Goal: Task Accomplishment & Management: Manage account settings

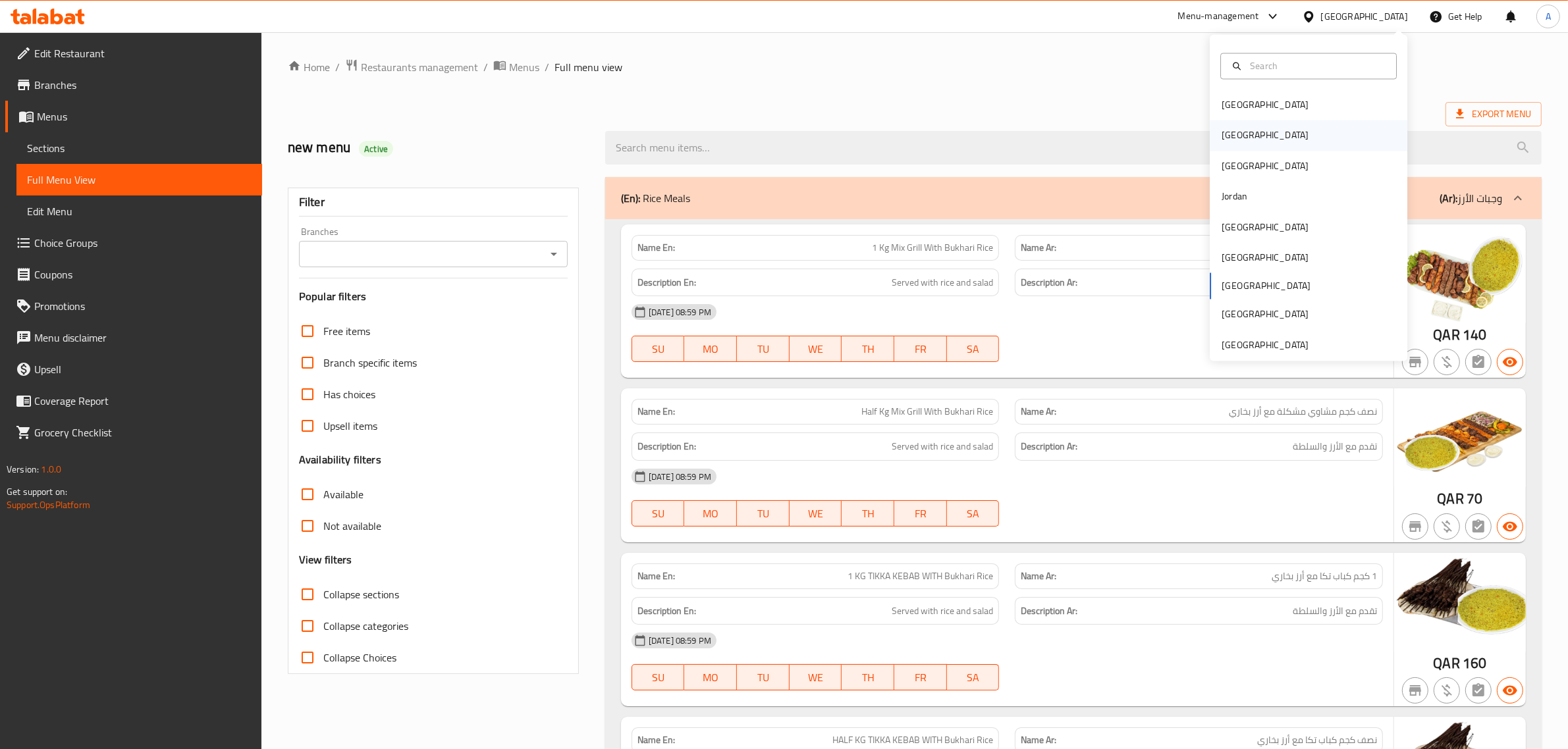
click at [1241, 122] on div "[GEOGRAPHIC_DATA]" at bounding box center [1265, 135] width 108 height 30
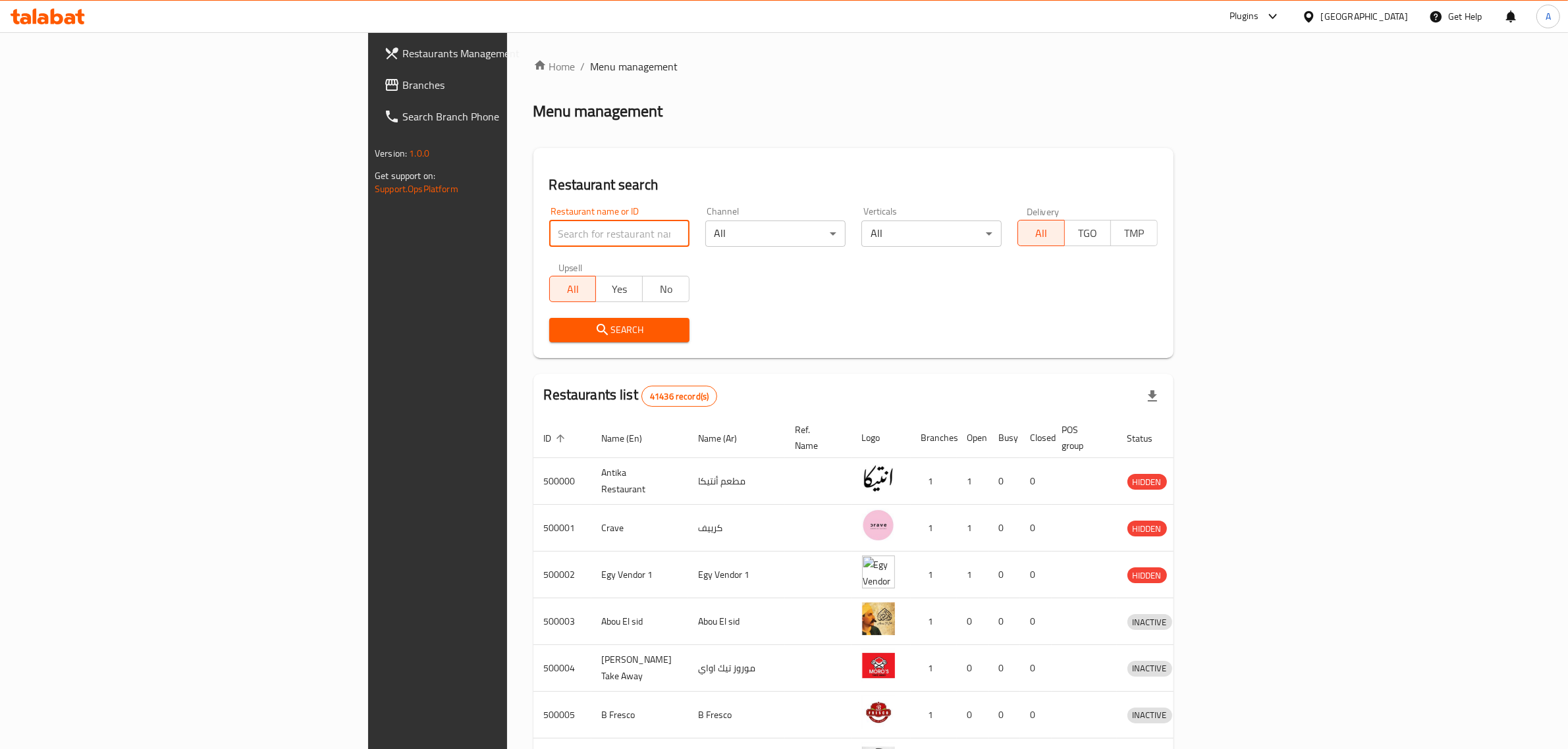
click at [549, 241] on input "search" at bounding box center [619, 234] width 140 height 27
paste input "Qasr El Ashry"
type input "Qasr El Ashry"
click at [560, 331] on span "Search" at bounding box center [619, 330] width 119 height 16
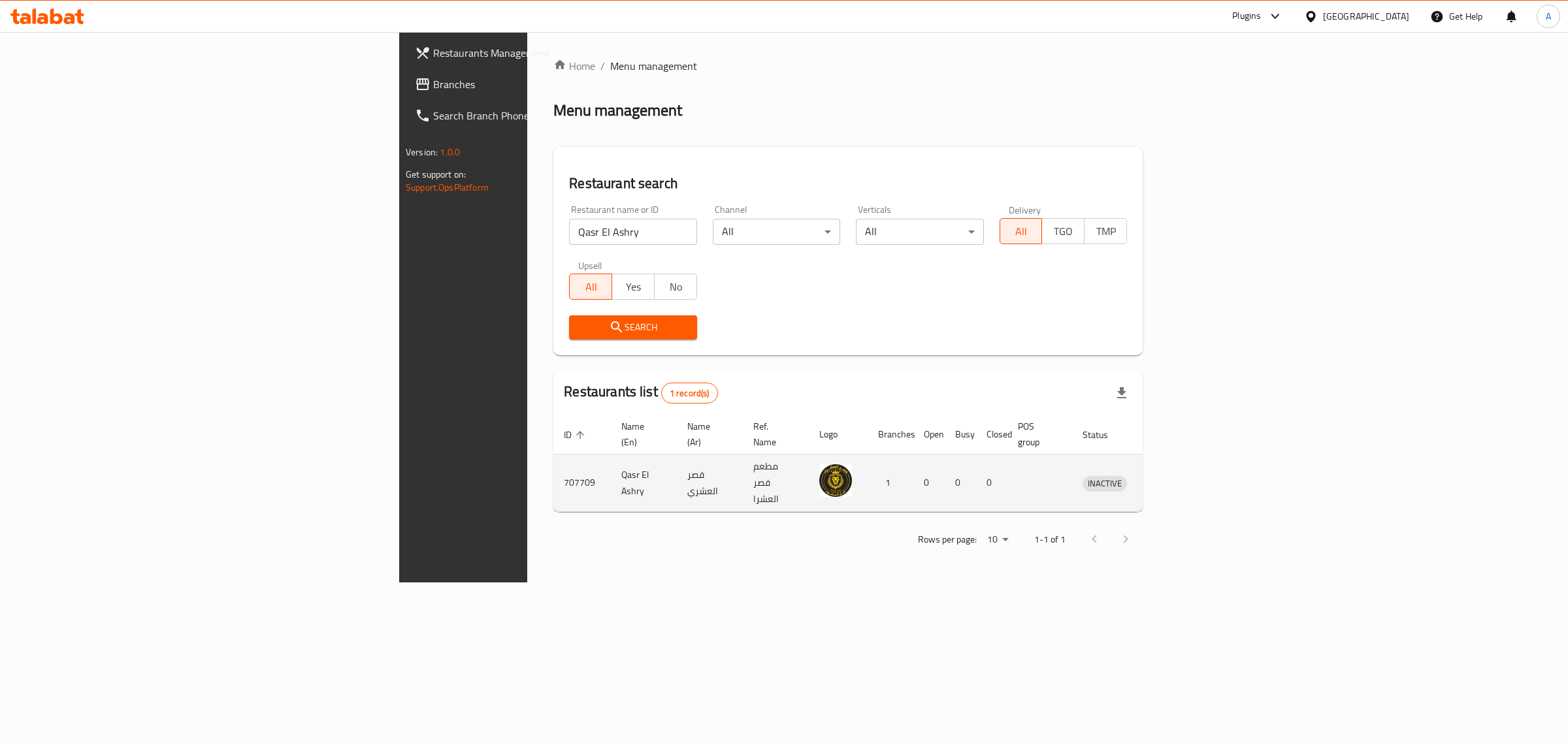
click at [1169, 476] on icon "enhanced table" at bounding box center [1161, 483] width 16 height 16
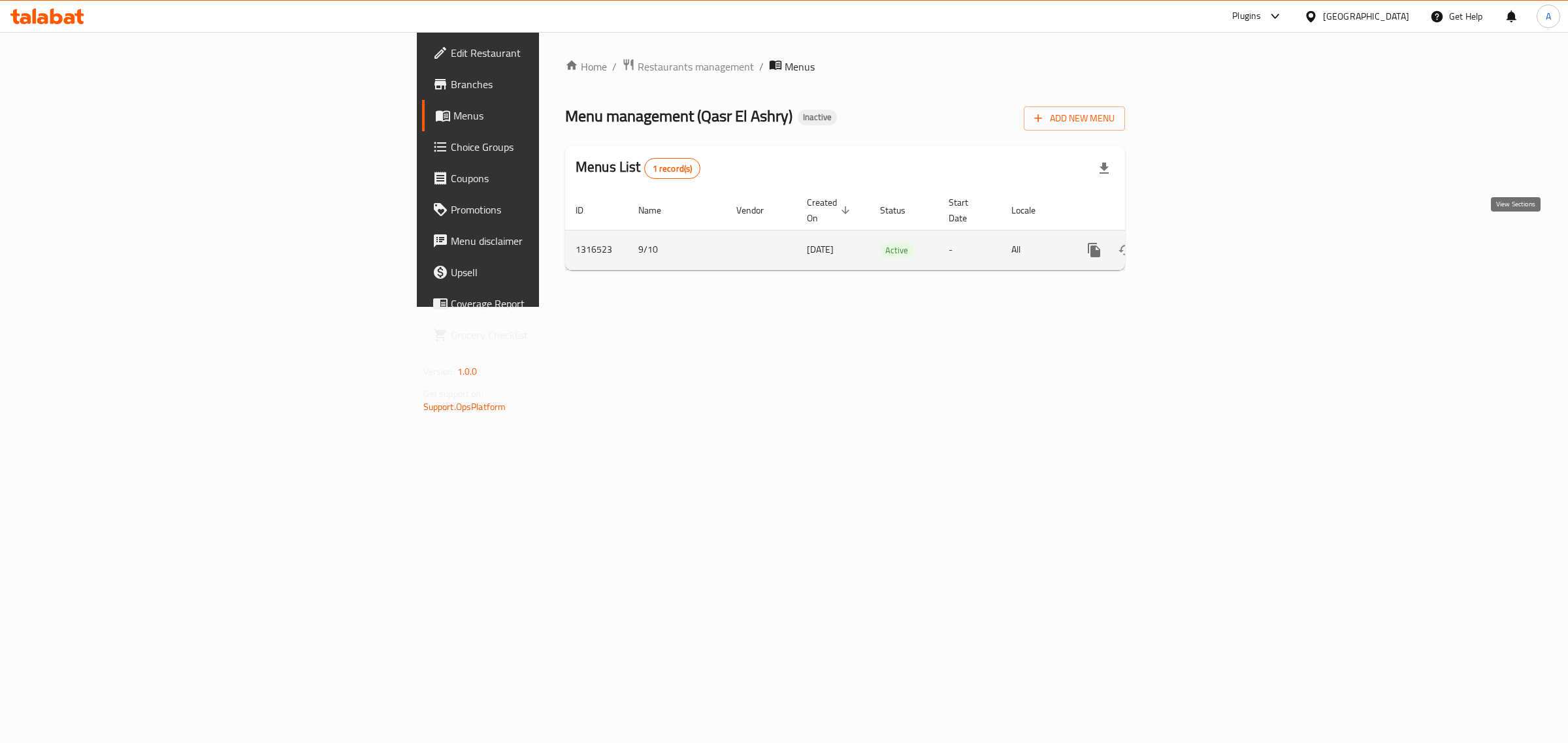
click at [1196, 242] on icon "enhanced table" at bounding box center [1188, 250] width 16 height 16
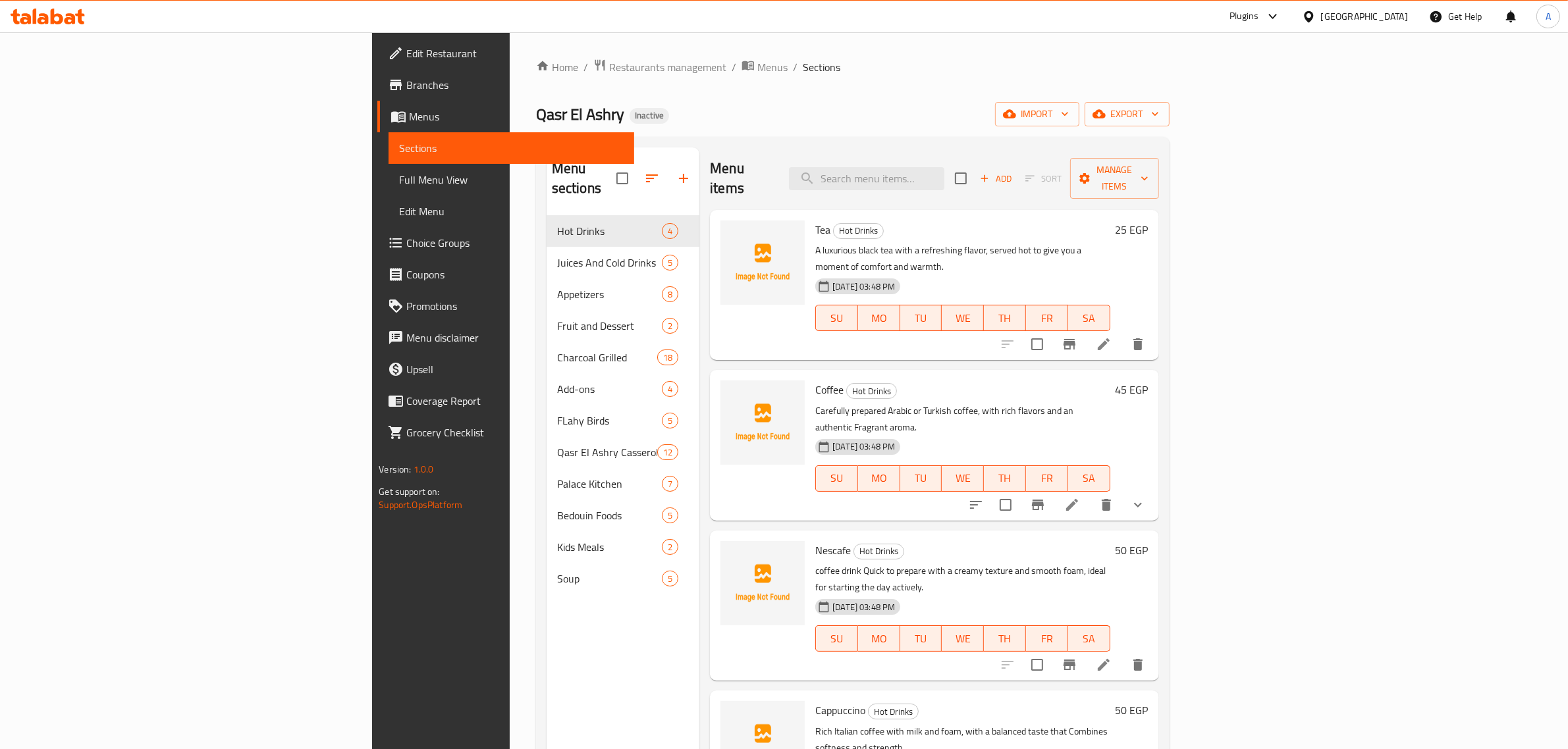
click at [399, 175] on span "Full Menu View" at bounding box center [511, 180] width 225 height 16
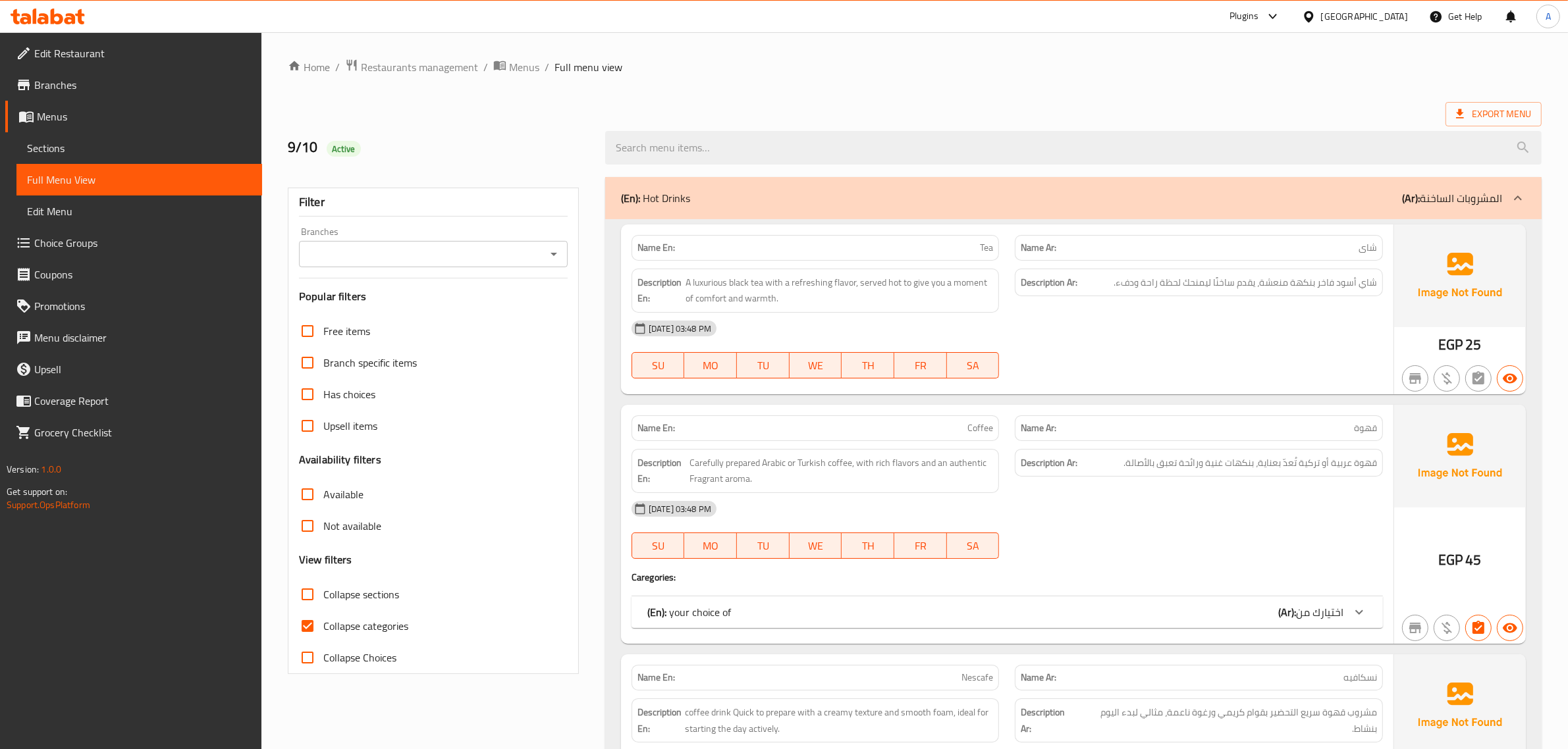
click at [380, 595] on span "Collapse sections" at bounding box center [361, 595] width 76 height 16
click at [323, 595] on input "Collapse sections" at bounding box center [307, 594] width 32 height 32
checkbox input "true"
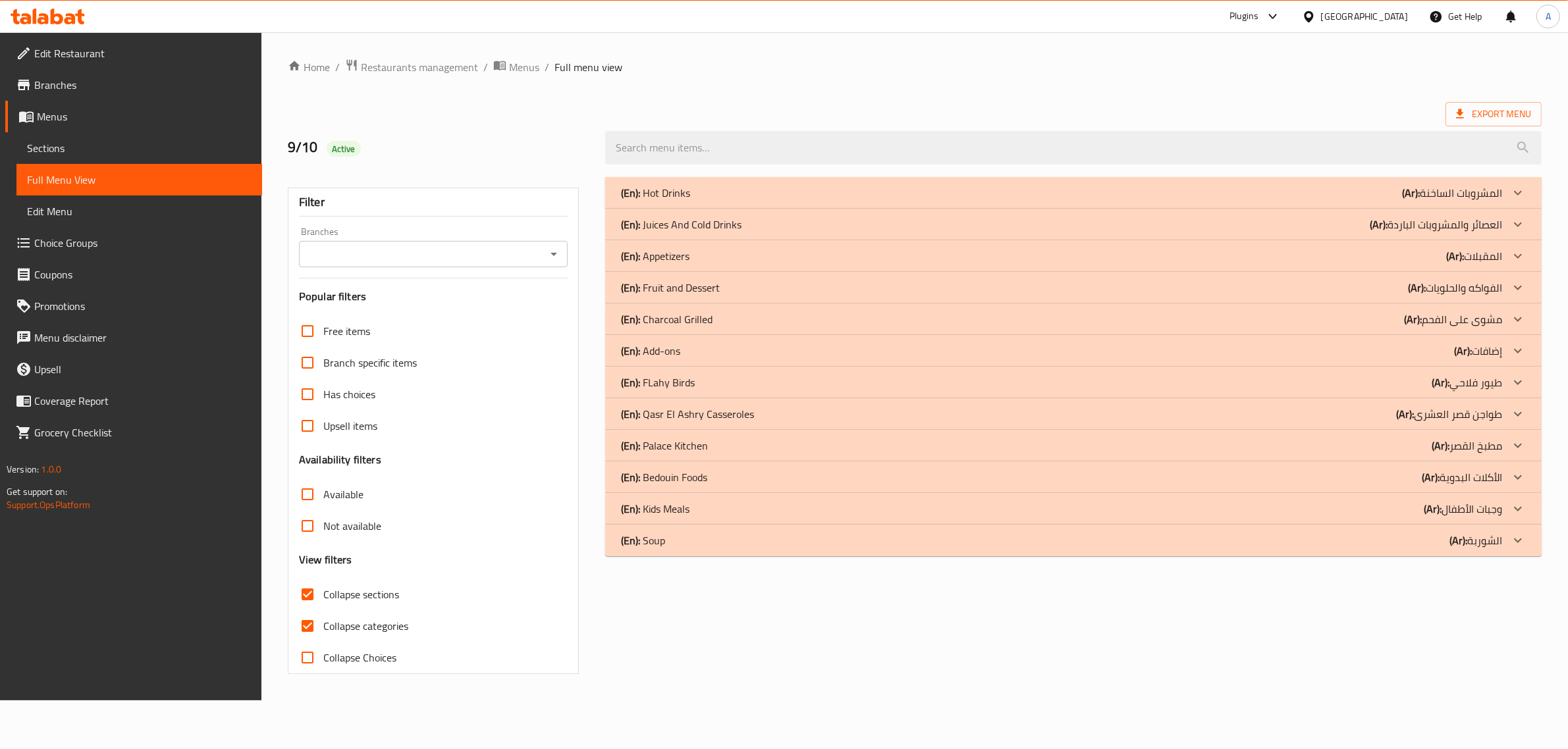
click at [353, 625] on span "Collapse categories" at bounding box center [365, 626] width 85 height 16
click at [323, 625] on input "Collapse categories" at bounding box center [307, 625] width 32 height 32
checkbox input "false"
click at [692, 320] on p "(En): Charcoal Grilled" at bounding box center [671, 319] width 91 height 16
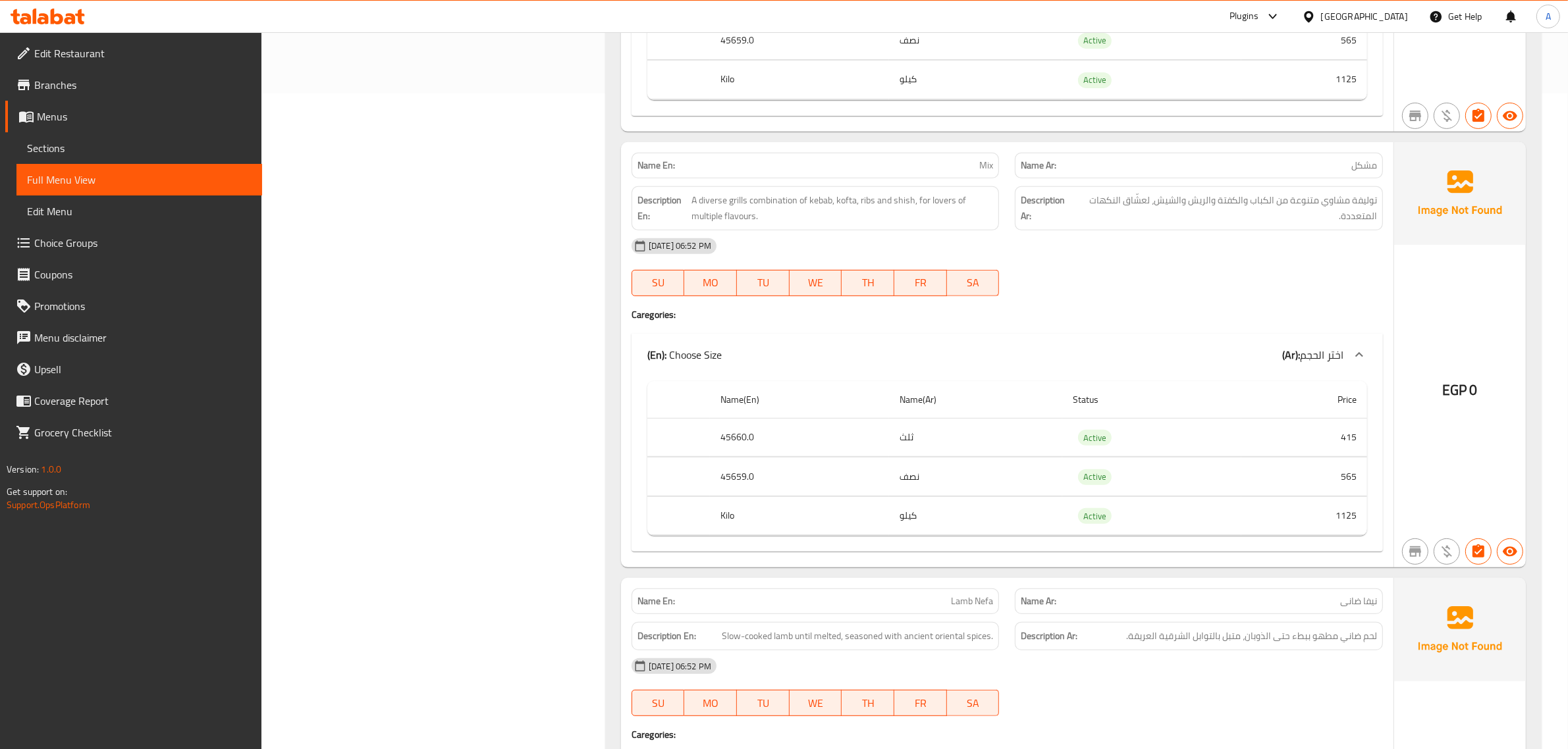
scroll to position [1311, 0]
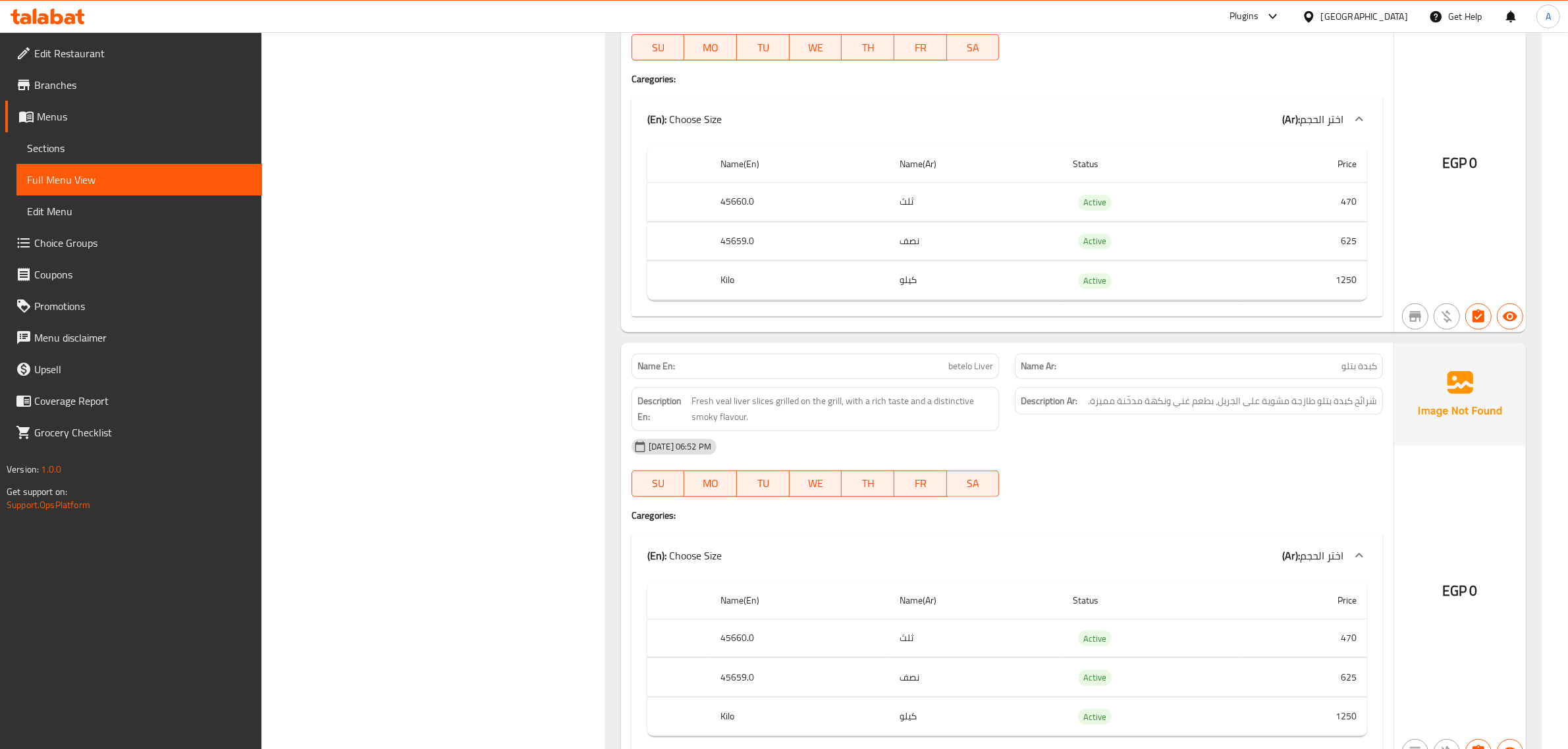
click at [1147, 284] on td "Active" at bounding box center [1152, 280] width 179 height 39
copy span "Active"
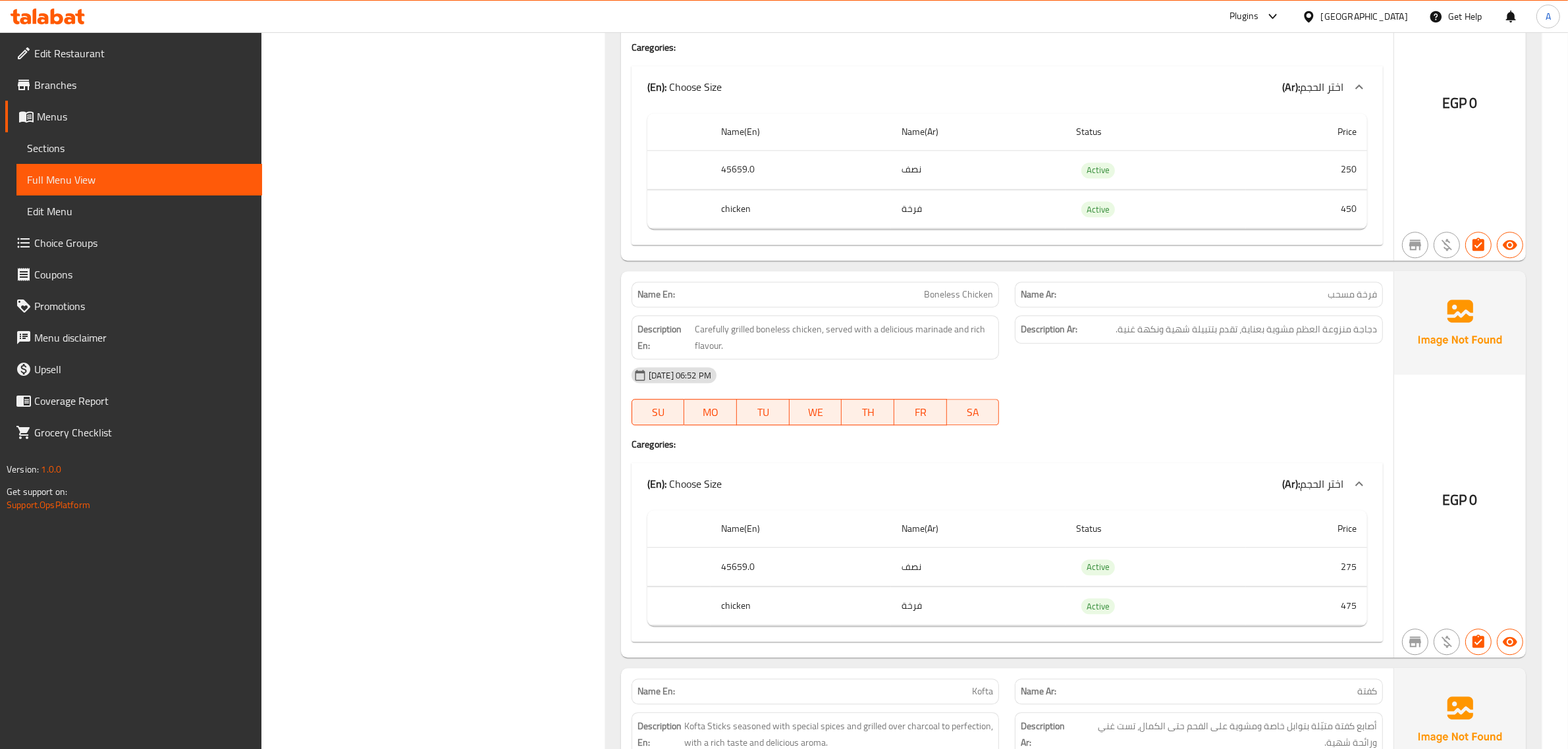
scroll to position [0, 0]
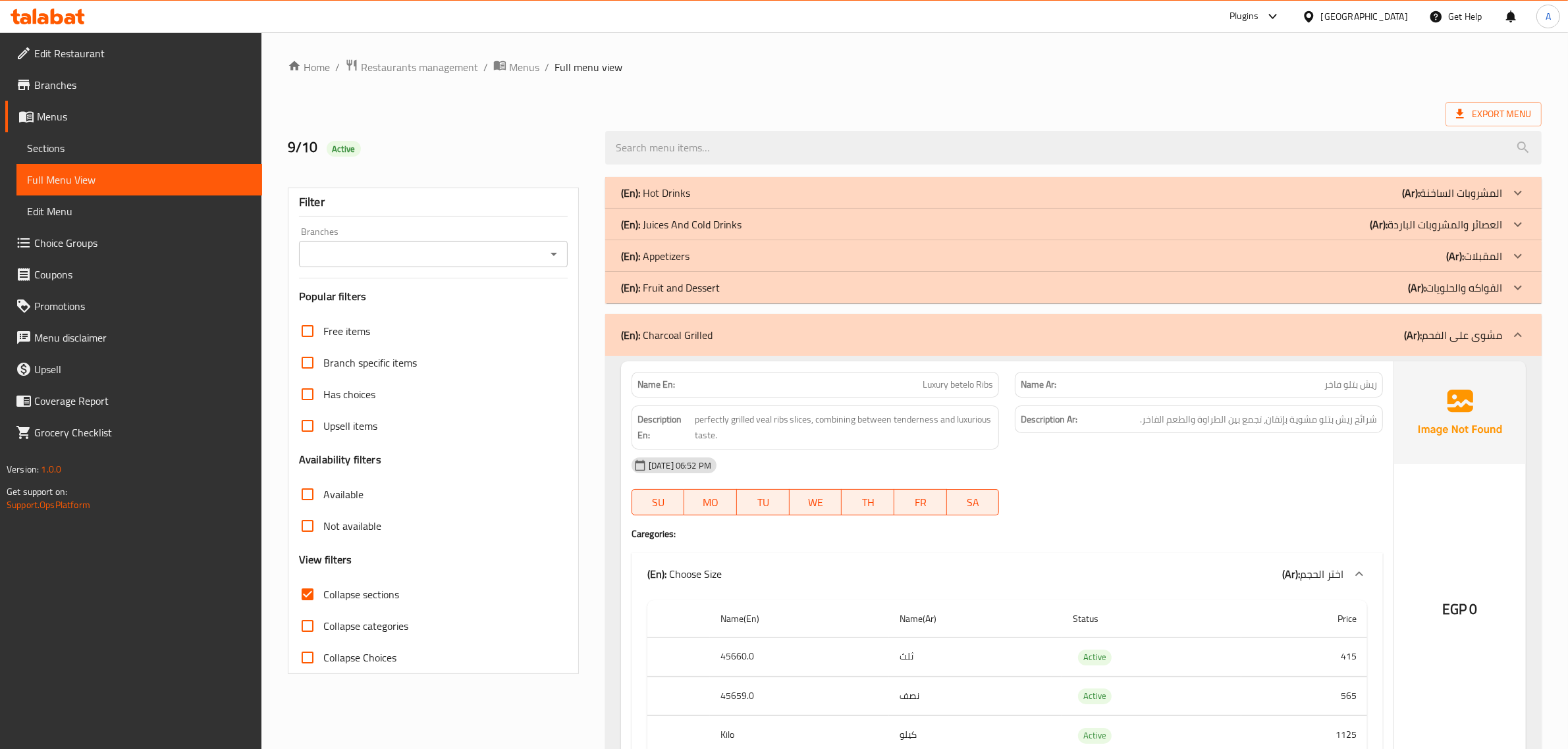
click at [1421, 339] on b "(Ar):" at bounding box center [1412, 335] width 18 height 20
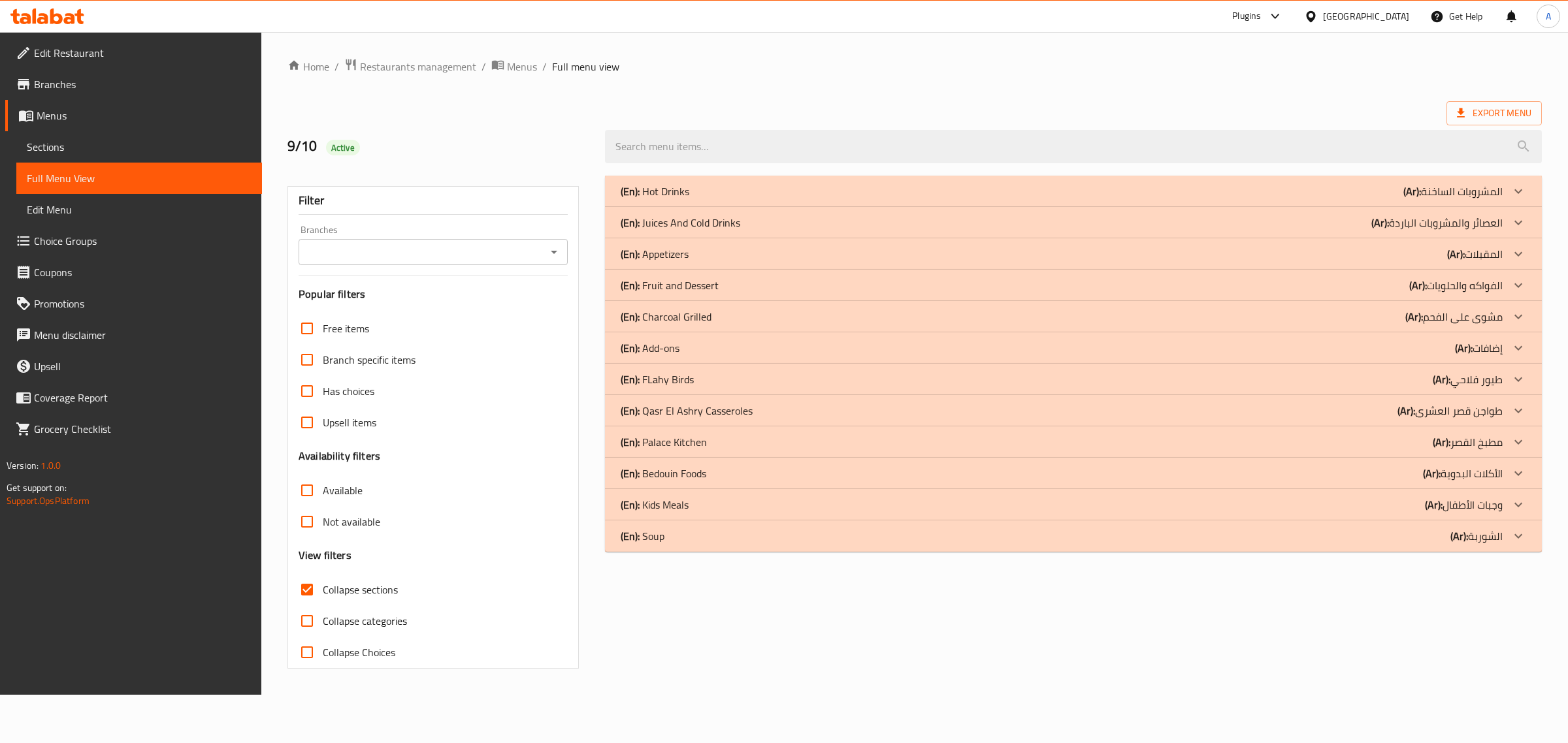
click at [710, 543] on div "(En): Soup (Ar): الشوربة" at bounding box center [1062, 536] width 882 height 16
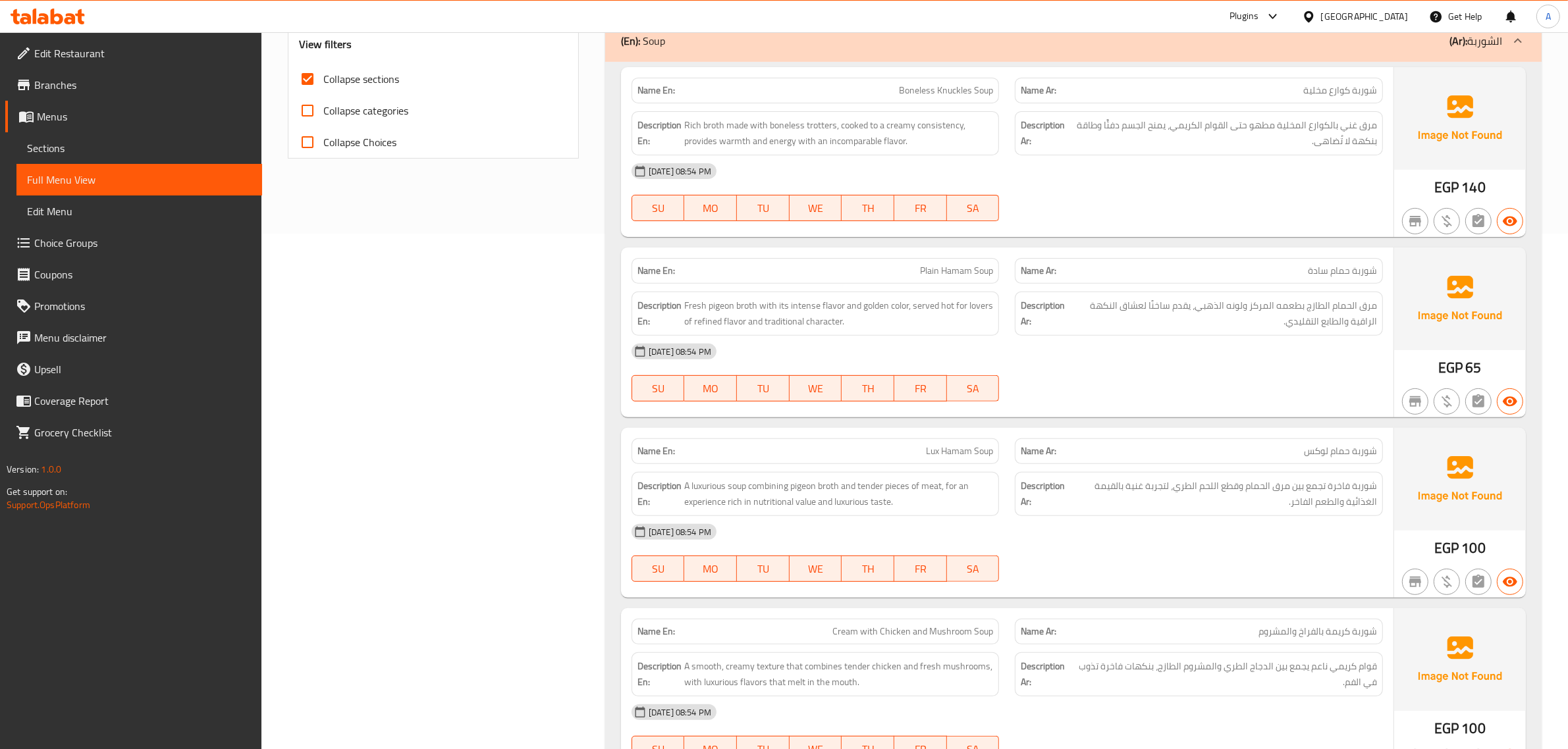
scroll to position [456, 0]
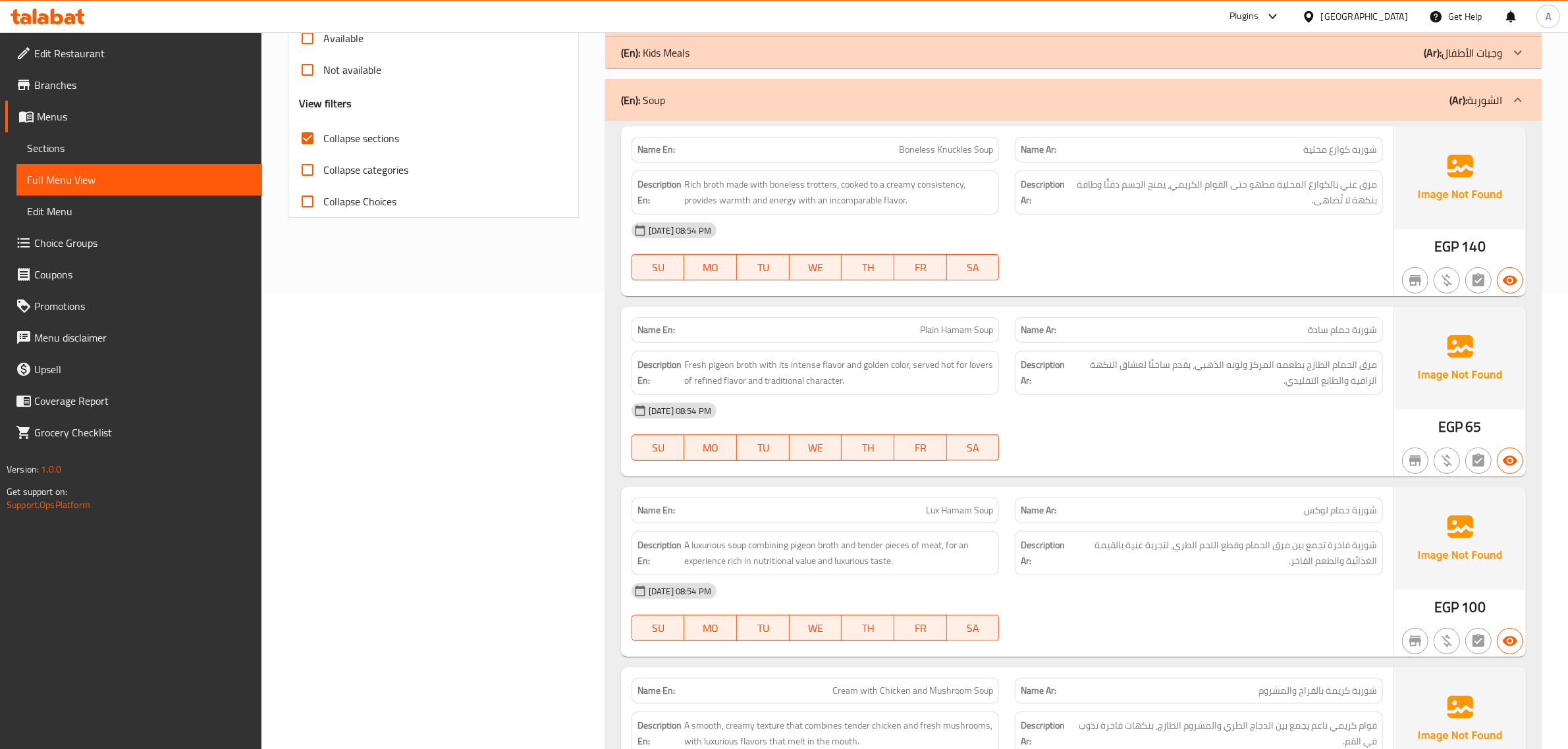
click at [905, 150] on span "Boneless Knuckles Soup" at bounding box center [946, 150] width 94 height 14
click at [1249, 168] on div "Description Ar: مرق غني بالكوارع المخلية مطهو حتى القوام الكريمي، يمنح الجسم دف…" at bounding box center [1199, 192] width 384 height 60
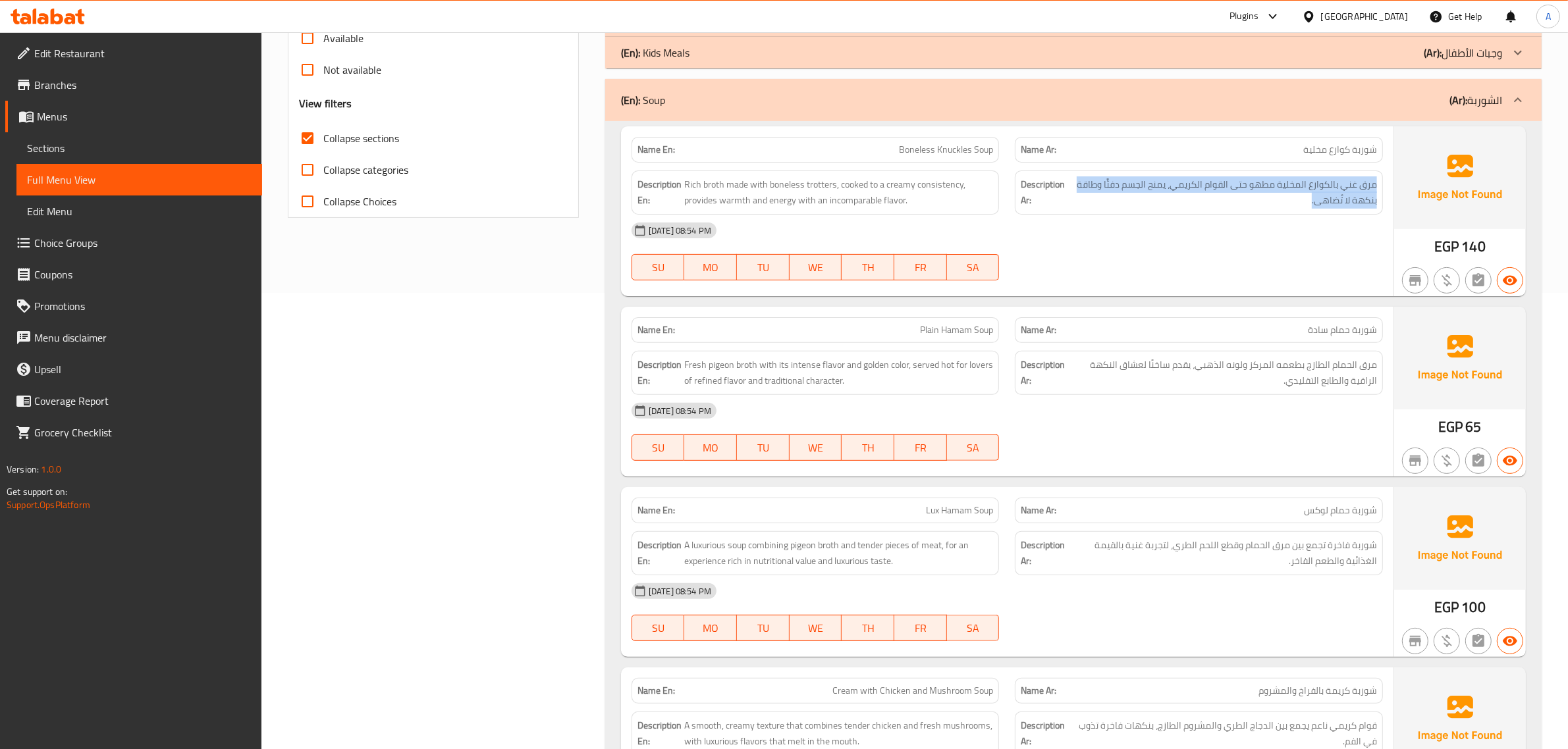
click at [1249, 168] on div "Description Ar: مرق غني بالكوارع المخلية مطهو حتى القوام الكريمي، يمنح الجسم دف…" at bounding box center [1199, 192] width 384 height 60
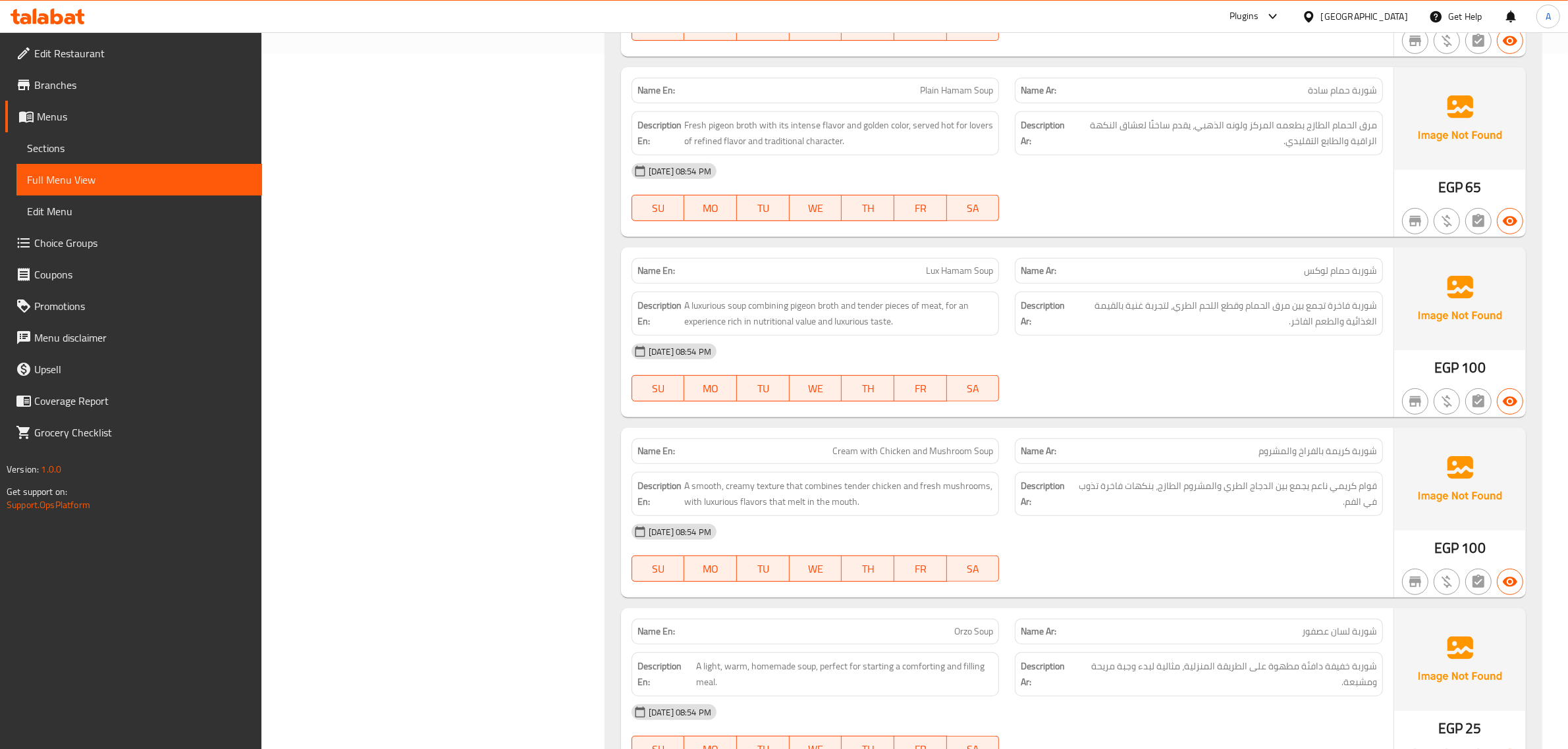
scroll to position [705, 0]
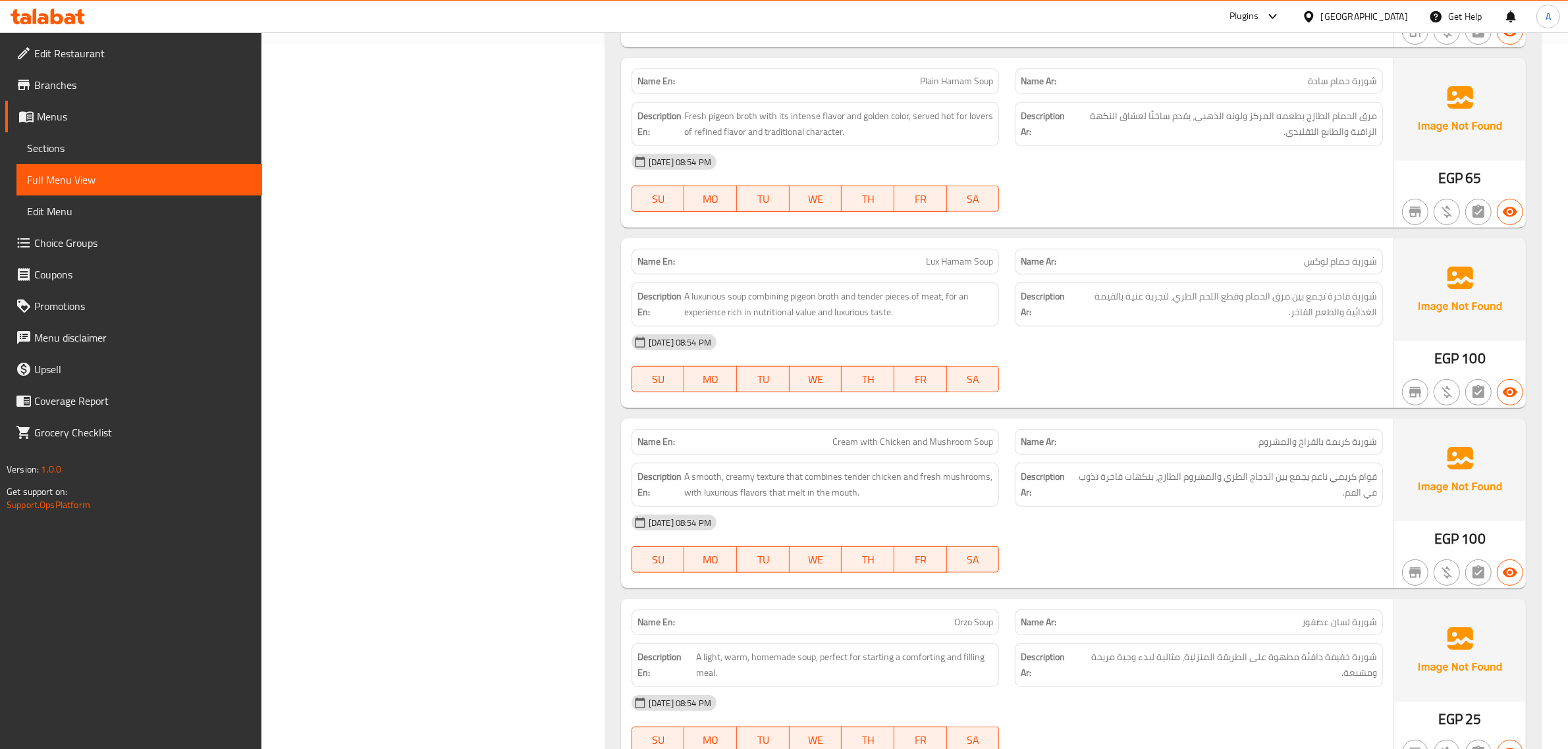
click at [930, 80] on span "Plain Hamam Soup" at bounding box center [956, 81] width 73 height 14
click at [930, 77] on span "Plain Hamam Soup" at bounding box center [956, 81] width 73 height 14
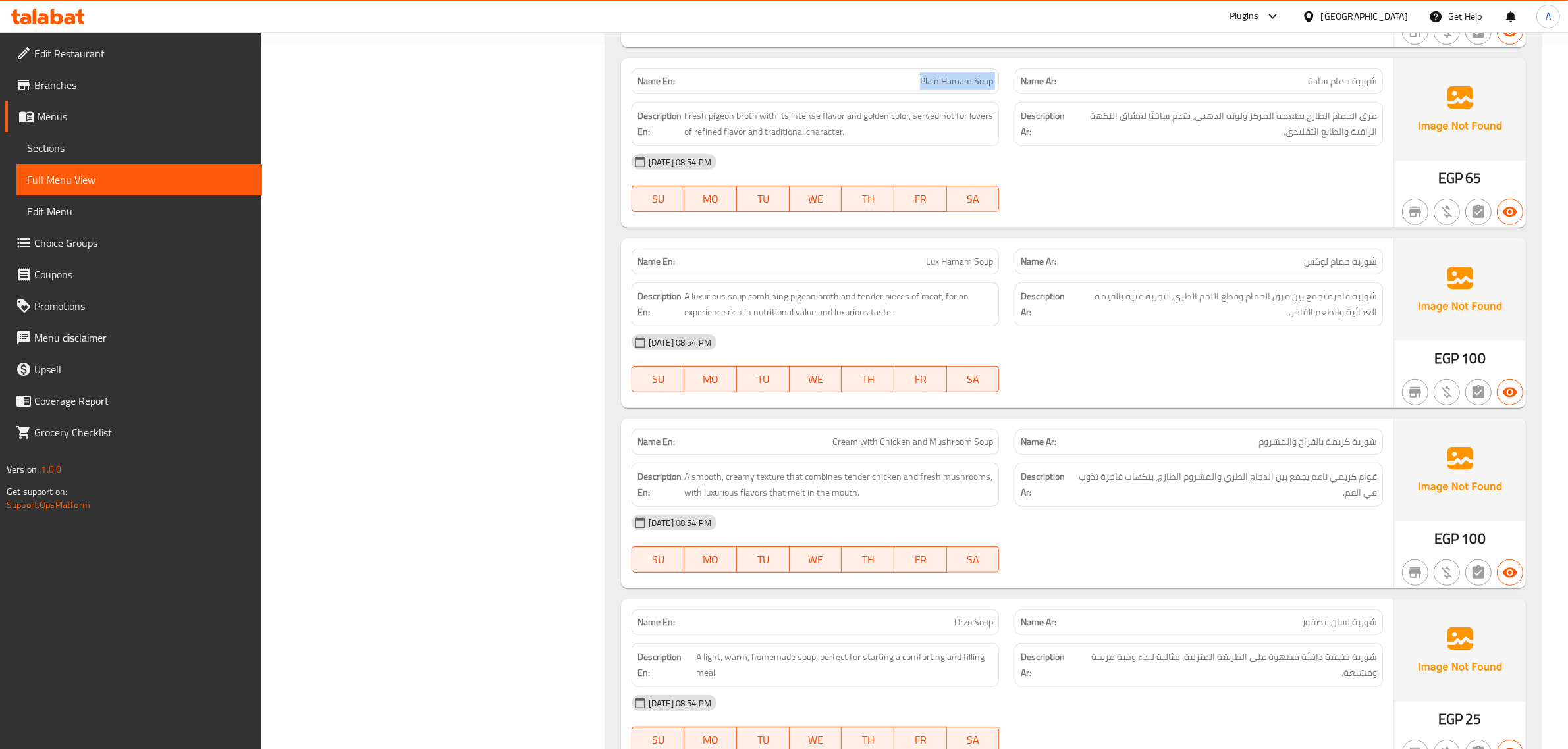
click at [930, 77] on span "Plain Hamam Soup" at bounding box center [956, 81] width 73 height 14
click at [949, 54] on div "Name En: Boneless Knuckles Soup Name Ar: شوربة كوارع مخلية Description En: Rich…" at bounding box center [1073, 333] width 936 height 923
click at [940, 86] on span "Plain Hamam Soup" at bounding box center [956, 81] width 73 height 14
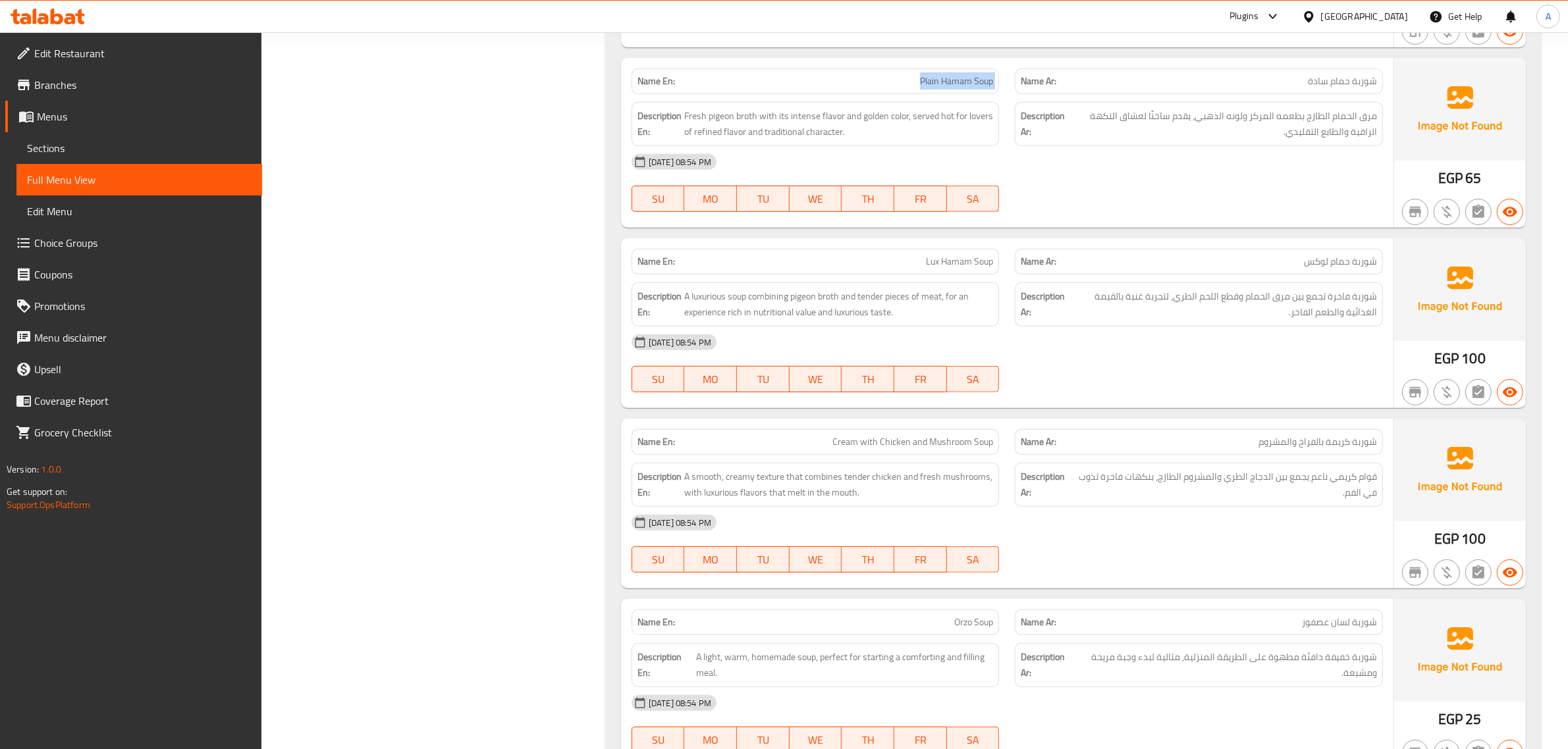
copy span "Plain Hamam Soup"
click at [965, 250] on div "Name En: Lux Hamam Soup" at bounding box center [815, 261] width 368 height 26
copy span "Lux Hamam Soup"
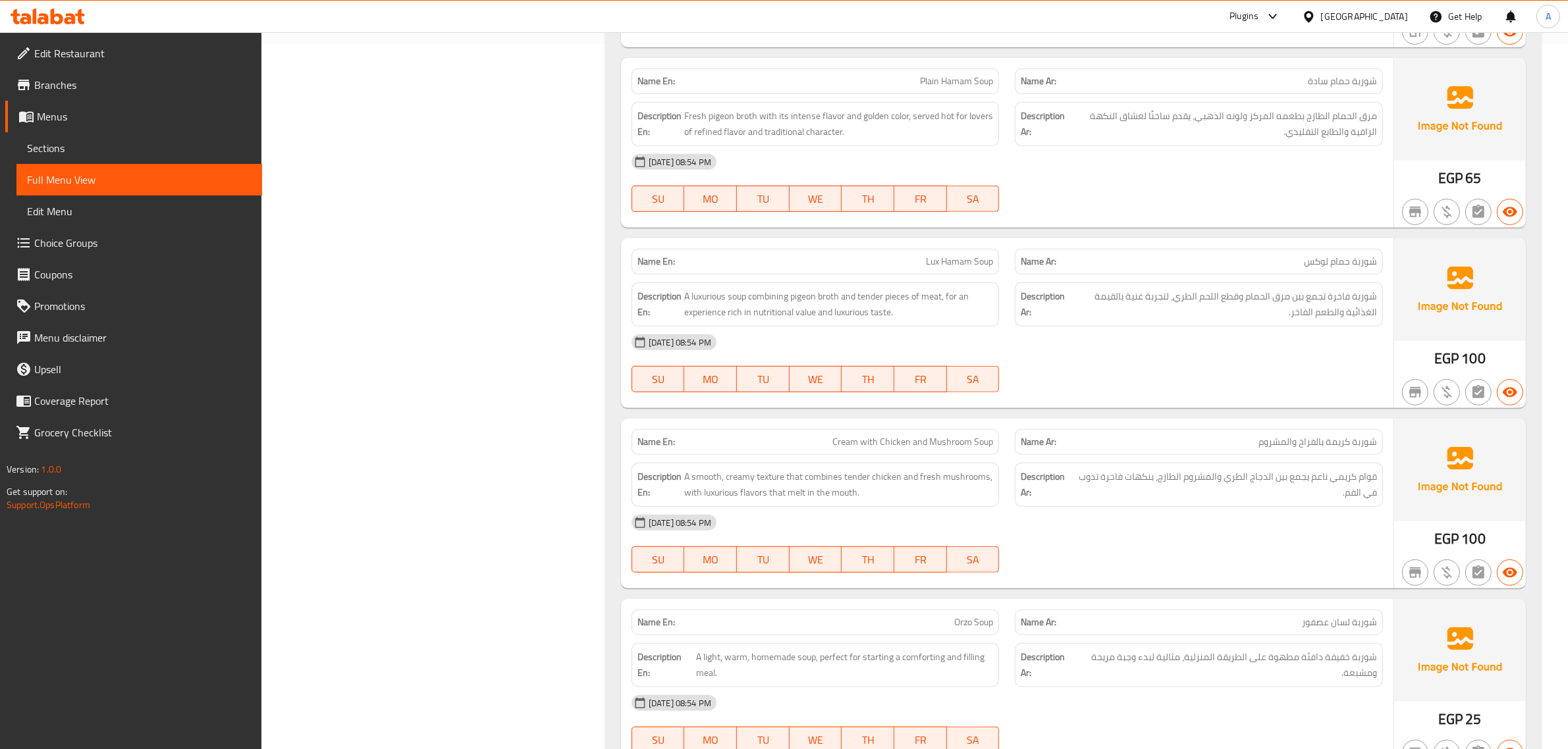
scroll to position [780, 0]
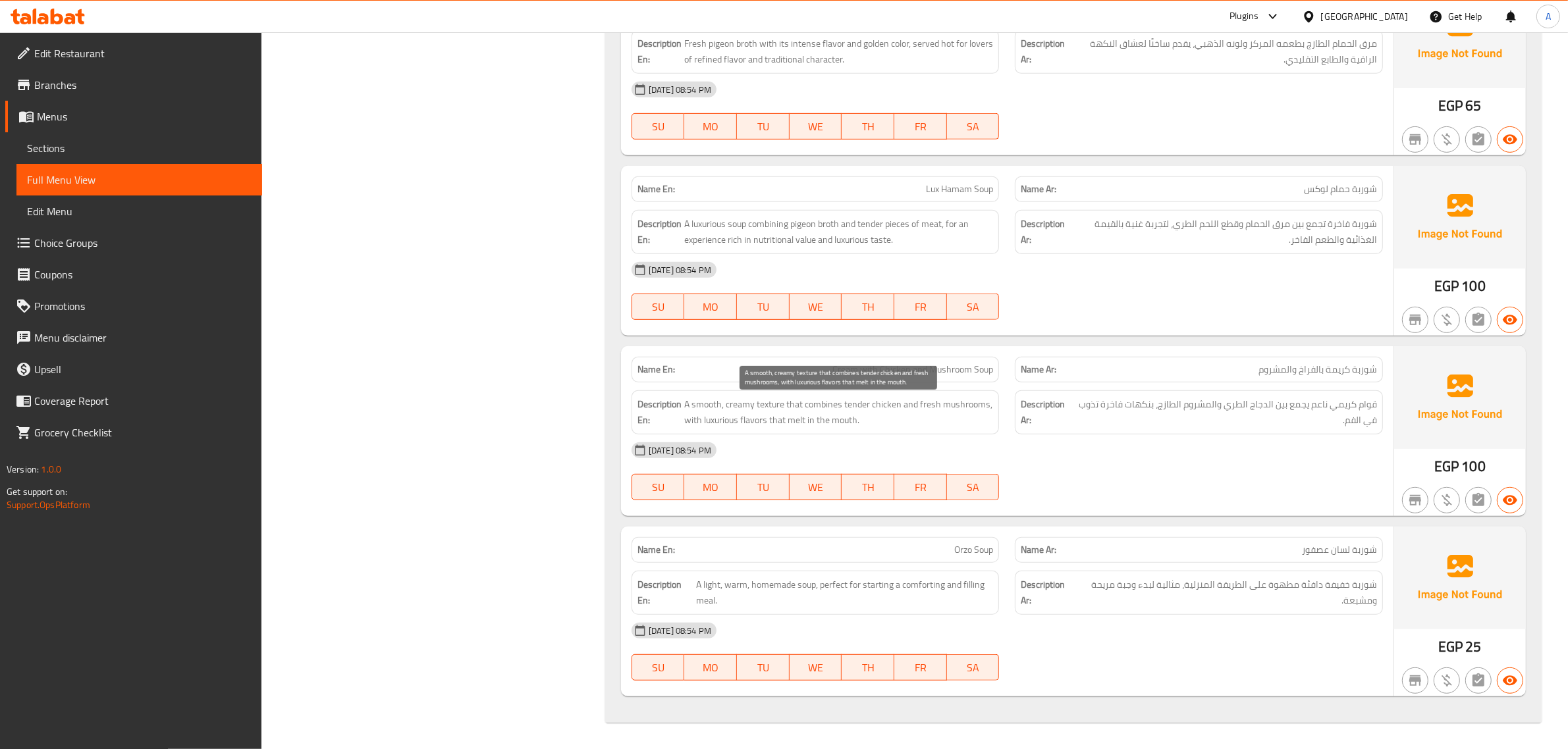
click at [963, 383] on div "Description En: A smooth, creamy texture that combines tender chicken and fresh…" at bounding box center [815, 412] width 384 height 60
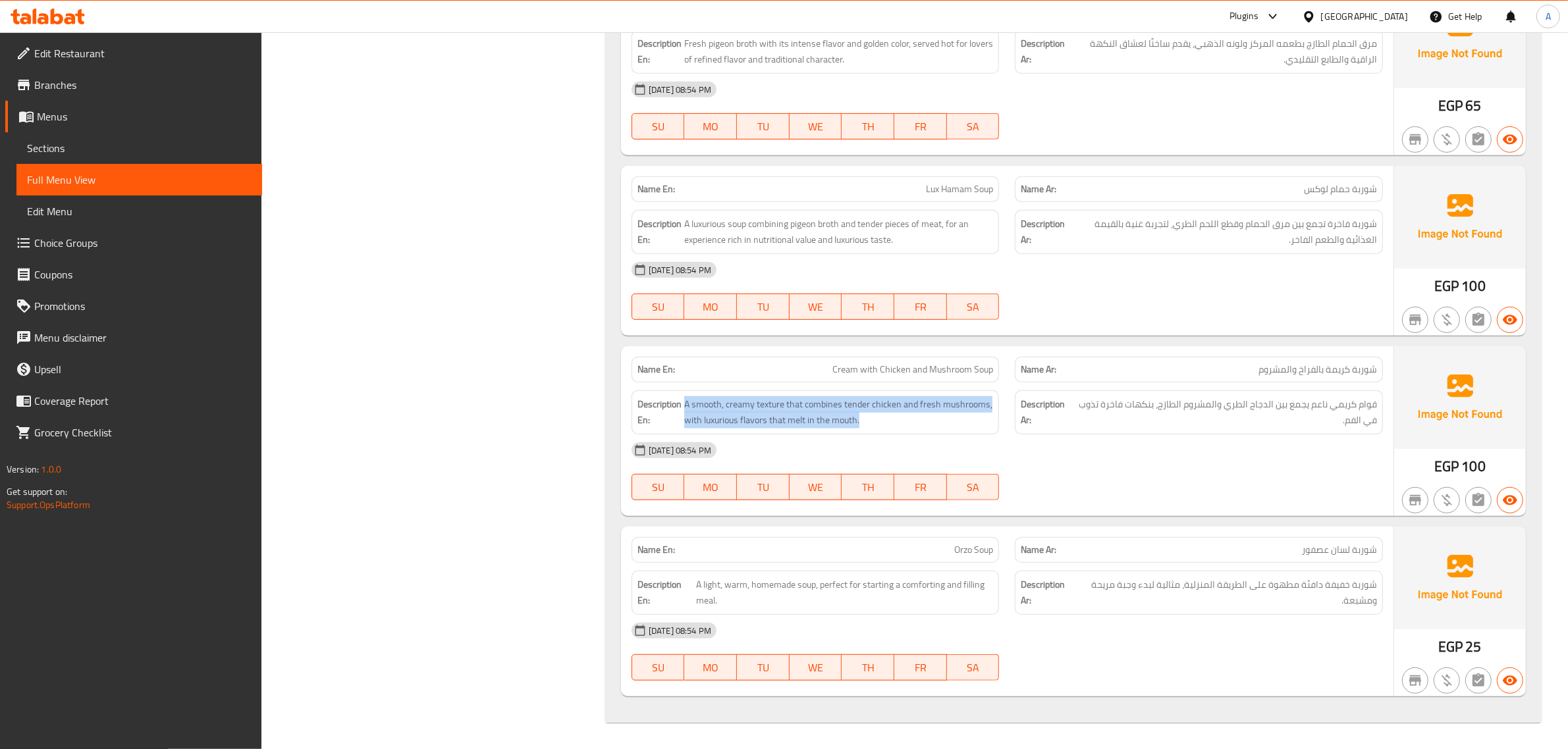
click at [963, 383] on div "Description En: A smooth, creamy texture that combines tender chicken and fresh…" at bounding box center [815, 412] width 384 height 60
click at [969, 374] on span "Cream with Chicken and Mushroom Soup" at bounding box center [912, 370] width 161 height 14
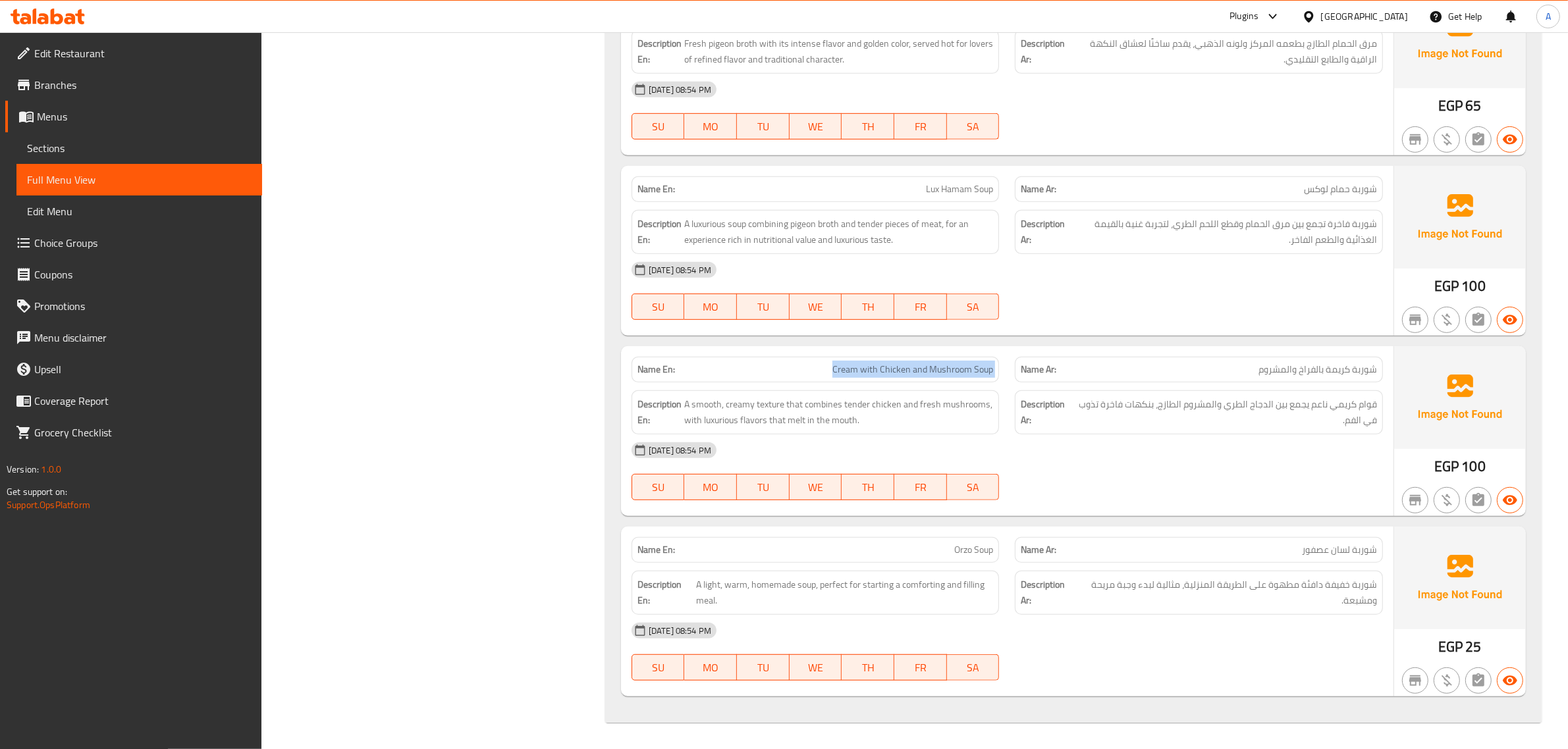
click at [969, 374] on span "Cream with Chicken and Mushroom Soup" at bounding box center [912, 370] width 161 height 14
click at [957, 562] on div "Name En: Orzo Soup" at bounding box center [815, 550] width 368 height 26
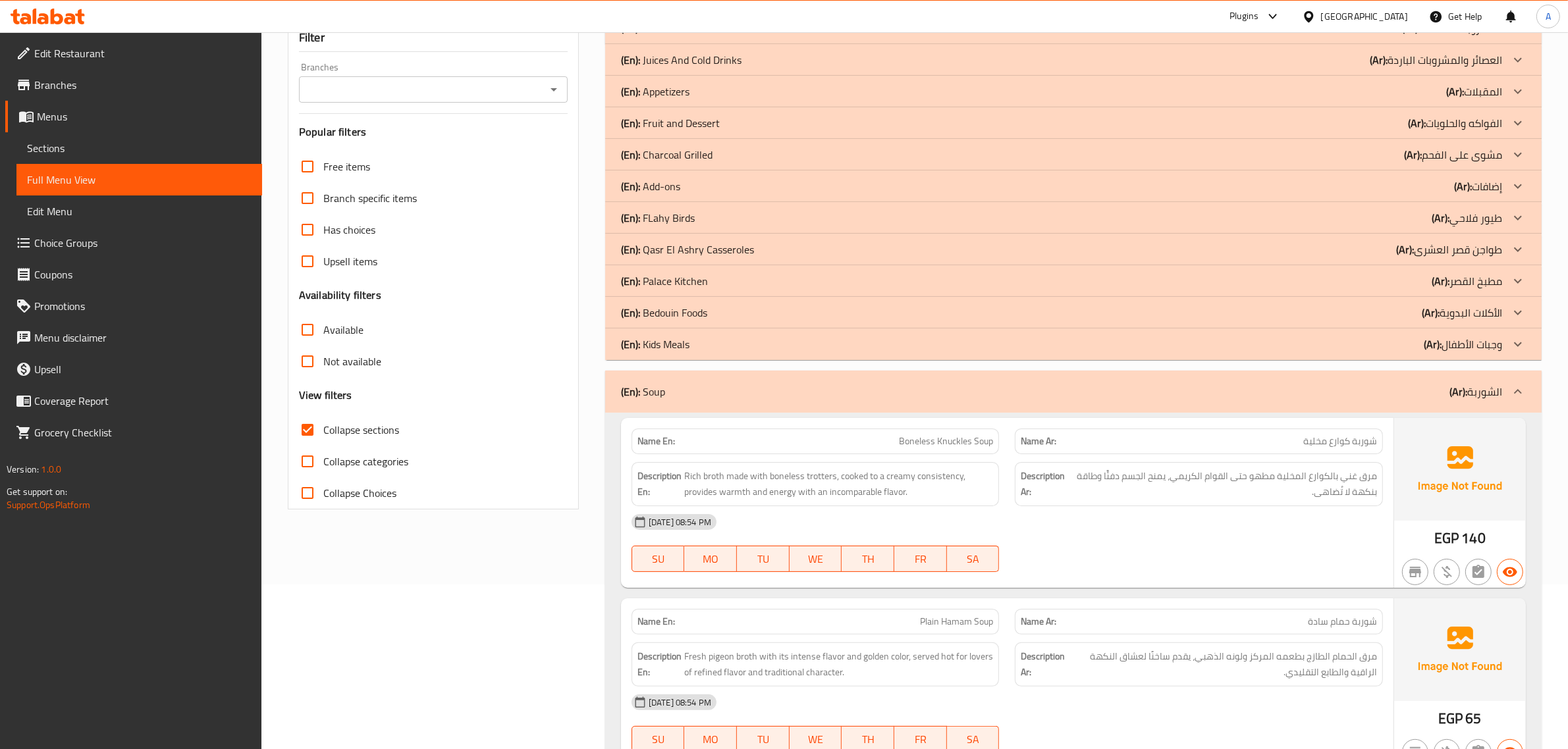
scroll to position [74, 0]
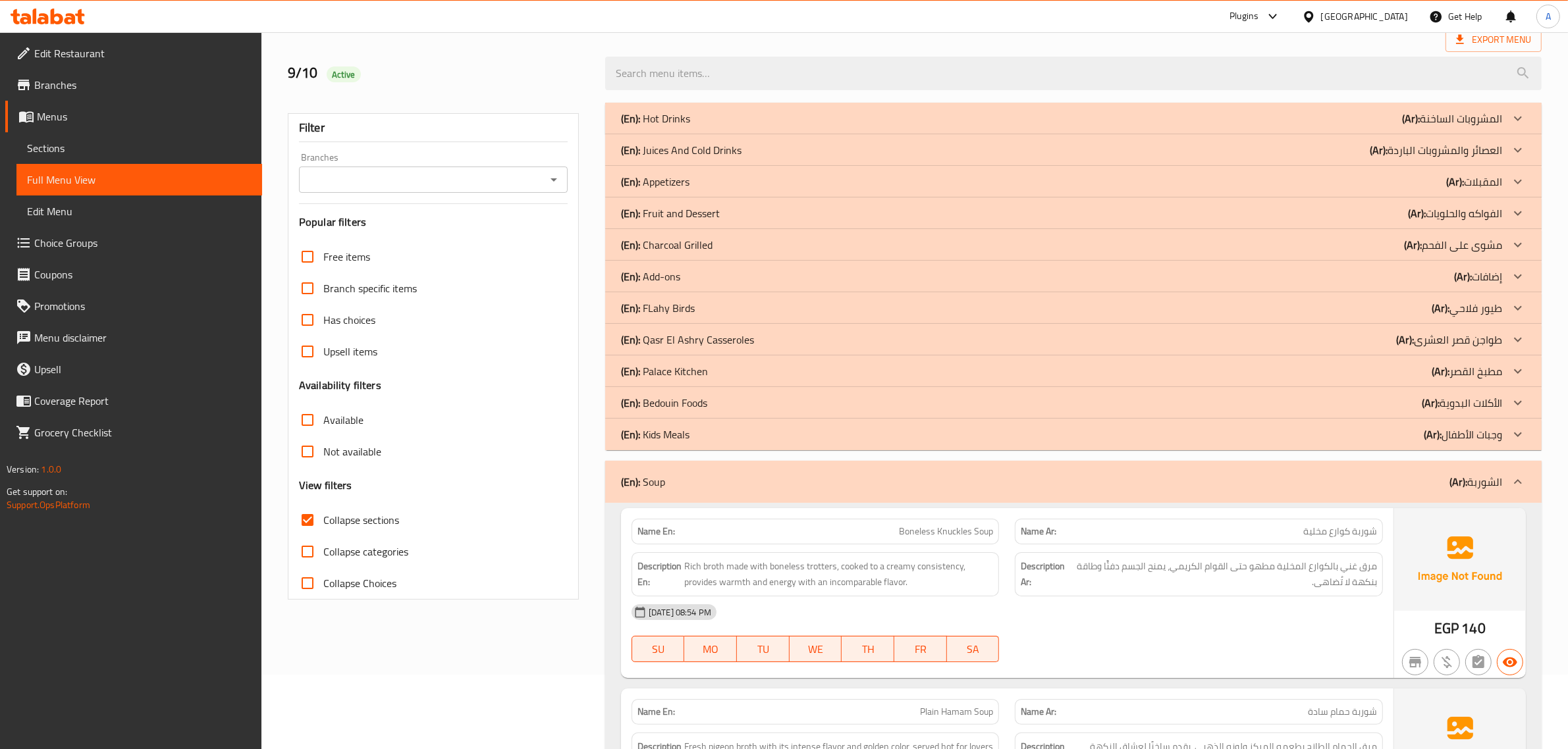
click at [1227, 111] on div "(En): Hot Drinks (Ar): المشروبات الساخنة" at bounding box center [1061, 119] width 881 height 16
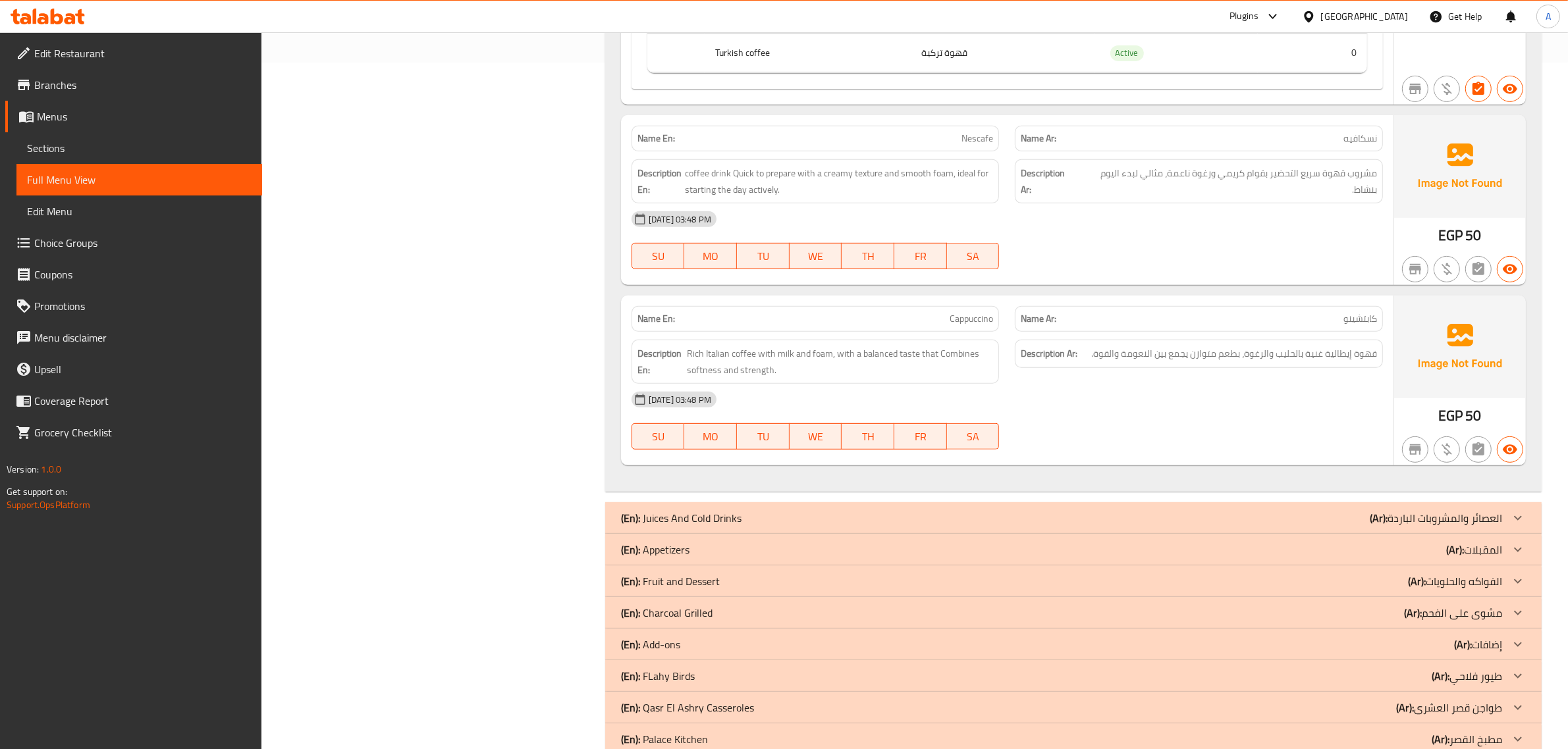
scroll to position [816, 0]
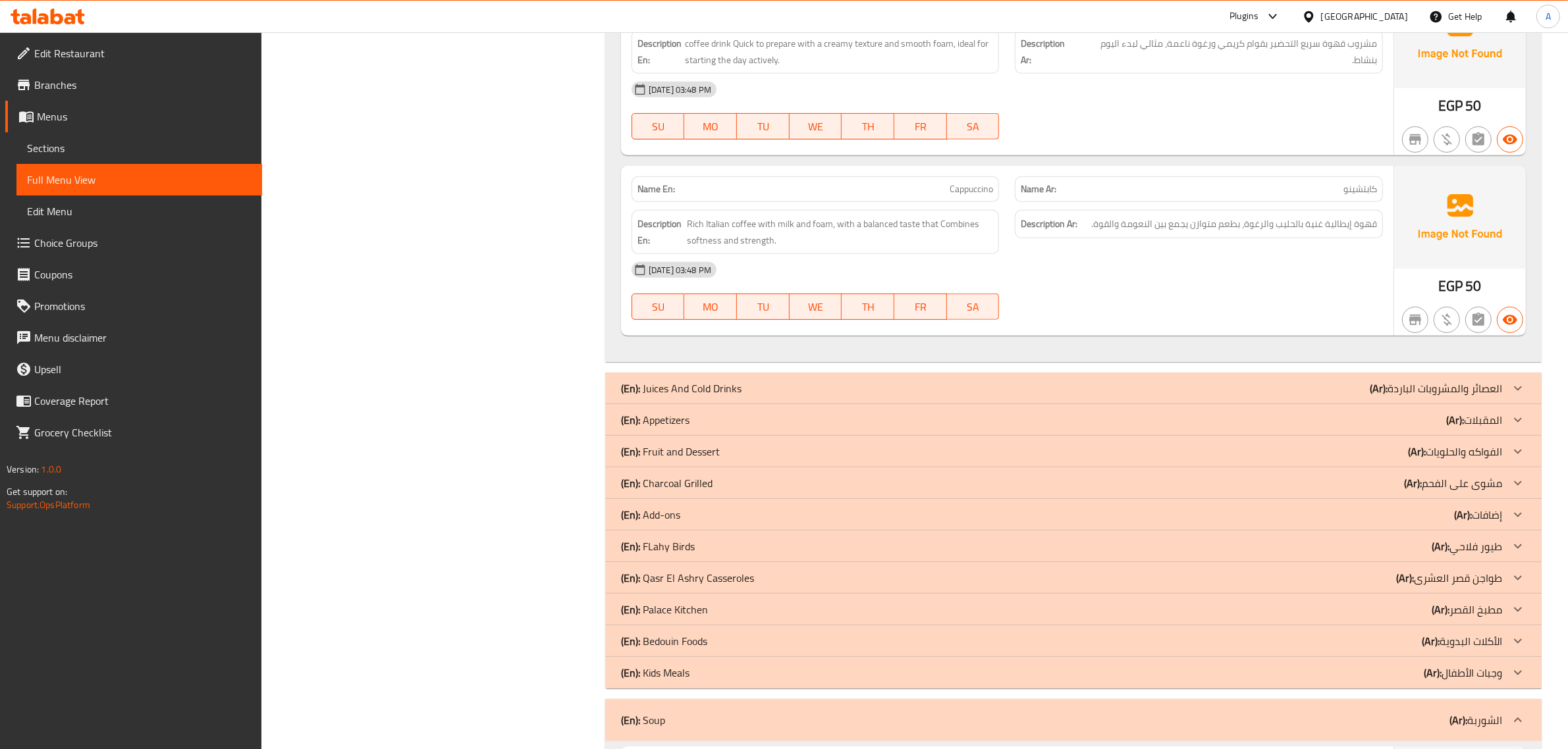
click at [1296, 387] on div "(En): Juices And Cold Drinks (Ar): العصائر والمشروبات الباردة" at bounding box center [1061, 388] width 881 height 16
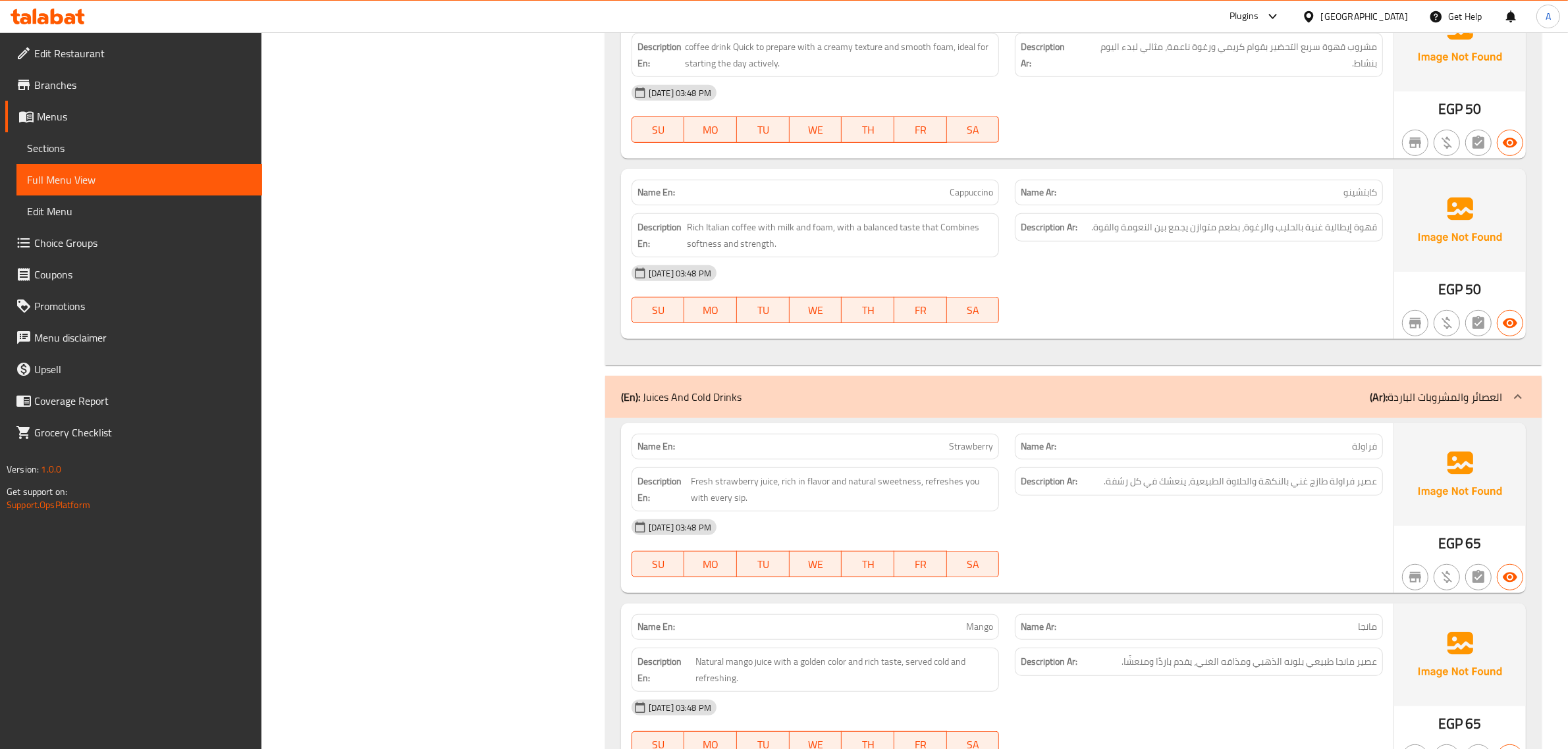
scroll to position [793, 0]
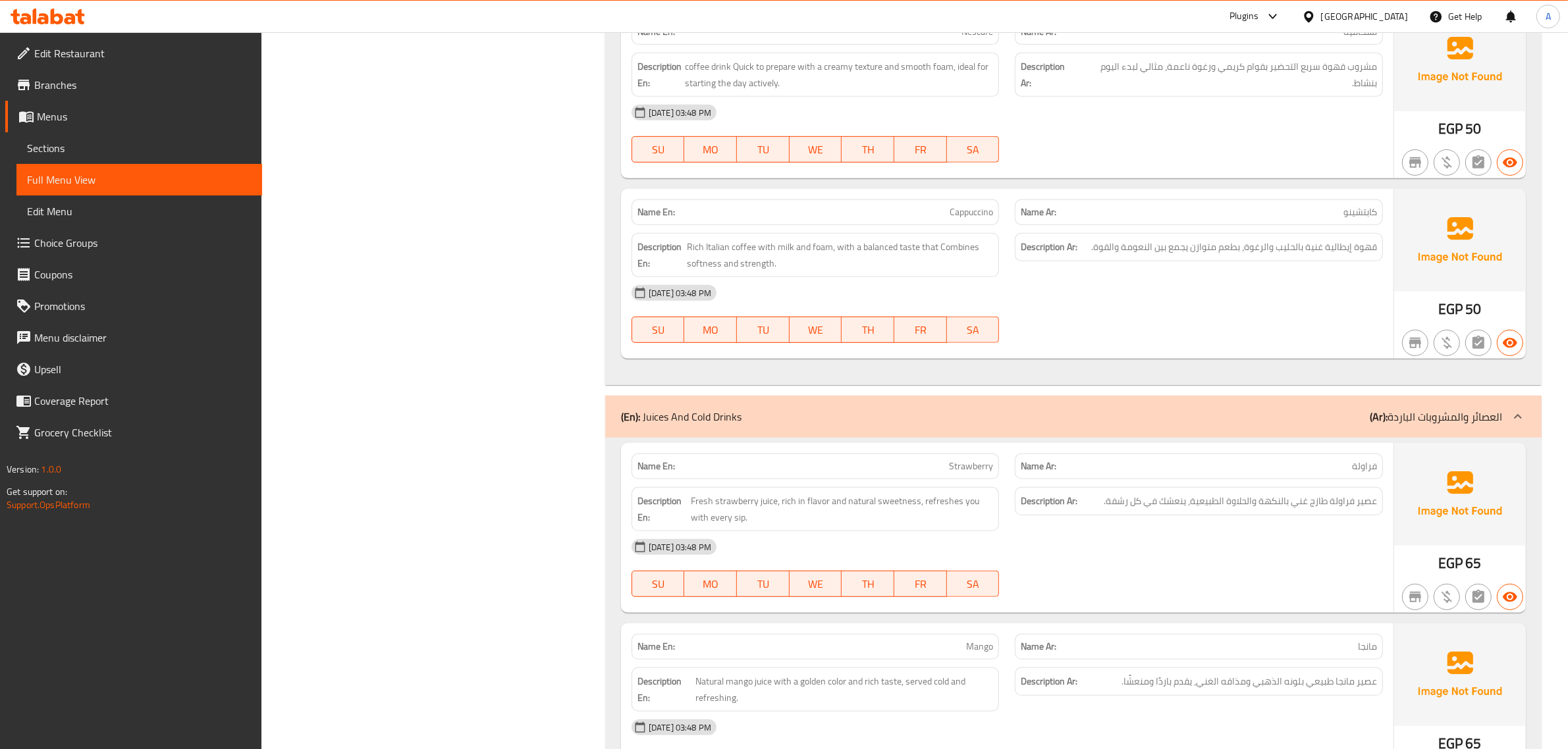
click at [1384, 402] on div "(En): Juices And Cold Drinks (Ar): العصائر والمشروبات الباردة" at bounding box center [1073, 417] width 936 height 42
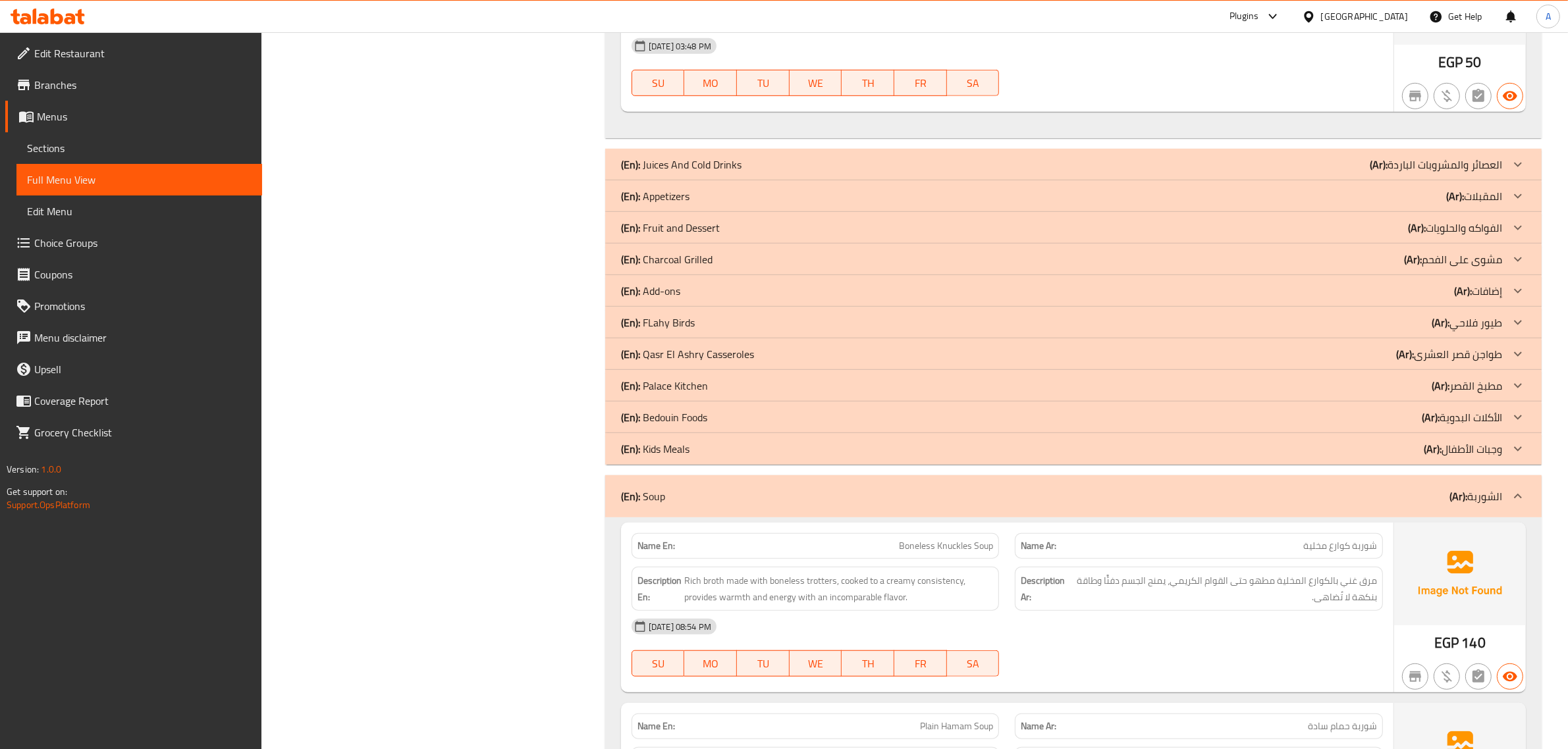
scroll to position [1068, 0]
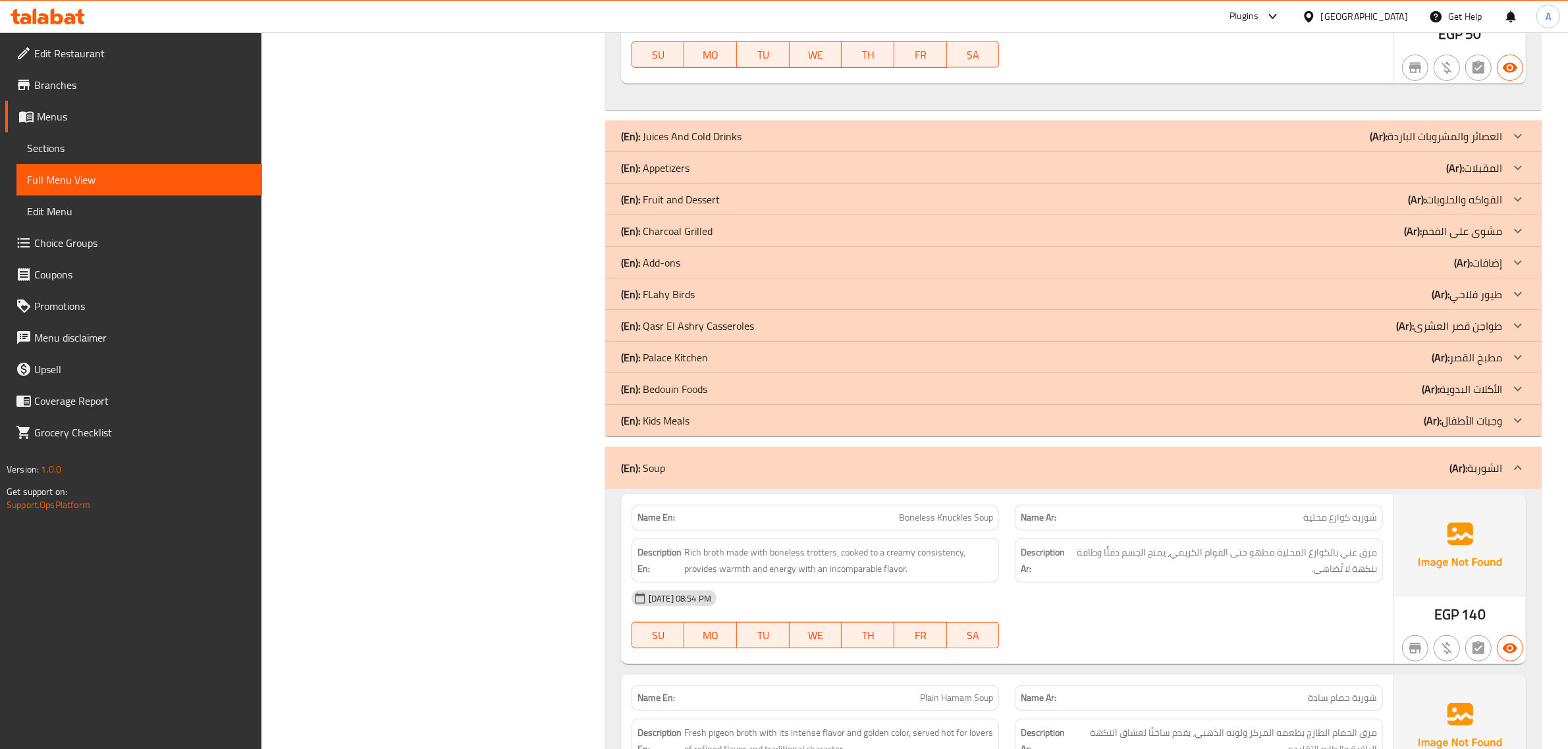
click at [1437, 132] on p "(Ar): العصائر والمشروبات الباردة" at bounding box center [1436, 136] width 132 height 16
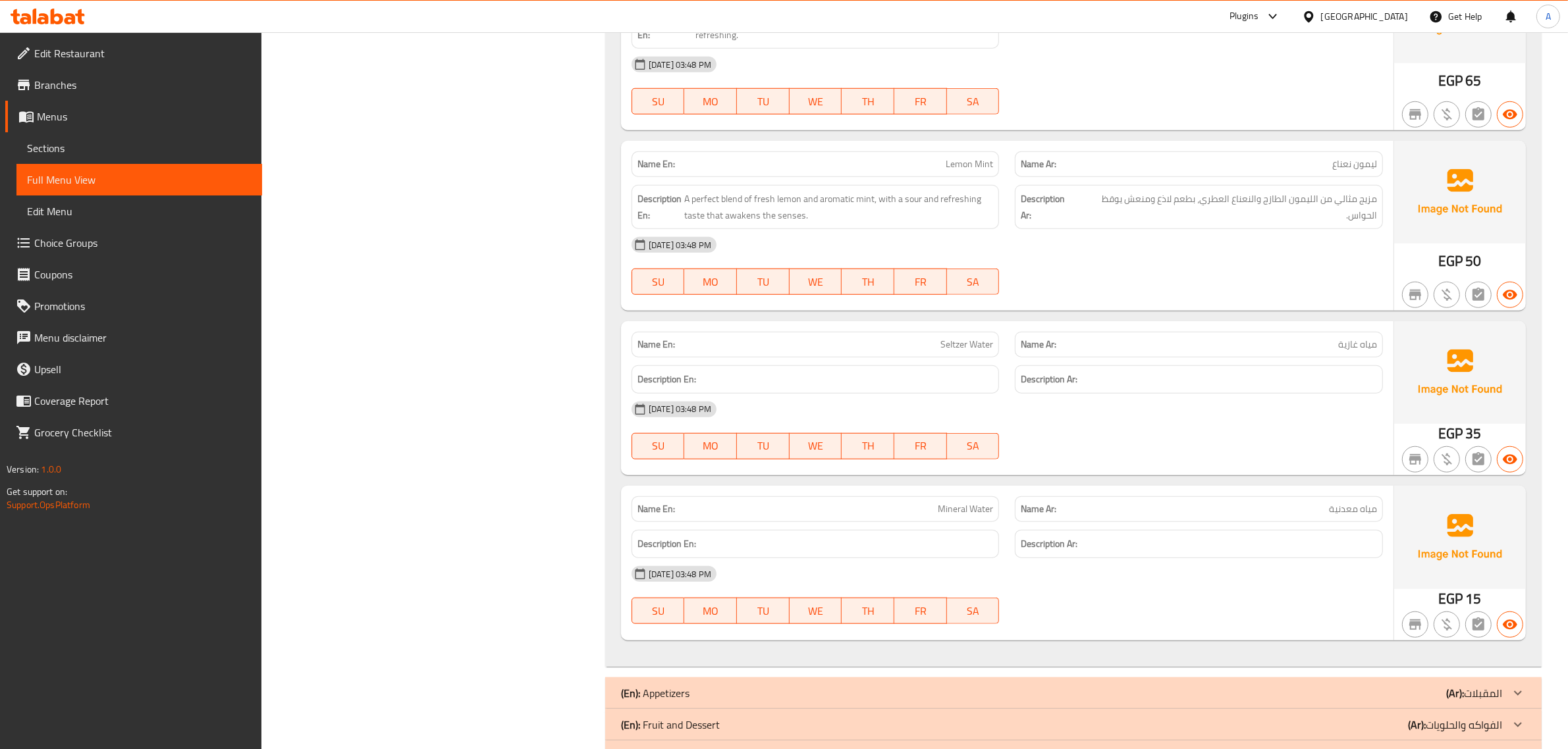
scroll to position [1496, 0]
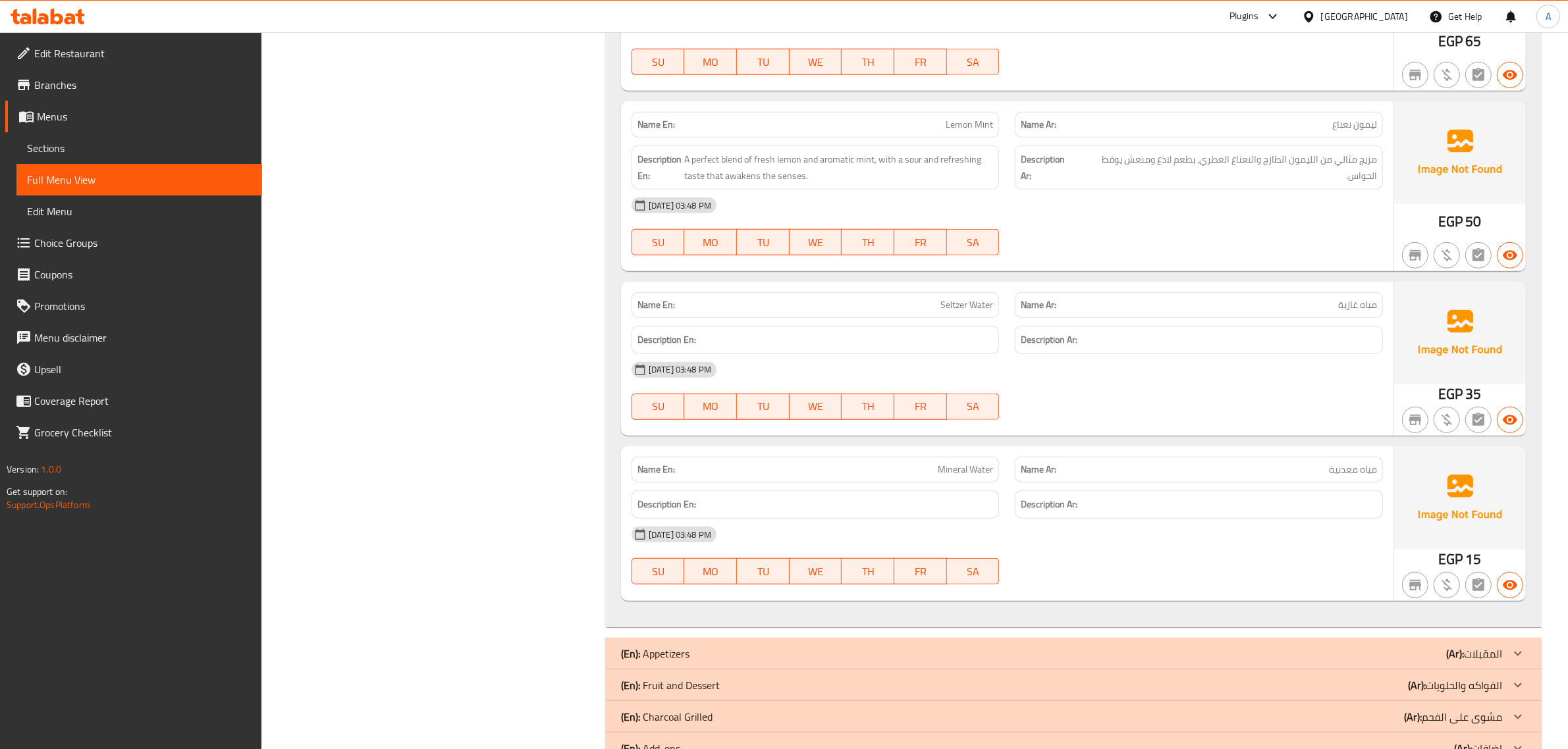
click at [1252, 301] on div "Name Ar: مياه غازية" at bounding box center [1199, 305] width 368 height 26
copy span "مياه غازية"
click at [945, 464] on div "Name En: Mineral Water" at bounding box center [815, 470] width 368 height 26
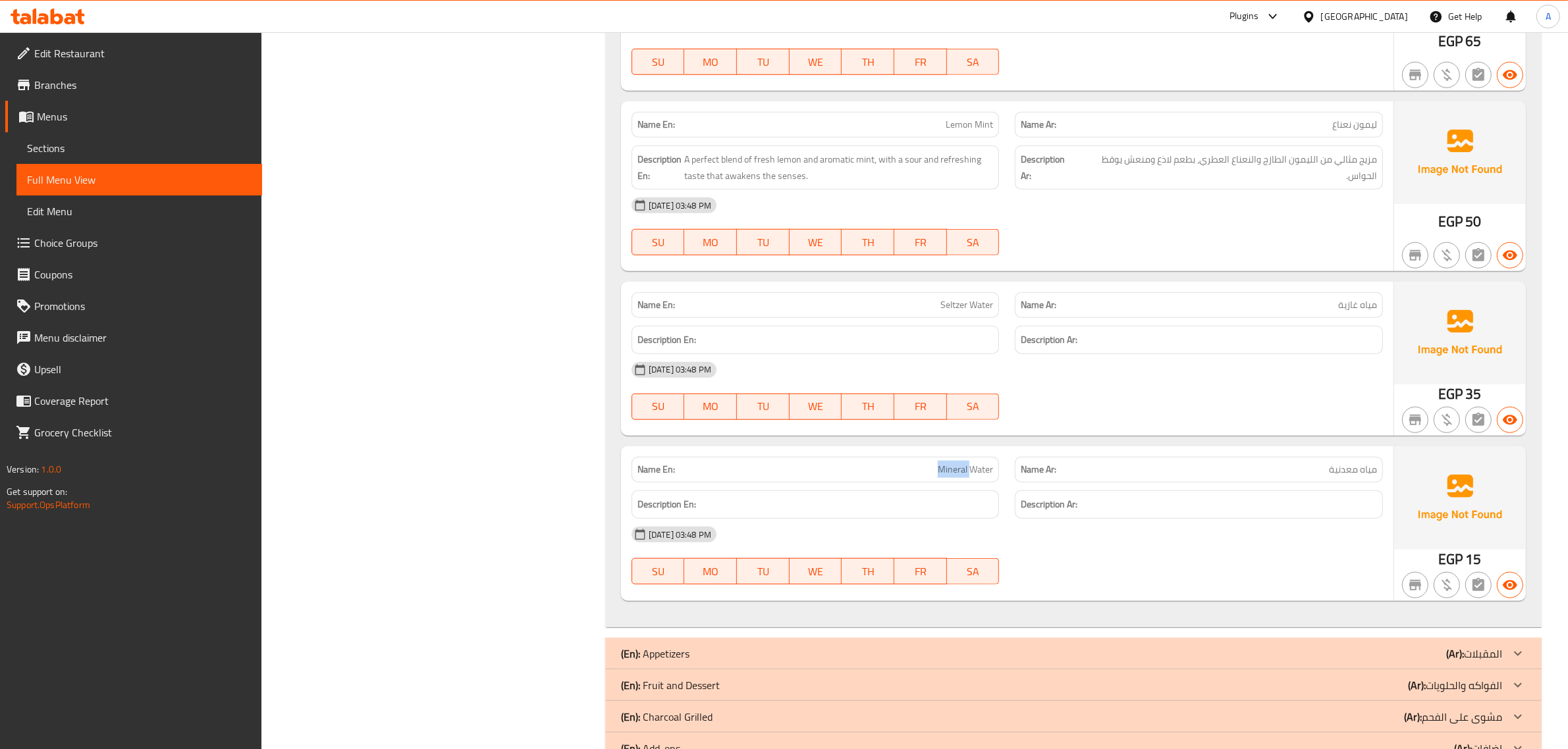
click at [945, 464] on div "Name En: Mineral Water" at bounding box center [815, 470] width 368 height 26
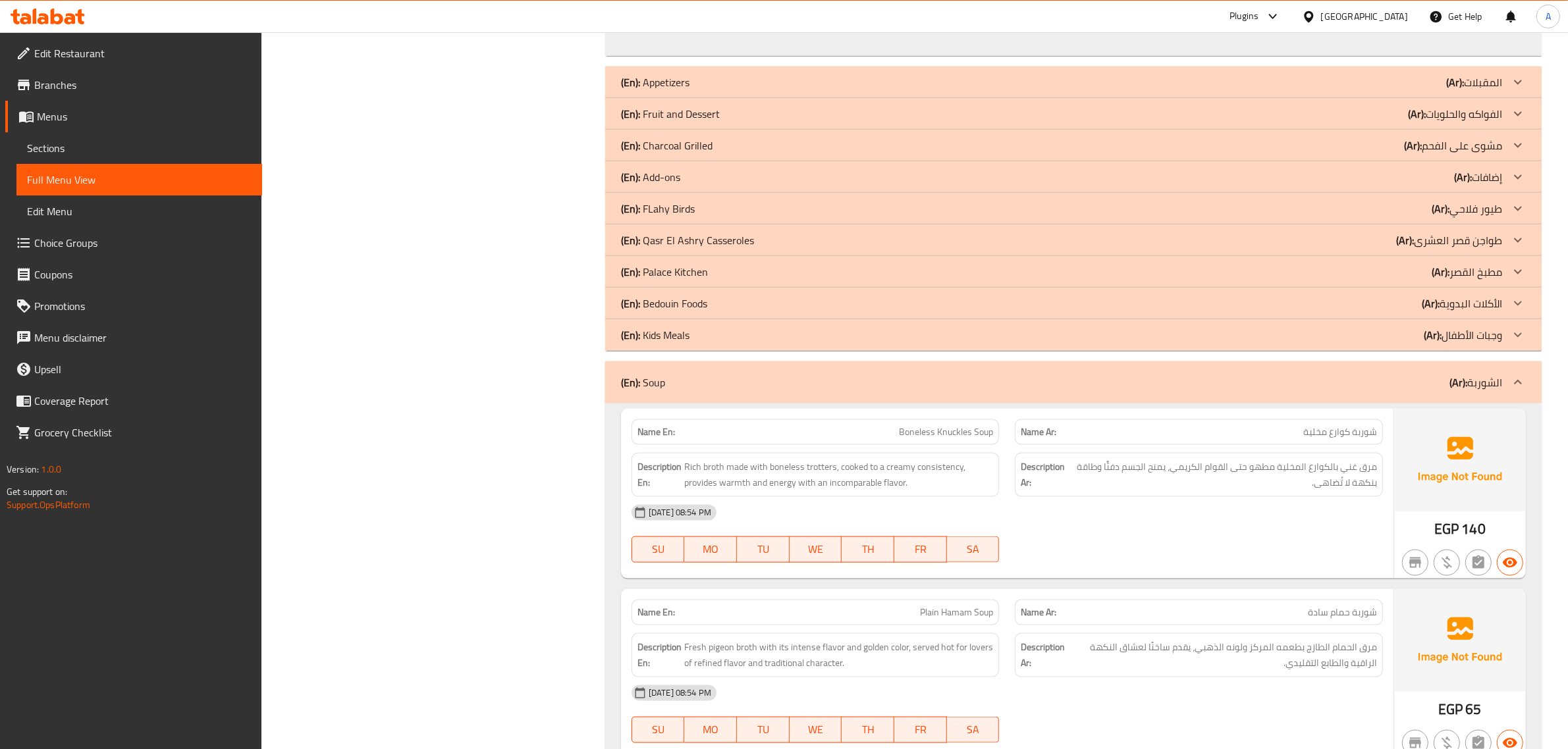
scroll to position [2079, 0]
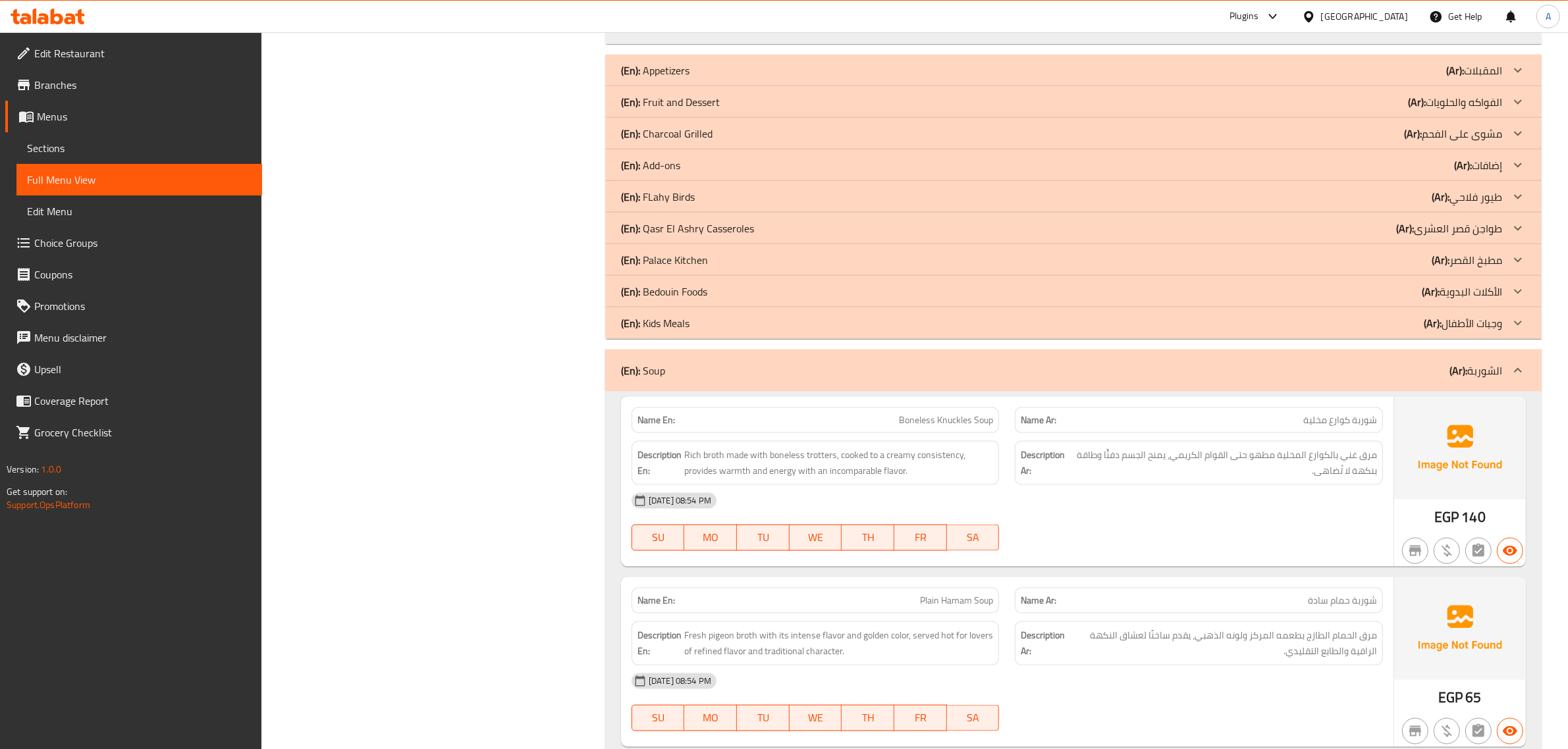
click at [1385, 77] on div "(En): Appetizers (Ar): المقبلات" at bounding box center [1061, 70] width 881 height 16
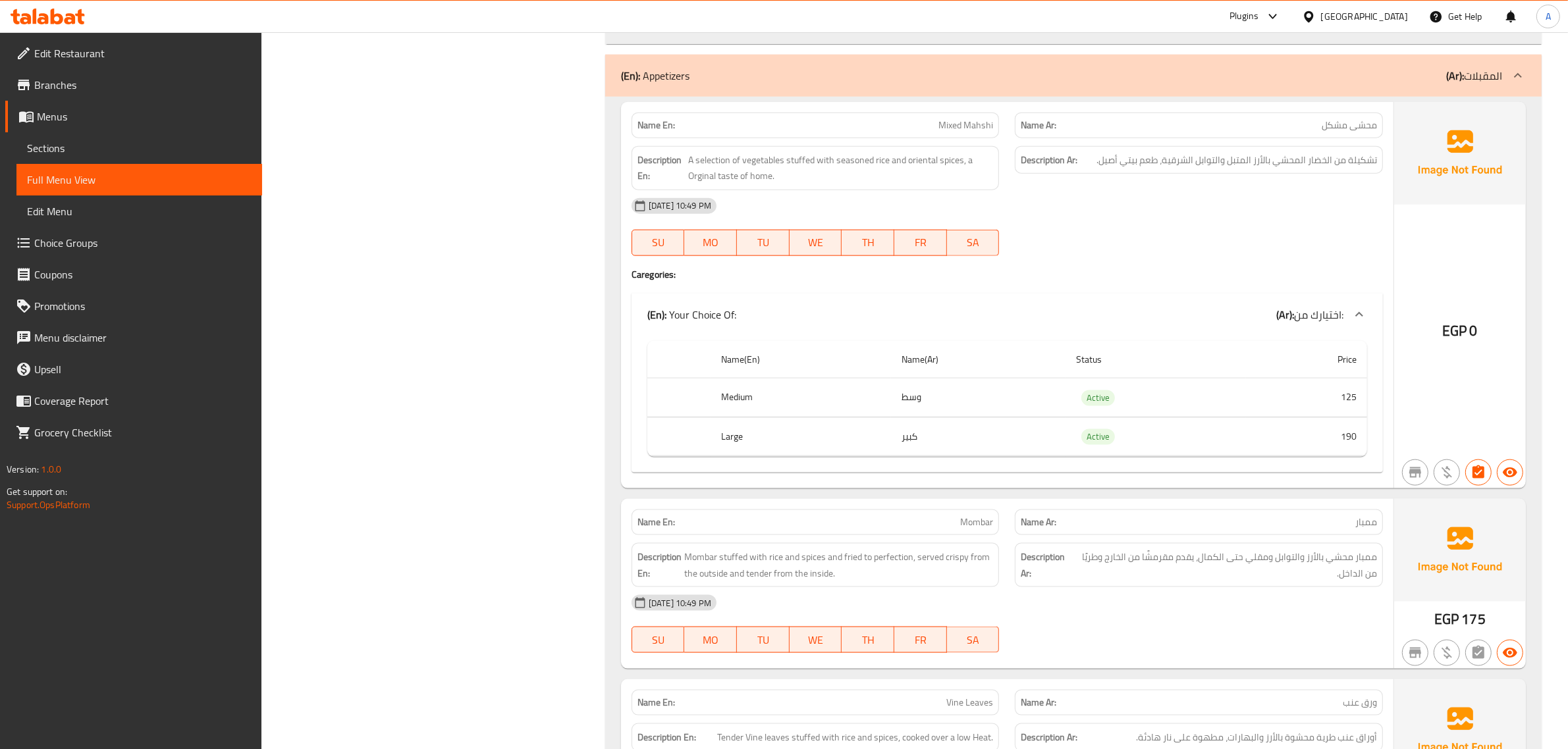
click at [962, 147] on div "Description En: A selection of vegetables stuffed with seasoned rice and orient…" at bounding box center [815, 168] width 384 height 60
click at [1222, 127] on p "Name Ar: محشى مشكل" at bounding box center [1199, 126] width 356 height 14
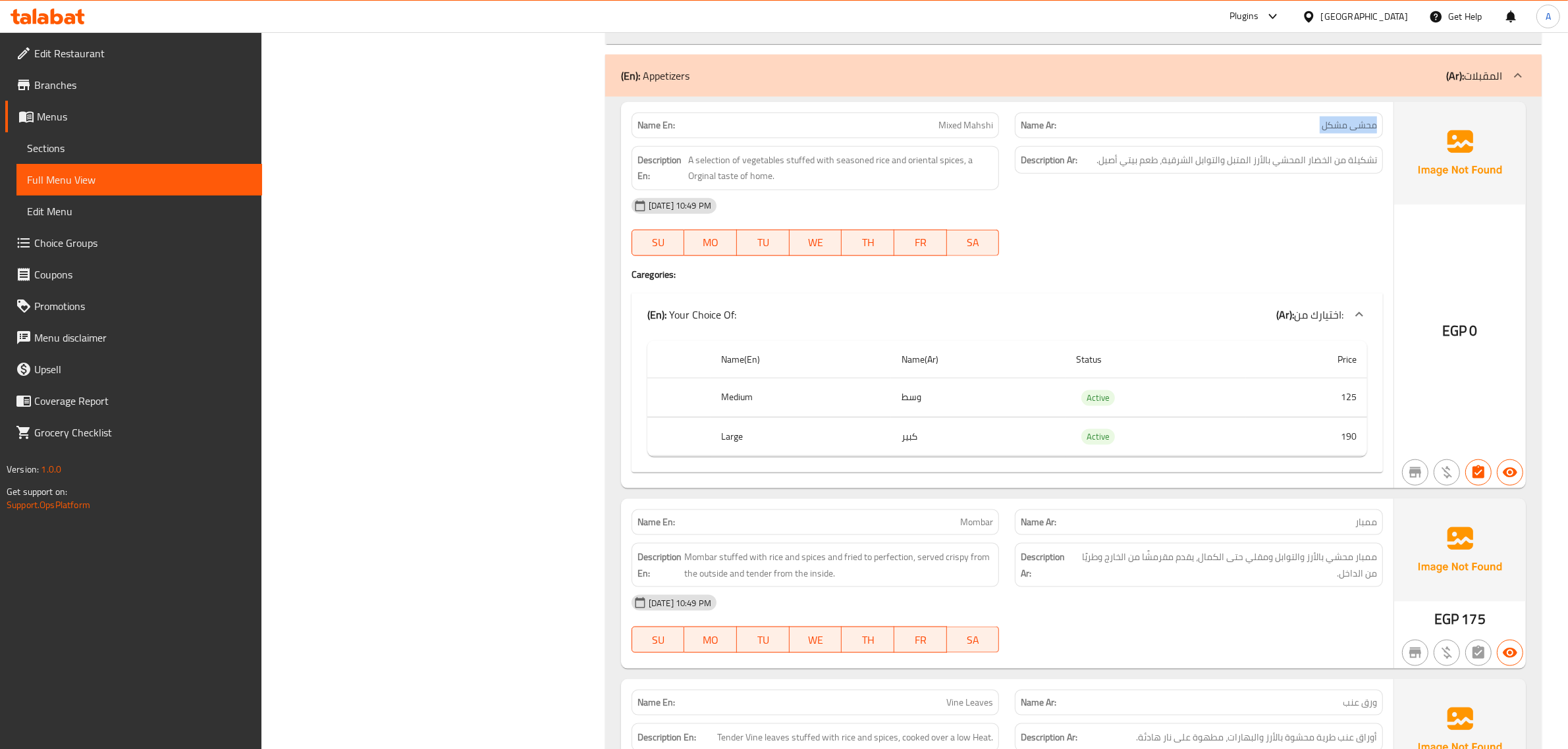
click at [1223, 127] on p "Name Ar: محشى مشكل" at bounding box center [1199, 126] width 356 height 14
click at [912, 409] on td "وسط" at bounding box center [978, 397] width 175 height 39
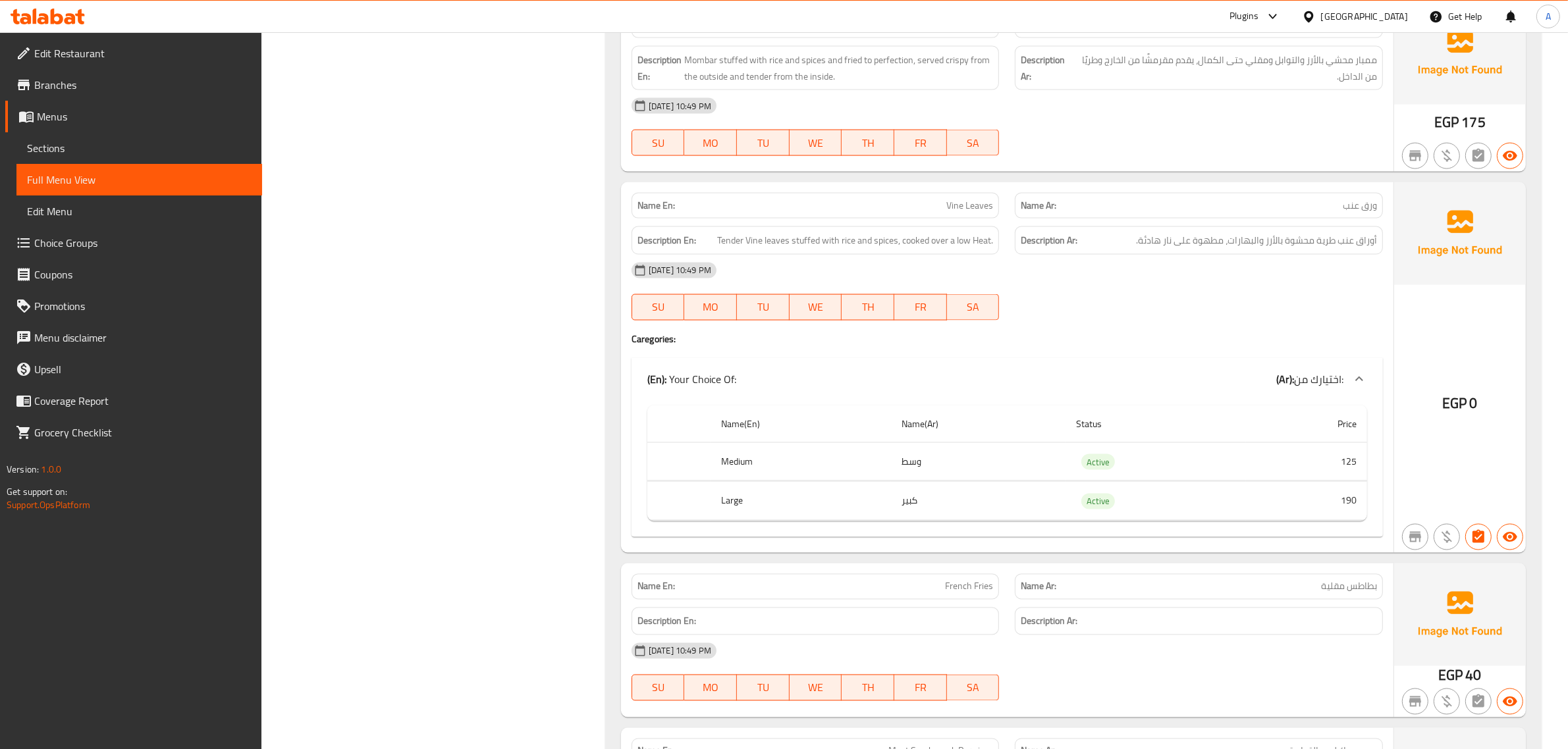
scroll to position [2691, 0]
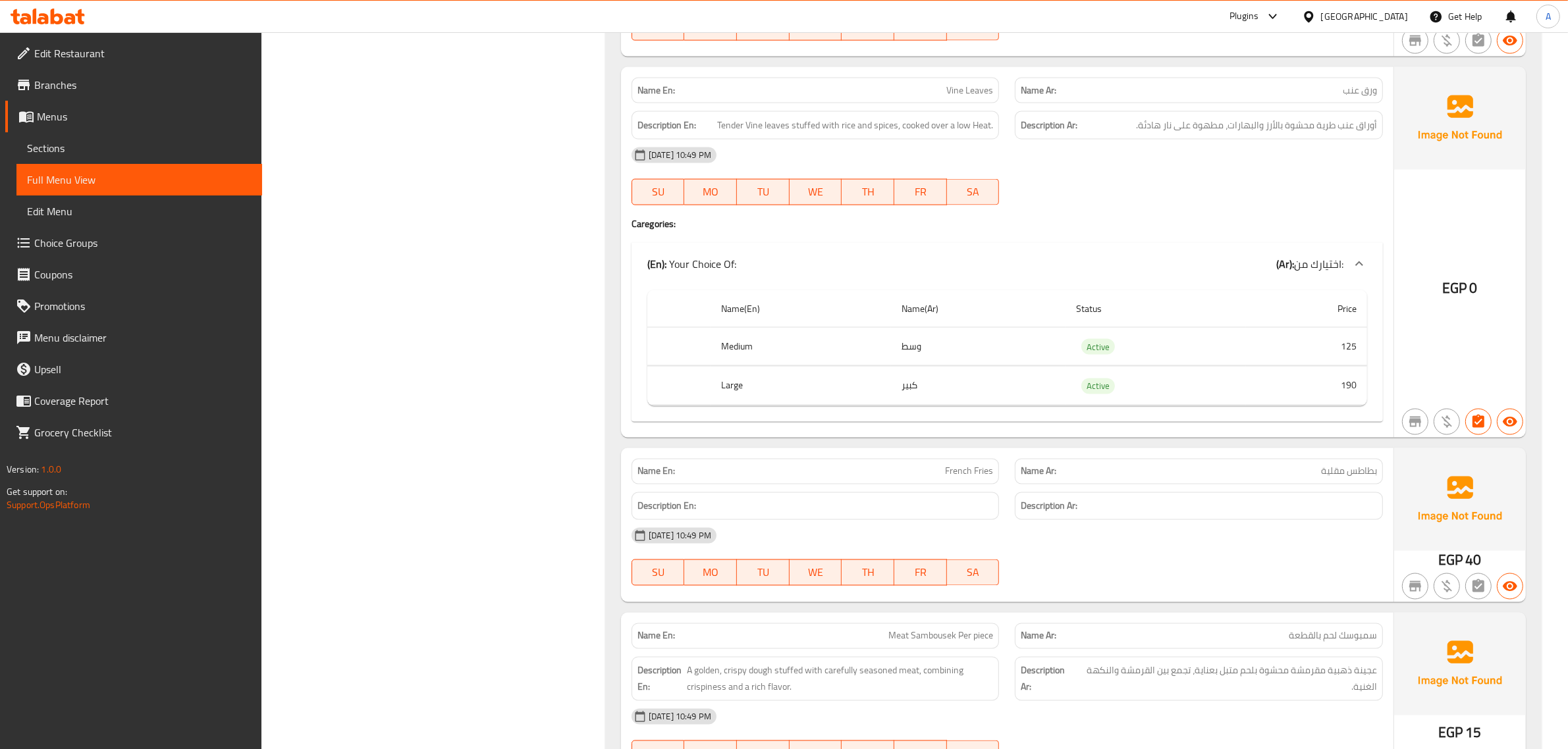
click at [954, 364] on td "وسط" at bounding box center [978, 346] width 175 height 39
click at [929, 402] on td "كبير" at bounding box center [978, 385] width 175 height 39
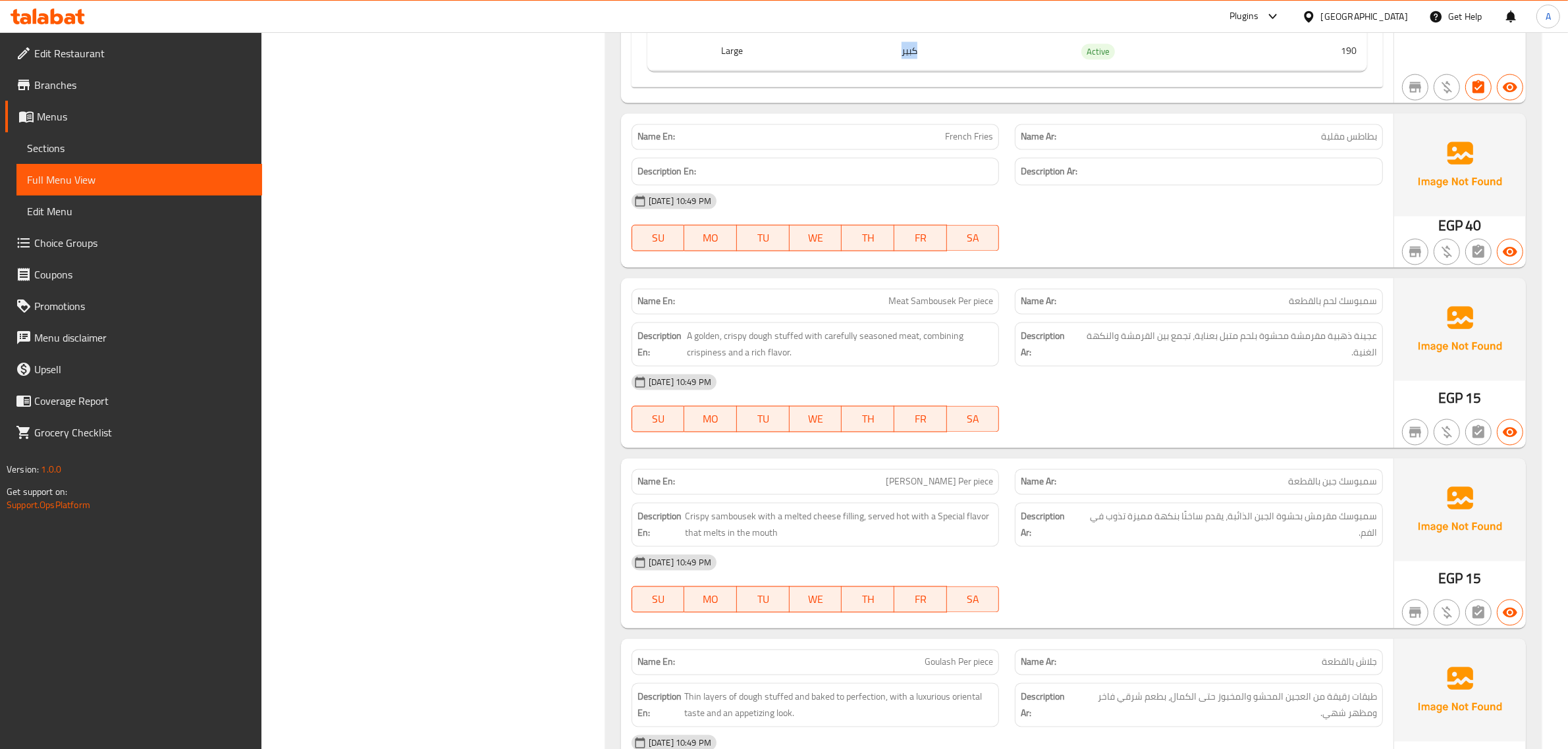
scroll to position [3043, 0]
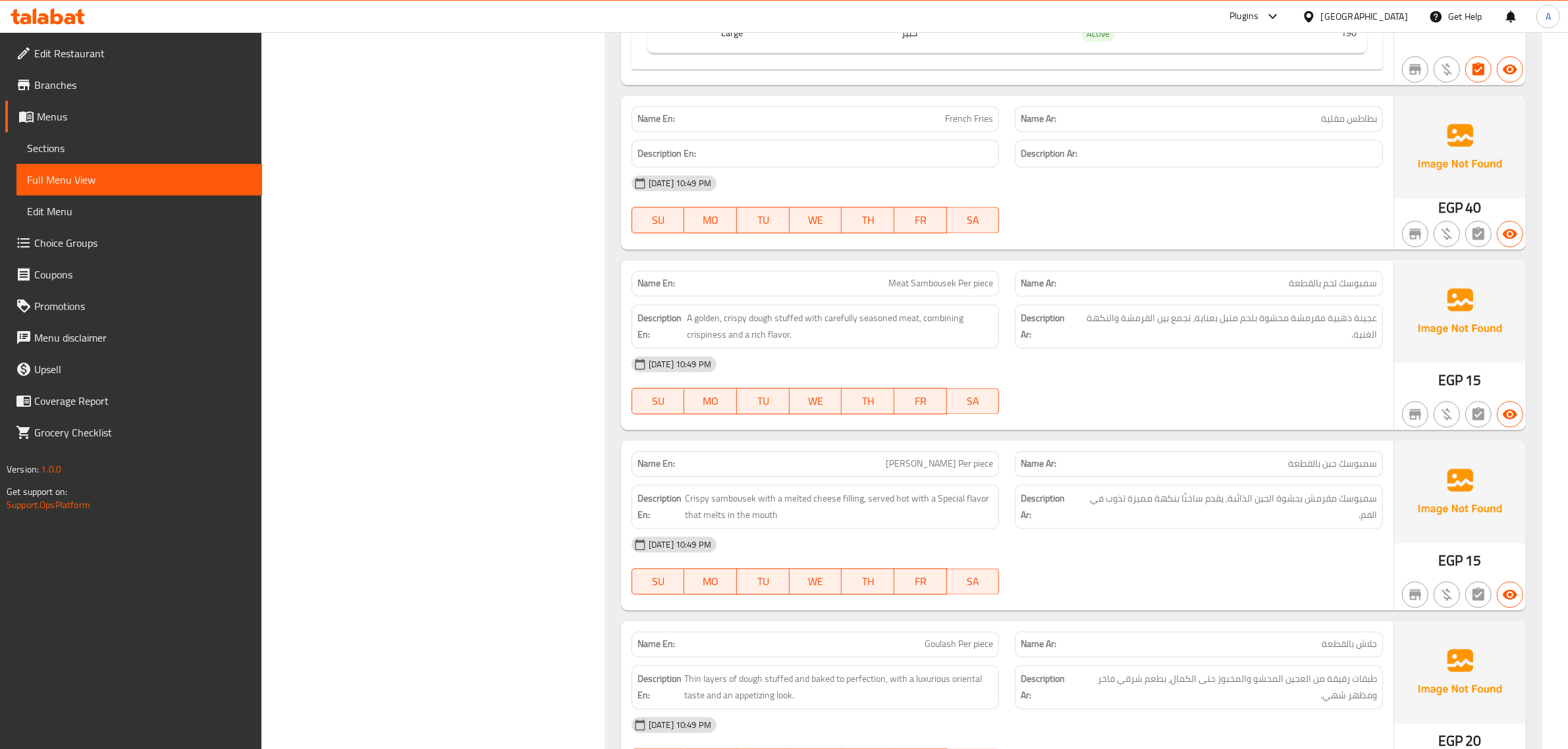
click at [933, 291] on span "Meat Sambousek Per piece" at bounding box center [940, 284] width 105 height 14
click at [1218, 289] on p "Name Ar: سمبوسك لحم بالقطعة" at bounding box center [1199, 284] width 356 height 14
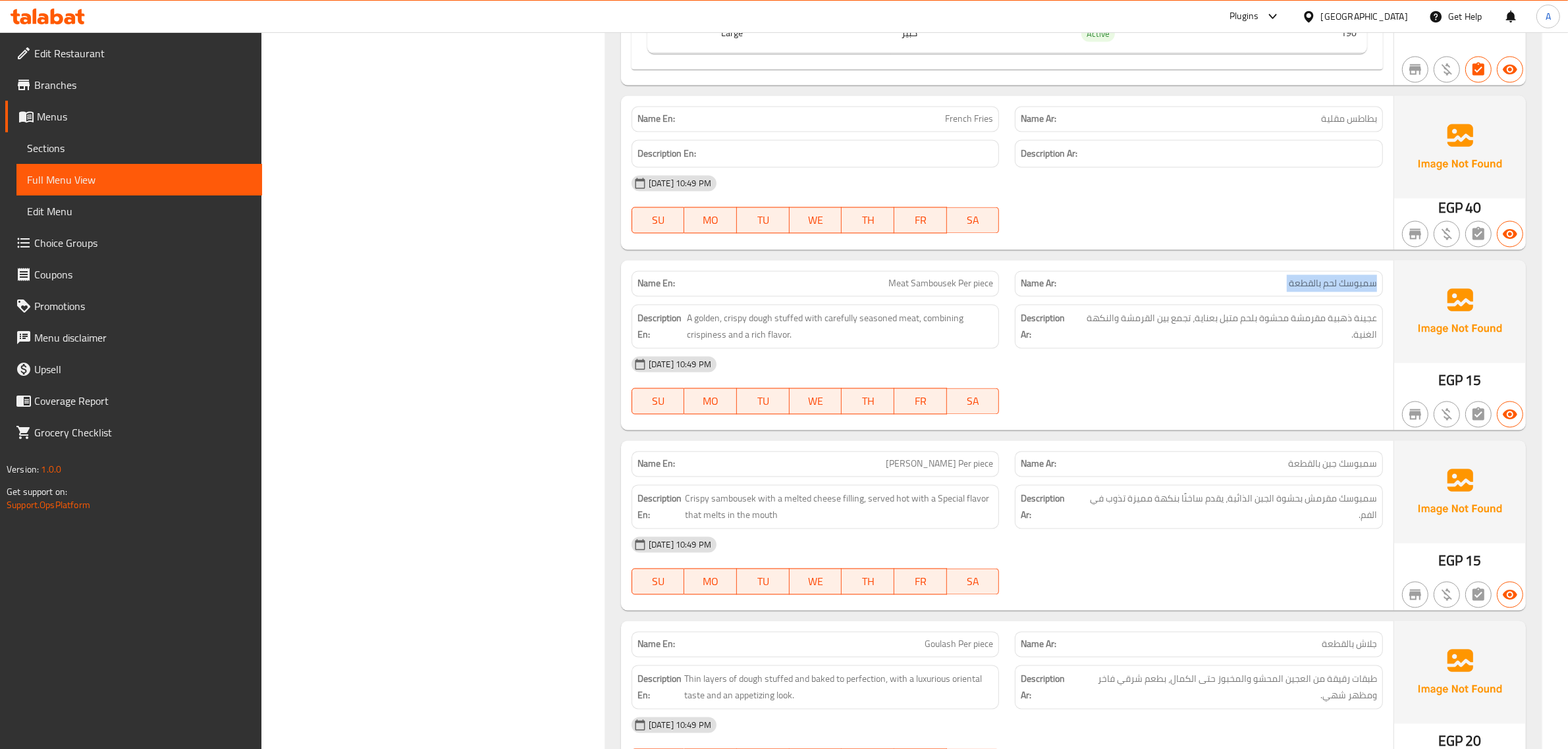
click at [1218, 289] on p "Name Ar: سمبوسك لحم بالقطعة" at bounding box center [1199, 284] width 356 height 14
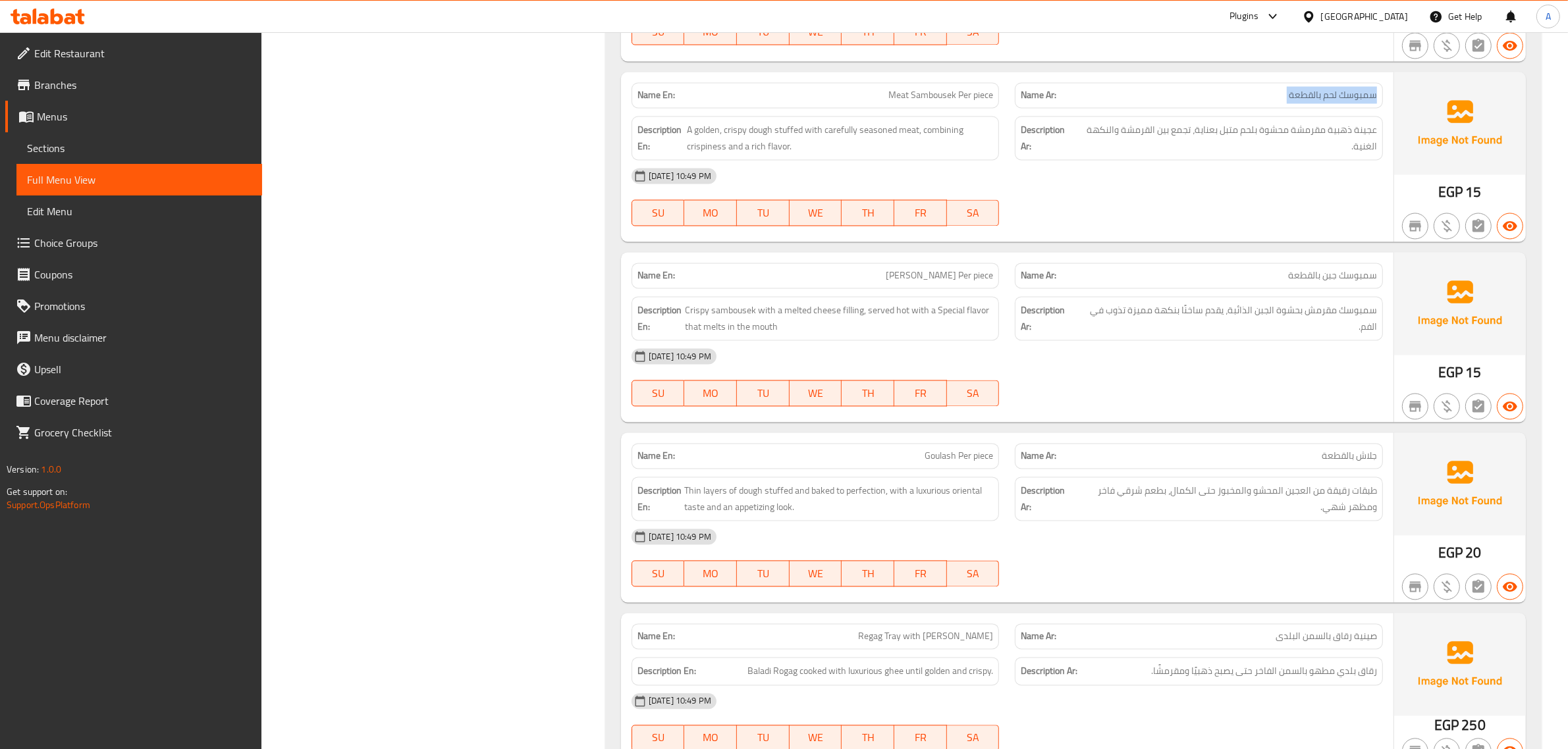
scroll to position [3299, 0]
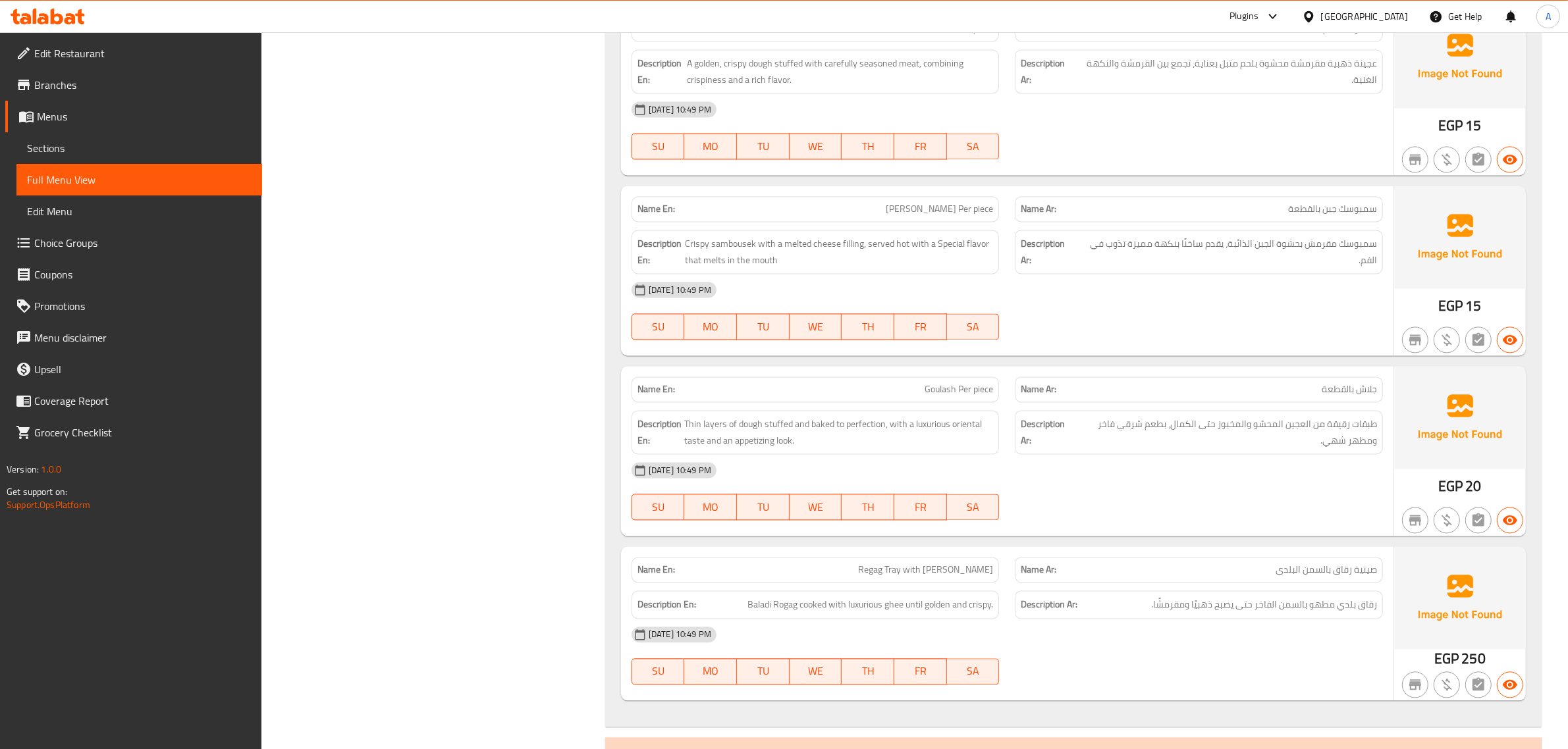
click at [950, 208] on div "Name En: Cheese Sambousek Per piece" at bounding box center [815, 208] width 368 height 26
drag, startPoint x: 950, startPoint y: 208, endPoint x: 1022, endPoint y: 216, distance: 72.4
click at [950, 207] on div "Name En: Cheese Sambousek Per piece" at bounding box center [815, 208] width 368 height 26
click at [1234, 216] on p "Name Ar: سمبوسك جبن بالقطعة" at bounding box center [1199, 209] width 356 height 14
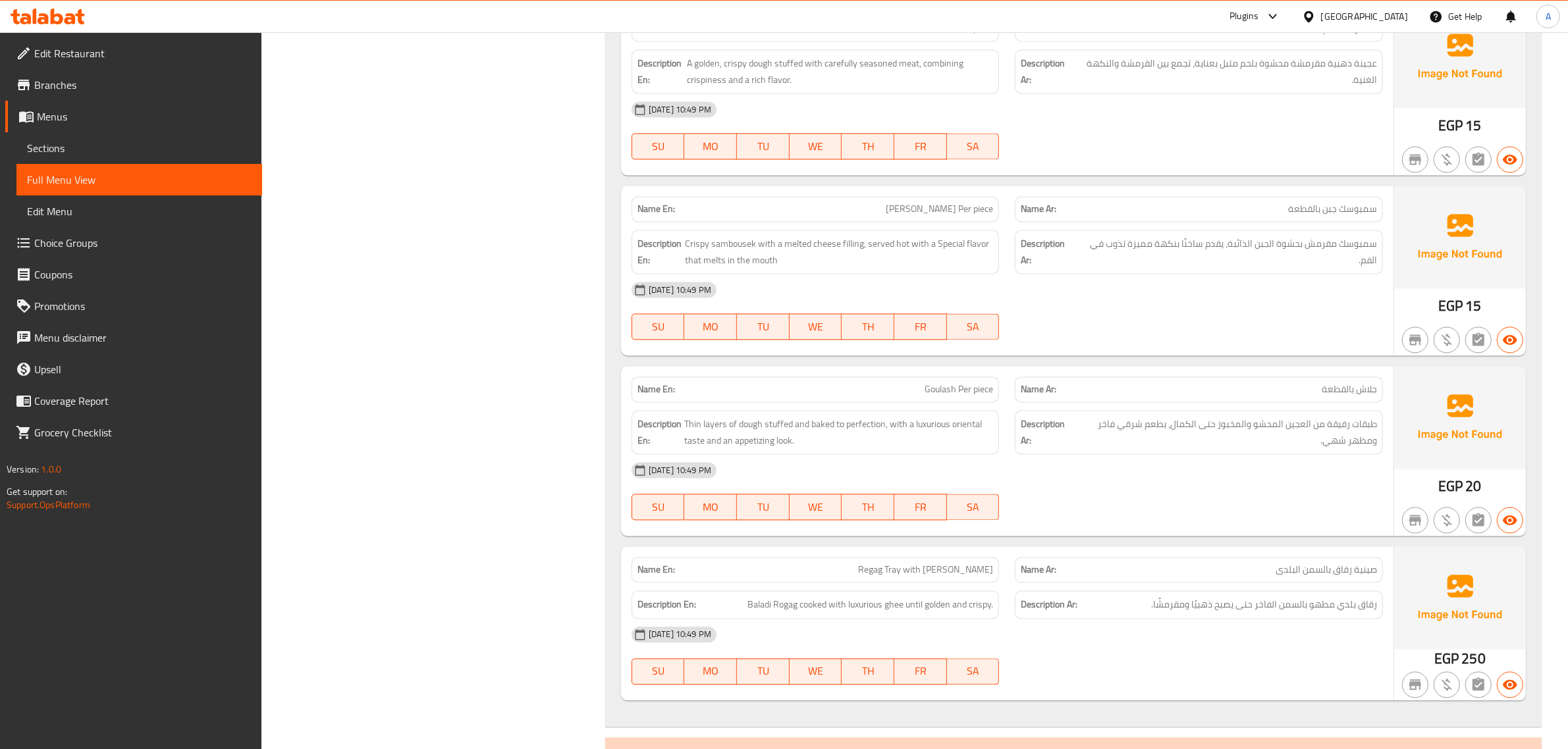
click at [1234, 216] on p "Name Ar: سمبوسك جبن بالقطعة" at bounding box center [1199, 209] width 356 height 14
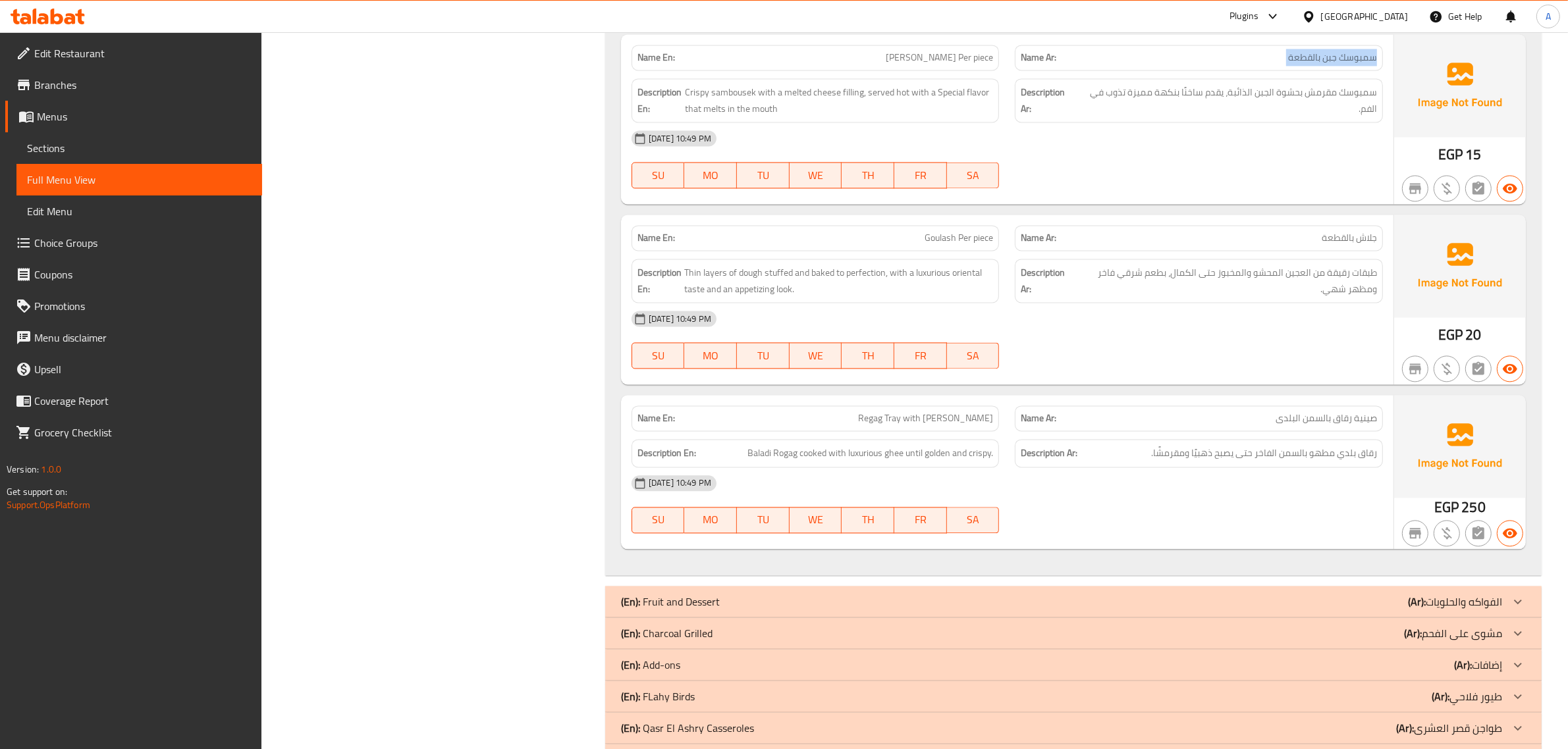
scroll to position [3565, 0]
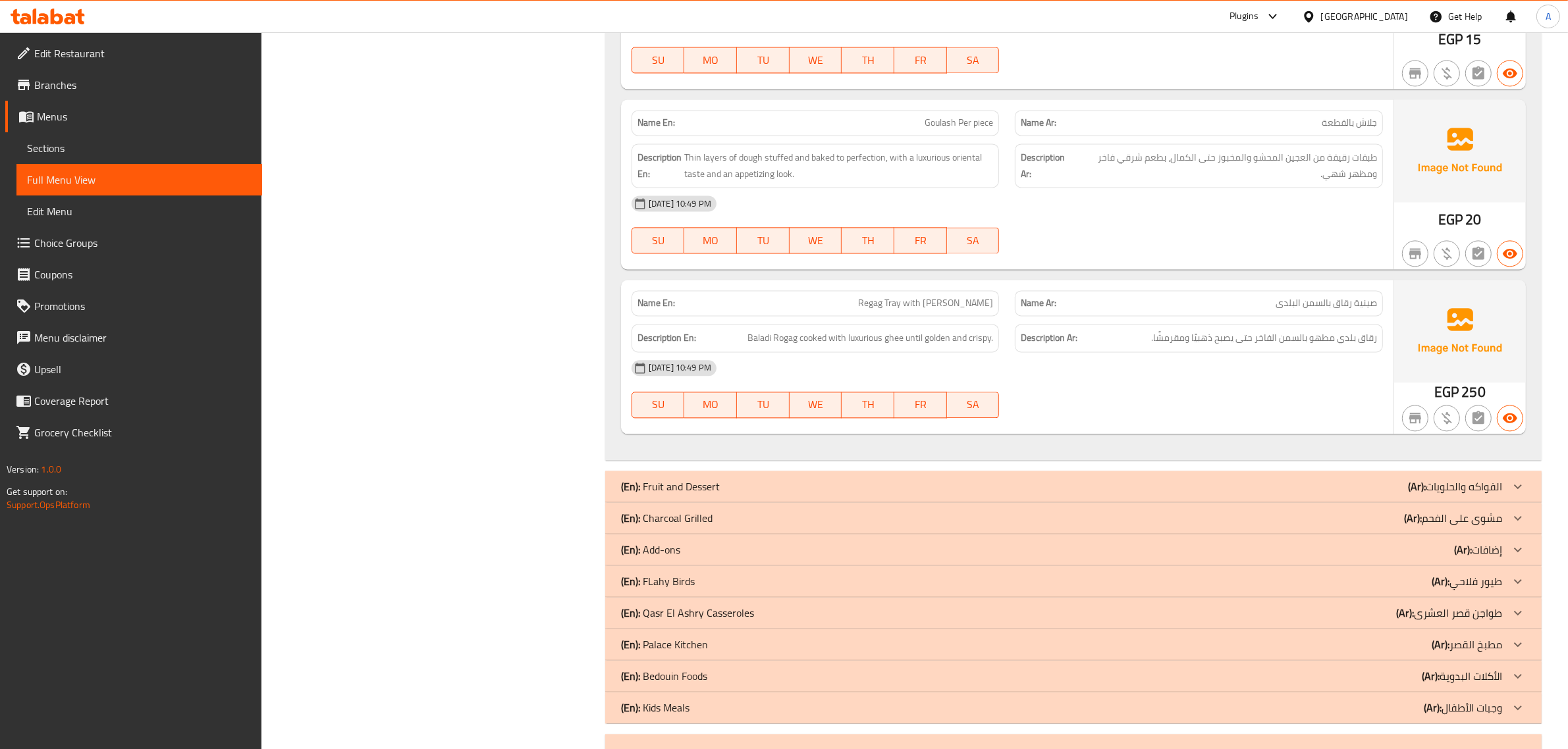
click at [892, 130] on p "Name En: Goulash Per piece" at bounding box center [815, 123] width 356 height 14
click at [1304, 130] on p "Name Ar: جلاش بالقطعة" at bounding box center [1199, 123] width 356 height 14
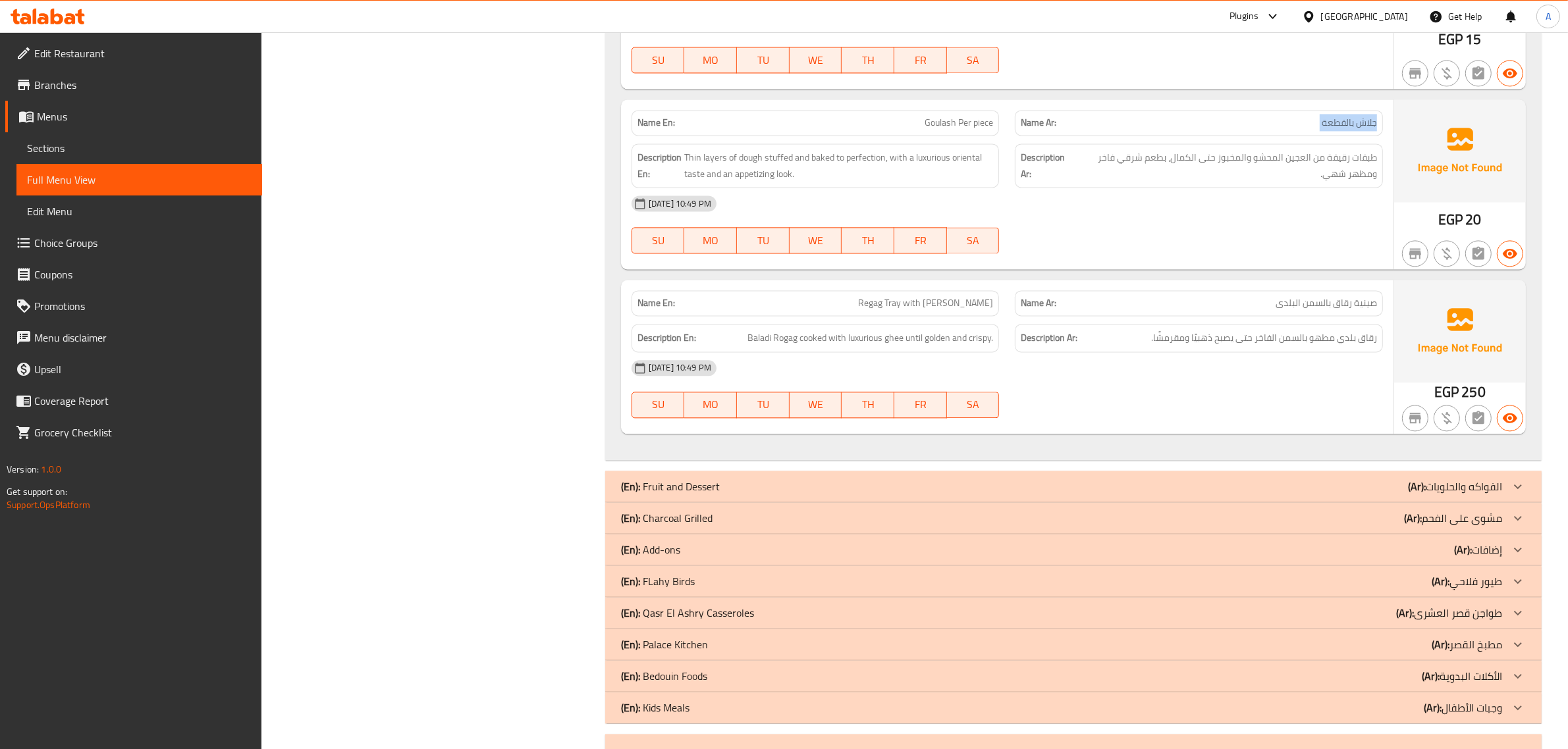
click at [1304, 130] on p "Name Ar: جلاش بالقطعة" at bounding box center [1199, 123] width 356 height 14
click at [1334, 310] on span "صينية رقاق بالسمن البلدى" at bounding box center [1326, 303] width 101 height 14
click at [1348, 310] on span "صينية رقاق بالسمن البلدى" at bounding box center [1326, 303] width 101 height 14
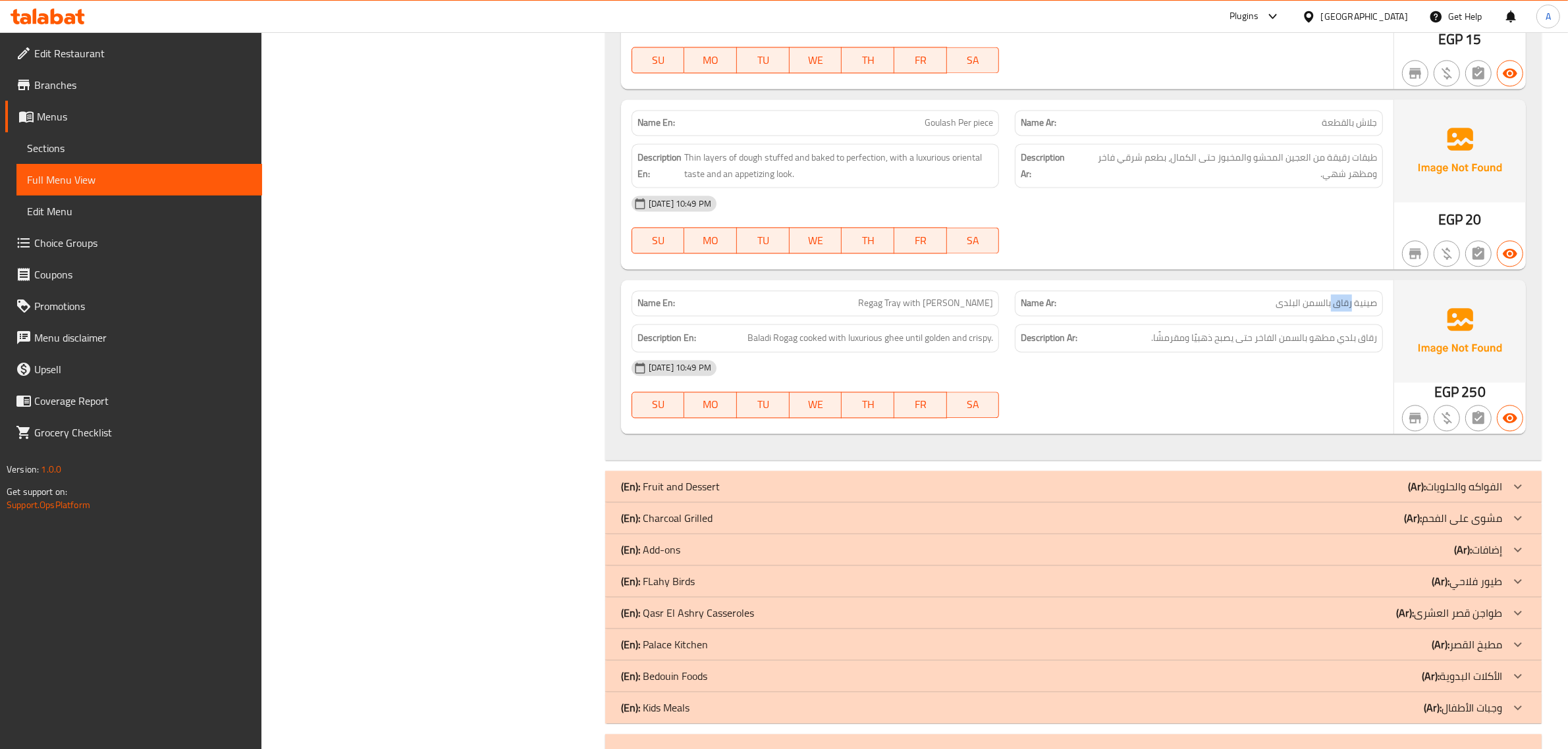
copy span "رقاق"
click at [869, 307] on div "Name En: Regag Tray with baladi Ghee" at bounding box center [815, 303] width 368 height 26
copy span "Regag Tray with baladi Ghee"
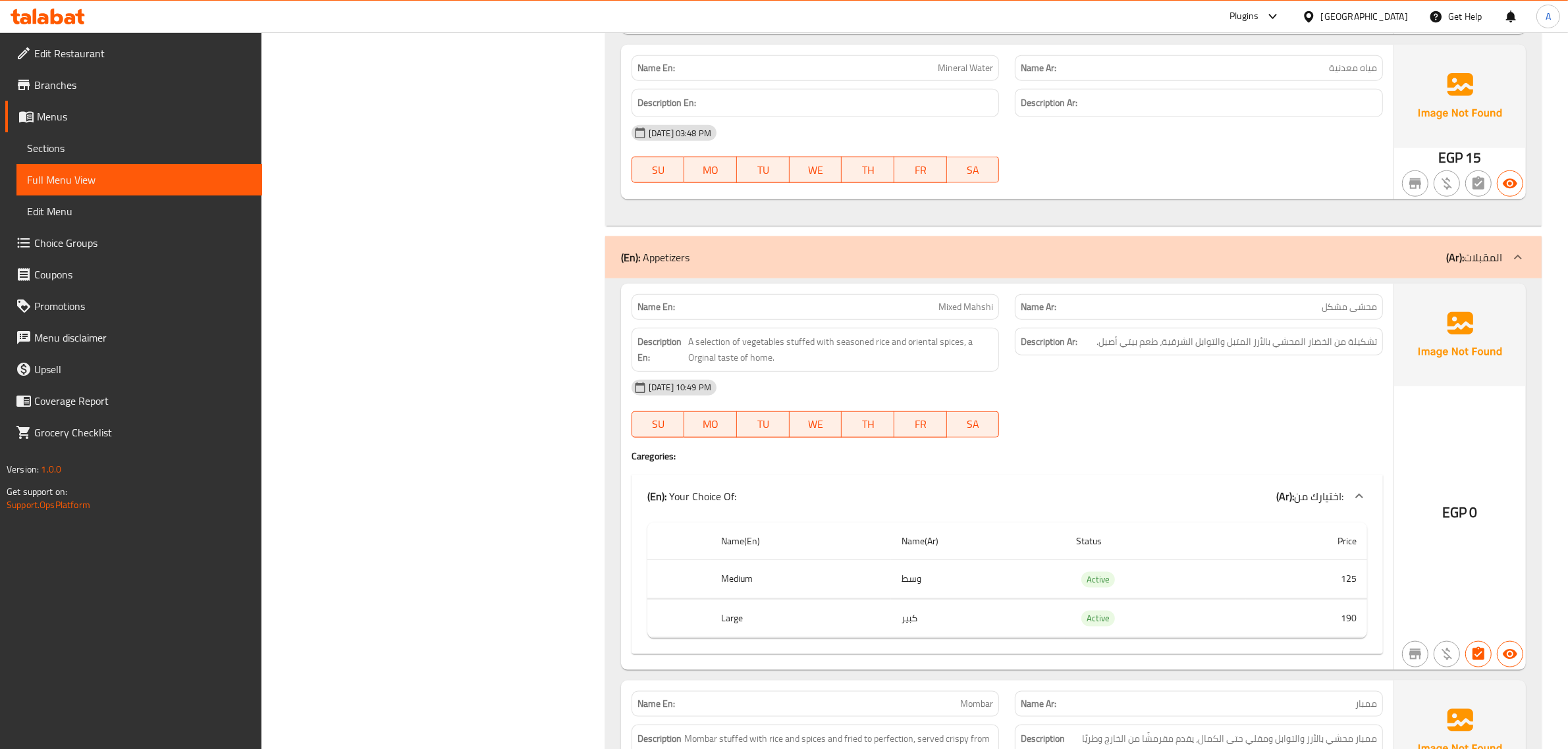
scroll to position [1703, 0]
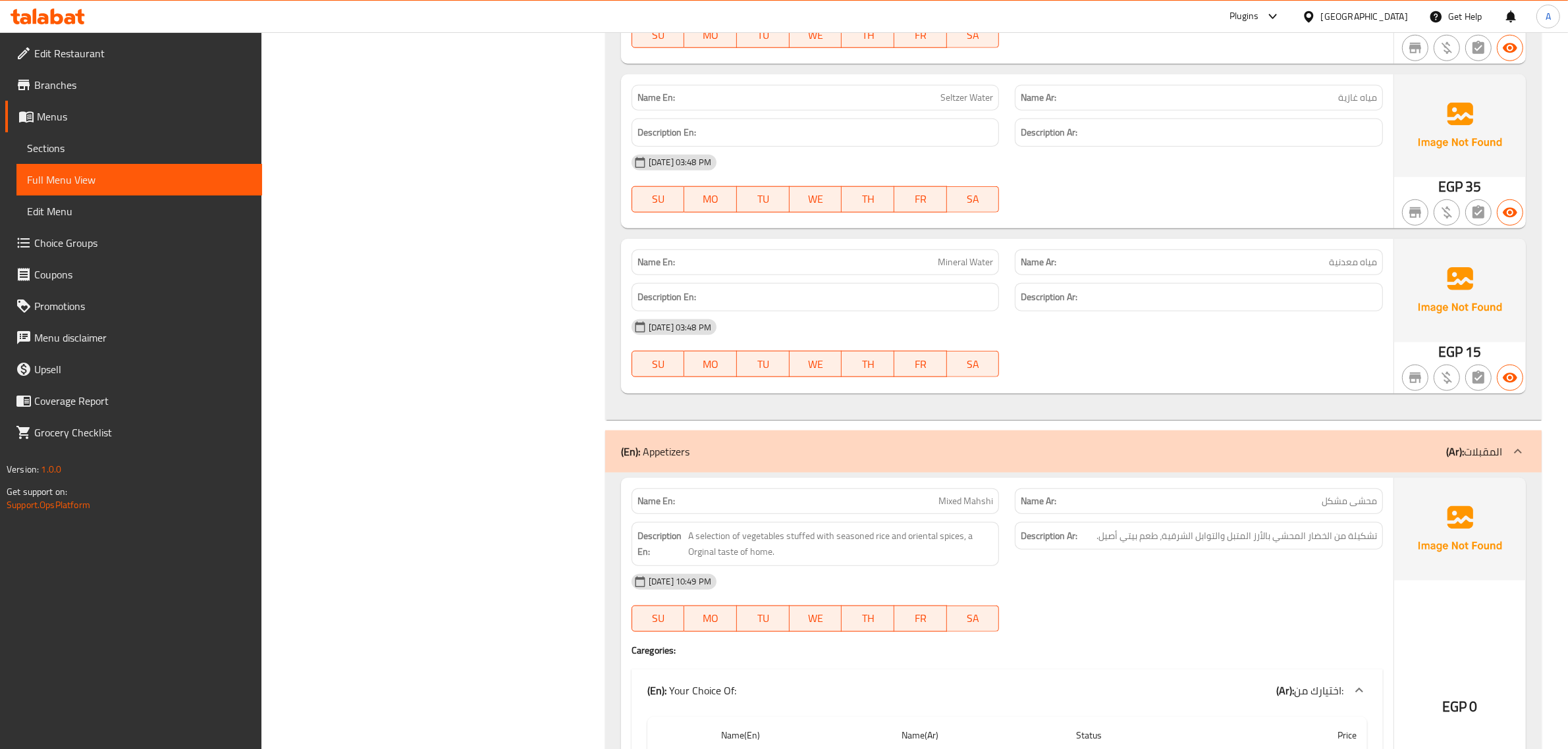
drag, startPoint x: 1579, startPoint y: 546, endPoint x: 1569, endPoint y: 293, distance: 253.2
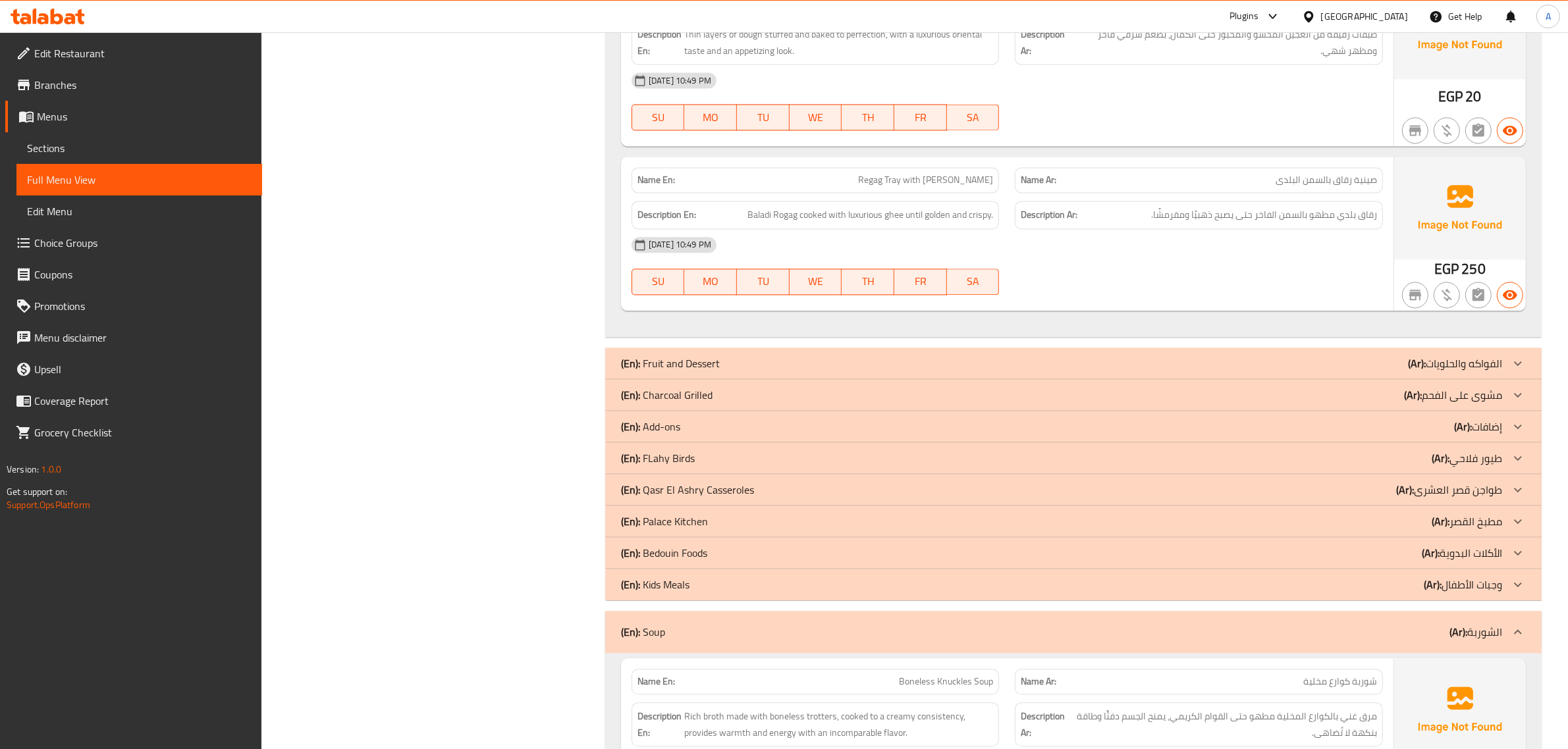
click at [702, 371] on p "(En): Fruit and Dessert" at bounding box center [670, 363] width 99 height 16
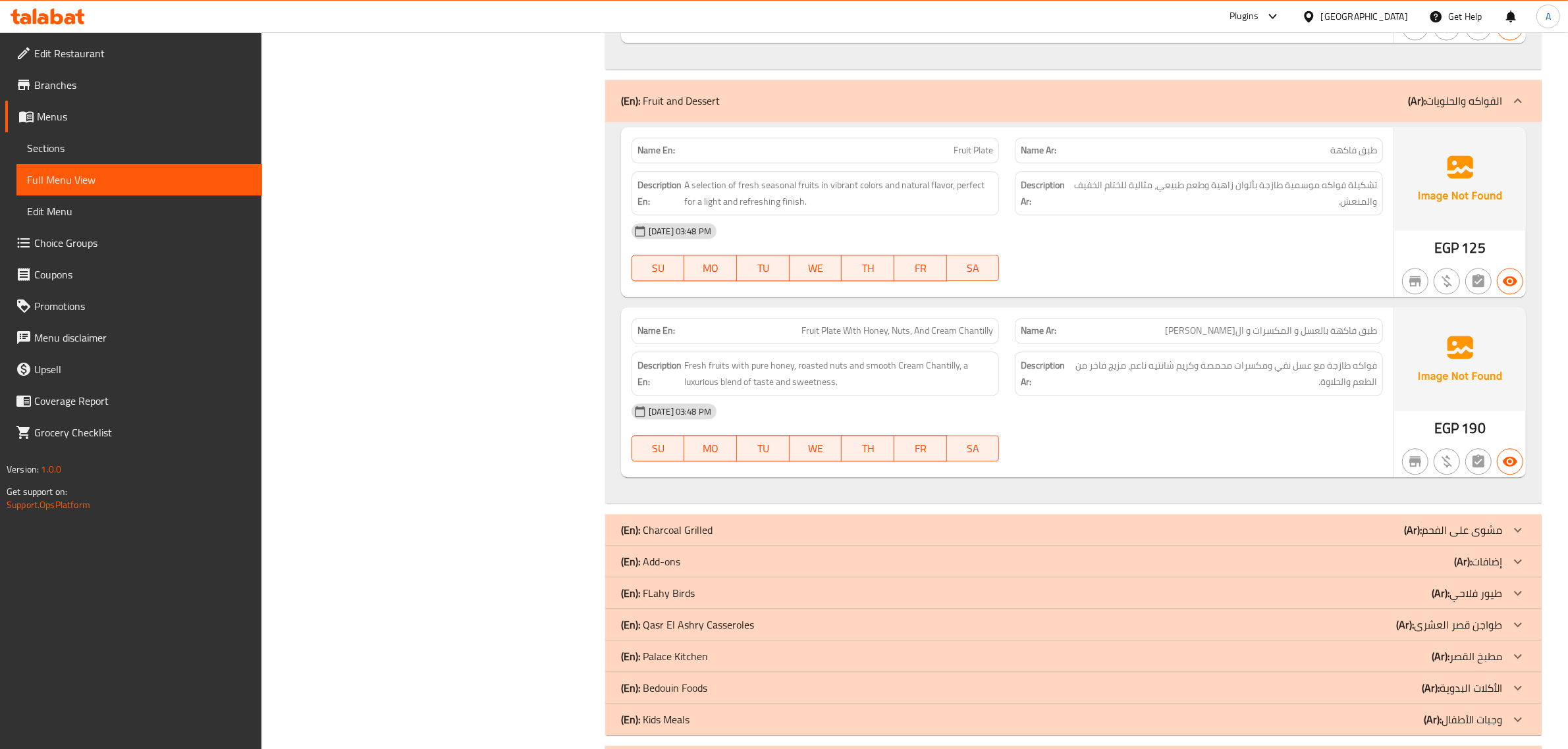
scroll to position [4014, 0]
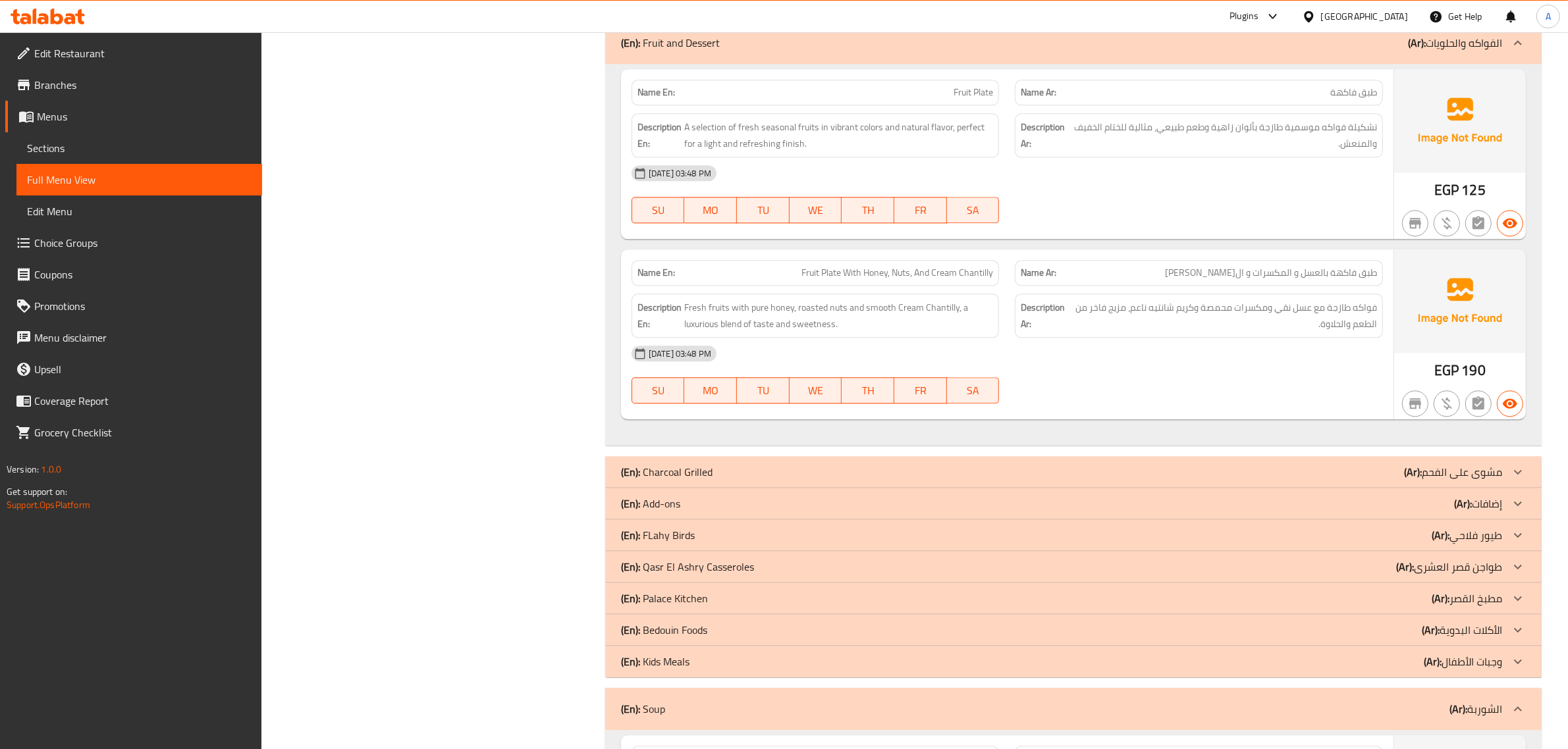
click at [1192, 280] on p "Name Ar: طبق فاكهة بالعسل و المكسرات و الكريم شانتيه" at bounding box center [1199, 273] width 356 height 14
copy span "طبق فاكهة بالعسل و المكسرات و الكريم شانتيه"
click at [672, 512] on p "(En): Add-ons" at bounding box center [650, 503] width 59 height 16
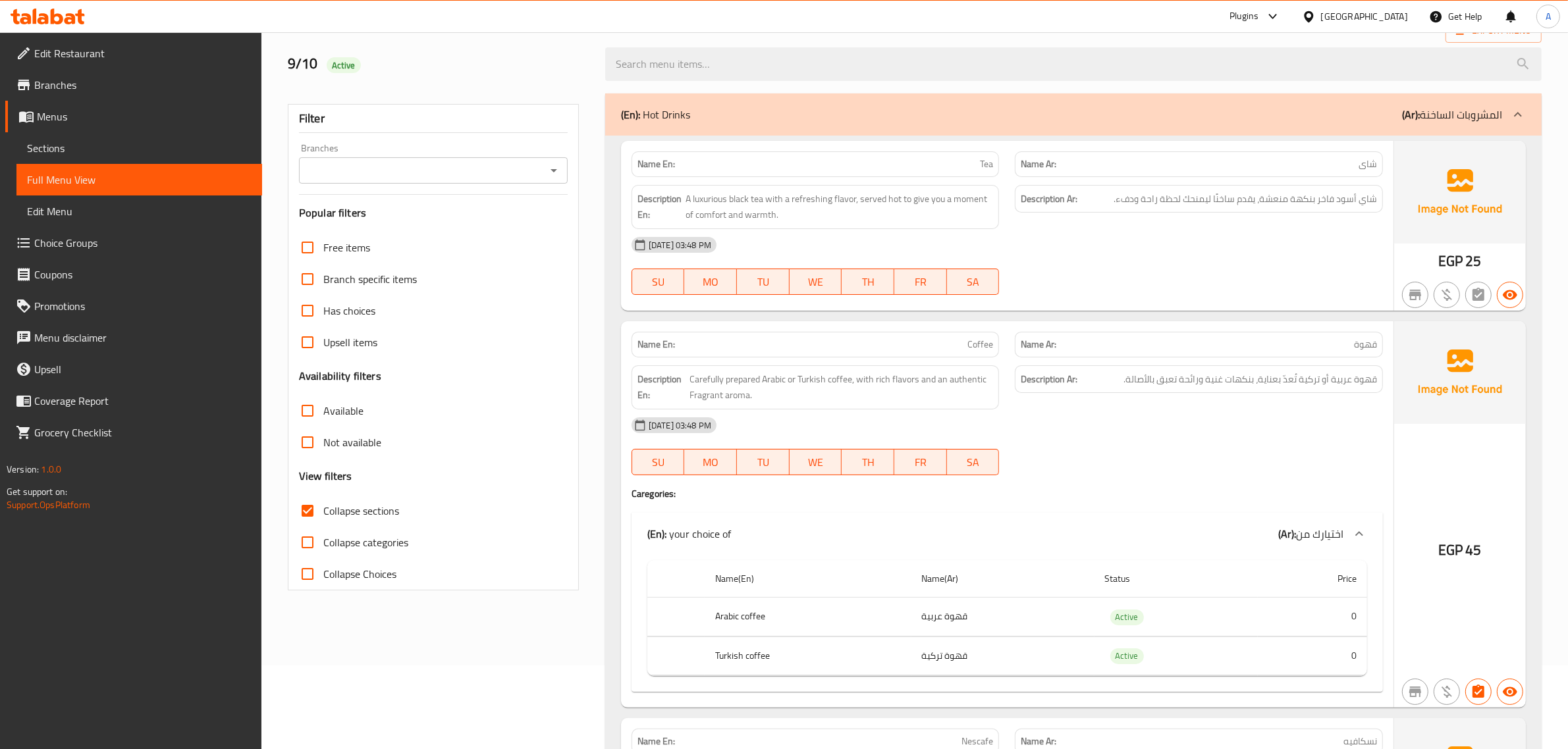
scroll to position [5138, 0]
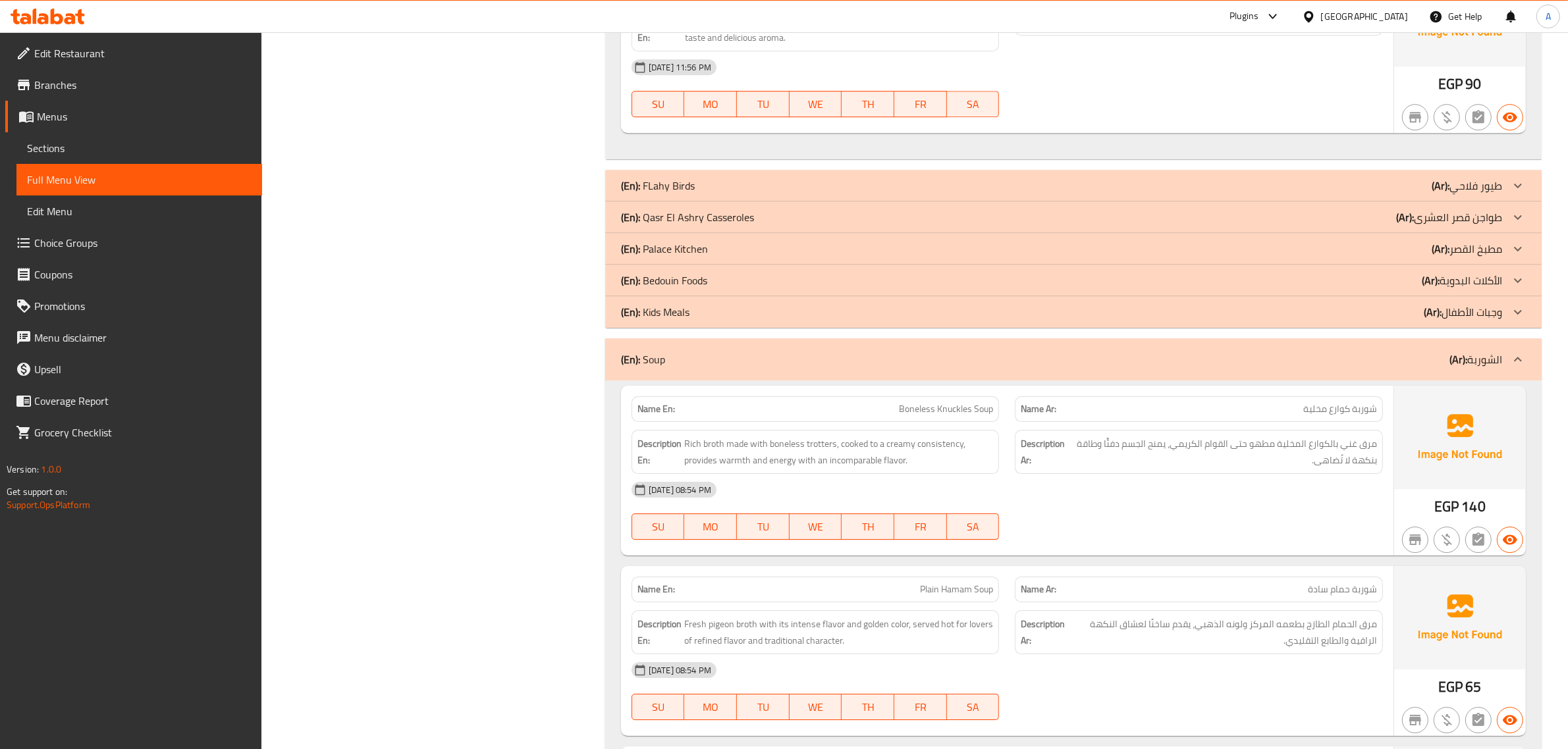
click at [1363, 415] on div "Name Ar: شوربة كوارع مخلية" at bounding box center [1199, 409] width 368 height 26
copy span "شوربة"
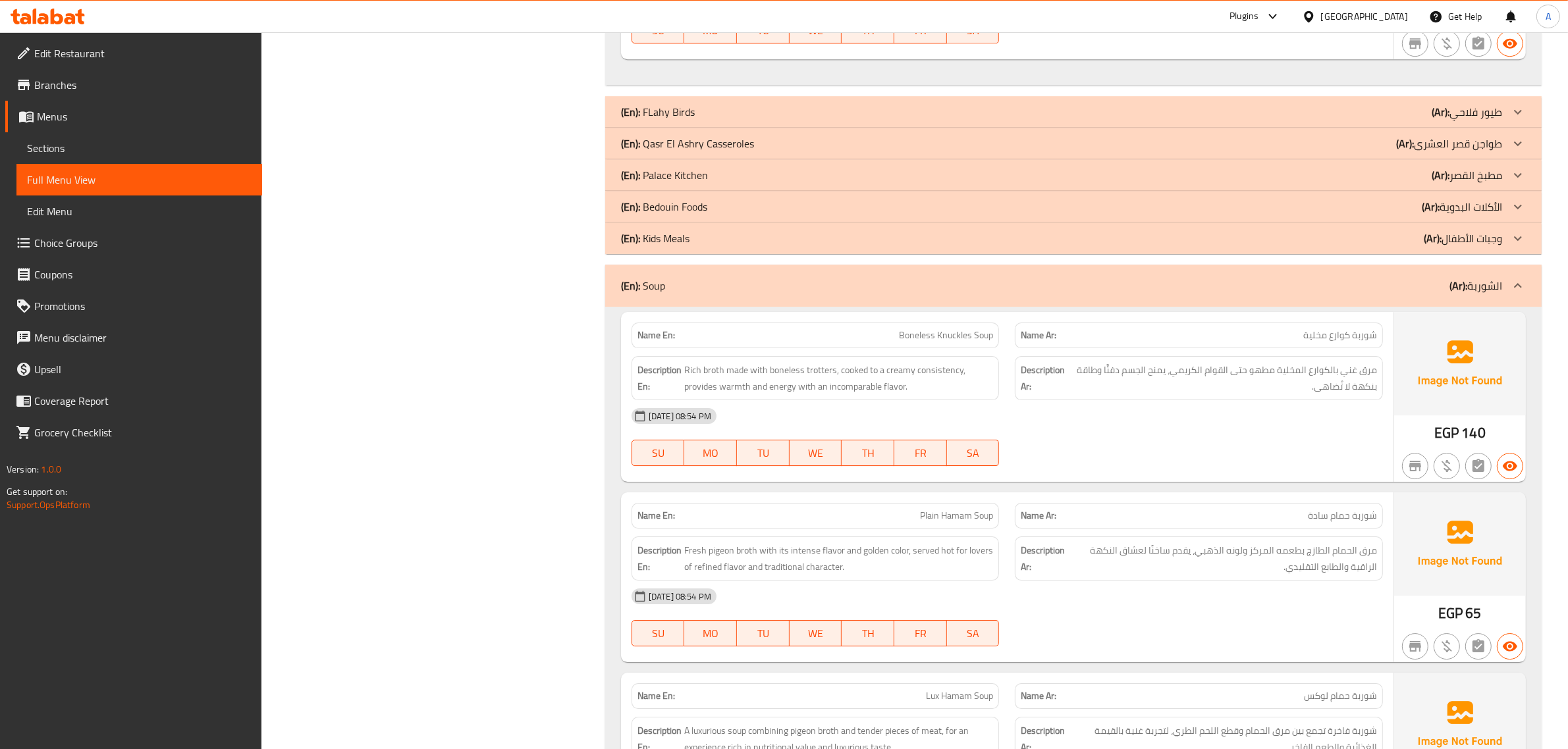
scroll to position [5367, 0]
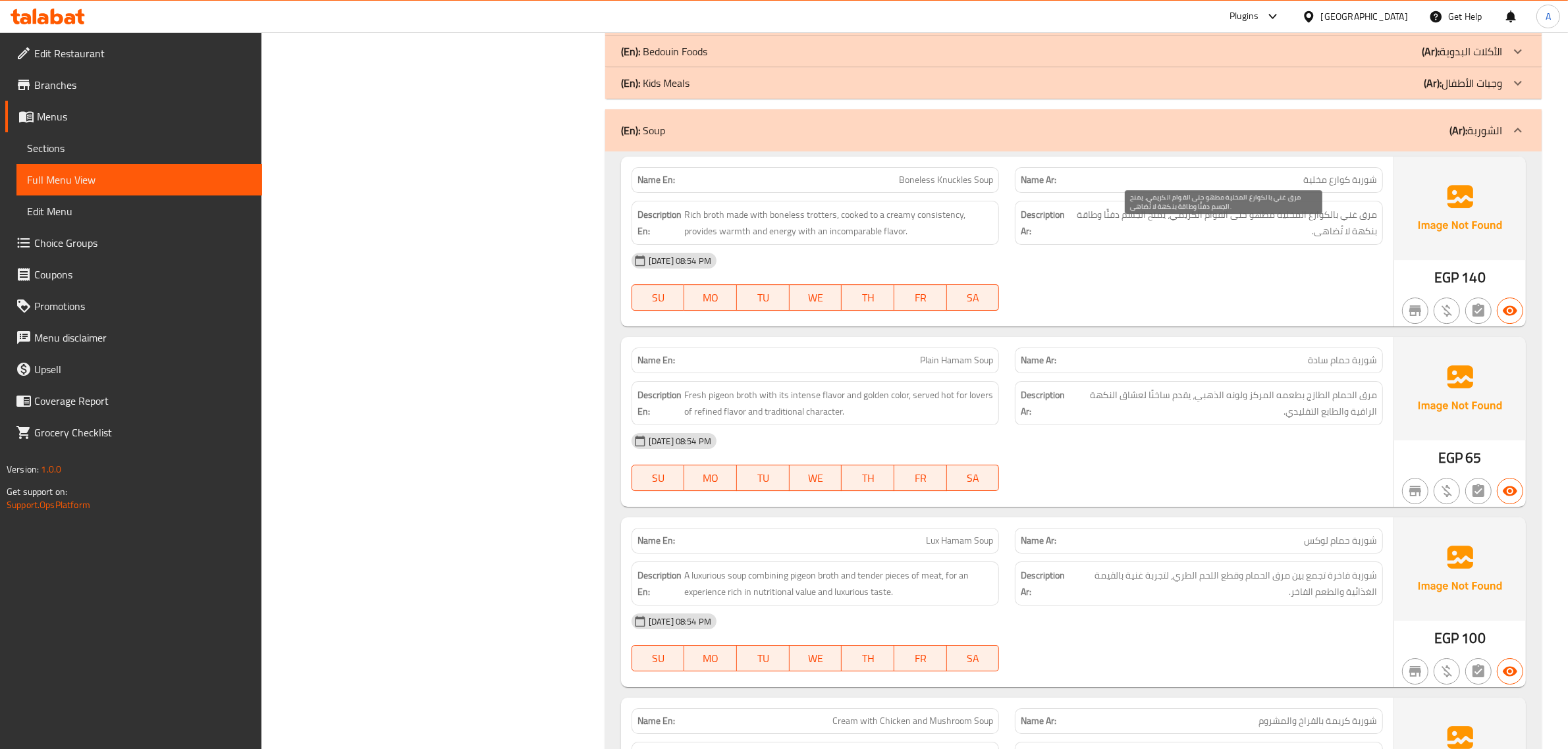
click at [1180, 239] on span "مرق غني بالكوارع المخلية مطهو حتى القوام الكريمي، يمنح الجسم دفئًا وطاقة بنكهة …" at bounding box center [1224, 223] width 306 height 32
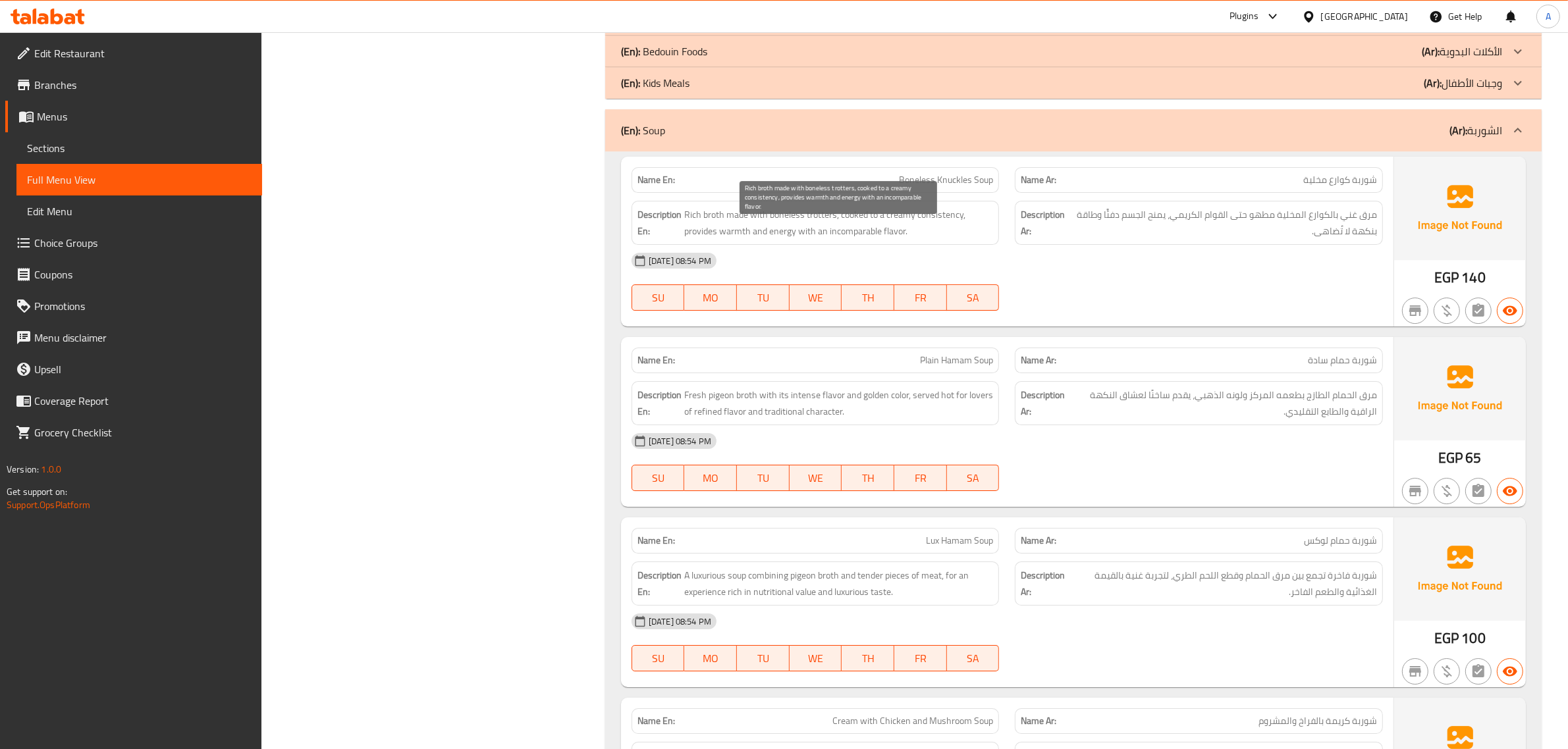
click at [982, 235] on span "Rich broth made with boneless trotters, cooked to a creamy consistency, provide…" at bounding box center [838, 223] width 310 height 32
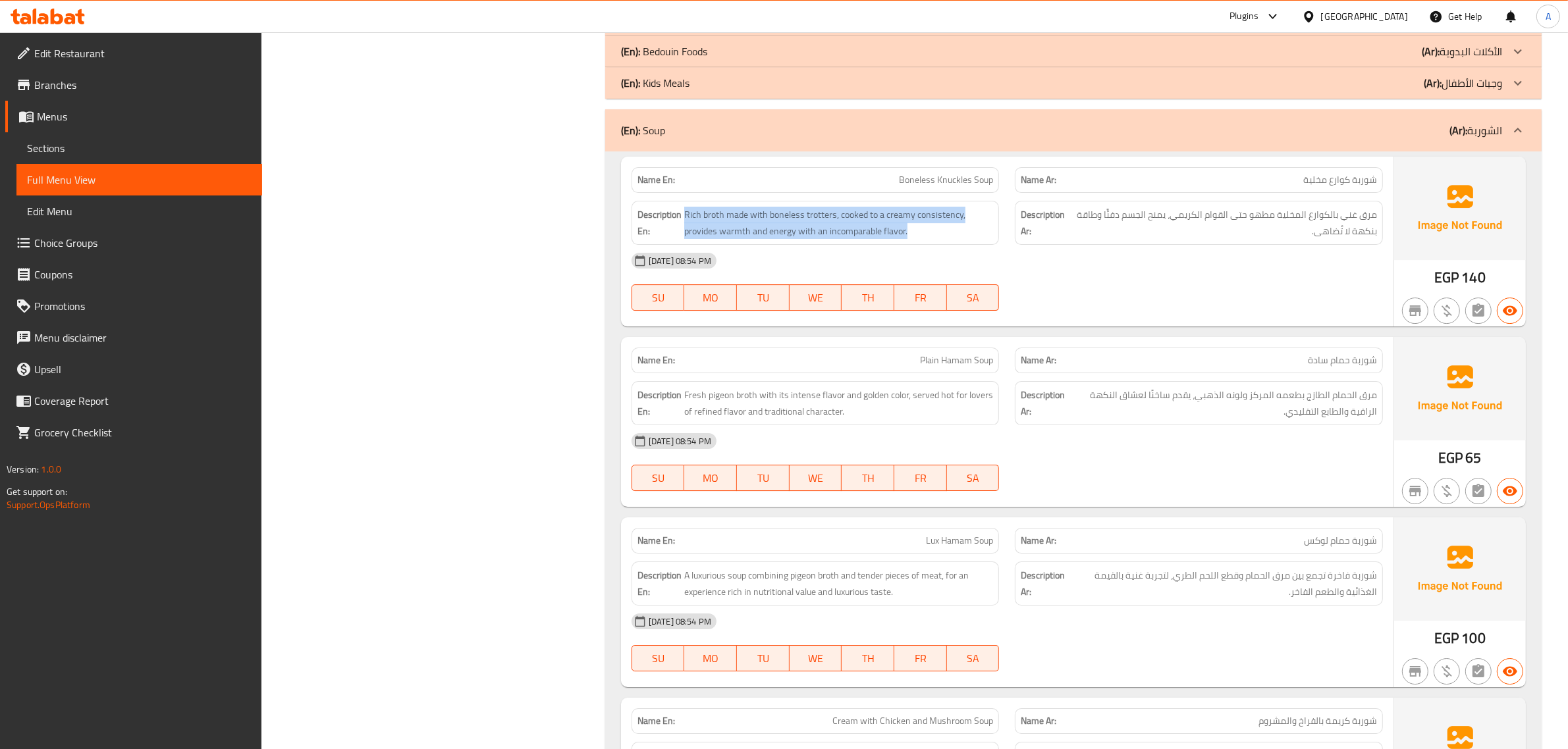
click at [982, 152] on div "(En): Soup (Ar): الشوربة" at bounding box center [1073, 131] width 936 height 42
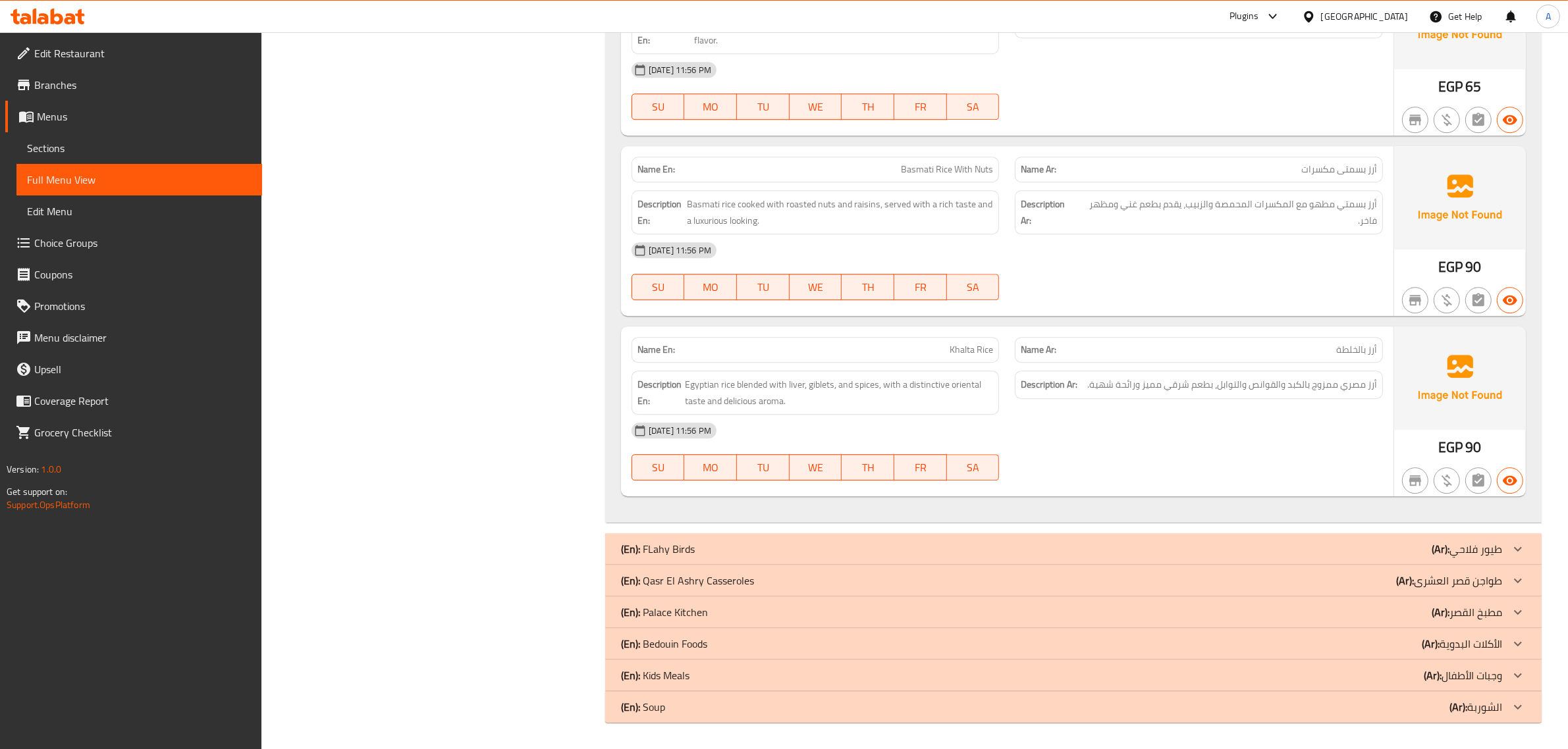
click at [1505, 703] on div at bounding box center [1517, 707] width 32 height 32
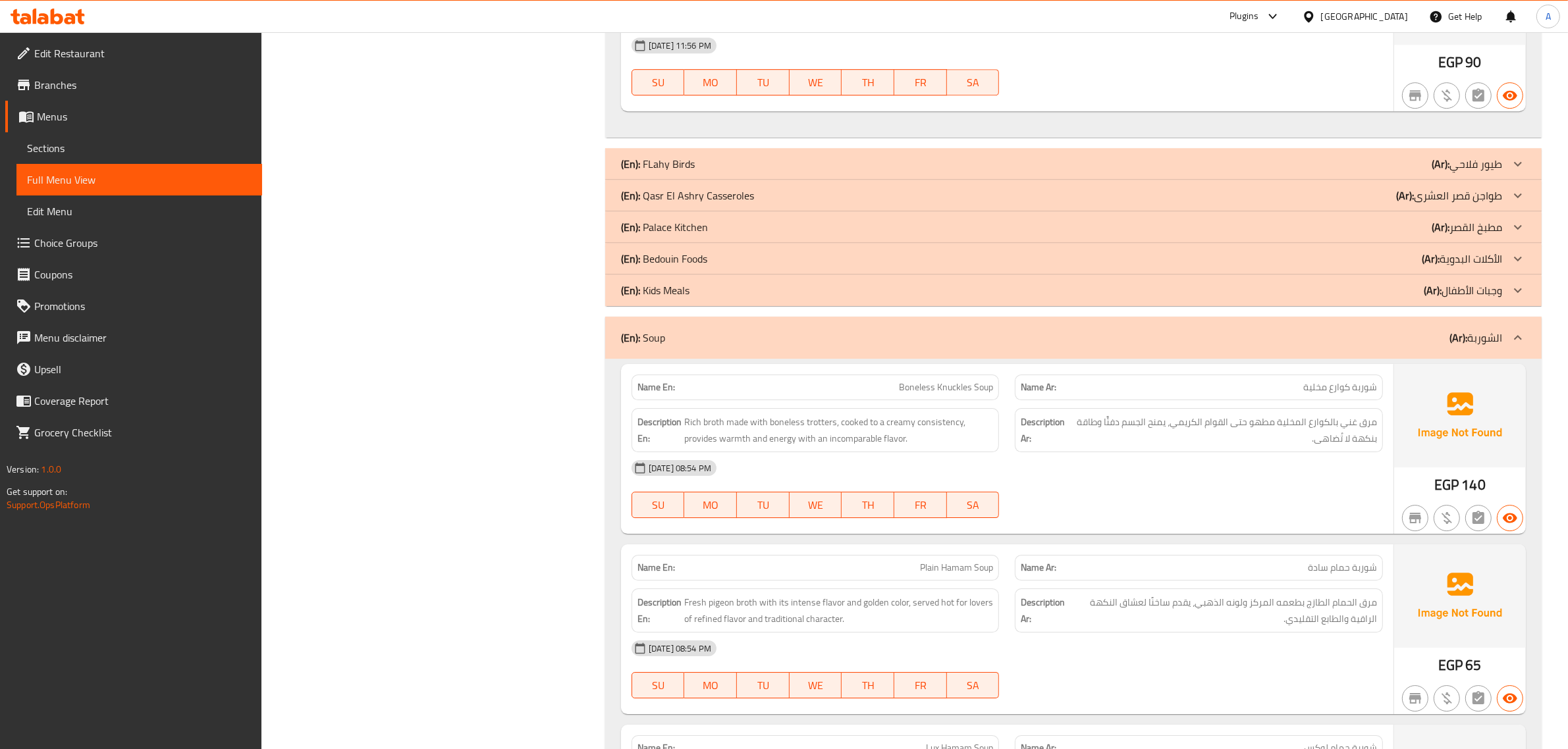
scroll to position [5167, 0]
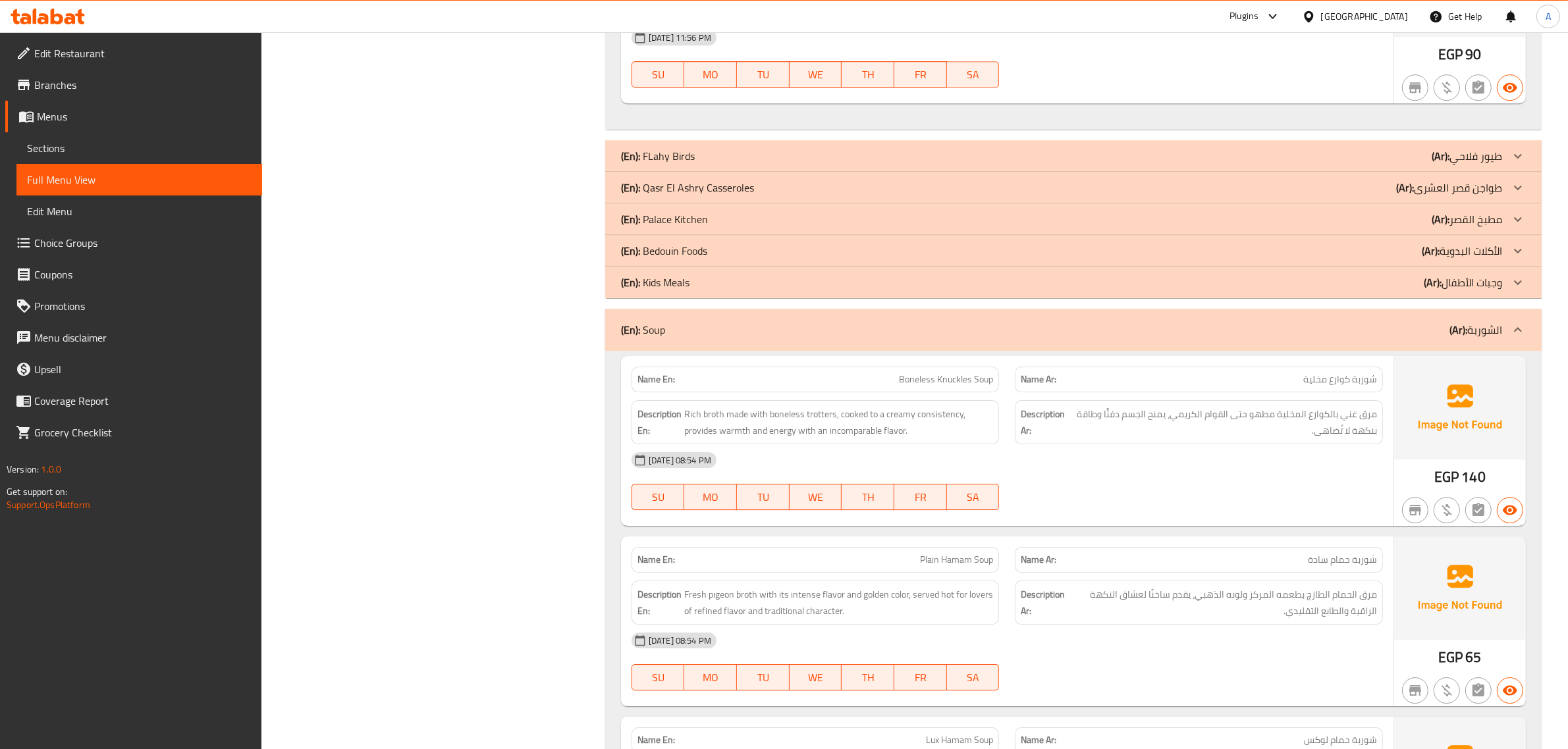
click at [949, 386] on span "Boneless Knuckles Soup" at bounding box center [946, 380] width 94 height 14
copy span "Boneless Knuckles Soup"
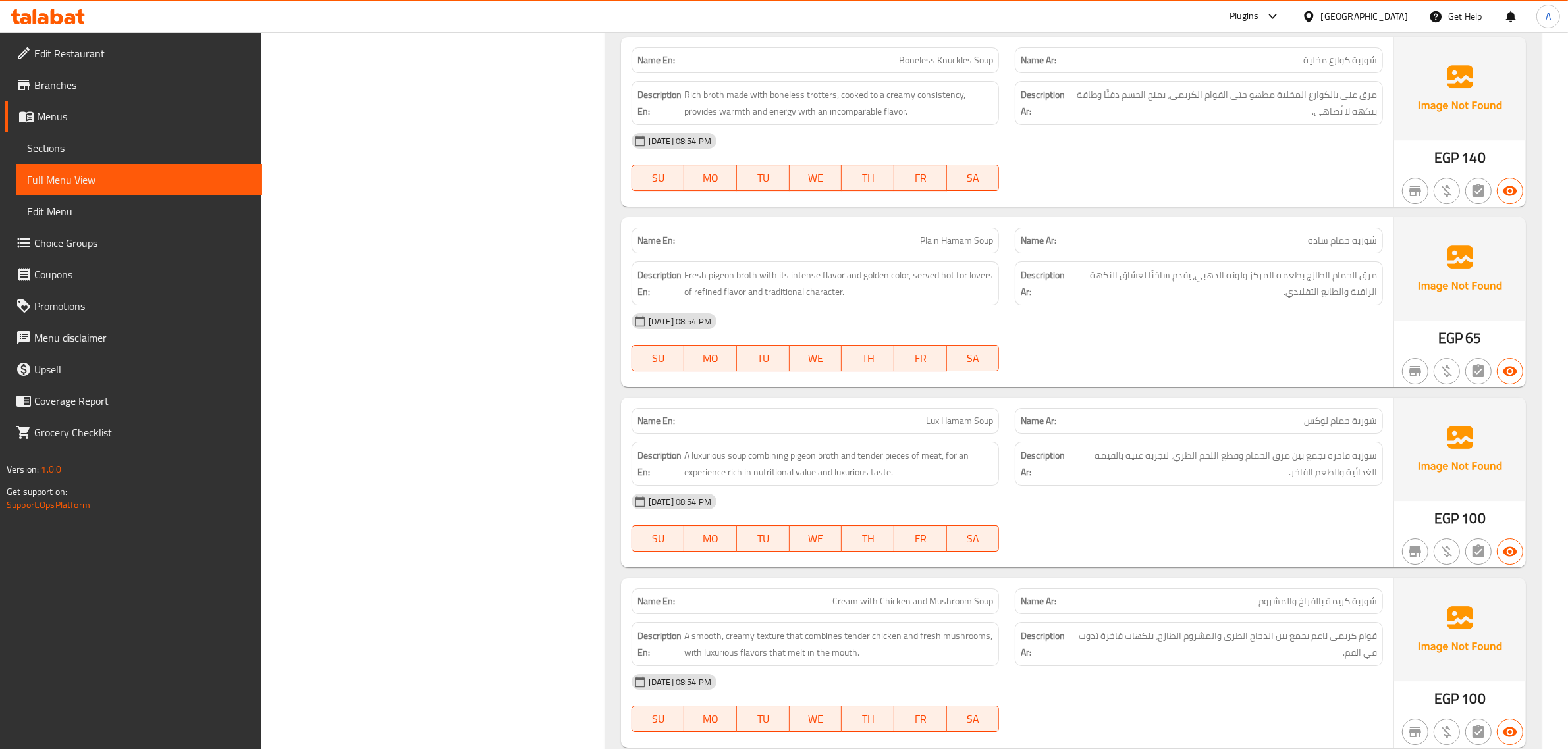
click at [963, 284] on span "Fresh pigeon broth with its intense flavor and golden color, served hot for lov…" at bounding box center [838, 284] width 310 height 32
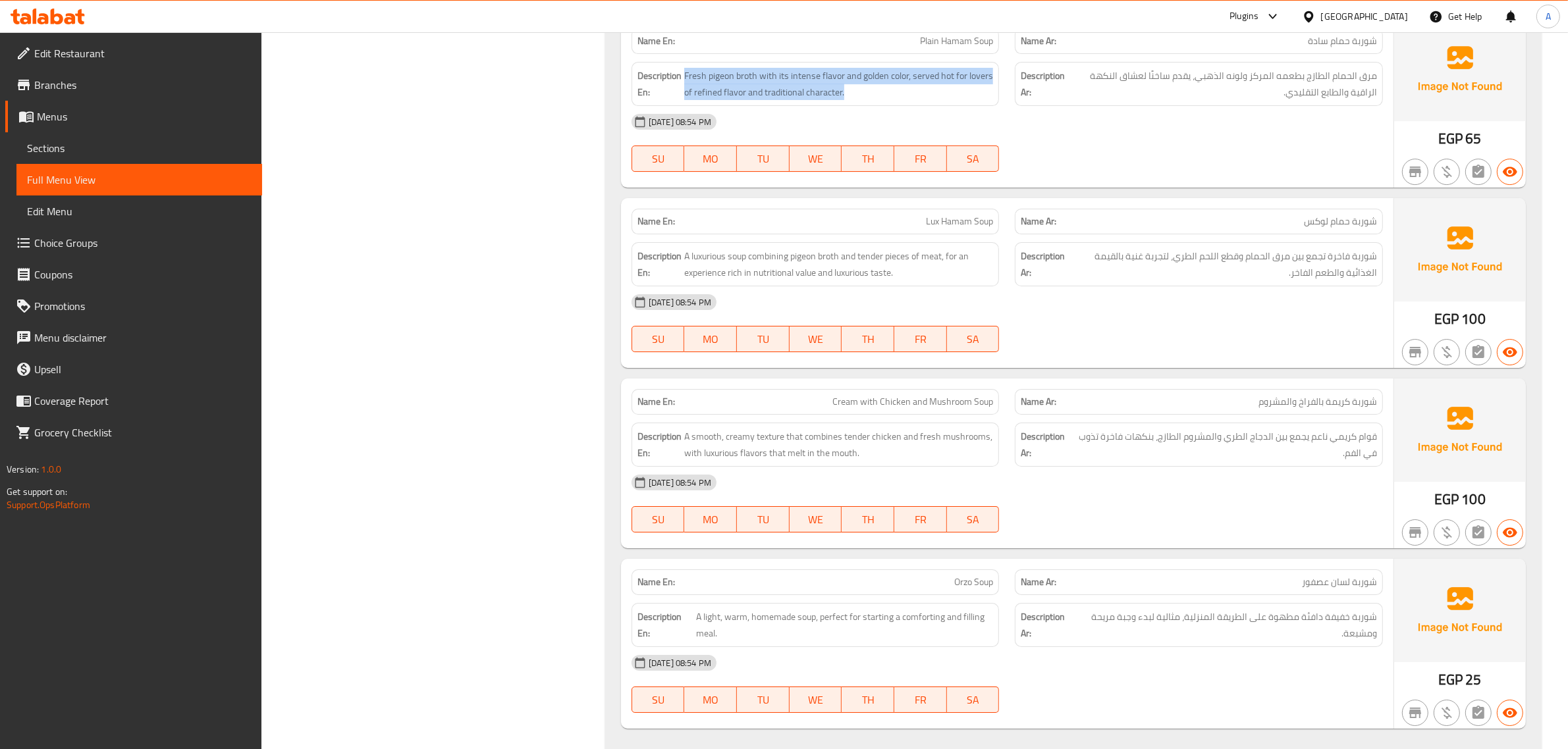
scroll to position [5737, 0]
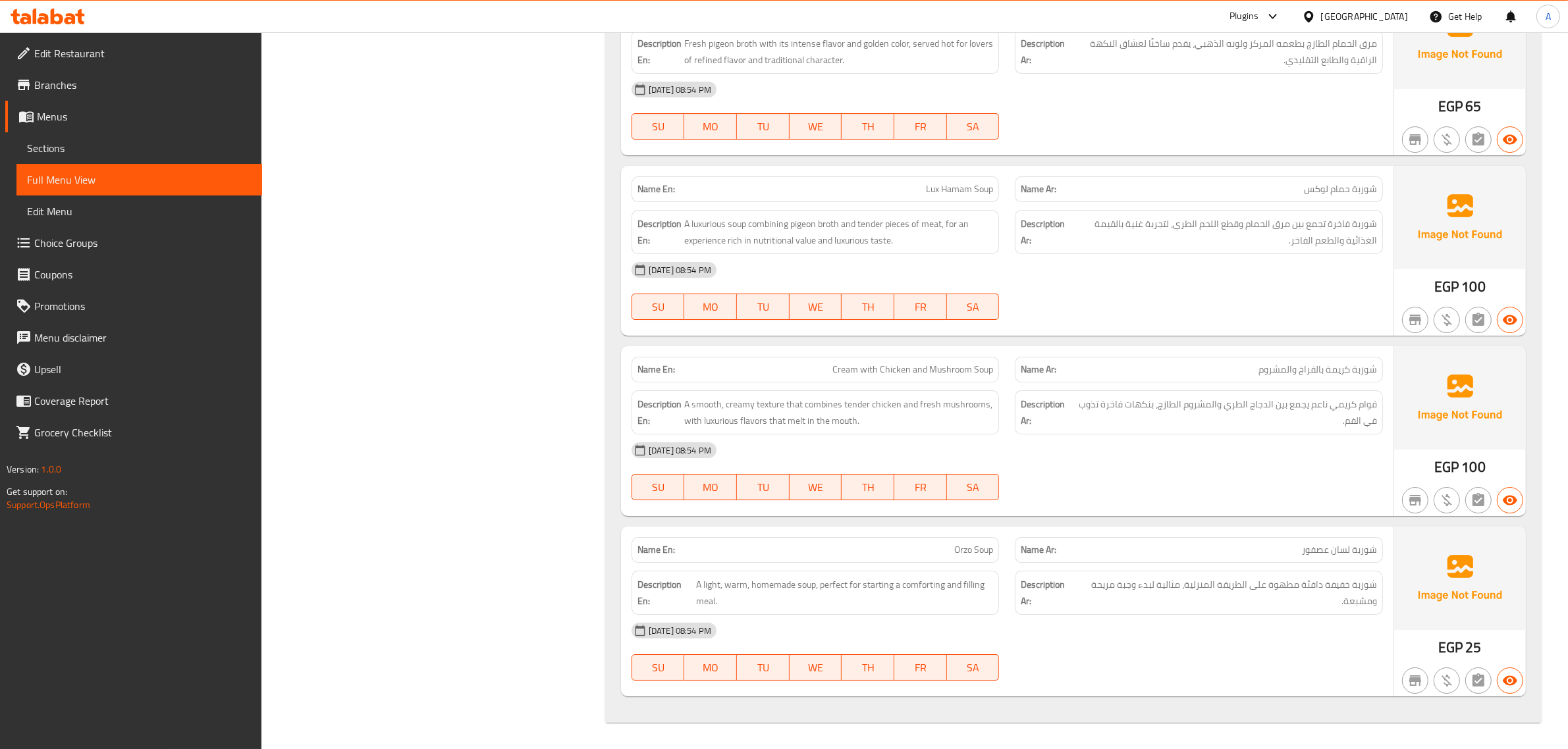
click at [1008, 231] on div "Description Ar: شوربة فاخرة تجمع بين مرق الحمام وقطع اللحم الطري، لتجربة غنية ب…" at bounding box center [1199, 232] width 384 height 60
click at [936, 240] on span "A luxurious soup combining pigeon broth and tender pieces of meat, for an exper…" at bounding box center [838, 232] width 310 height 32
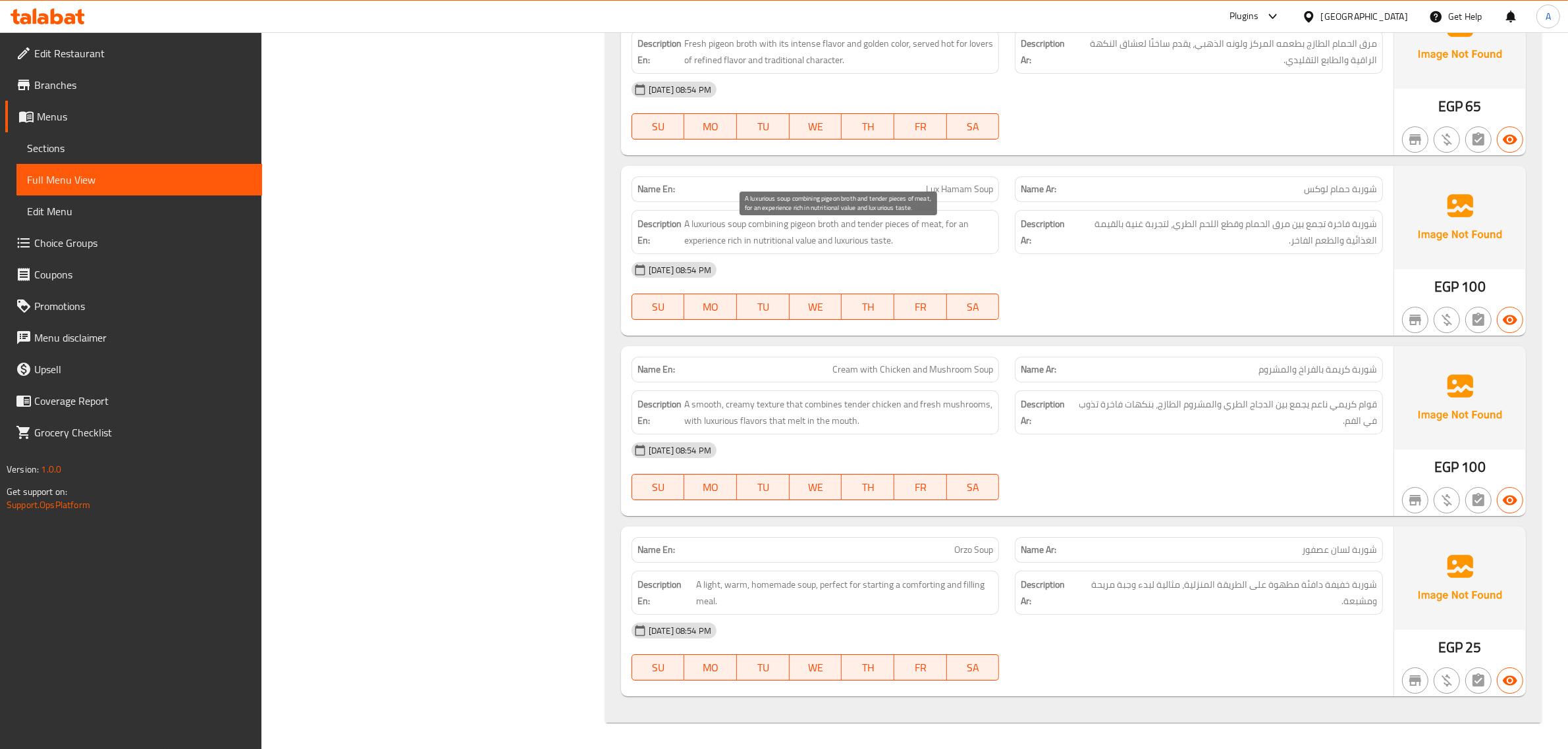
click at [936, 240] on span "A luxurious soup combining pigeon broth and tender pieces of meat, for an exper…" at bounding box center [838, 232] width 310 height 32
click at [911, 402] on span "A smooth, creamy texture that combines tender chicken and fresh mushrooms, with…" at bounding box center [838, 413] width 310 height 32
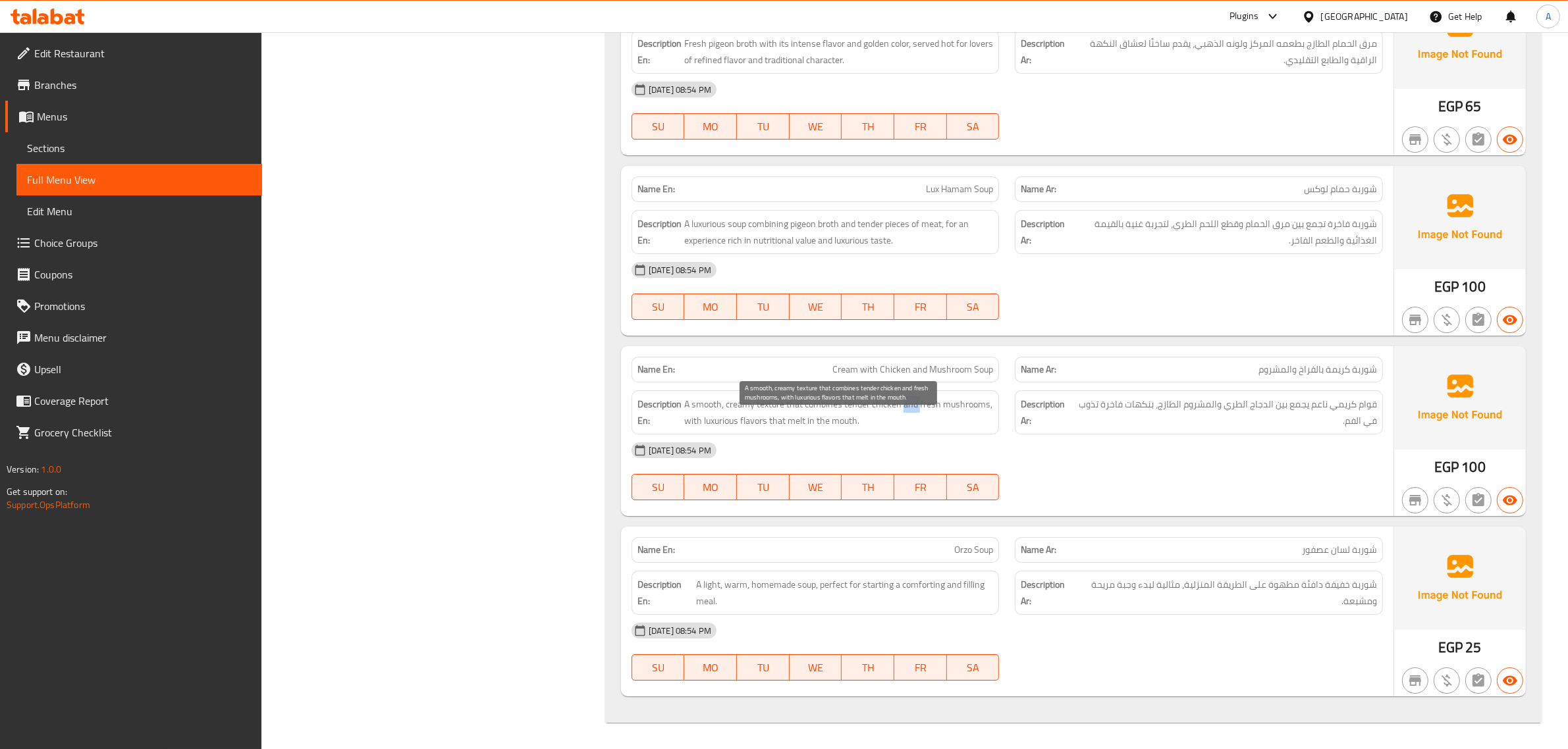
click at [911, 402] on span "A smooth, creamy texture that combines tender chicken and fresh mushrooms, with…" at bounding box center [838, 413] width 310 height 32
click at [869, 599] on span "A light, warm, homemade soup, perfect for starting a comforting and filling mea…" at bounding box center [845, 592] width 298 height 32
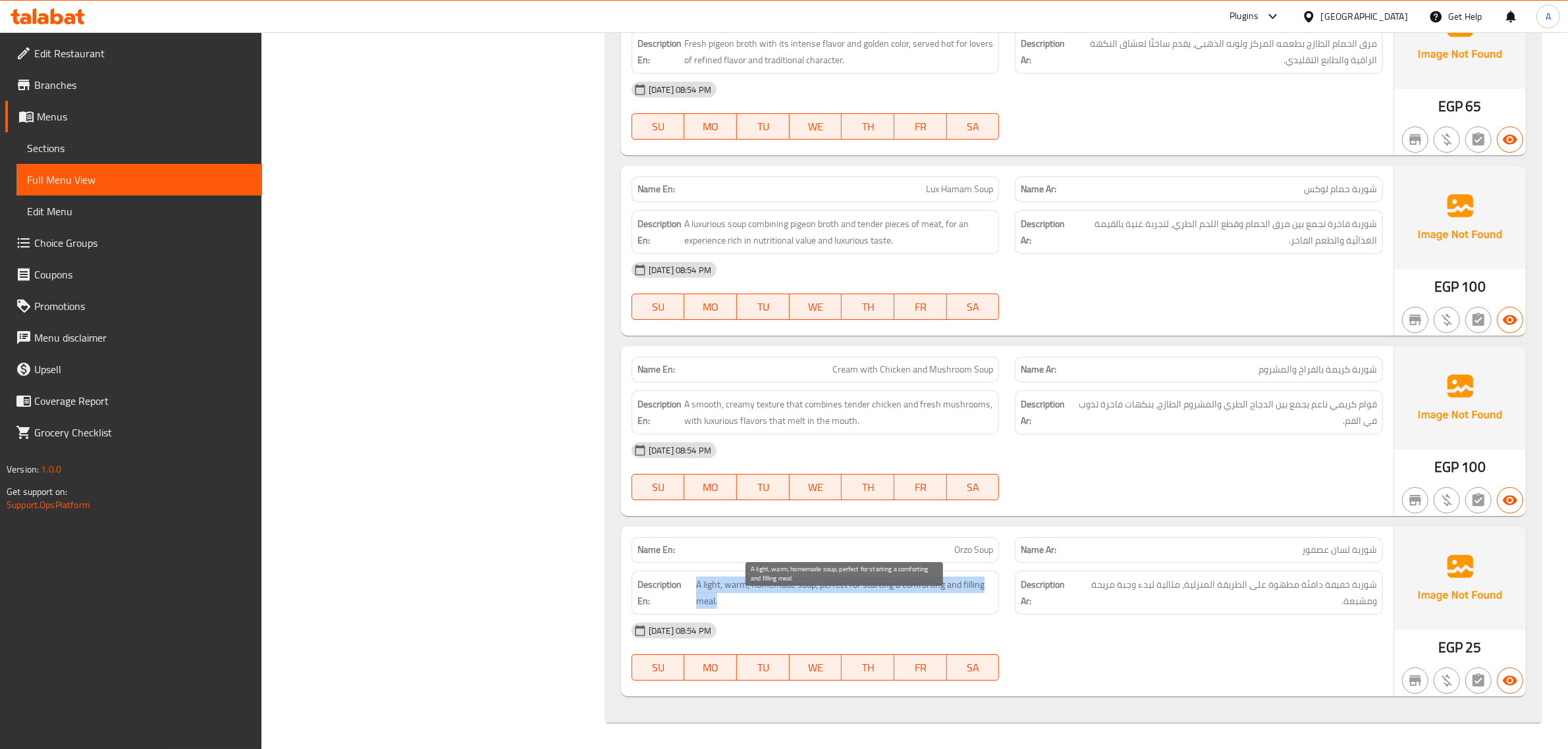
click at [869, 599] on span "A light, warm, homemade soup, perfect for starting a comforting and filling mea…" at bounding box center [845, 592] width 298 height 32
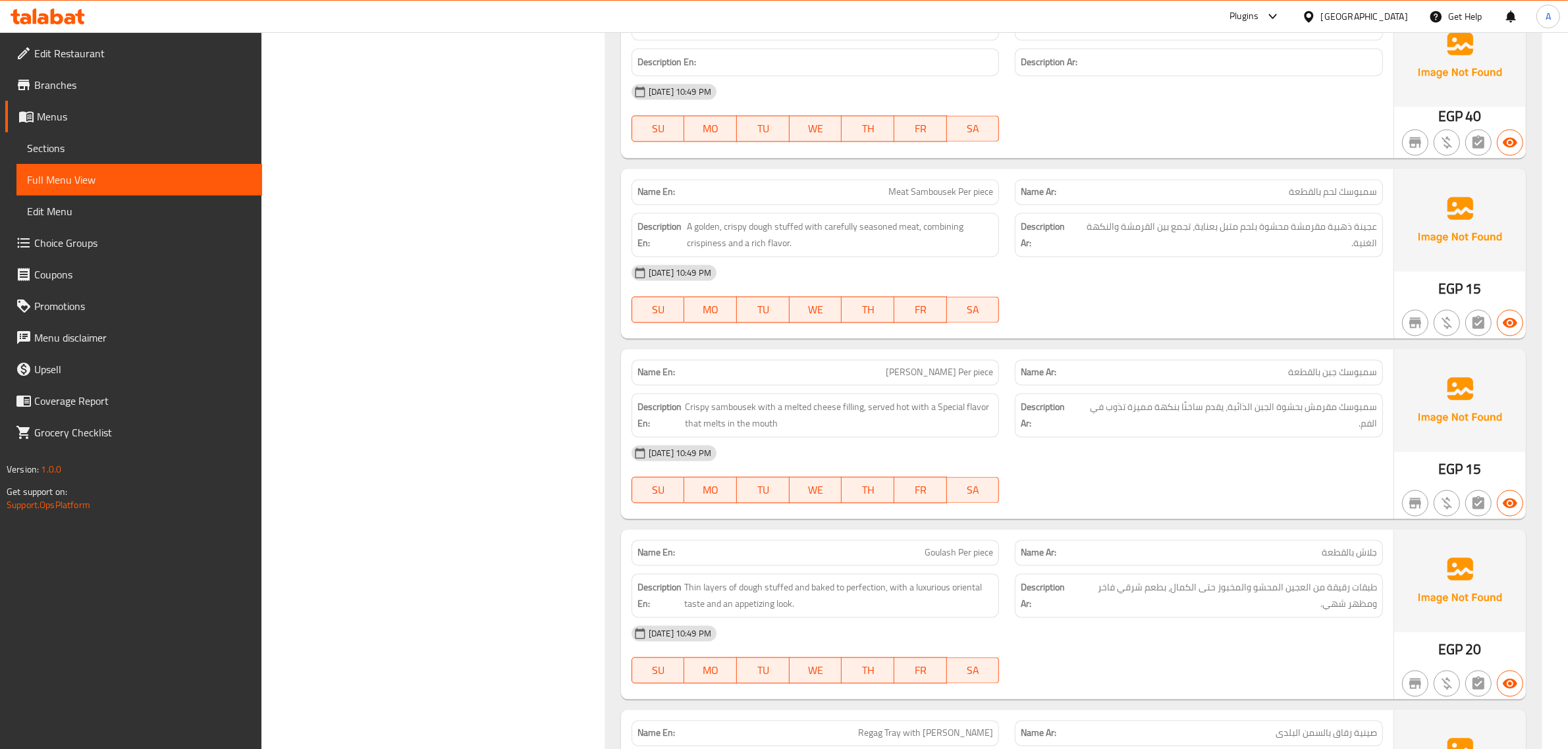
scroll to position [0, 0]
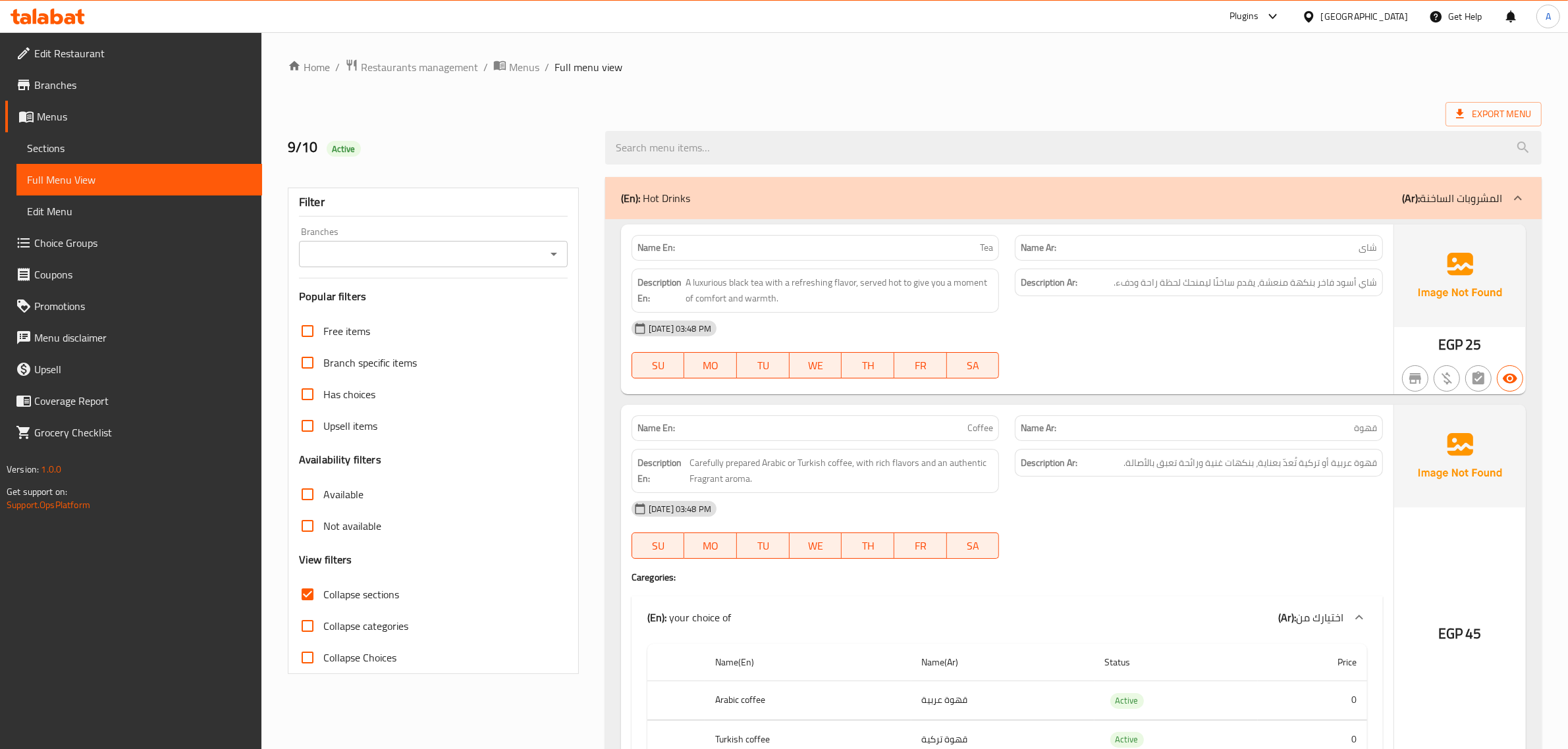
click at [374, 583] on label "Collapse sections" at bounding box center [345, 594] width 107 height 32
click at [323, 583] on input "Collapse sections" at bounding box center [307, 594] width 32 height 32
click at [367, 594] on span "Collapse sections" at bounding box center [361, 595] width 76 height 16
click at [323, 594] on input "Collapse sections" at bounding box center [307, 594] width 32 height 32
checkbox input "true"
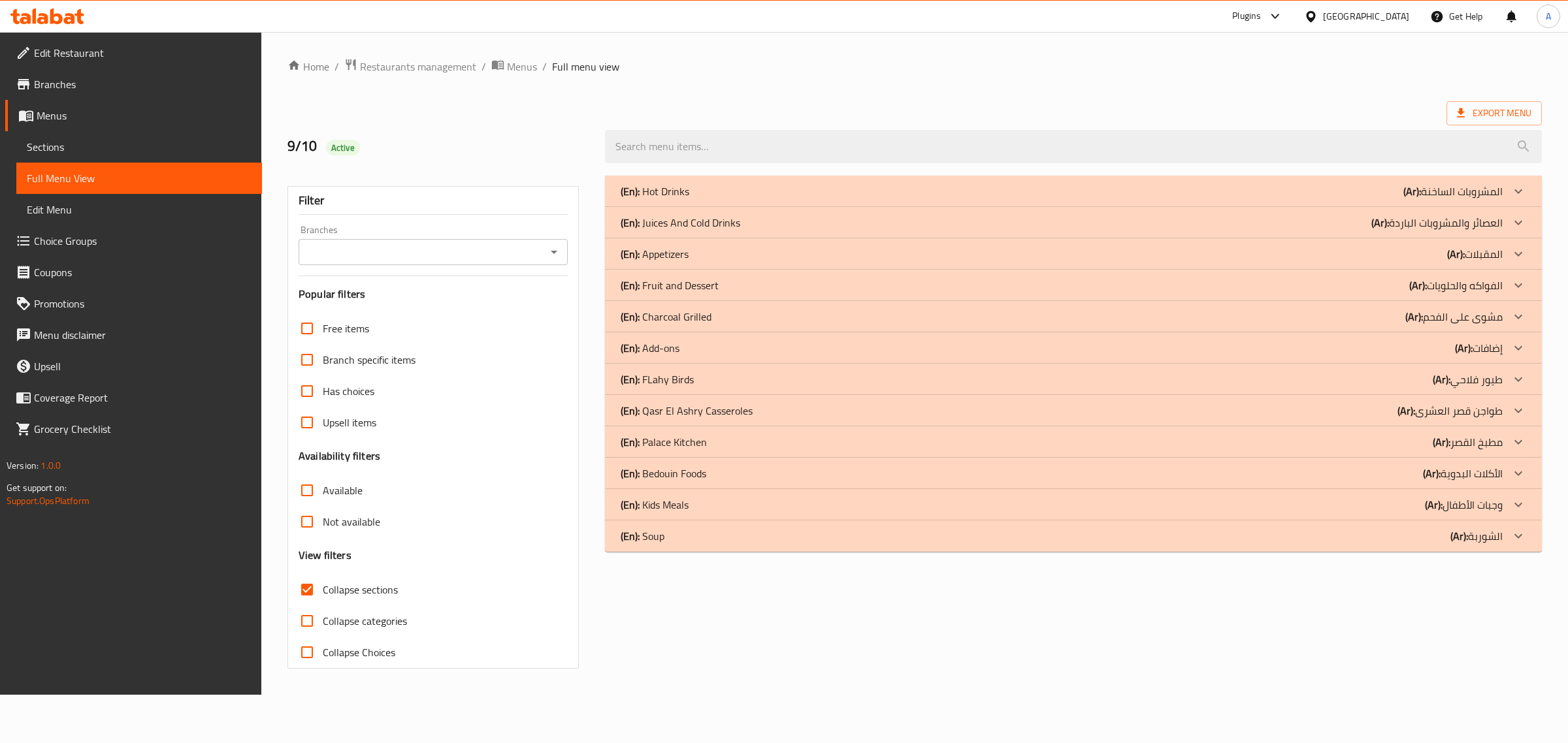
click at [713, 243] on div "(En): Appetizers (Ar): المقبلات" at bounding box center [1073, 253] width 937 height 31
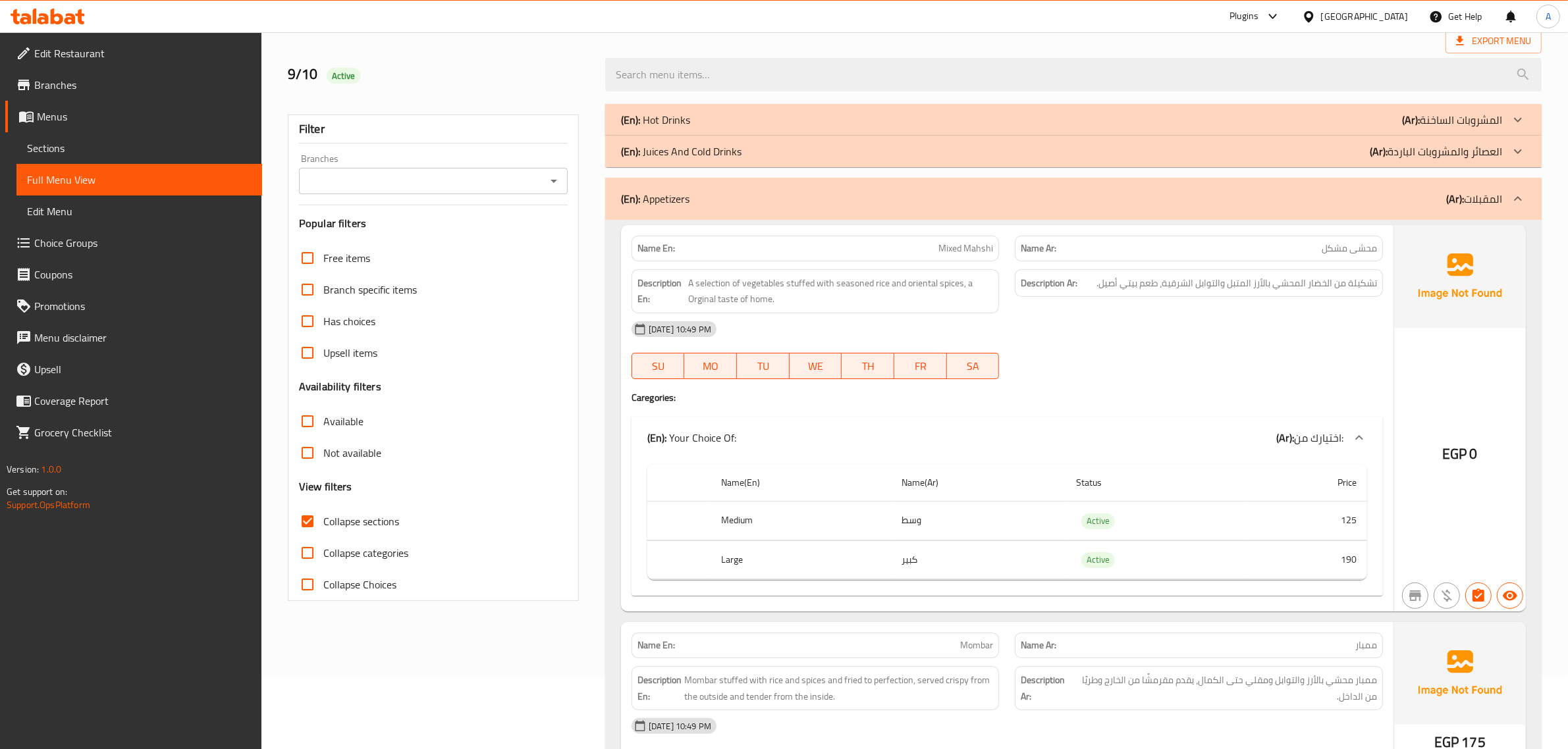
scroll to position [119, 0]
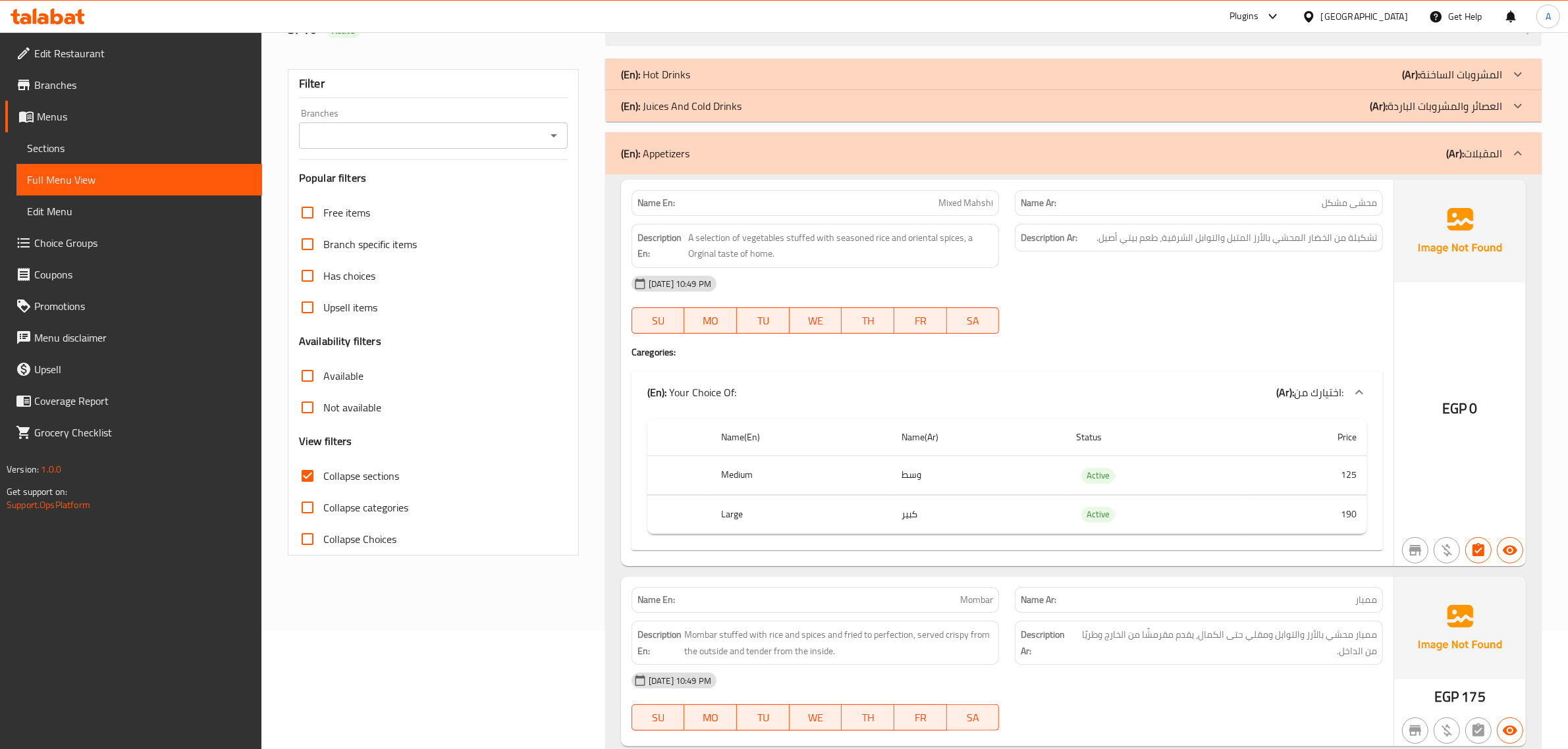
click at [1254, 251] on div "Description Ar: تشكيلة من الخضار المحشي بالأرز المتبل والتوابل الشرقية، طعم بيت…" at bounding box center [1199, 238] width 368 height 28
click at [763, 244] on span "A selection of vegetables stuffed with seasoned rice and oriental spices, a Org…" at bounding box center [841, 246] width 305 height 32
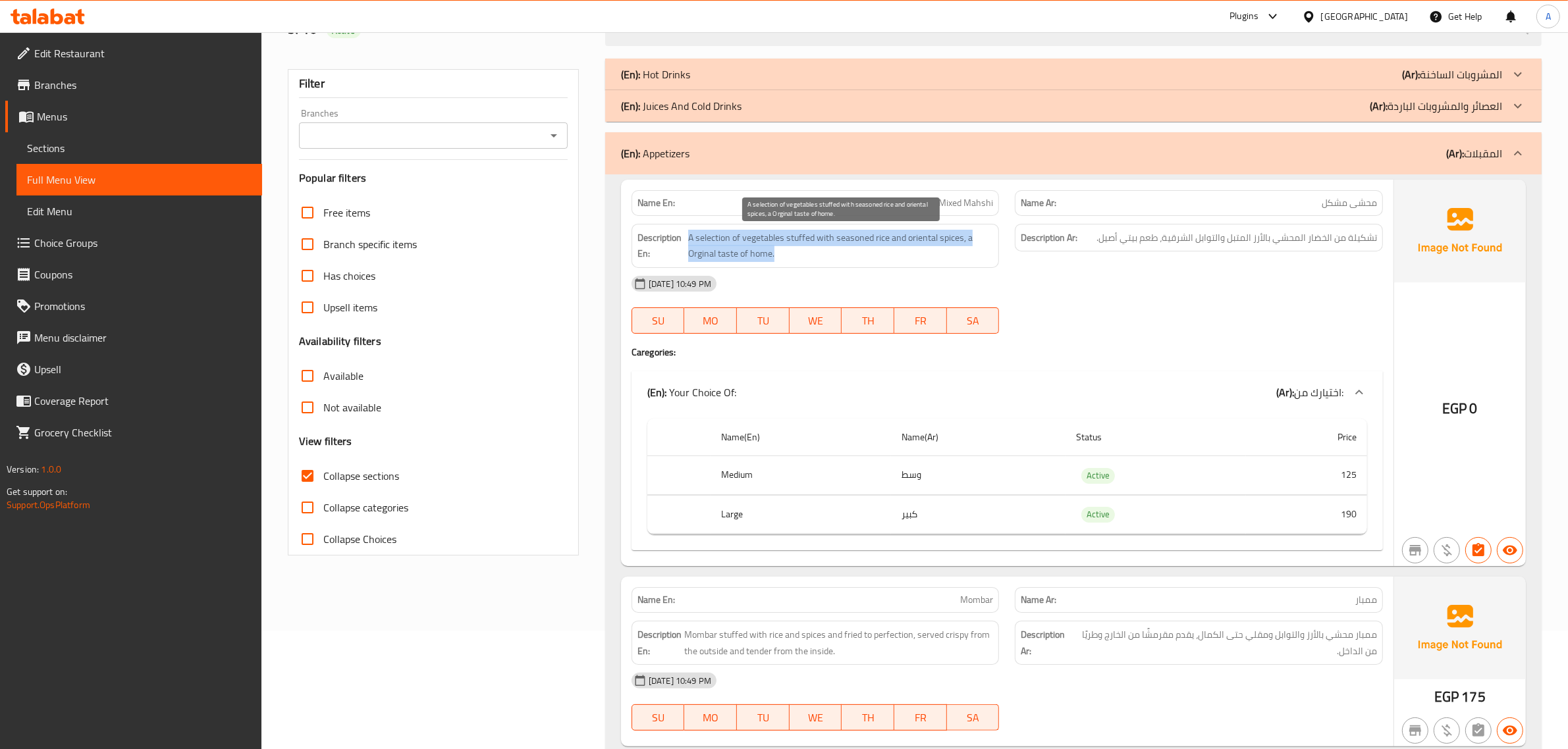
click at [763, 244] on span "A selection of vegetables stuffed with seasoned rice and oriental spices, a Org…" at bounding box center [841, 246] width 305 height 32
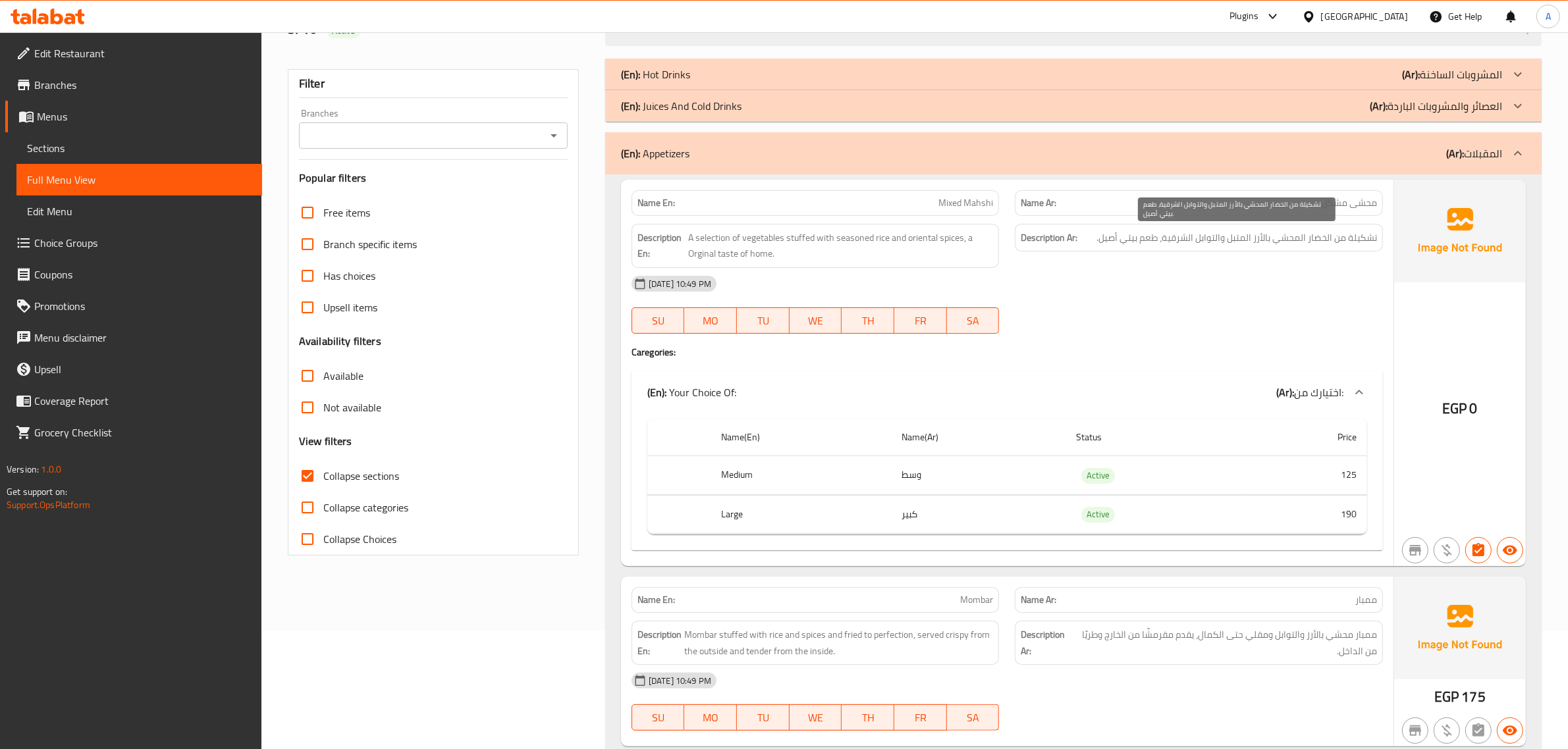
click at [1248, 244] on span "تشكيلة من الخضار المحشي بالأرز المتبل والتوابل الشرقية، طعم بيتي أصيل." at bounding box center [1236, 237] width 280 height 16
copy div "تشكيلة من الخضار المحشي بالأرز المتبل والتوابل الشرقية، طعم بيتي أصيل."
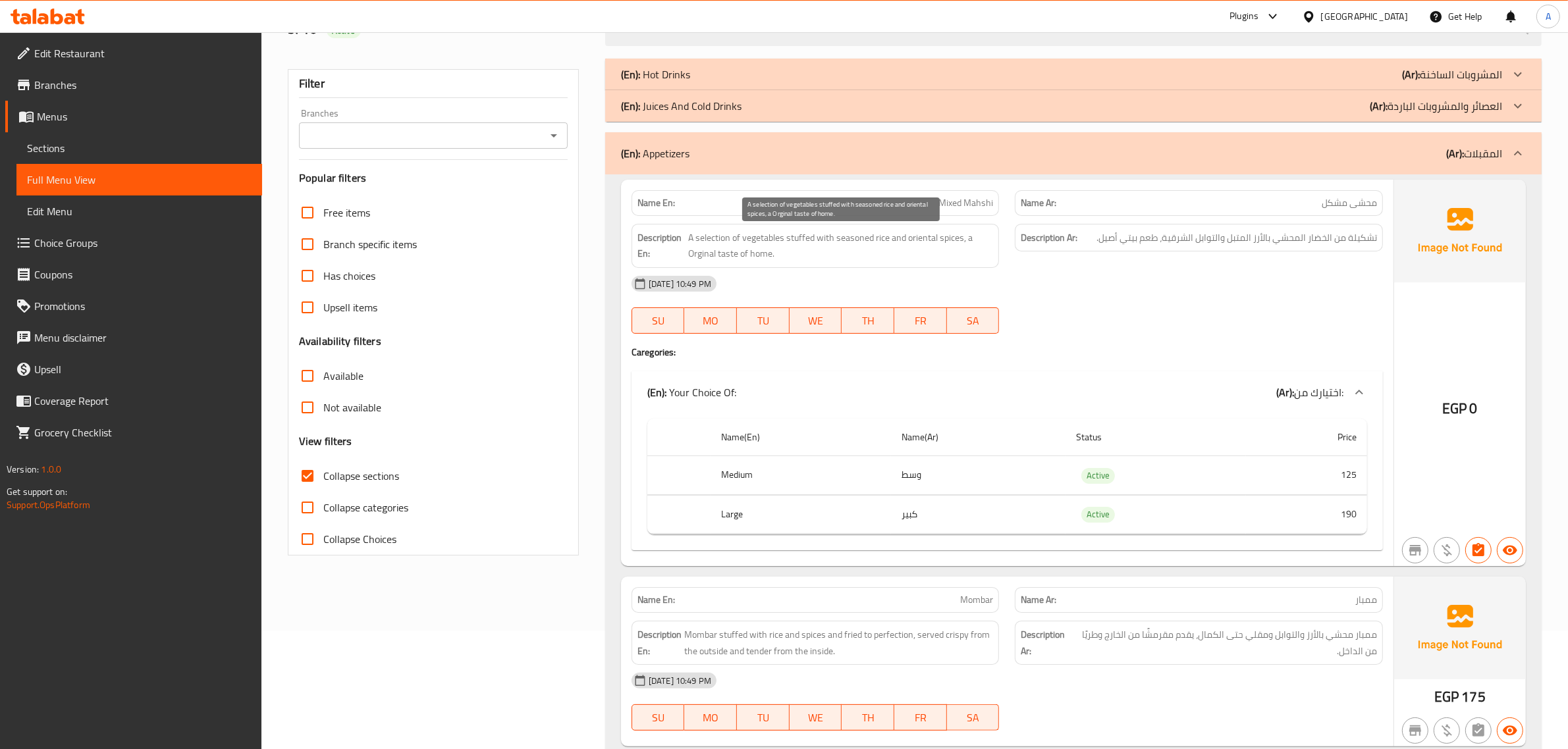
click at [928, 232] on span "A selection of vegetables stuffed with seasoned rice and oriental spices, a Org…" at bounding box center [841, 246] width 305 height 32
click at [929, 232] on span "A selection of vegetables stuffed with seasoned rice and oriental spices, a Org…" at bounding box center [841, 246] width 305 height 32
click at [968, 205] on span "Mixed Mahshi" at bounding box center [966, 203] width 55 height 14
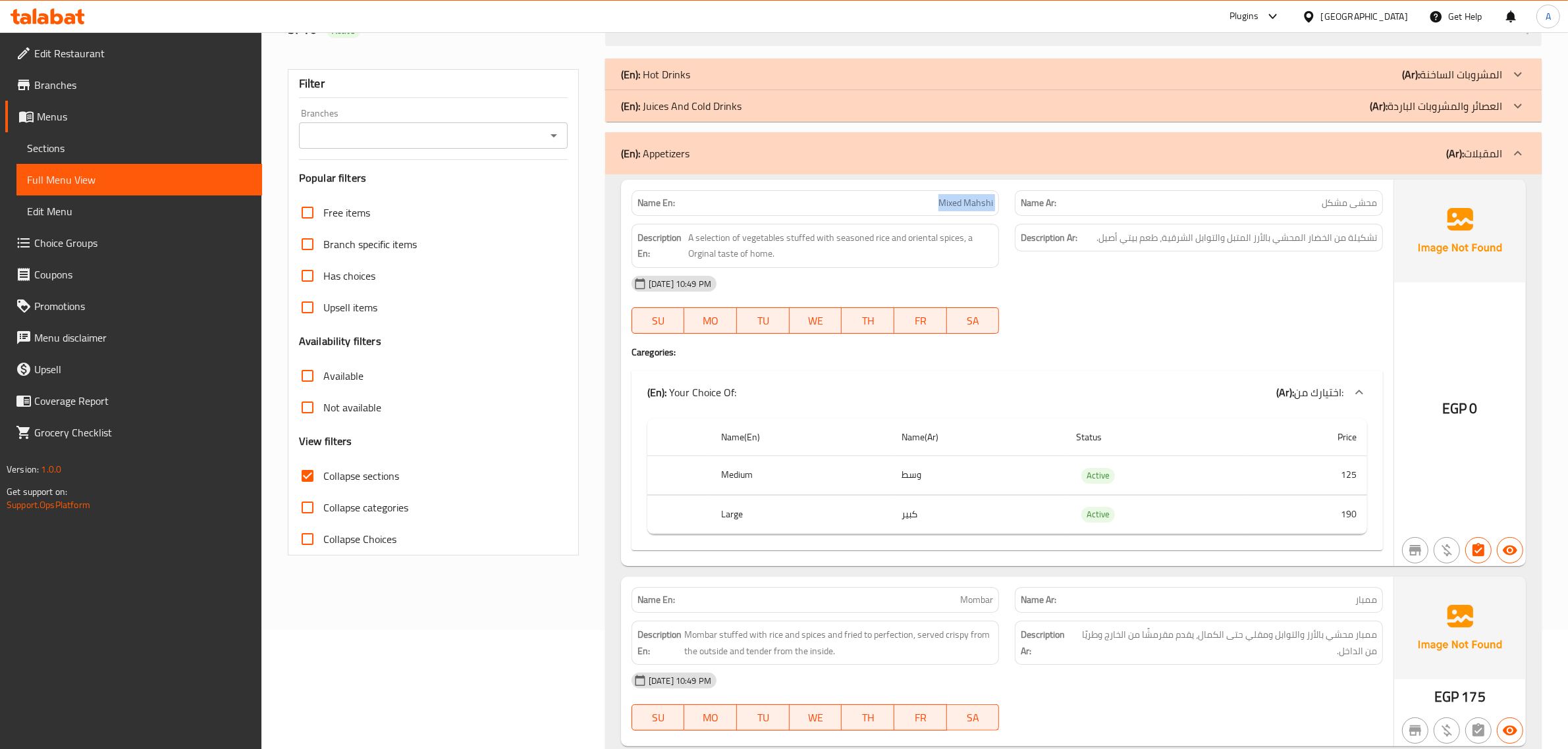
click at [968, 205] on span "Mixed Mahshi" at bounding box center [966, 203] width 55 height 14
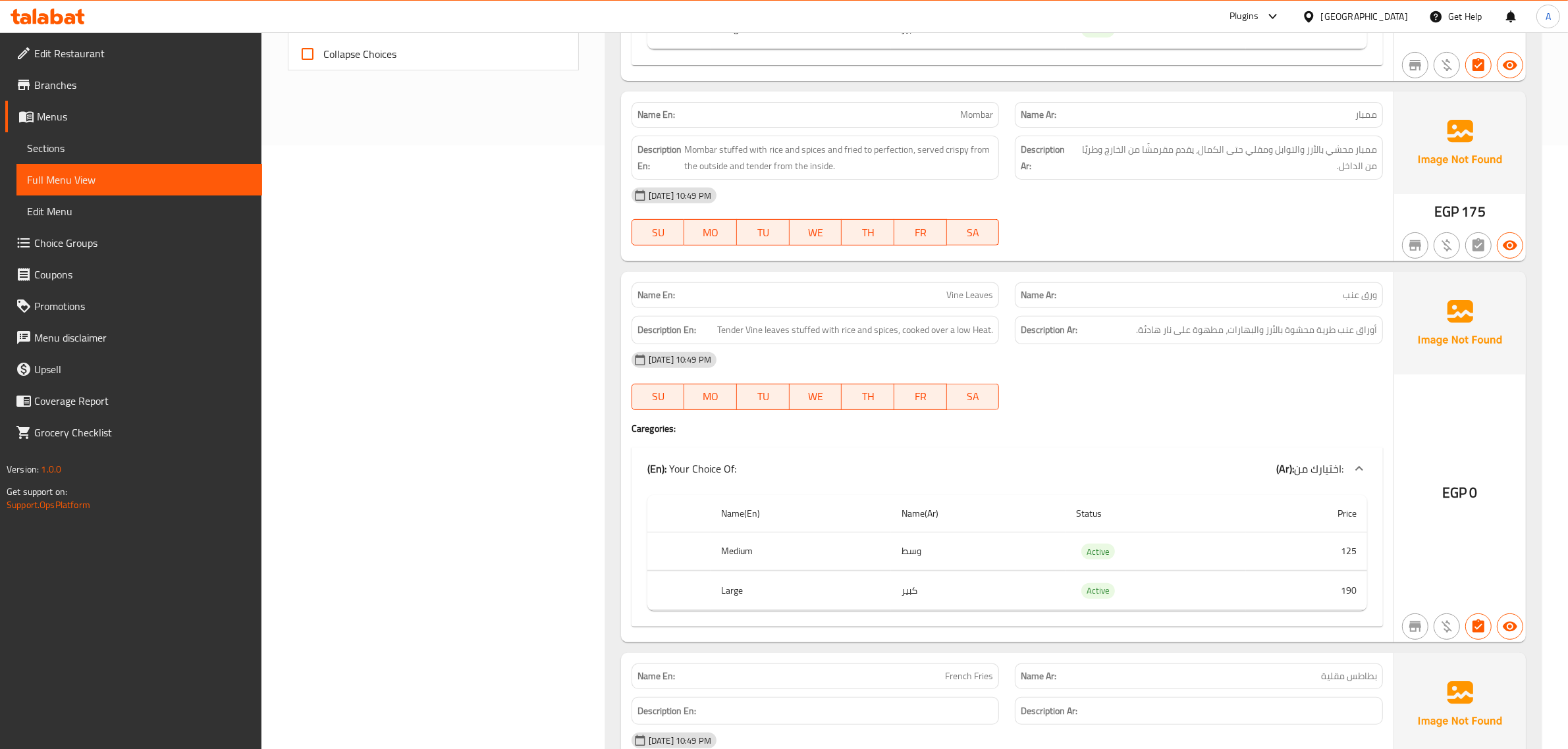
scroll to position [596, 0]
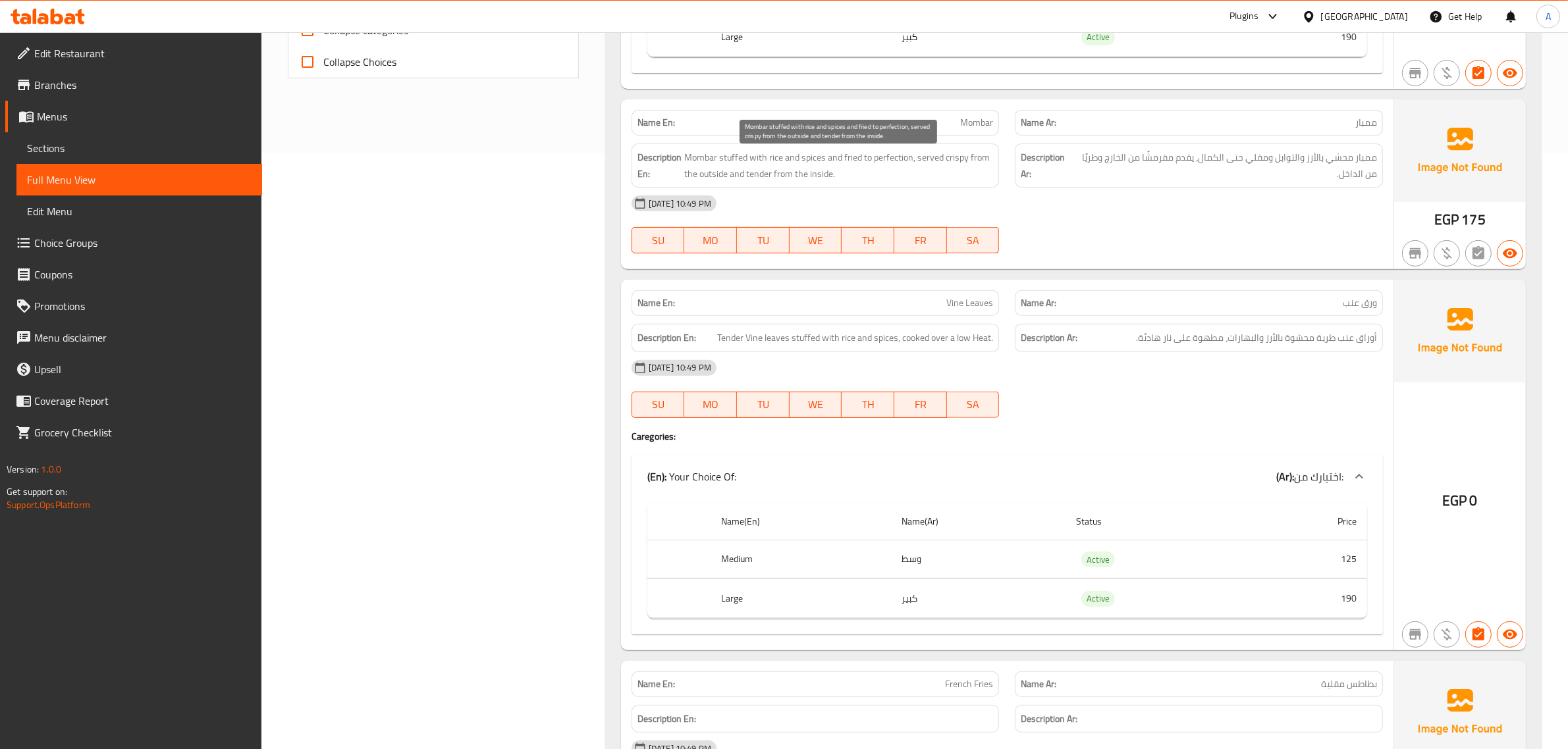
click at [876, 158] on span "Mombar stuffed with rice and spices and fried to perfection, served crispy from…" at bounding box center [838, 166] width 310 height 32
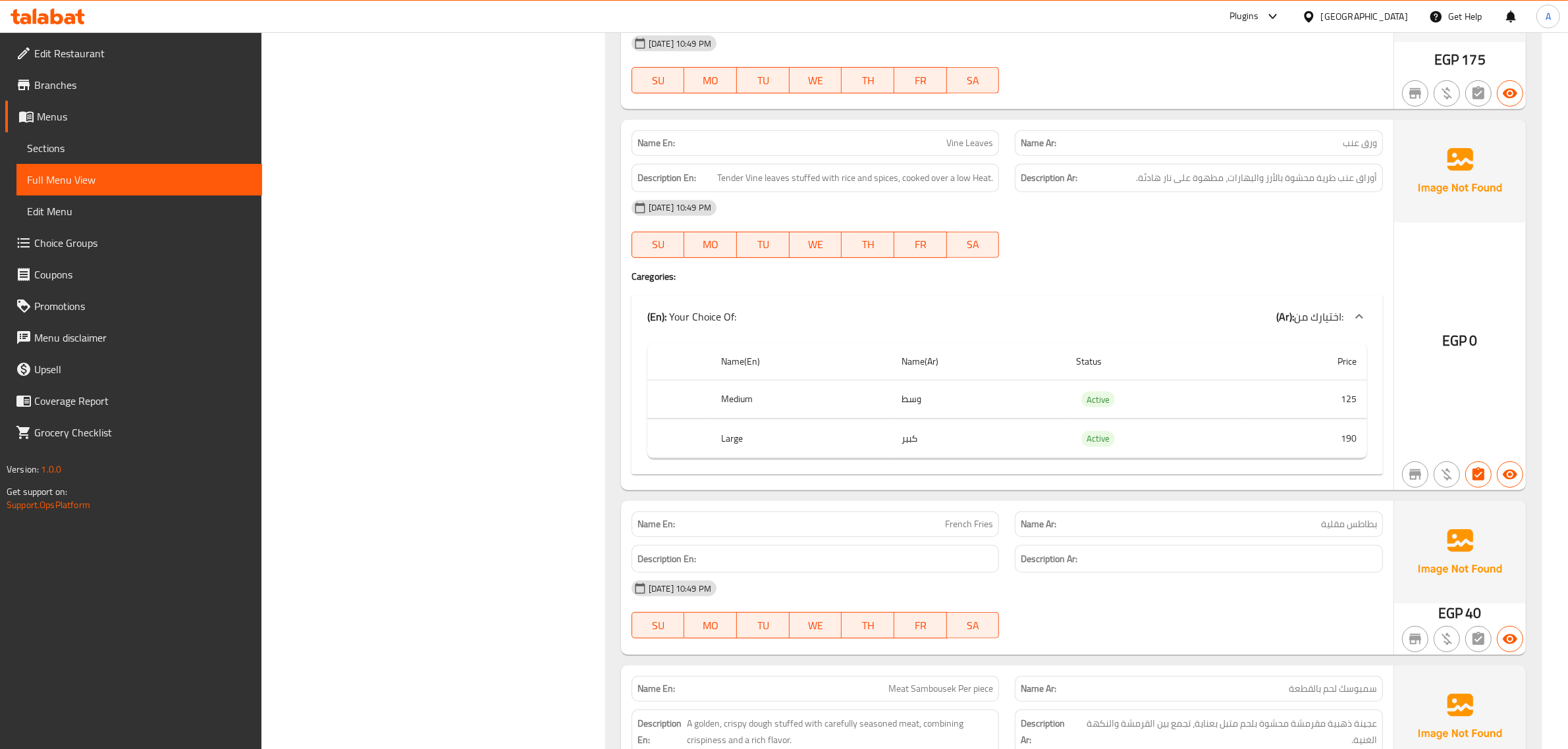
scroll to position [776, 0]
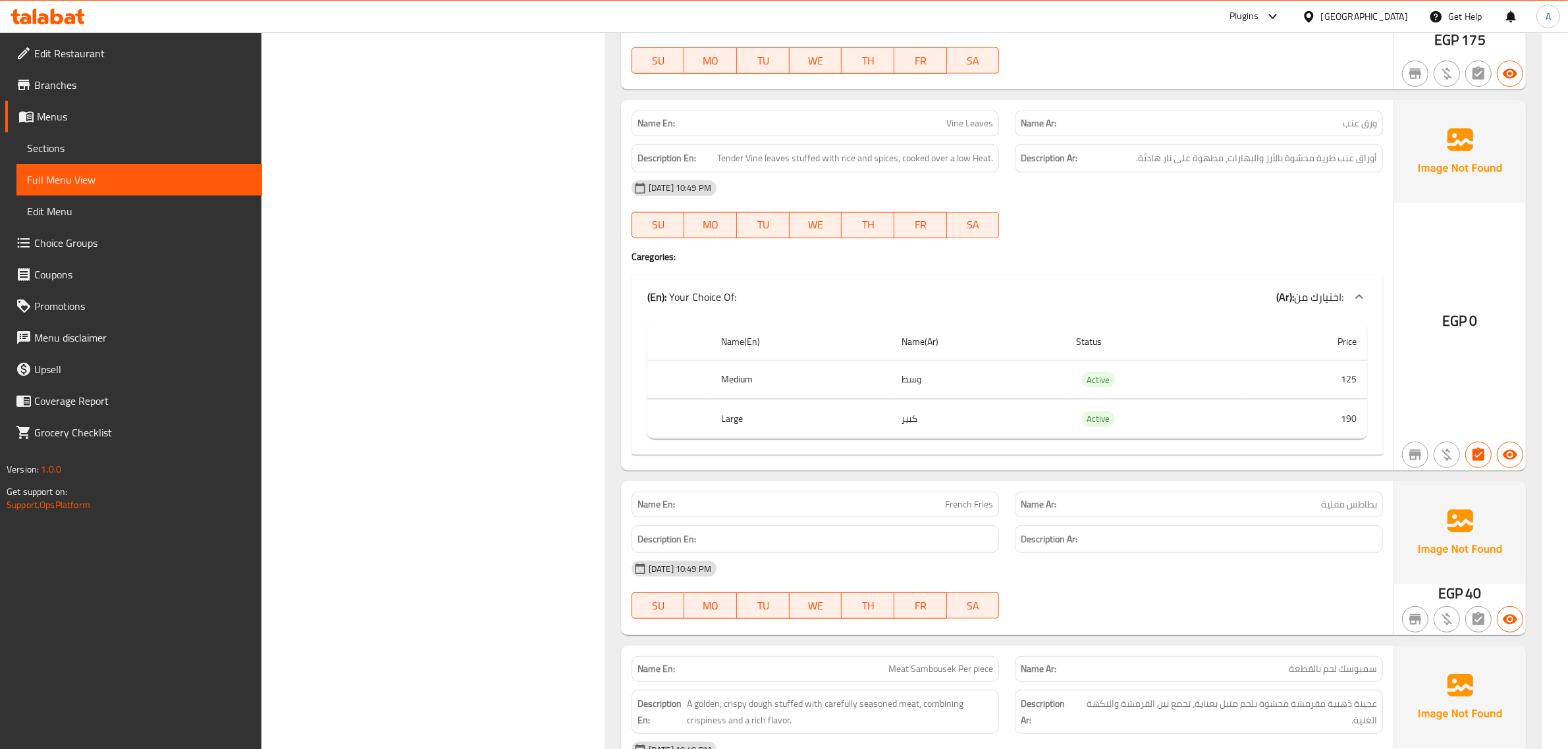
click at [1238, 164] on span "أوراق عنب طرية محشوة بالأرز والبهارات، مطهوة على نار هادئة." at bounding box center [1256, 158] width 241 height 16
drag, startPoint x: 1238, startPoint y: 164, endPoint x: 836, endPoint y: 18, distance: 427.7
click at [1238, 166] on span "أوراق عنب طرية محشوة بالأرز والبهارات، مطهوة على نار هادئة." at bounding box center [1256, 158] width 241 height 16
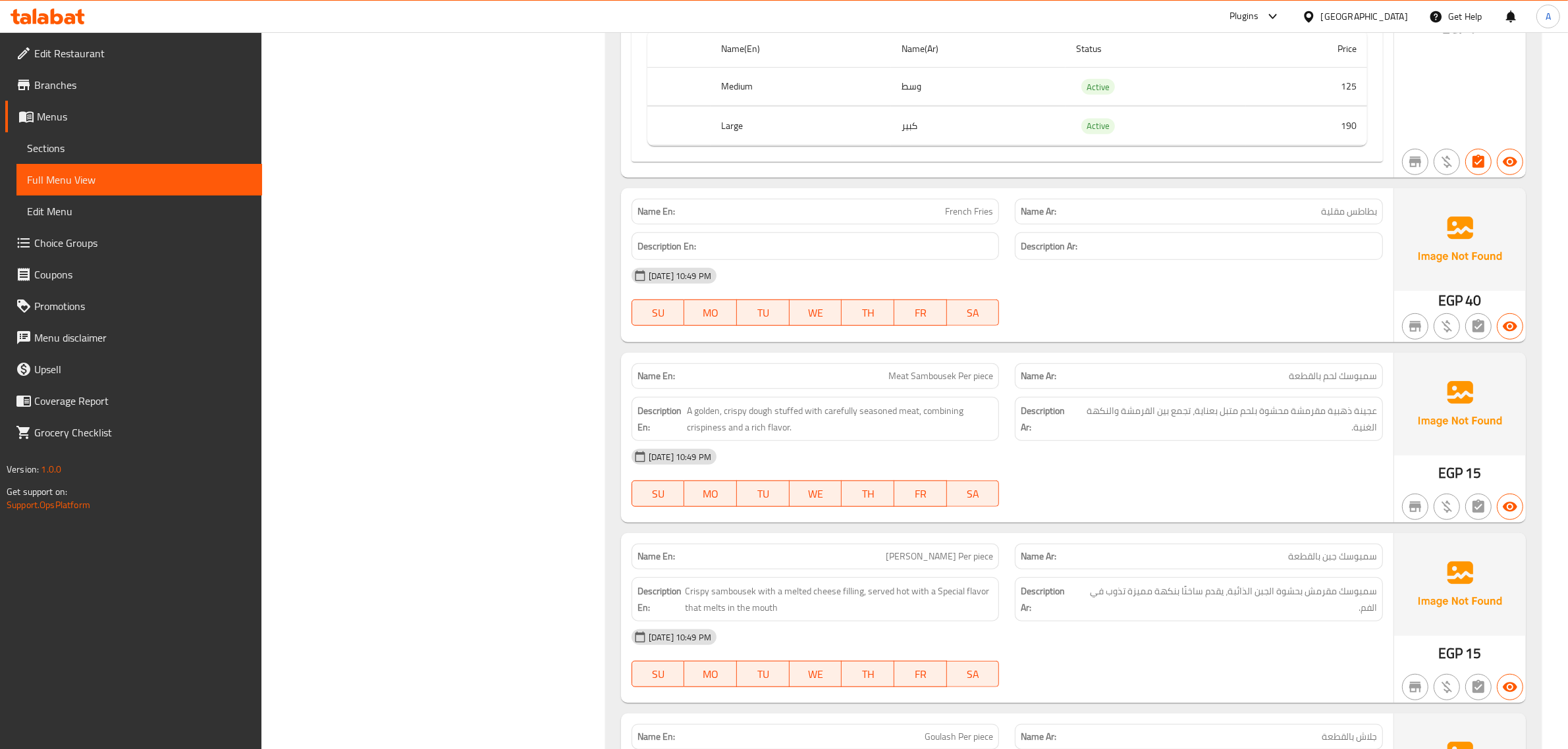
scroll to position [1142, 0]
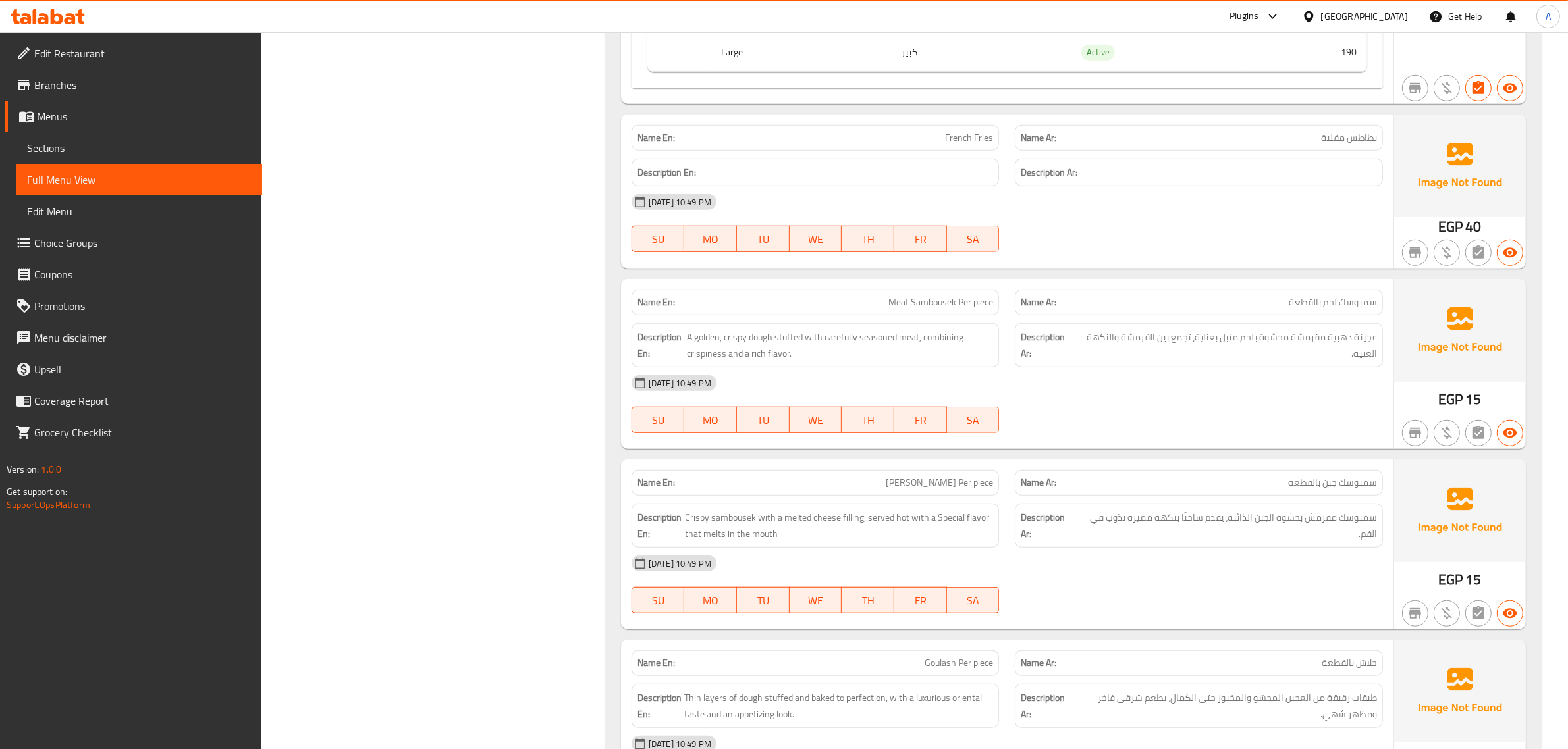
click at [883, 142] on p "Name En: French Fries" at bounding box center [815, 138] width 356 height 14
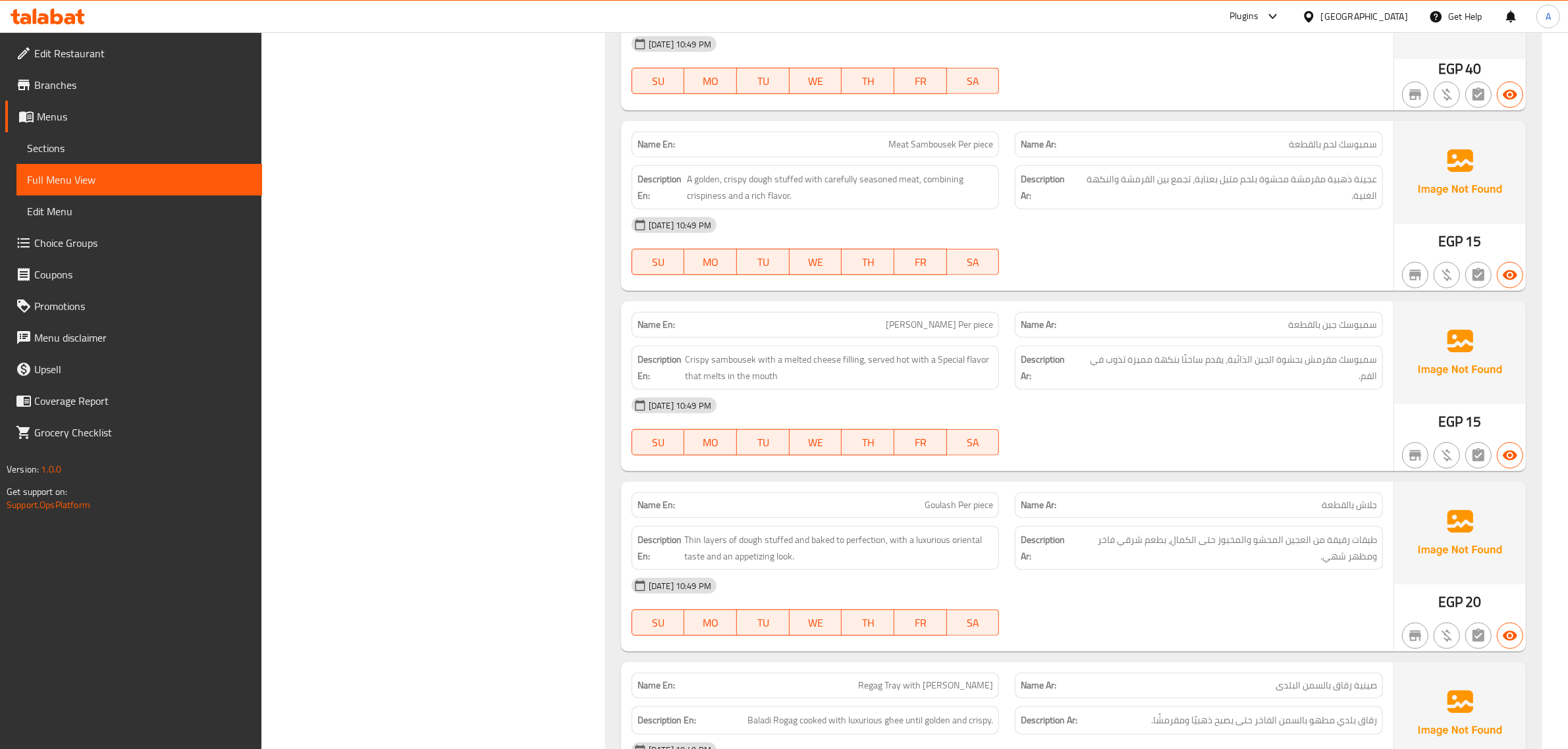
scroll to position [1343, 0]
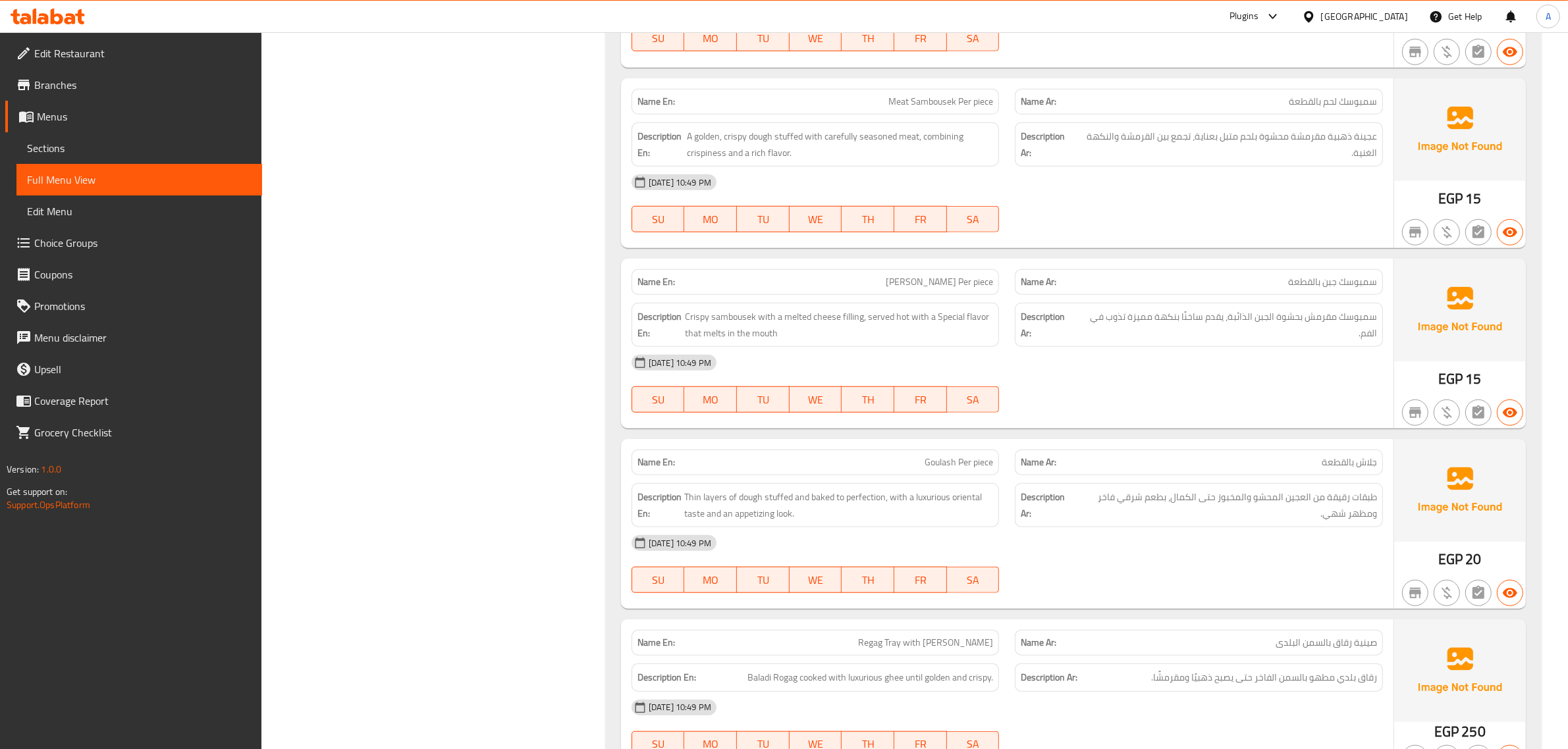
click at [956, 166] on div "Description En: A golden, crispy dough stuffed with carefully seasoned meat, co…" at bounding box center [815, 144] width 368 height 44
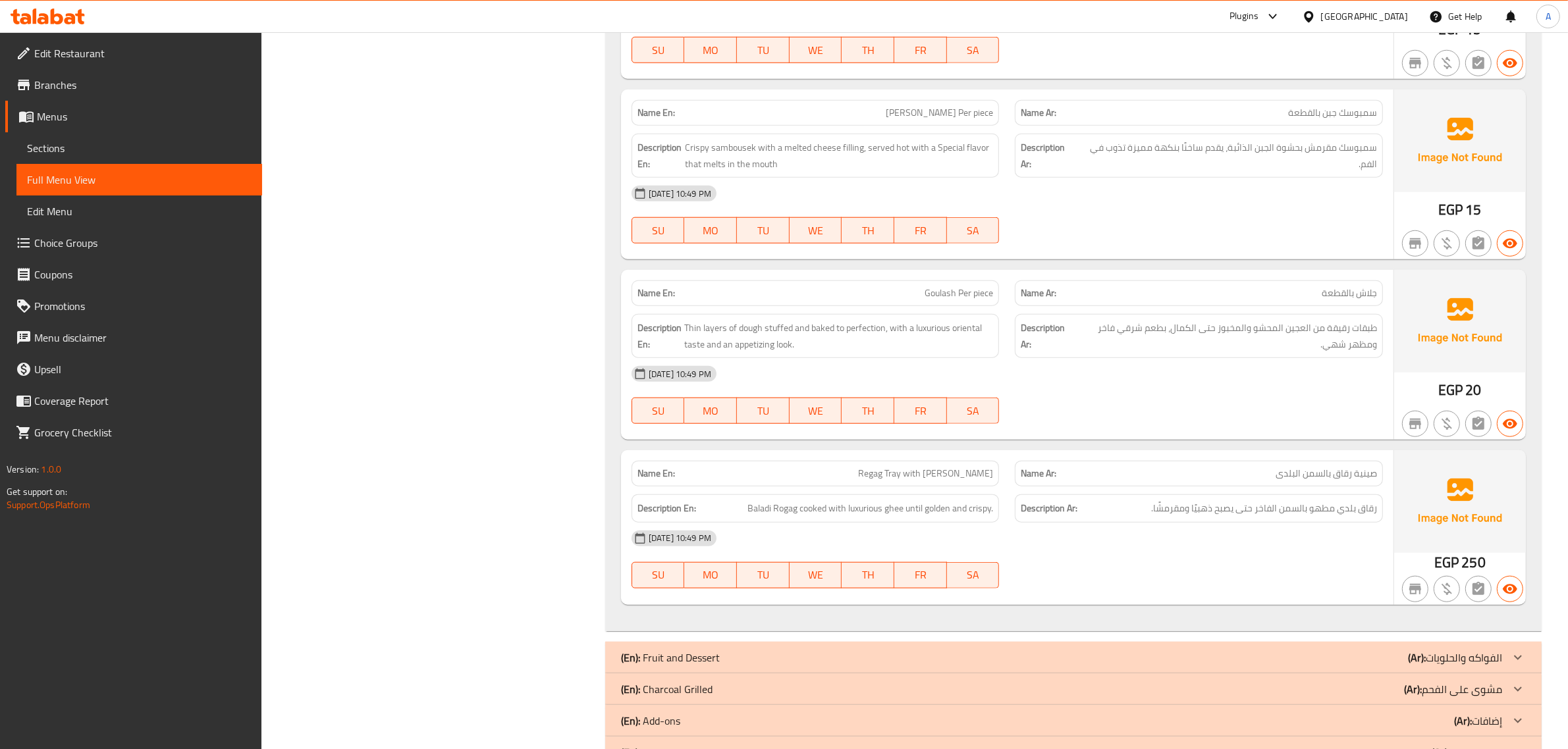
scroll to position [1501, 0]
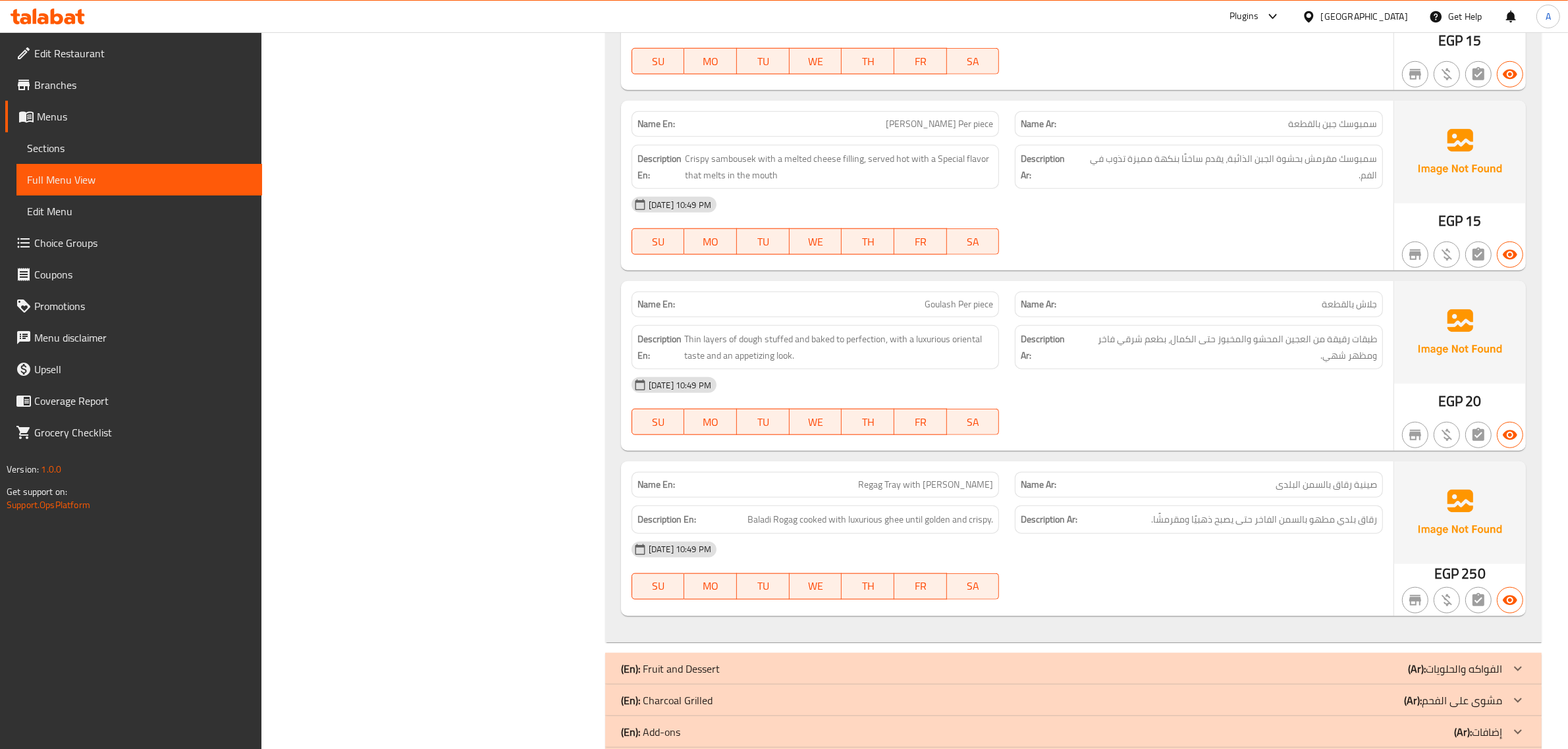
click at [817, 179] on span "Crispy sambousek with a melted cheese filling, served hot with a Special flavor…" at bounding box center [839, 167] width 308 height 32
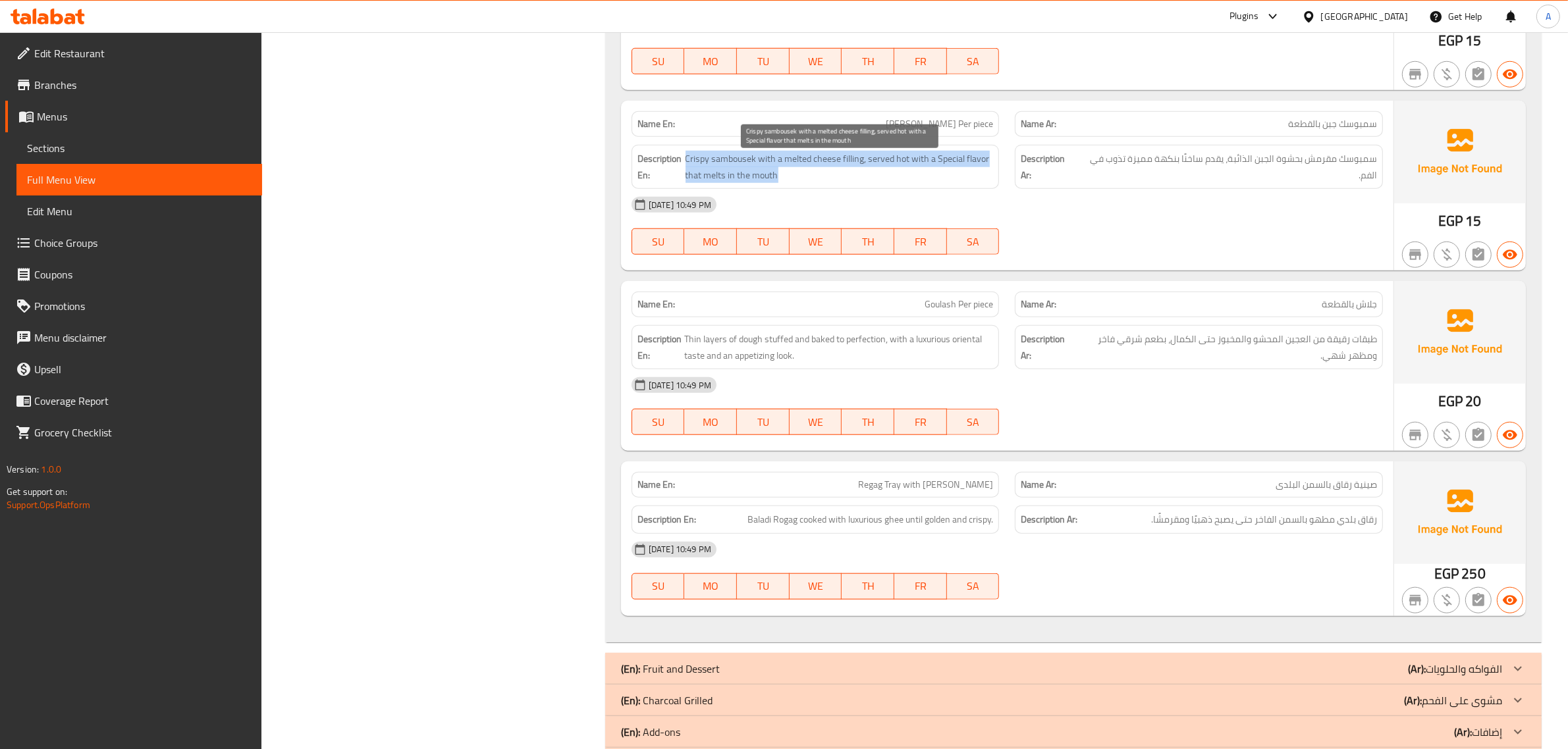
click at [817, 179] on span "Crispy sambousek with a melted cheese filling, served hot with a Special flavor…" at bounding box center [839, 167] width 308 height 32
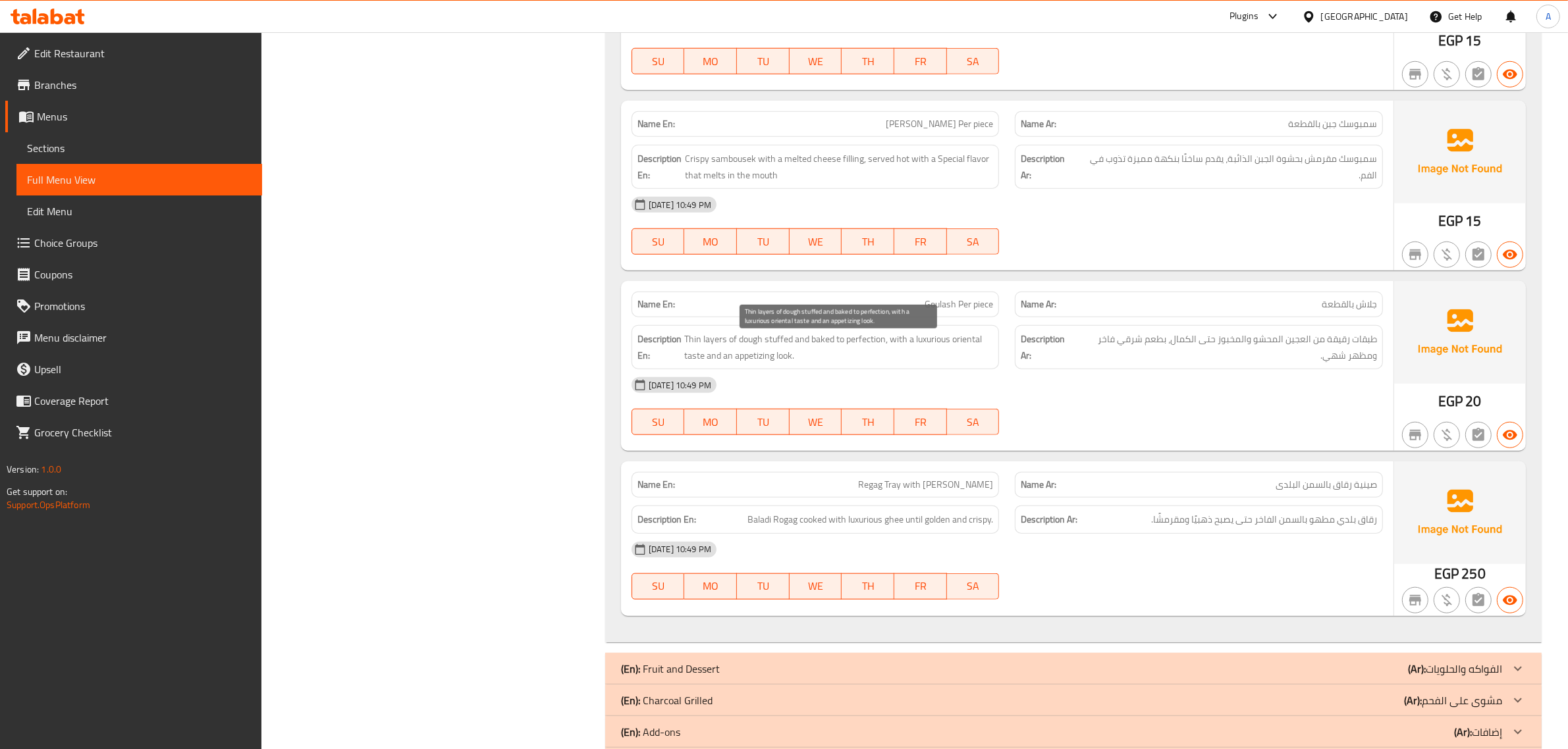
click at [896, 350] on span "Thin layers of dough stuffed and baked to perfection, with a luxurious oriental…" at bounding box center [838, 347] width 309 height 32
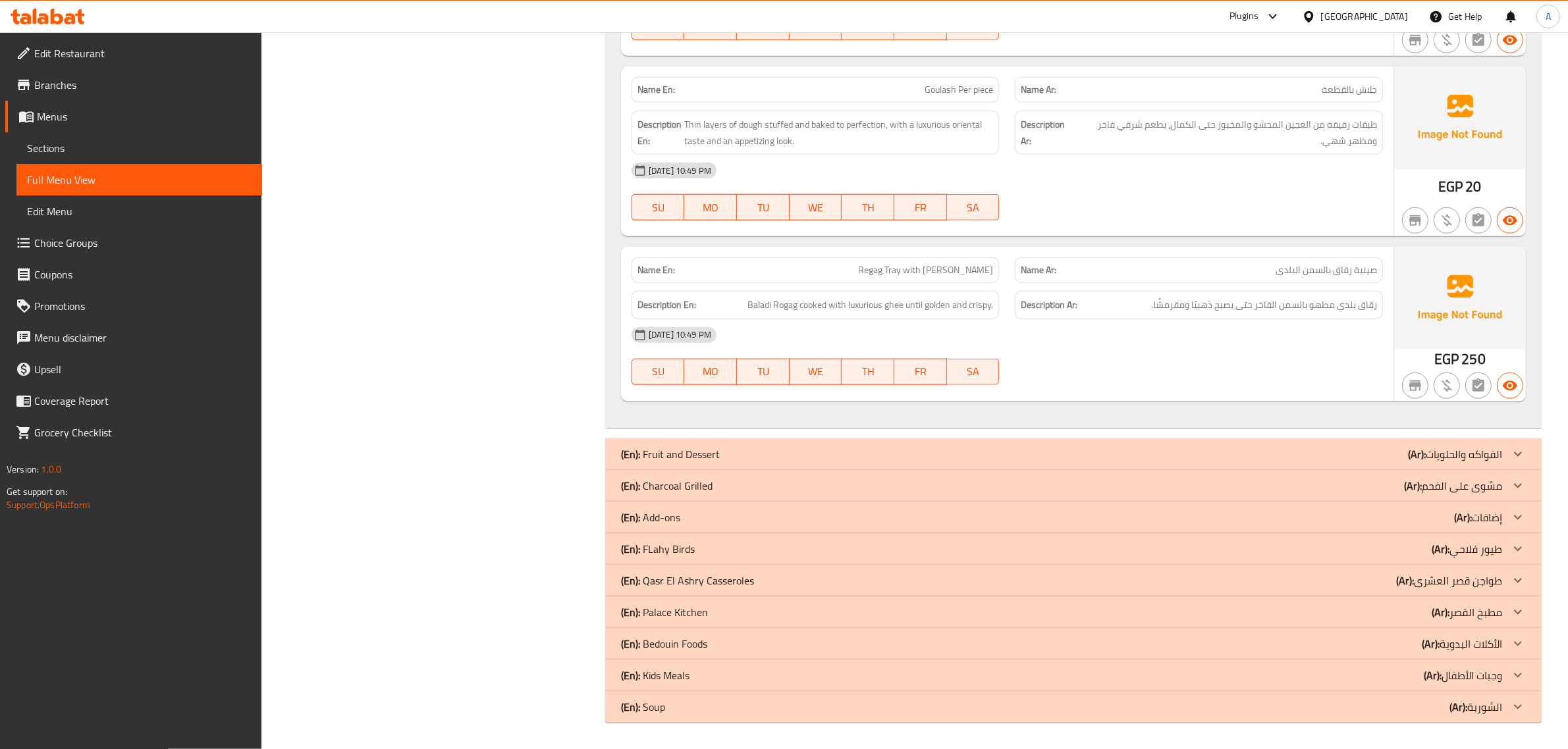
scroll to position [1721, 0]
click at [978, 294] on div "Description En: Baladi Rogag cooked with luxurious ghee until golden and crispy." at bounding box center [815, 305] width 368 height 28
click at [949, 281] on div "Name En: Regag Tray with baladi Ghee" at bounding box center [815, 270] width 368 height 26
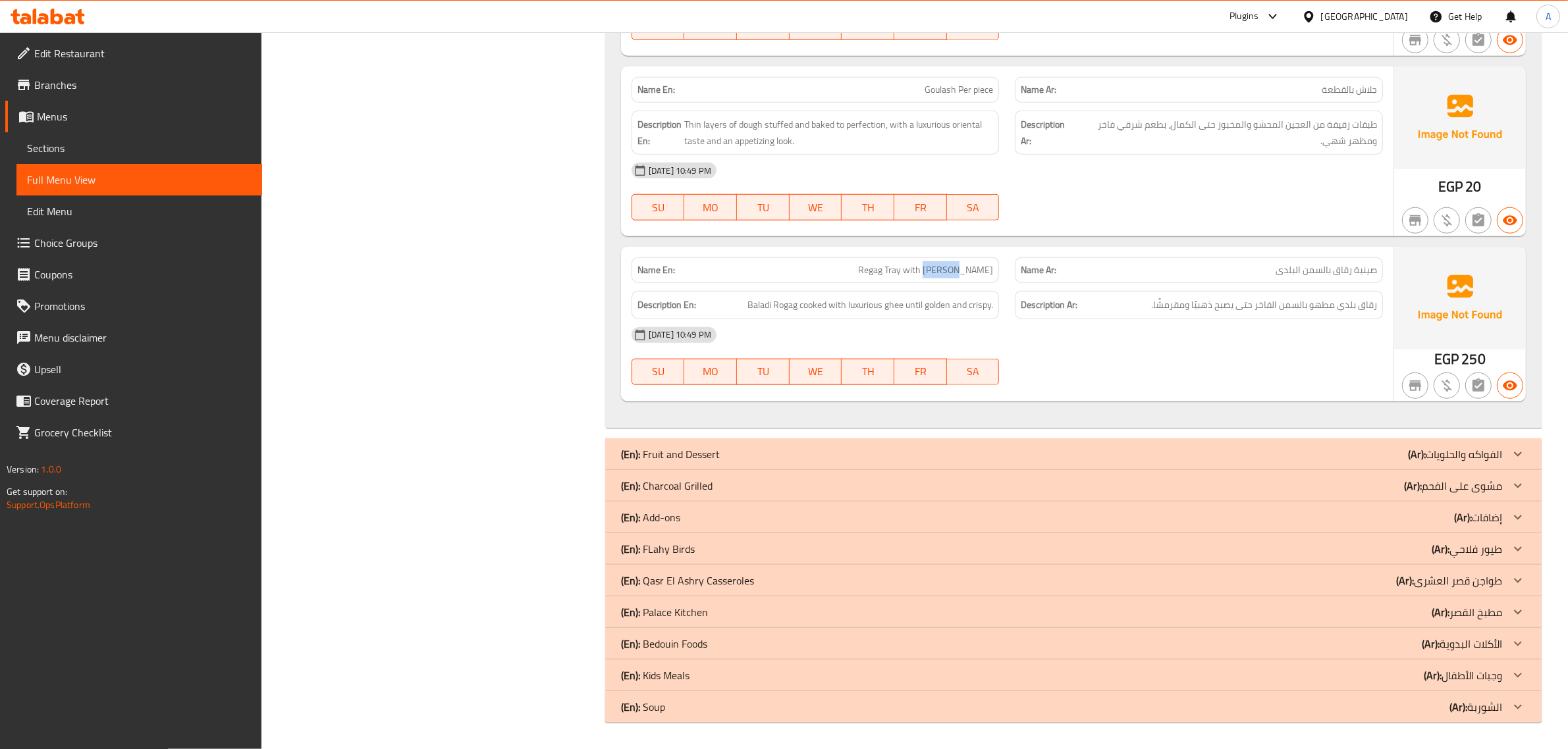
click at [949, 281] on div "Name En: Regag Tray with baladi Ghee" at bounding box center [815, 270] width 368 height 26
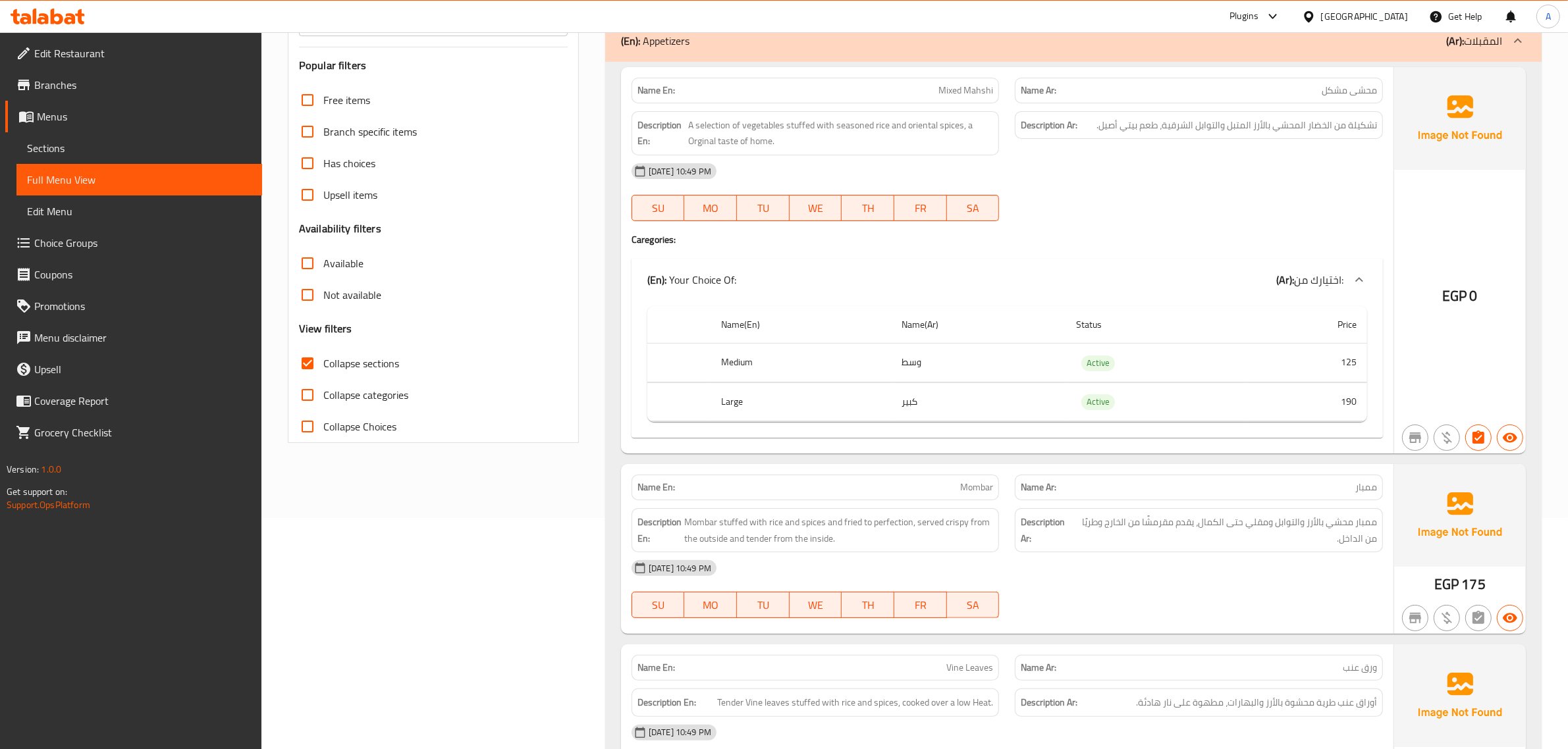
scroll to position [180, 0]
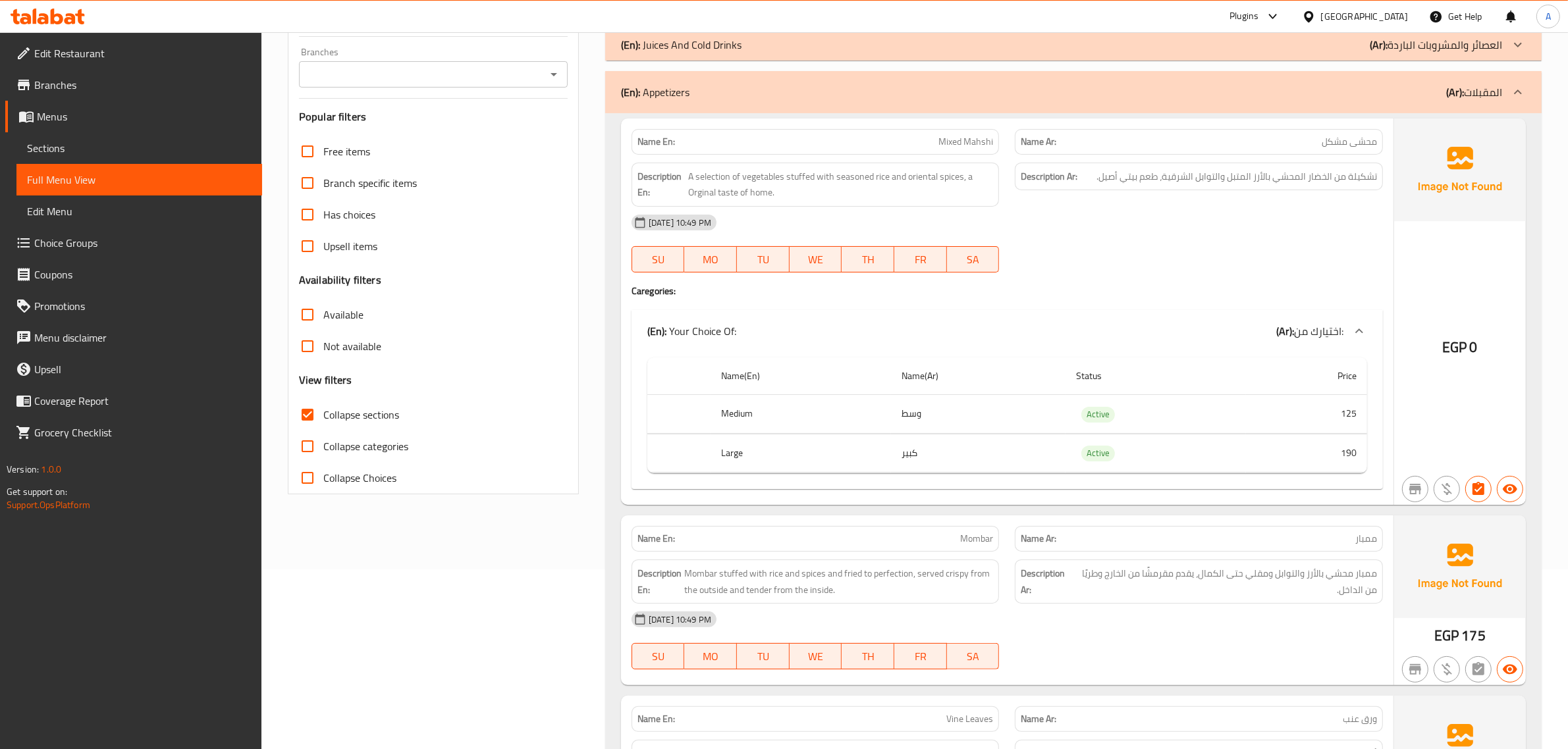
click at [1493, 93] on p "(Ar): المقبلات" at bounding box center [1474, 92] width 56 height 16
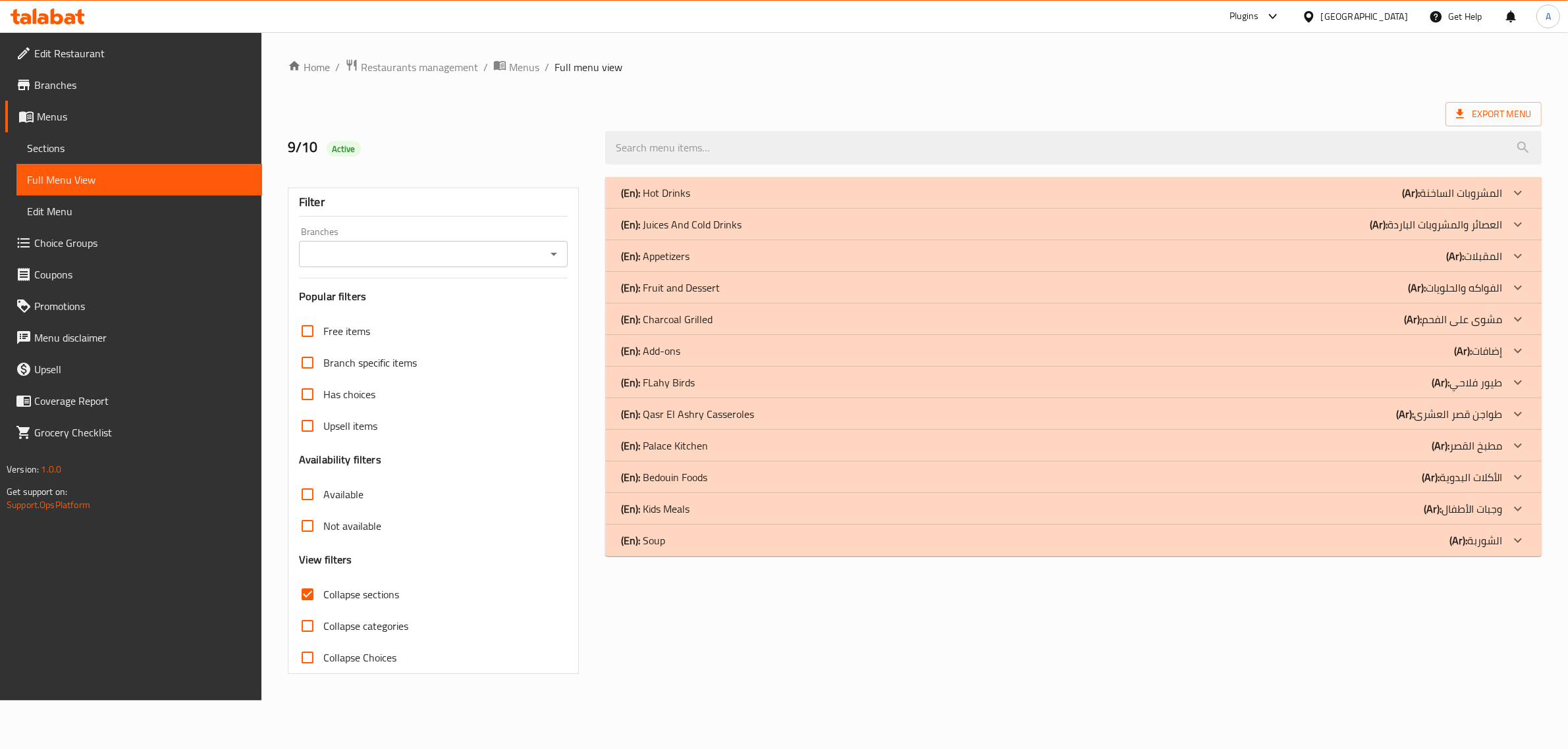
scroll to position [0, 0]
click at [1435, 193] on p "(Ar): المشروبات الساخنة" at bounding box center [1464, 193] width 100 height 16
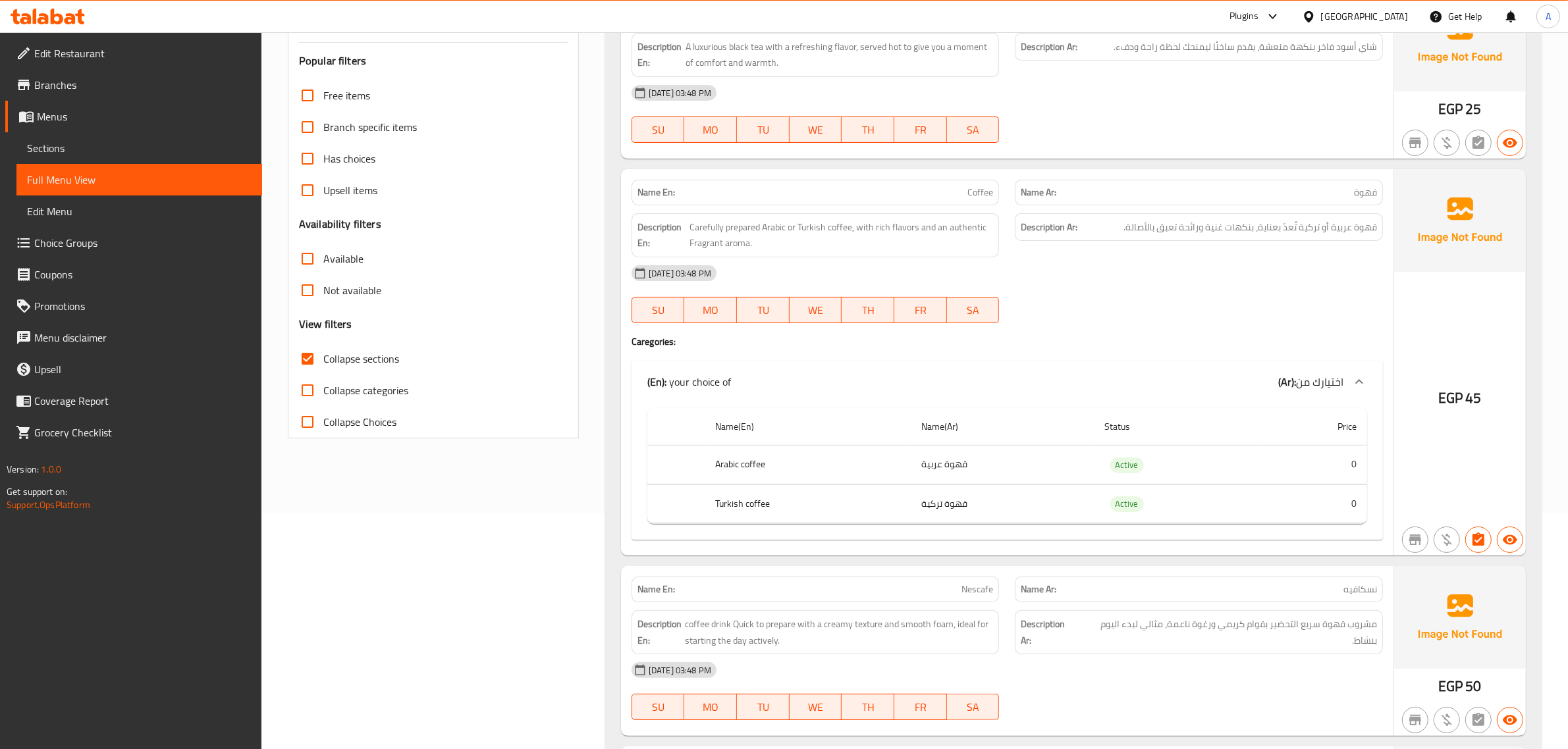
scroll to position [328, 0]
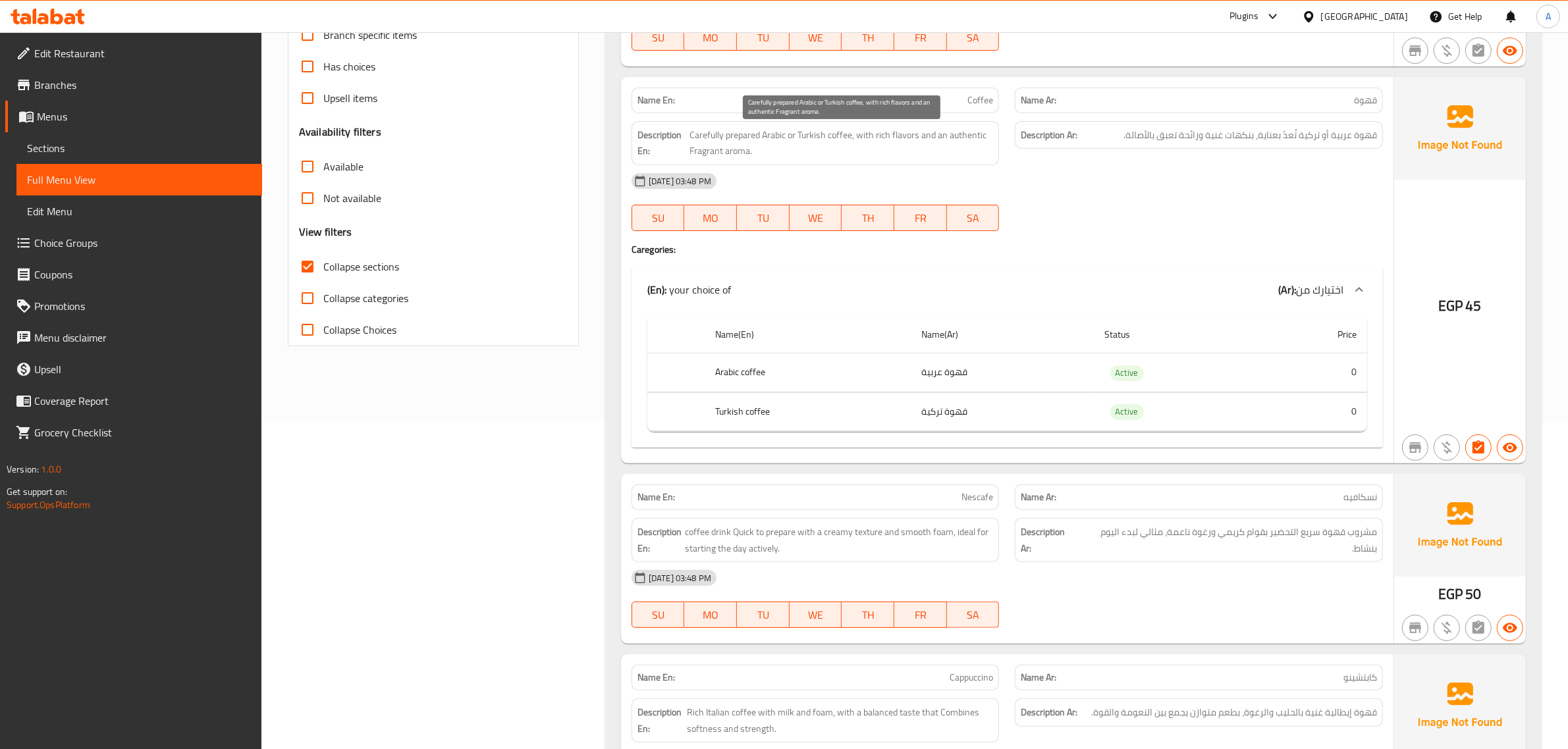
click at [911, 132] on span "Carefully prepared Arabic or Turkish coffee, with rich flavors and an authentic…" at bounding box center [841, 143] width 304 height 32
click at [924, 104] on p "Name En: Coffee" at bounding box center [815, 100] width 356 height 14
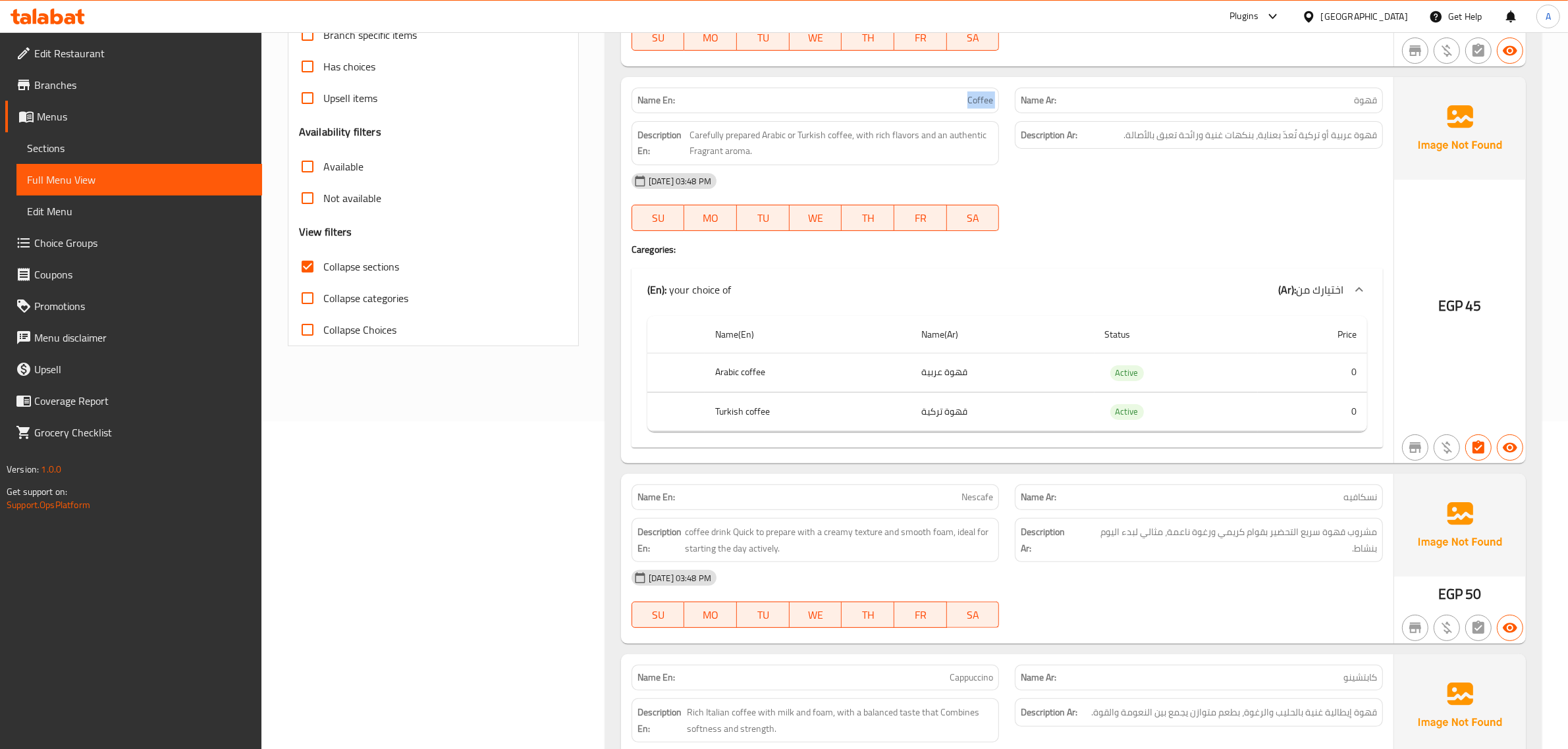
click at [924, 104] on p "Name En: Coffee" at bounding box center [815, 100] width 356 height 14
click at [921, 80] on div "Name En: Coffee" at bounding box center [815, 100] width 384 height 41
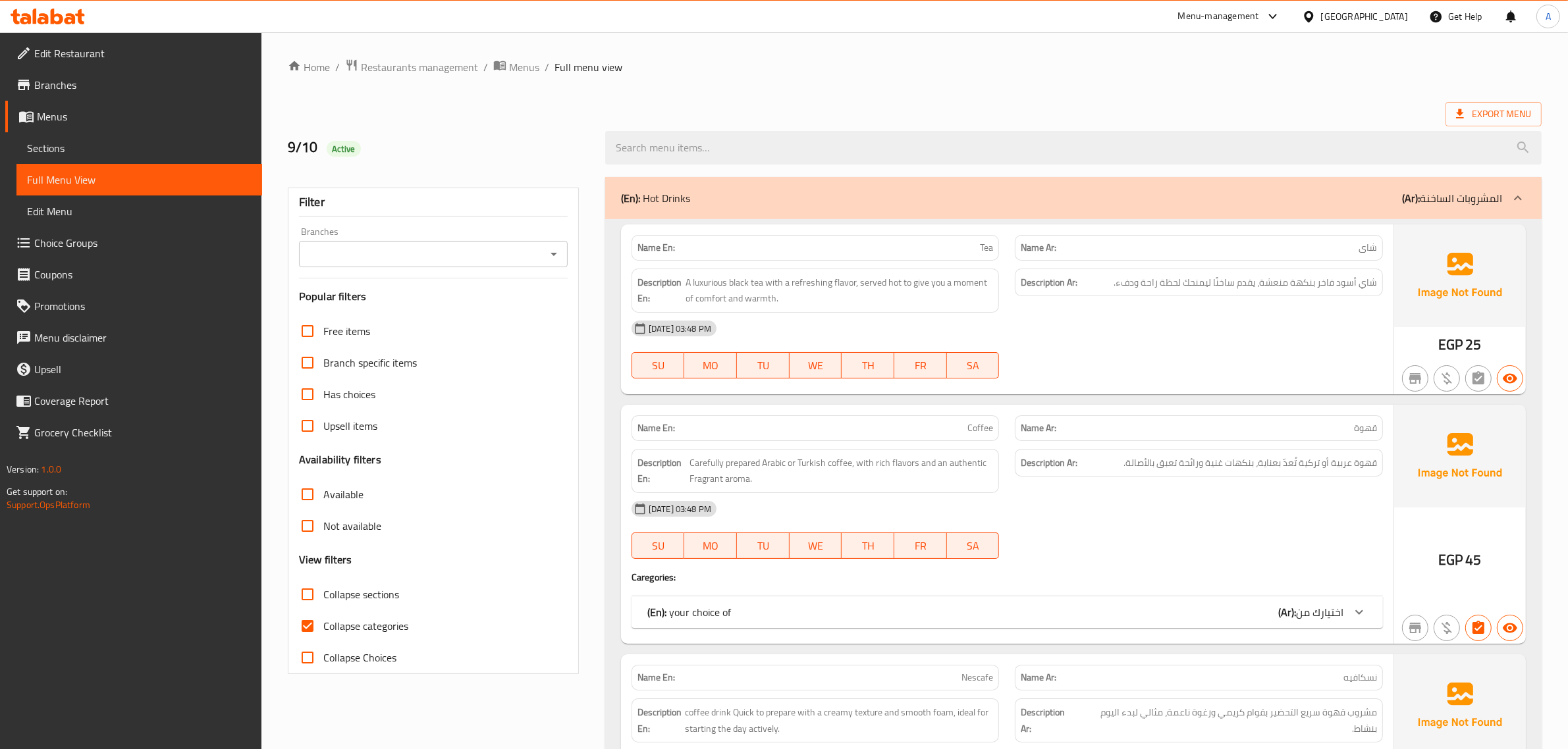
click at [135, 153] on span "Sections" at bounding box center [139, 148] width 225 height 16
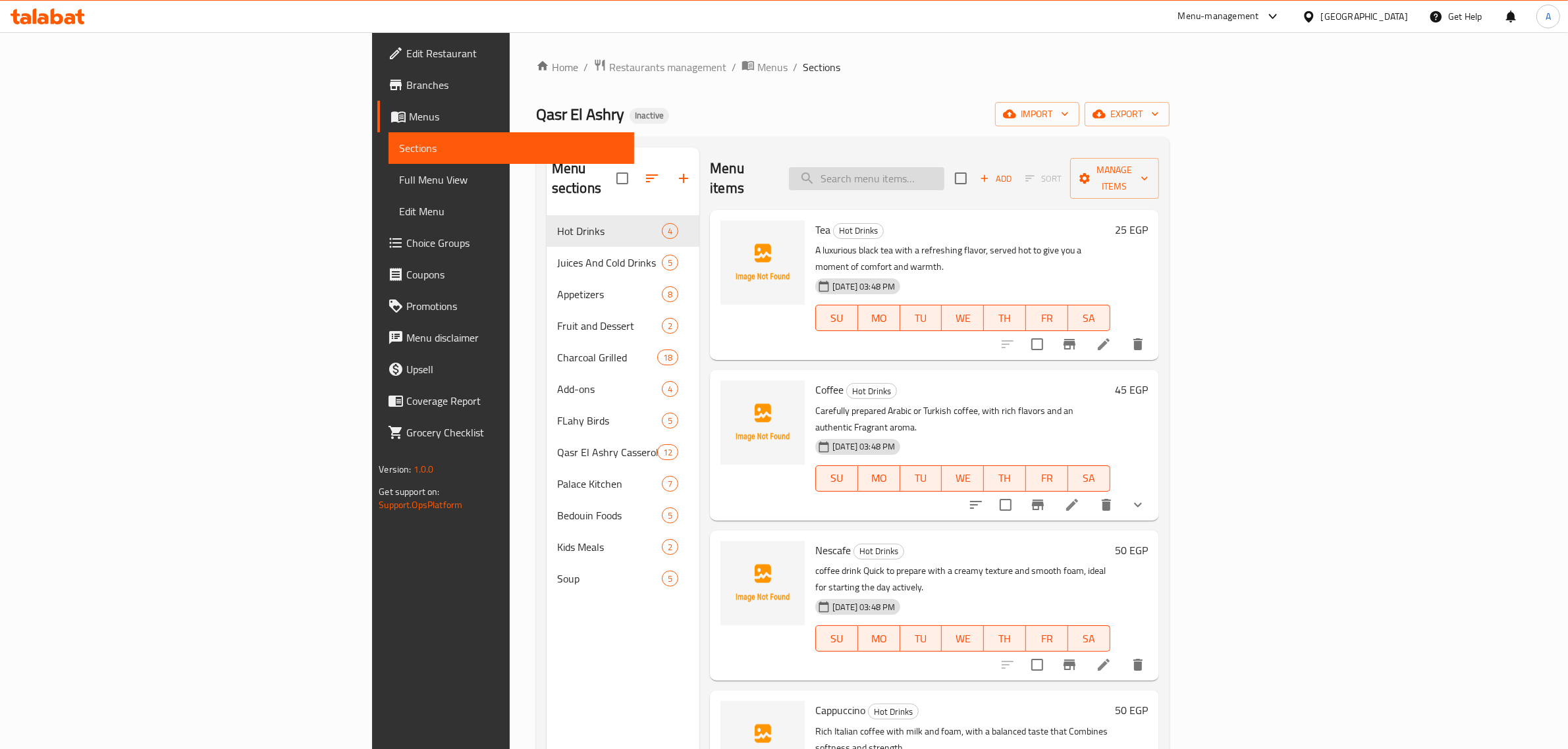
click at [944, 175] on input "search" at bounding box center [866, 178] width 155 height 23
paste input "Plain Hamam Soup"
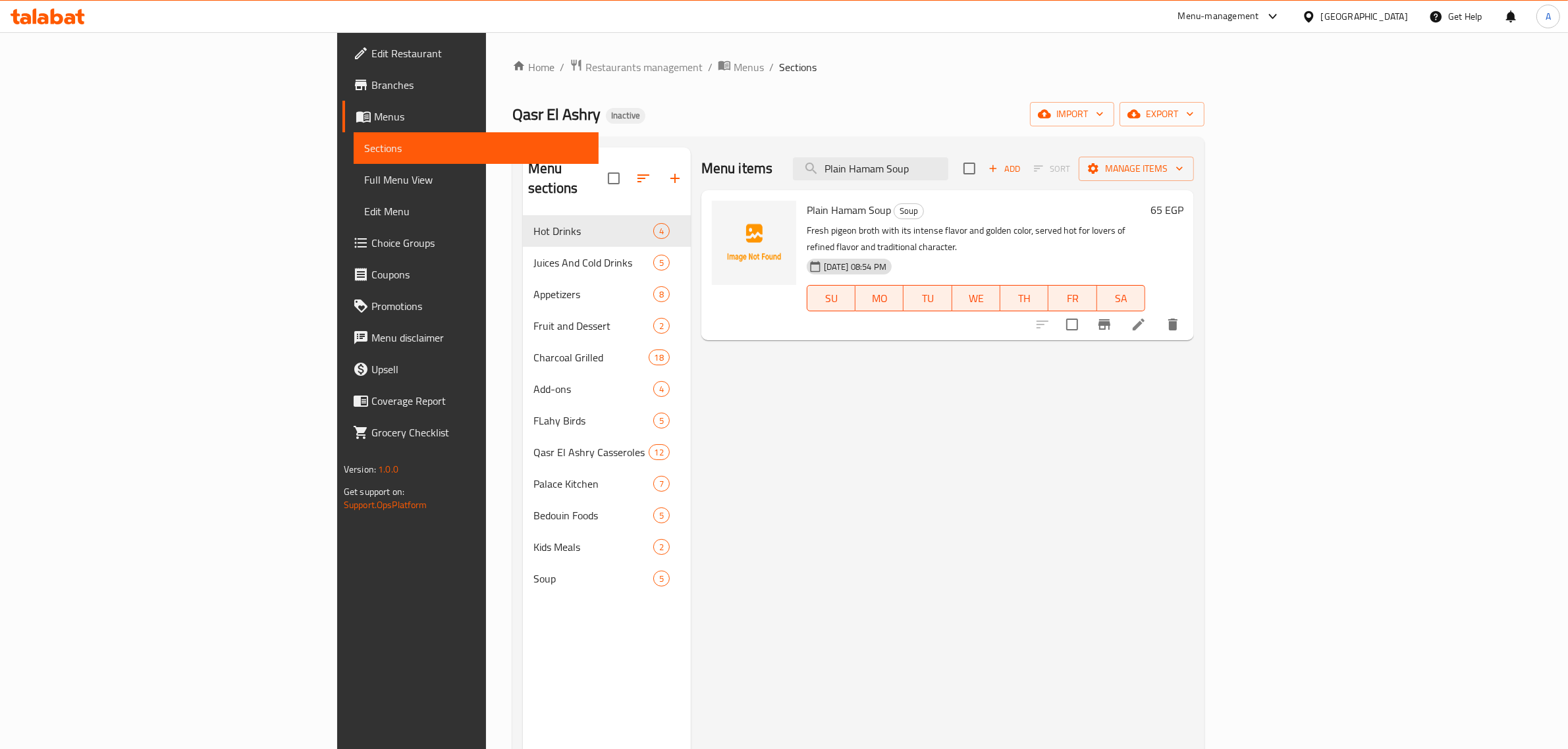
click at [985, 154] on div "Menu items Plain Hamam Soup Add Sort Manage items" at bounding box center [947, 168] width 492 height 43
click at [948, 161] on input "Plain Hamam Soup" at bounding box center [870, 168] width 155 height 23
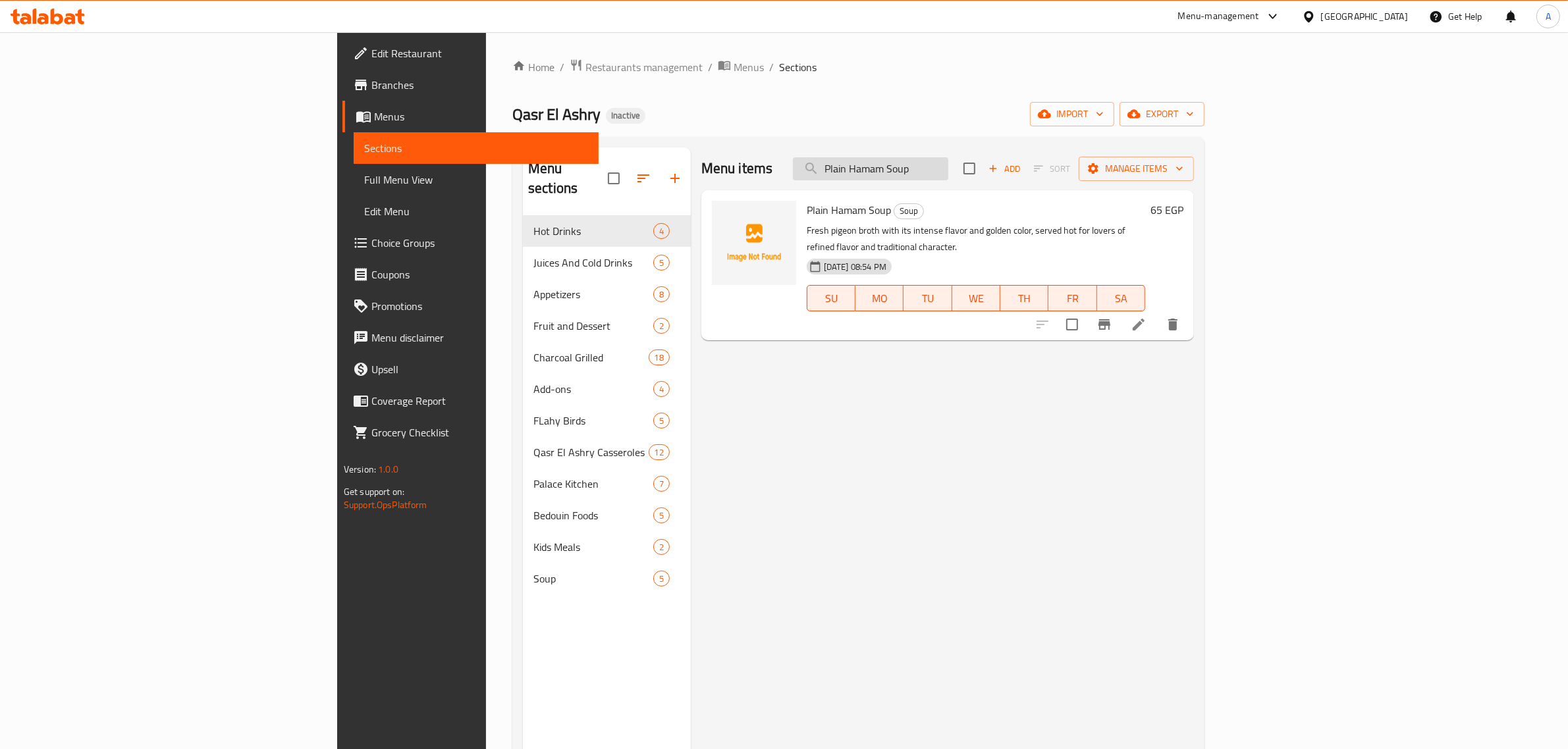
paste input "Lux"
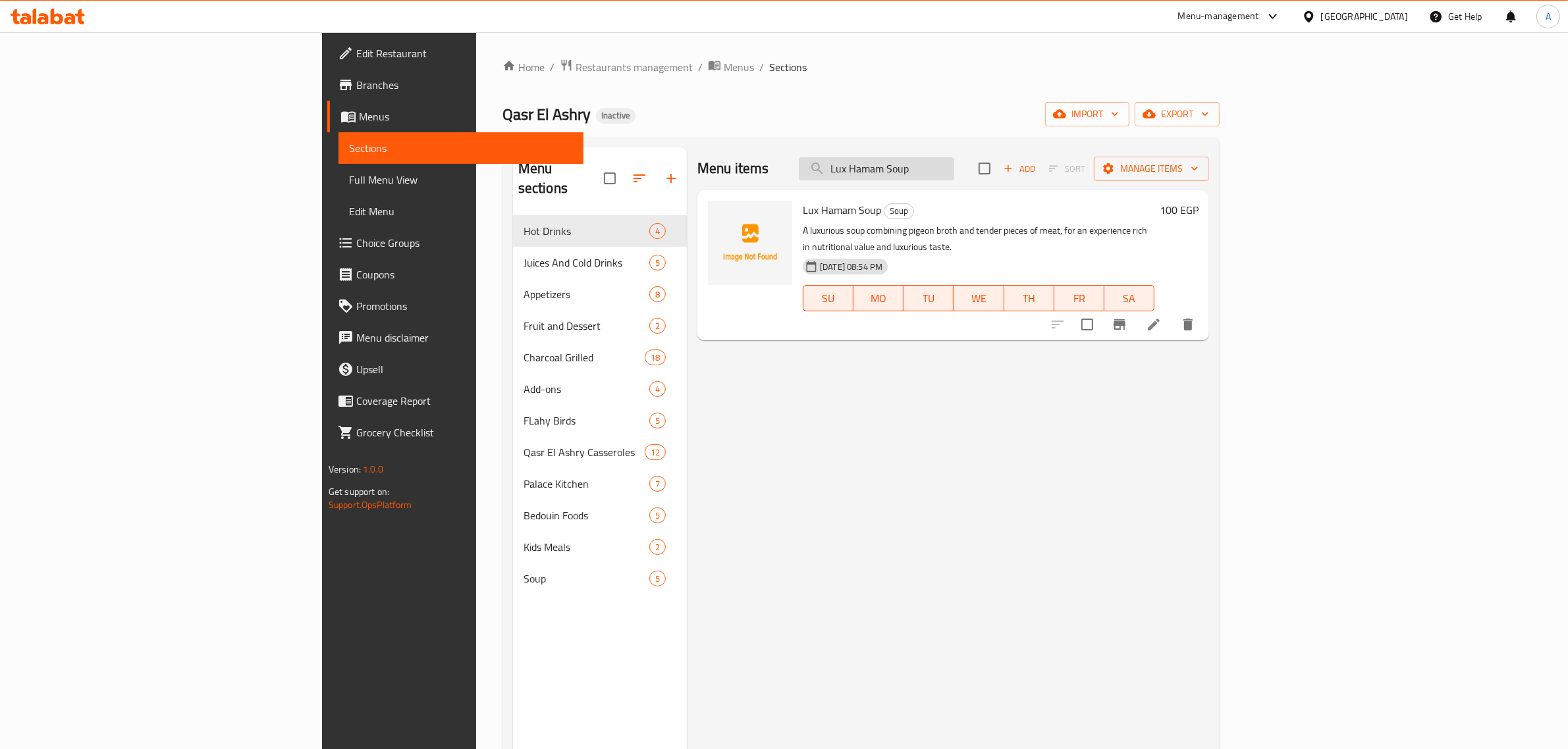
click at [954, 175] on input "Lux Hamam Soup" at bounding box center [876, 168] width 155 height 23
paste input "Regag Tray with baladi Ghee"
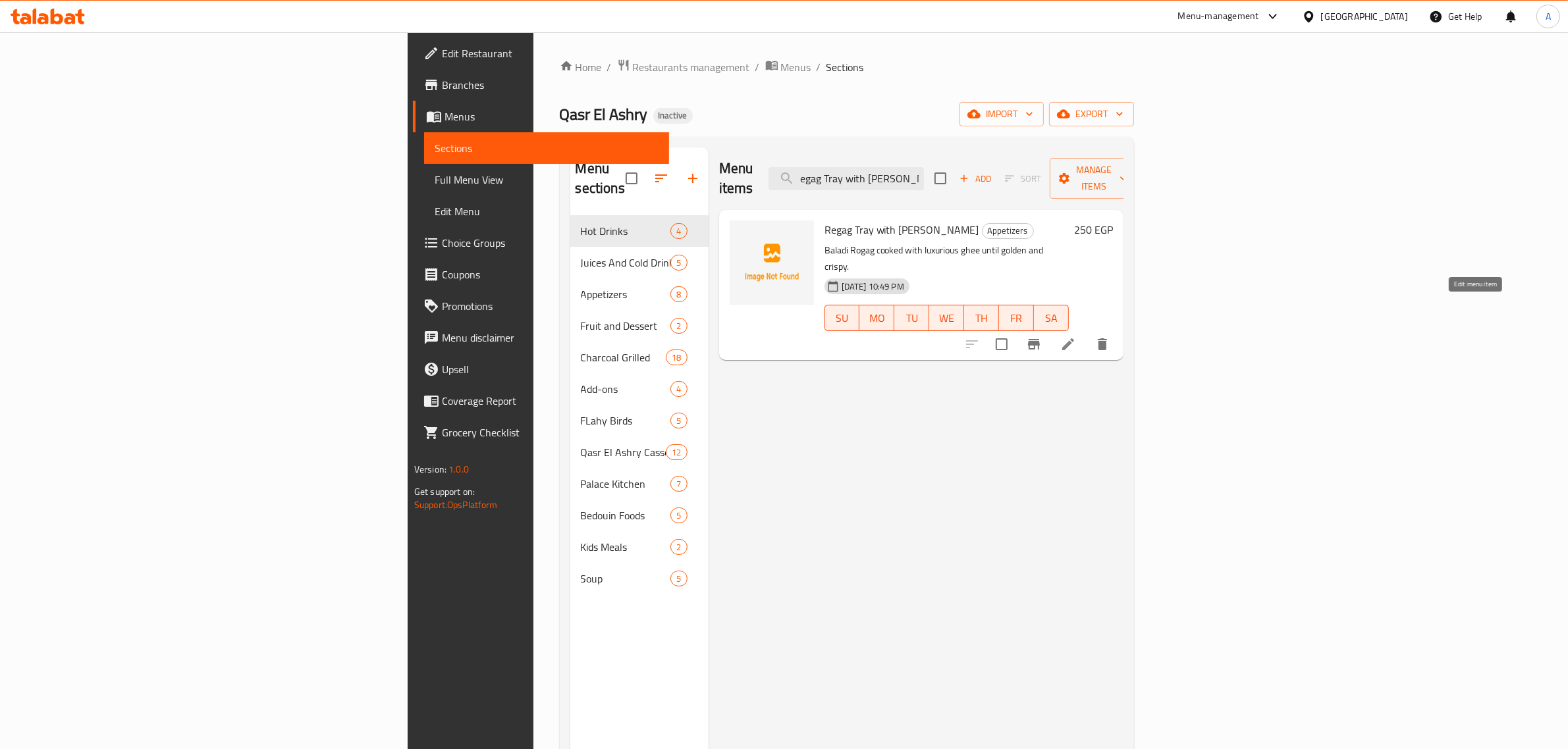
type input "Regag Tray with baladi Ghee"
click at [1076, 336] on icon at bounding box center [1068, 344] width 16 height 16
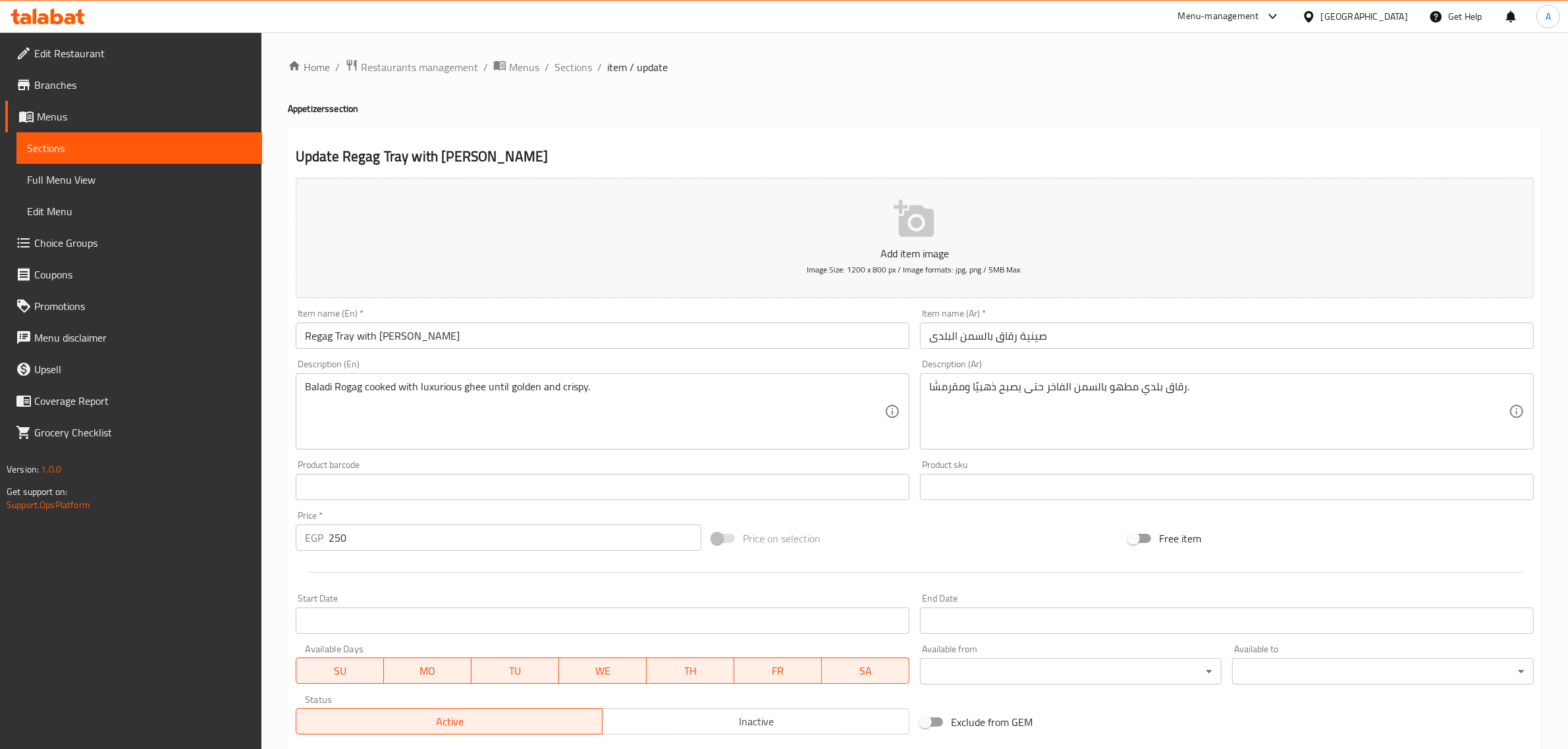
click at [312, 336] on input "Regag Tray with baladi Ghee" at bounding box center [602, 336] width 614 height 27
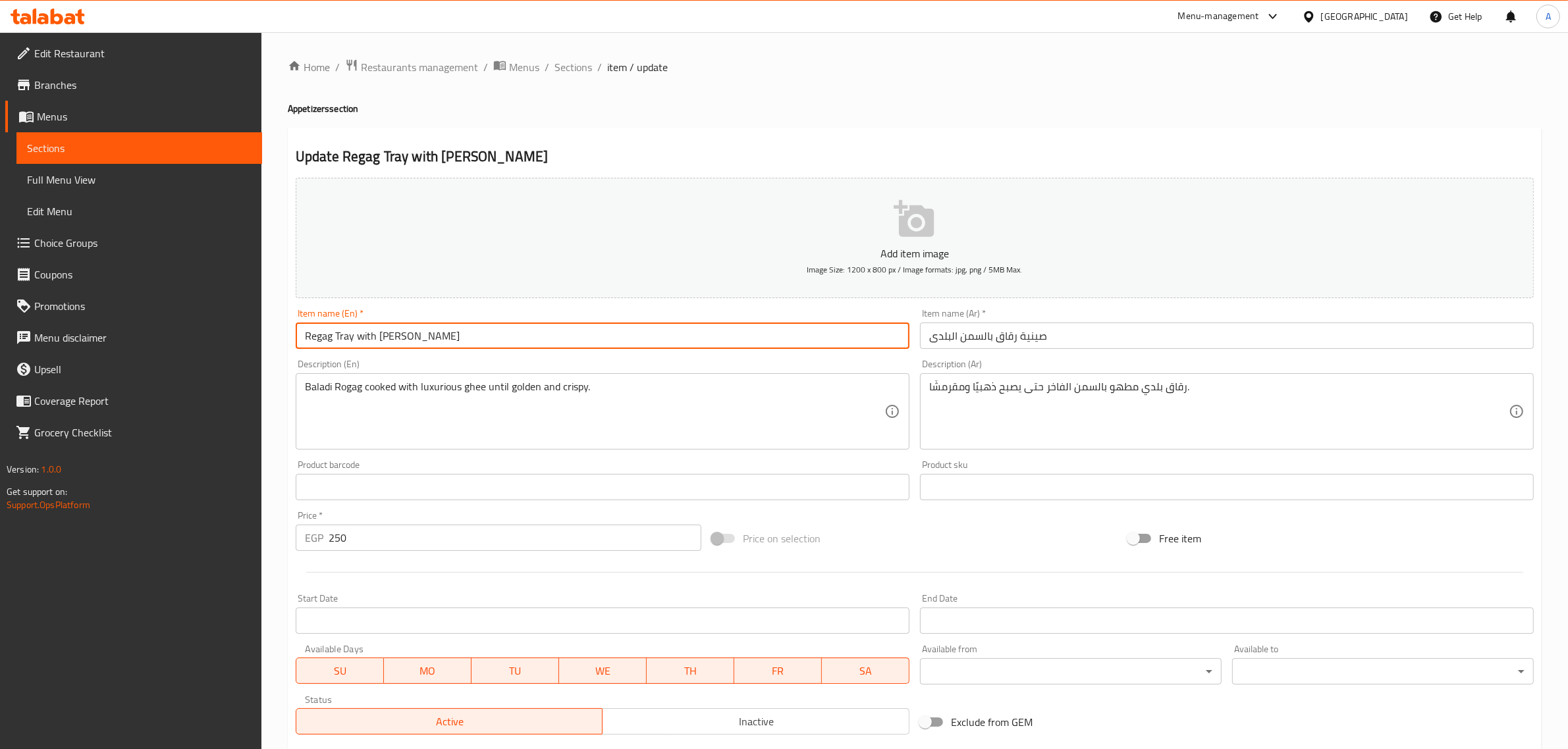
click at [312, 336] on input "Regag Tray with baladi Ghee" at bounding box center [602, 336] width 614 height 27
paste input "okak"
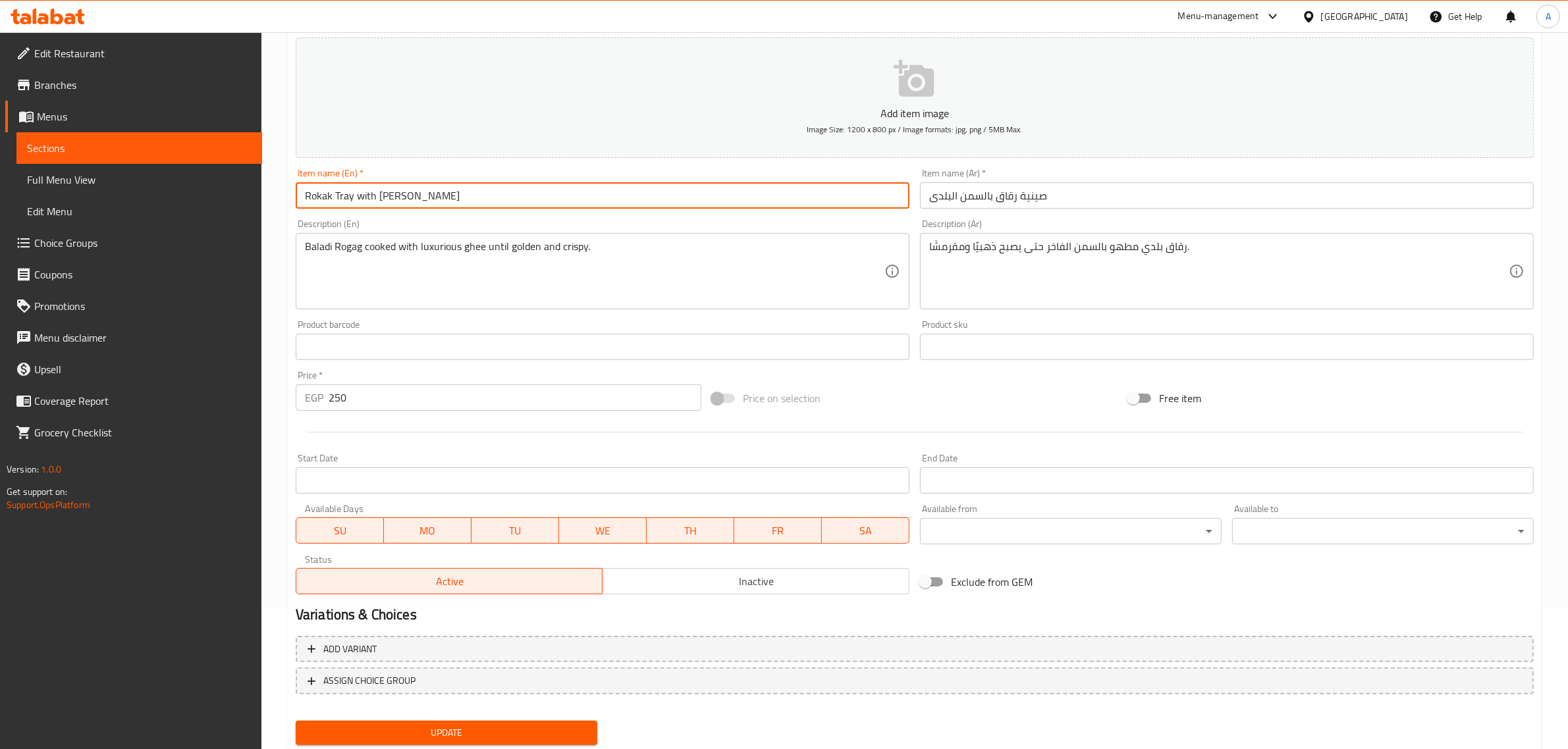
scroll to position [155, 0]
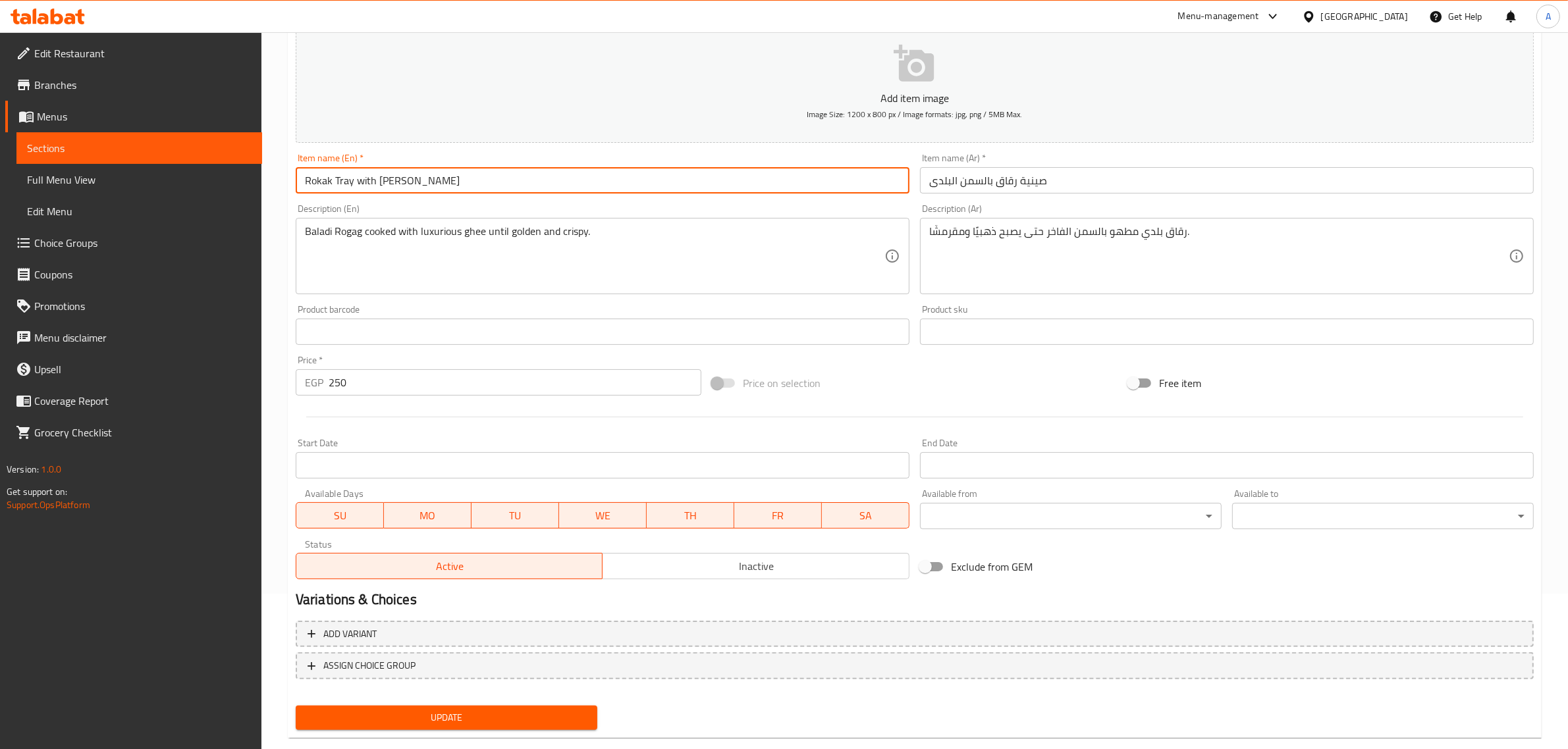
type input "Rokak Tray with [PERSON_NAME]"
click at [503, 710] on span "Update" at bounding box center [446, 717] width 280 height 16
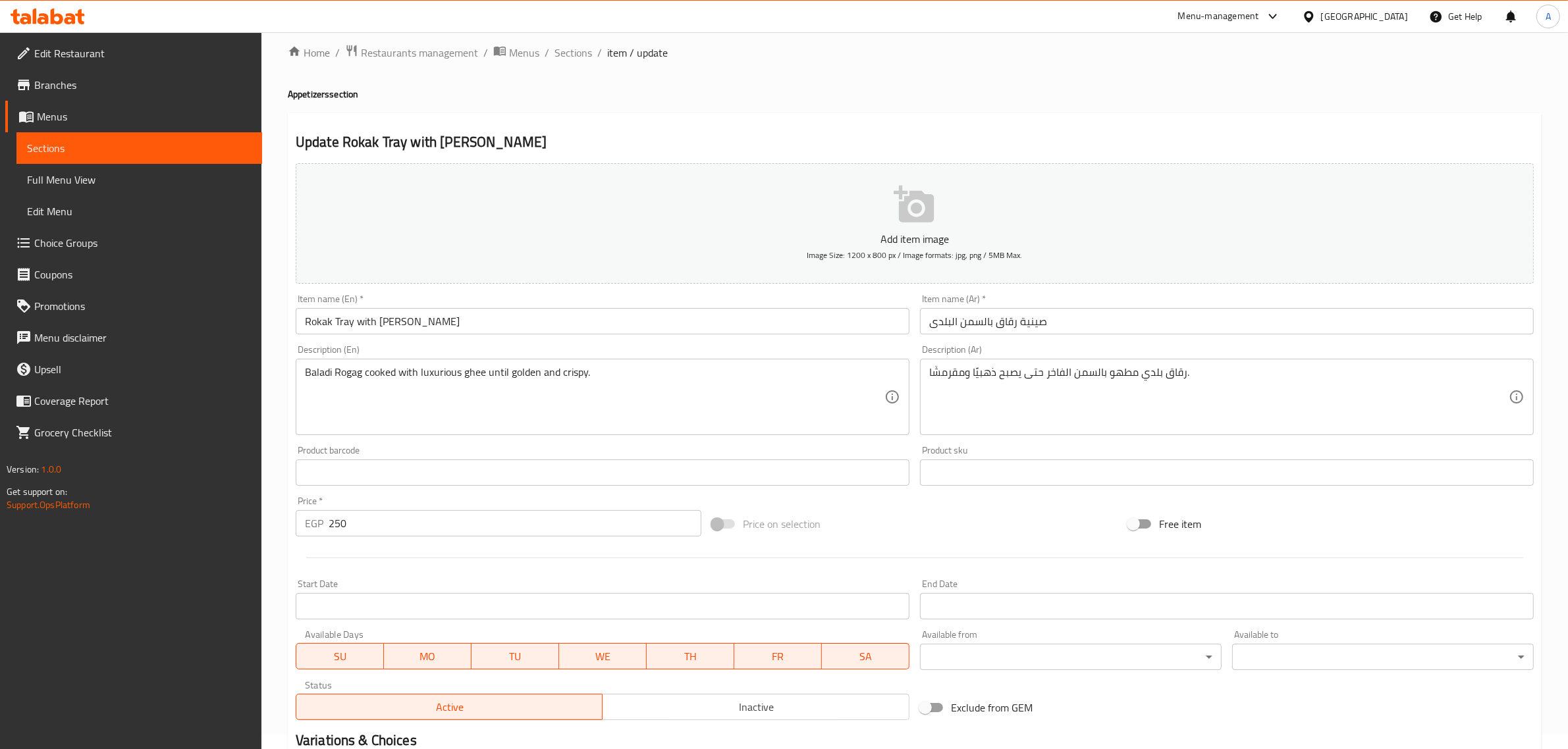
scroll to position [0, 0]
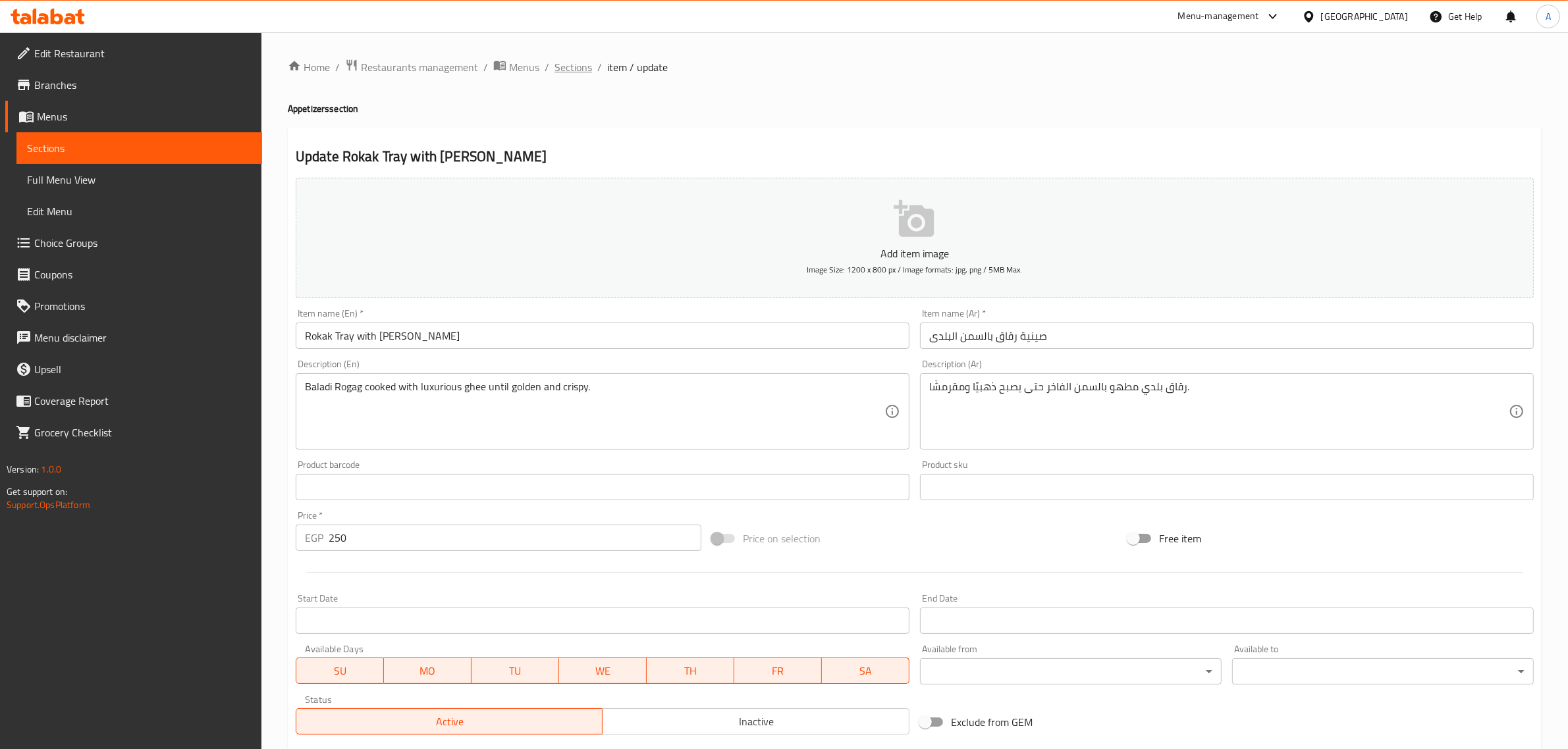
click at [577, 70] on span "Sections" at bounding box center [573, 67] width 37 height 16
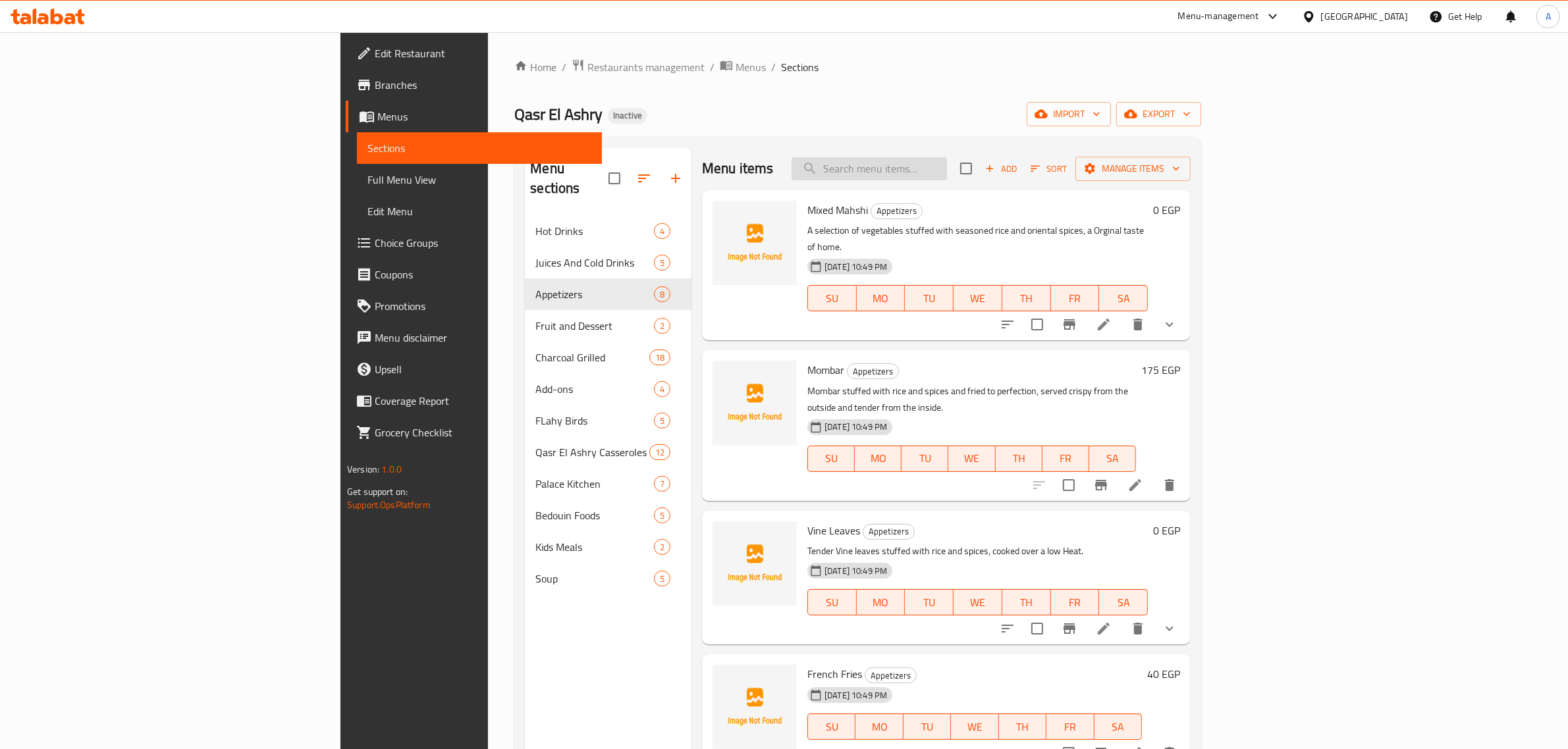
drag, startPoint x: 920, startPoint y: 176, endPoint x: 950, endPoint y: 169, distance: 30.8
click at [920, 175] on input "search" at bounding box center [869, 168] width 155 height 23
click at [947, 159] on input "search" at bounding box center [869, 168] width 155 height 23
paste input "مرق غني بالكوارع المخلية مطهو حتى القوام الكريمي، يمنح الجسم دفئًا وطاقة بنكهة …"
click at [947, 171] on input "مرق غني بالكوارع المخلية مطهو حتى القوام الكريمي، يمنح الجسم دفئًا وطاقة بنكهة …" at bounding box center [869, 168] width 155 height 23
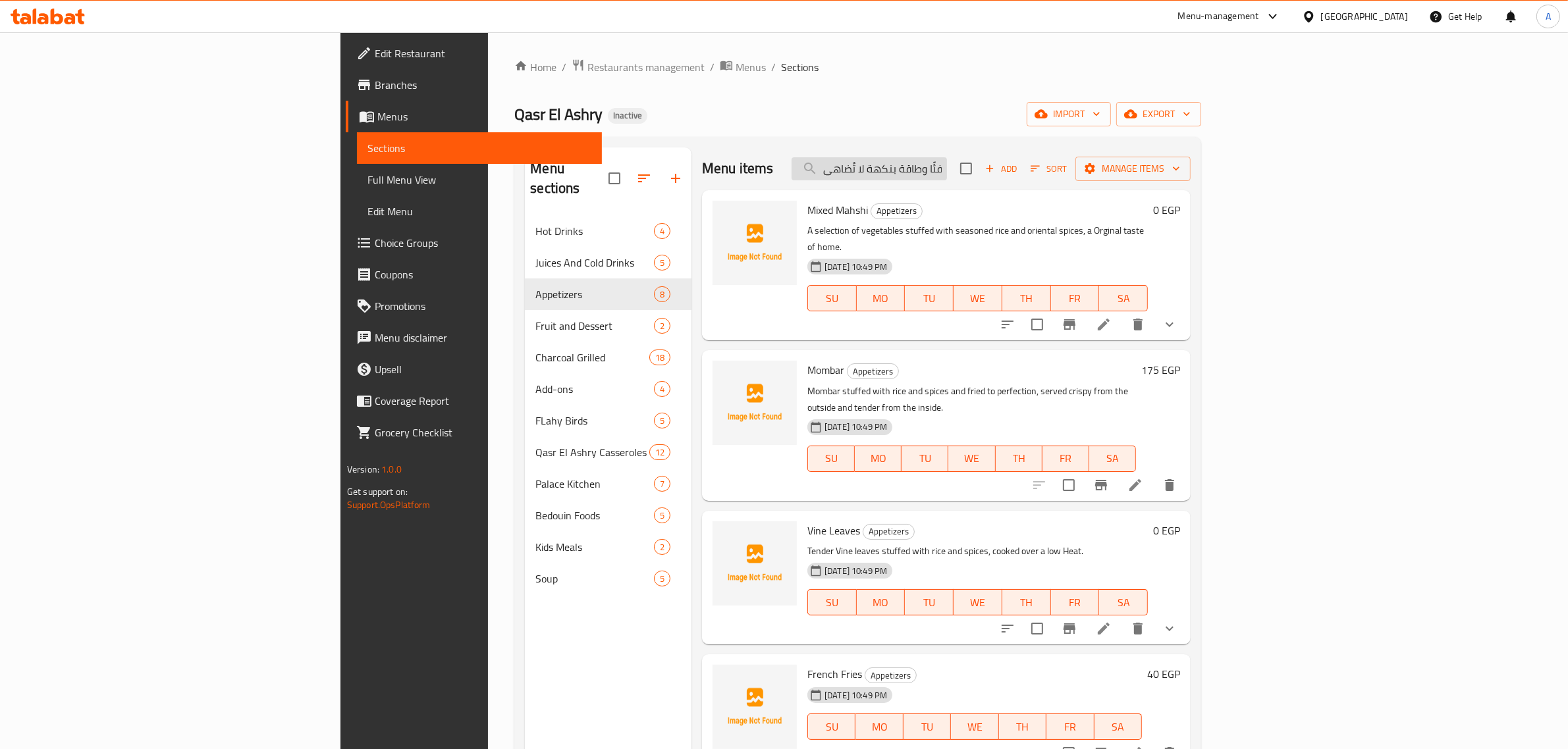
click at [947, 171] on input "مرق غني بالكوارع المخلية مطهو حتى القوام الكريمي، يمنح الجسم دفئًا وطاقة بنكهة …" at bounding box center [869, 168] width 155 height 23
paste input "Boneless Knuckles Soup"
drag, startPoint x: 1008, startPoint y: 171, endPoint x: 1189, endPoint y: 271, distance: 206.8
click at [947, 175] on input "Boneless Knuckles Soup" at bounding box center [869, 168] width 155 height 23
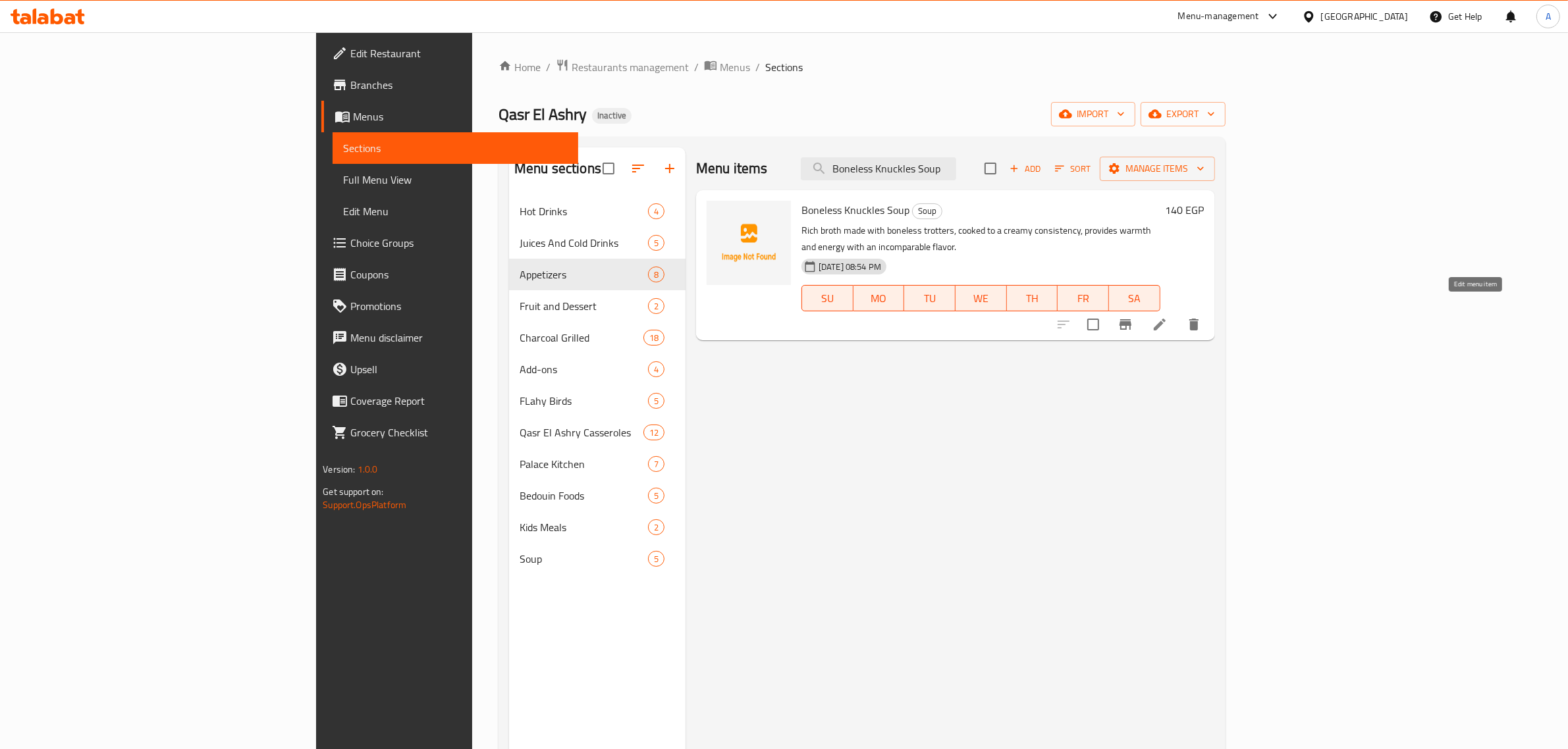
type input "Boneless Knuckles Soup"
click at [1168, 317] on icon at bounding box center [1159, 324] width 16 height 16
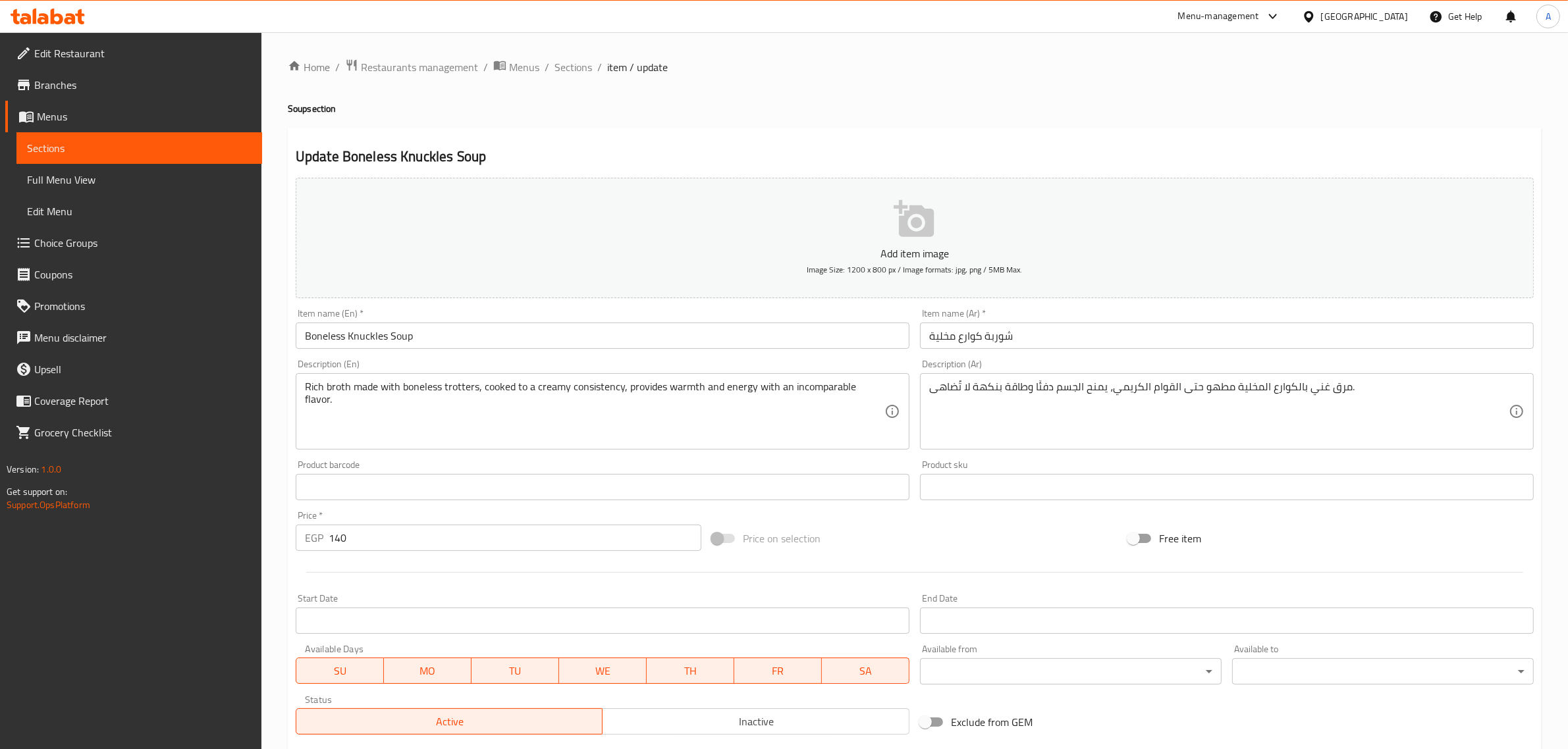
click at [376, 340] on input "Boneless Knuckles Soup" at bounding box center [602, 336] width 614 height 27
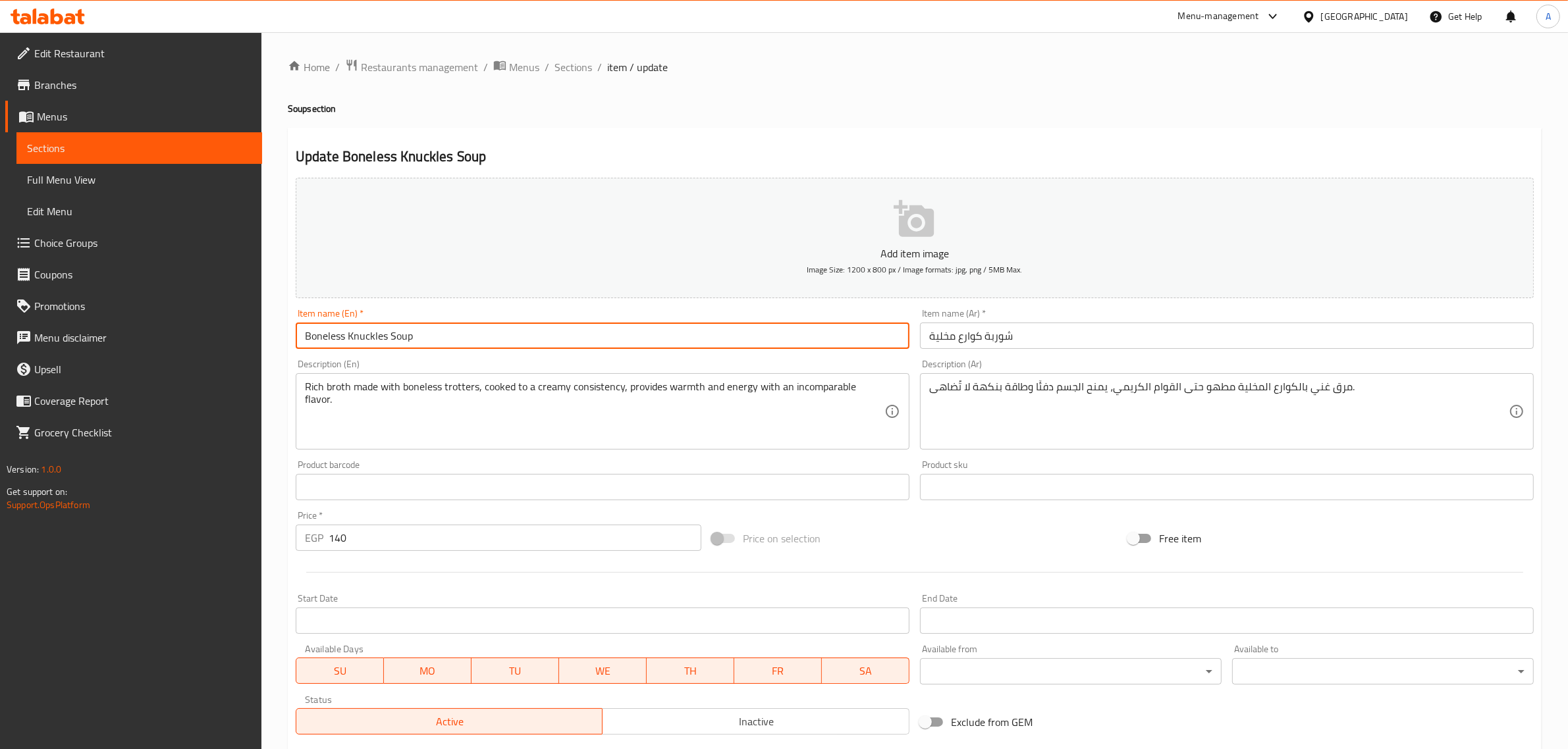
click at [376, 340] on input "Boneless Knuckles Soup" at bounding box center [602, 336] width 614 height 27
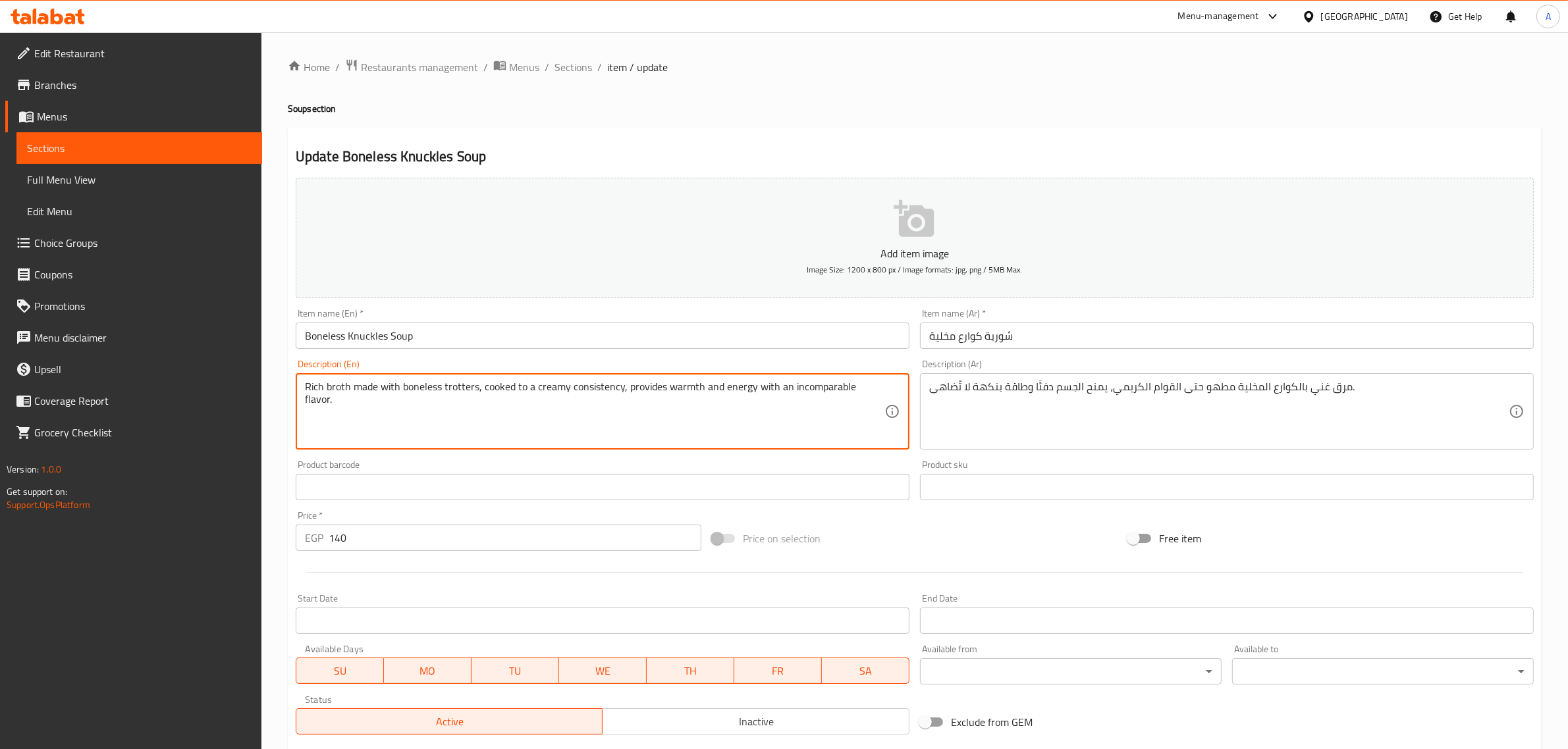
click at [456, 388] on textarea "Rich broth made with boneless trotters, cooked to a creamy consistency, provide…" at bounding box center [594, 411] width 579 height 62
paste textarea "Knuckles"
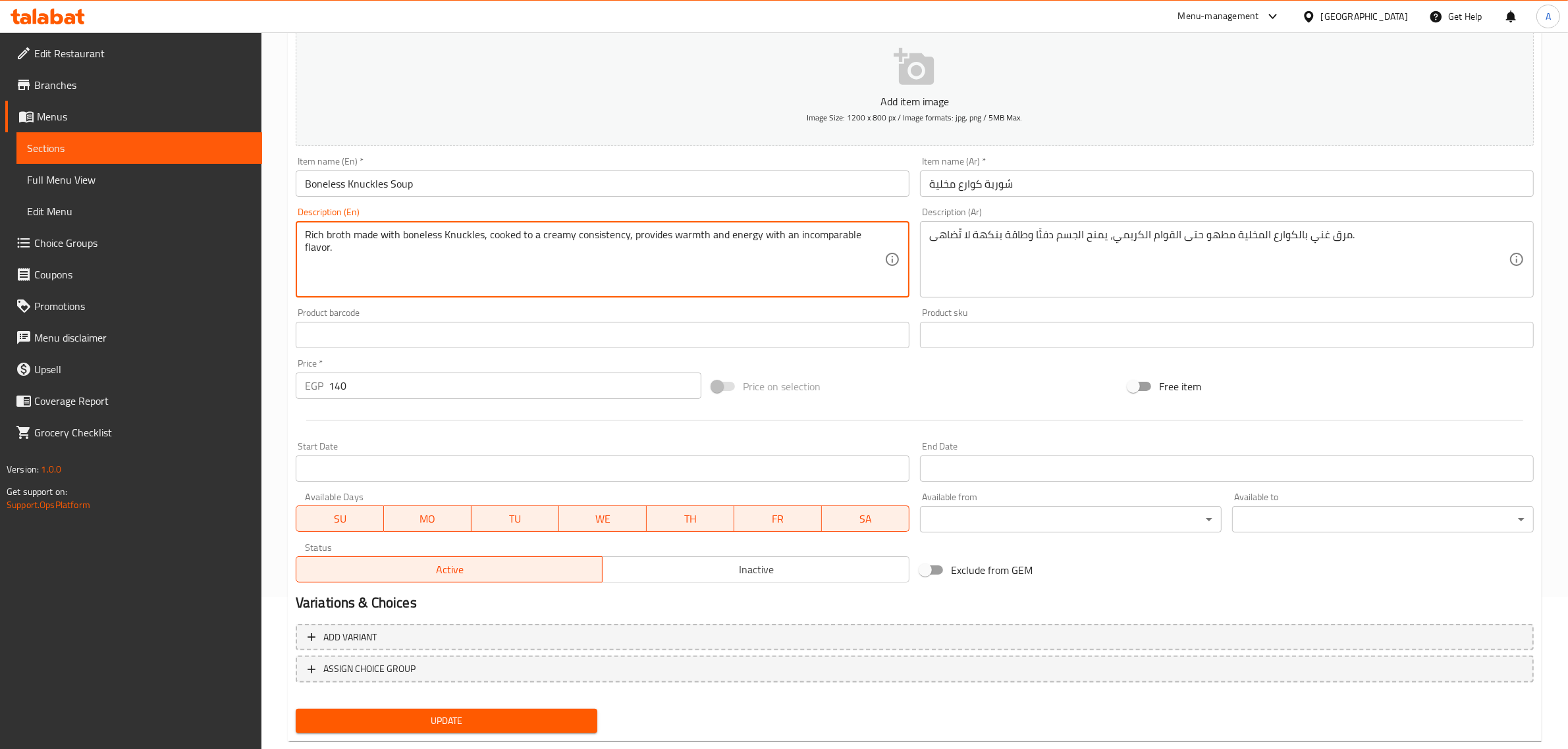
scroll to position [178, 0]
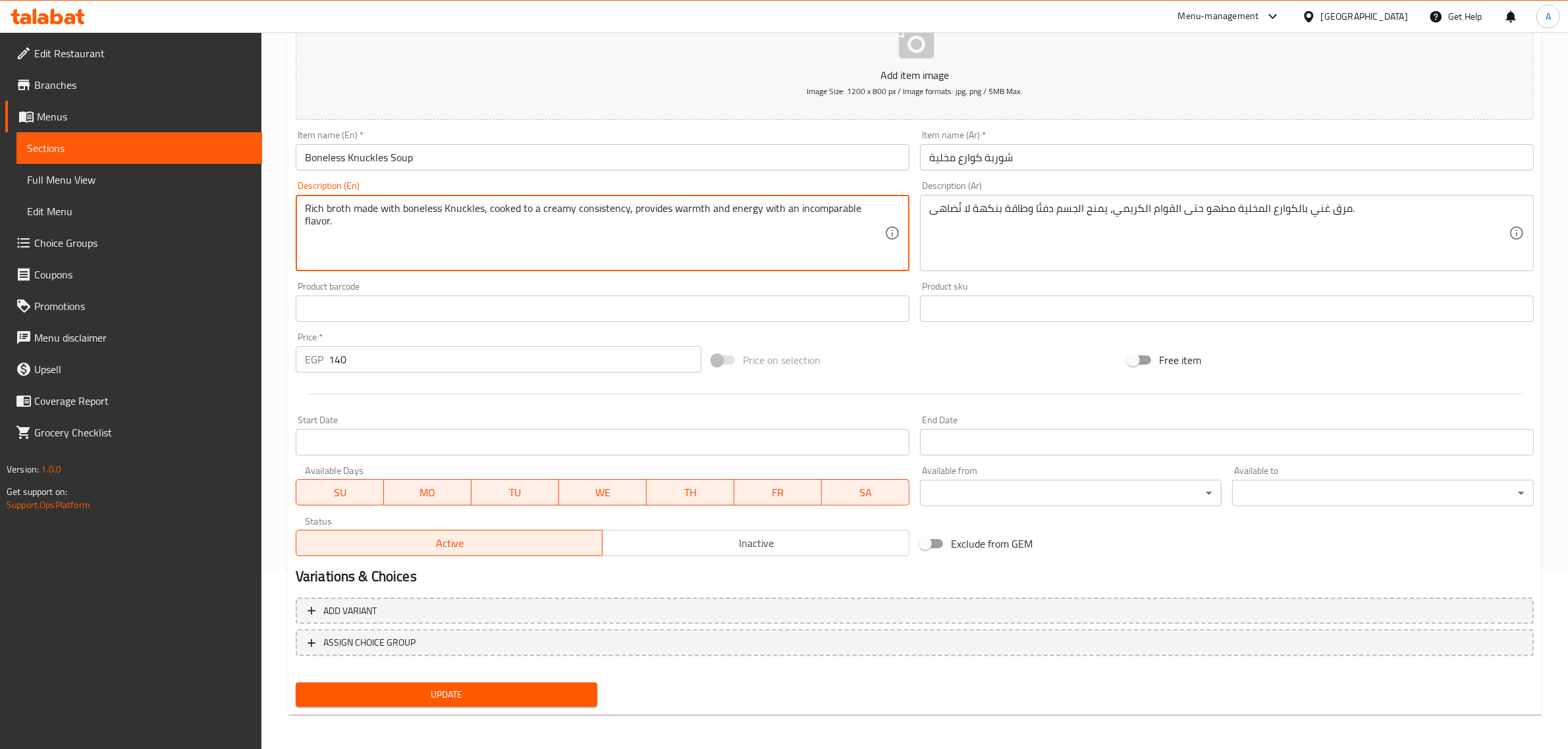
type textarea "Rich broth made with boneless Knuckles, cooked to a creamy consistency, provide…"
click at [525, 698] on span "Update" at bounding box center [446, 694] width 280 height 16
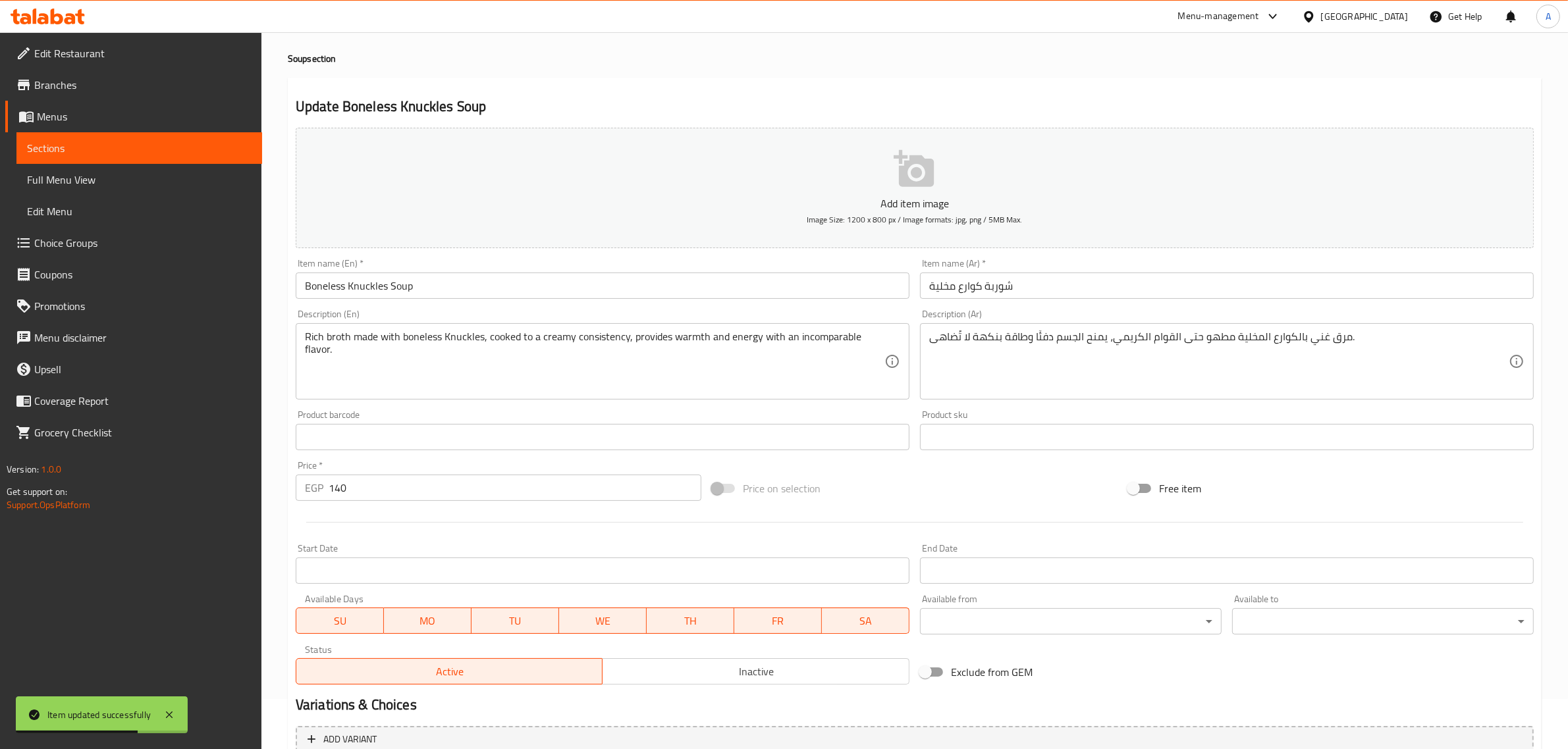
scroll to position [0, 0]
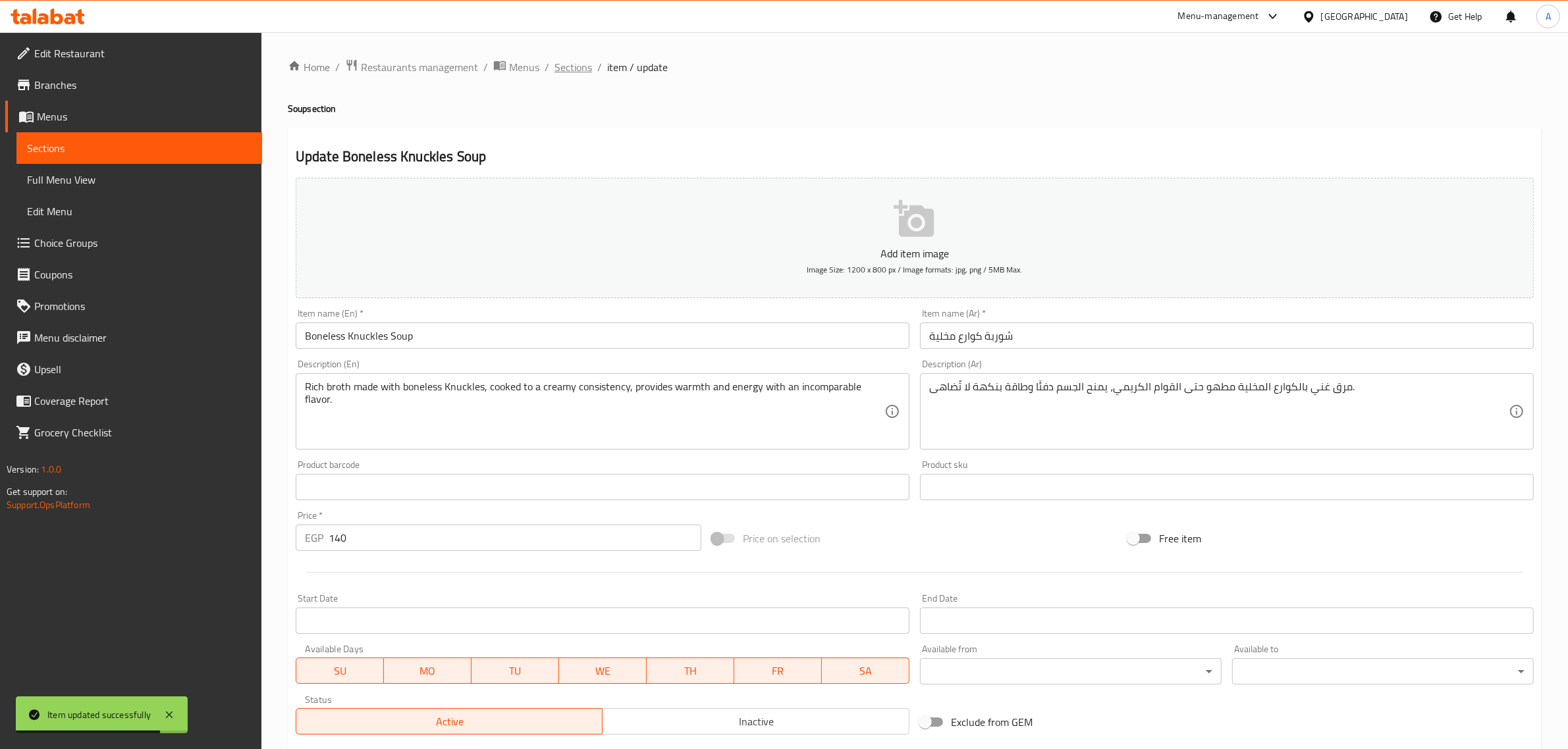
click at [585, 59] on span "Sections" at bounding box center [573, 67] width 37 height 16
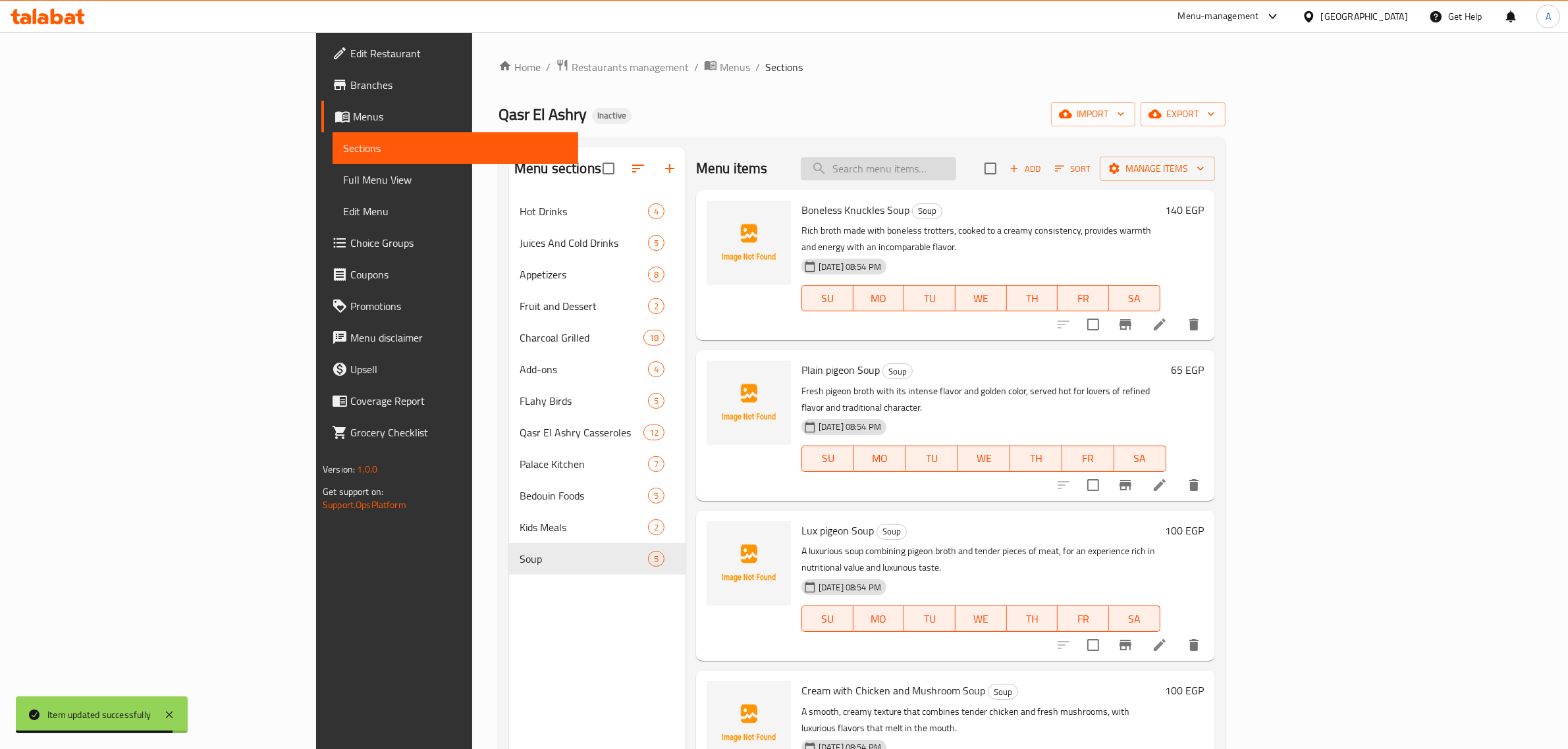
click at [956, 163] on input "search" at bounding box center [878, 168] width 155 height 23
paste input "Mixed Mahshi"
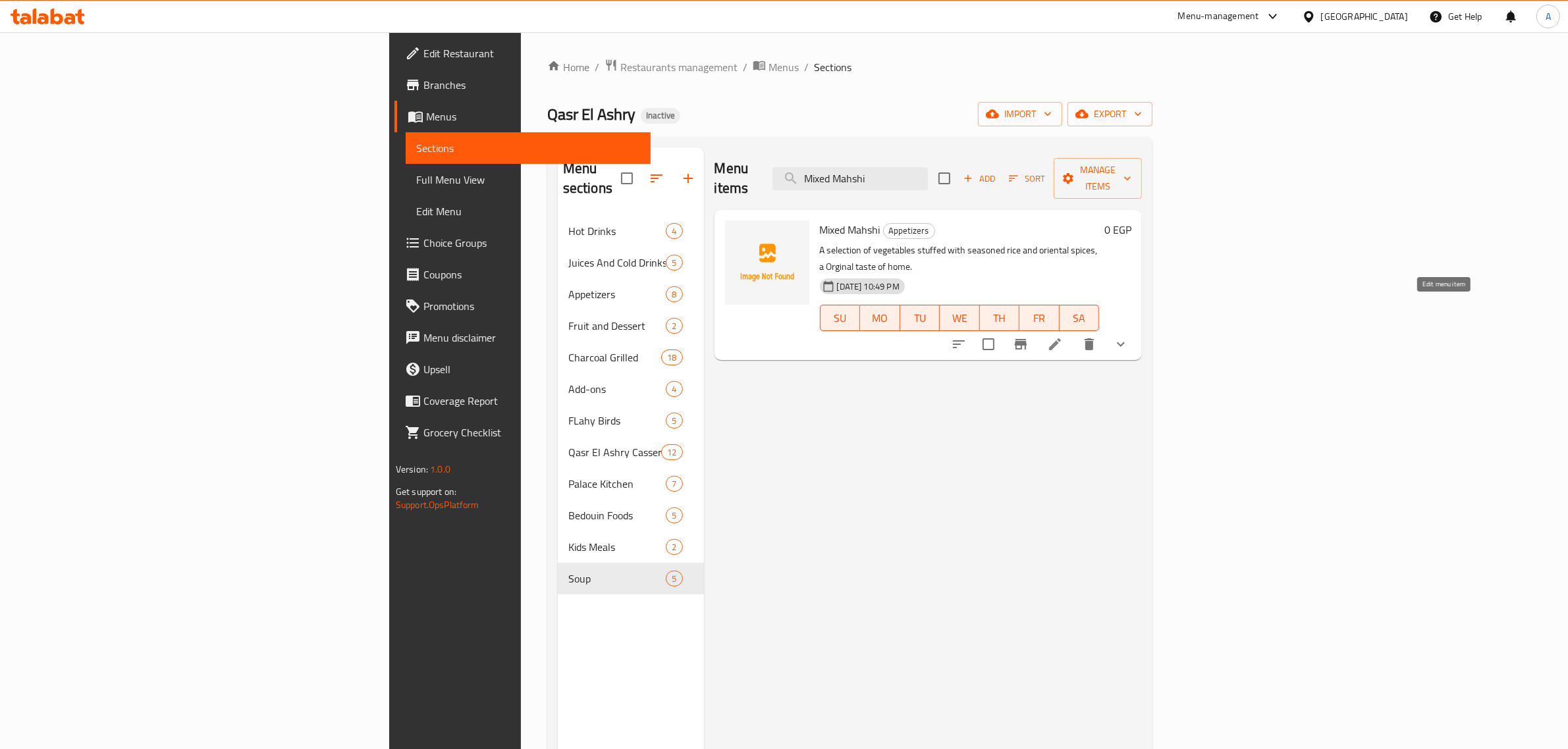
type input "Mixed Mahshi"
click at [1063, 336] on icon at bounding box center [1055, 344] width 16 height 16
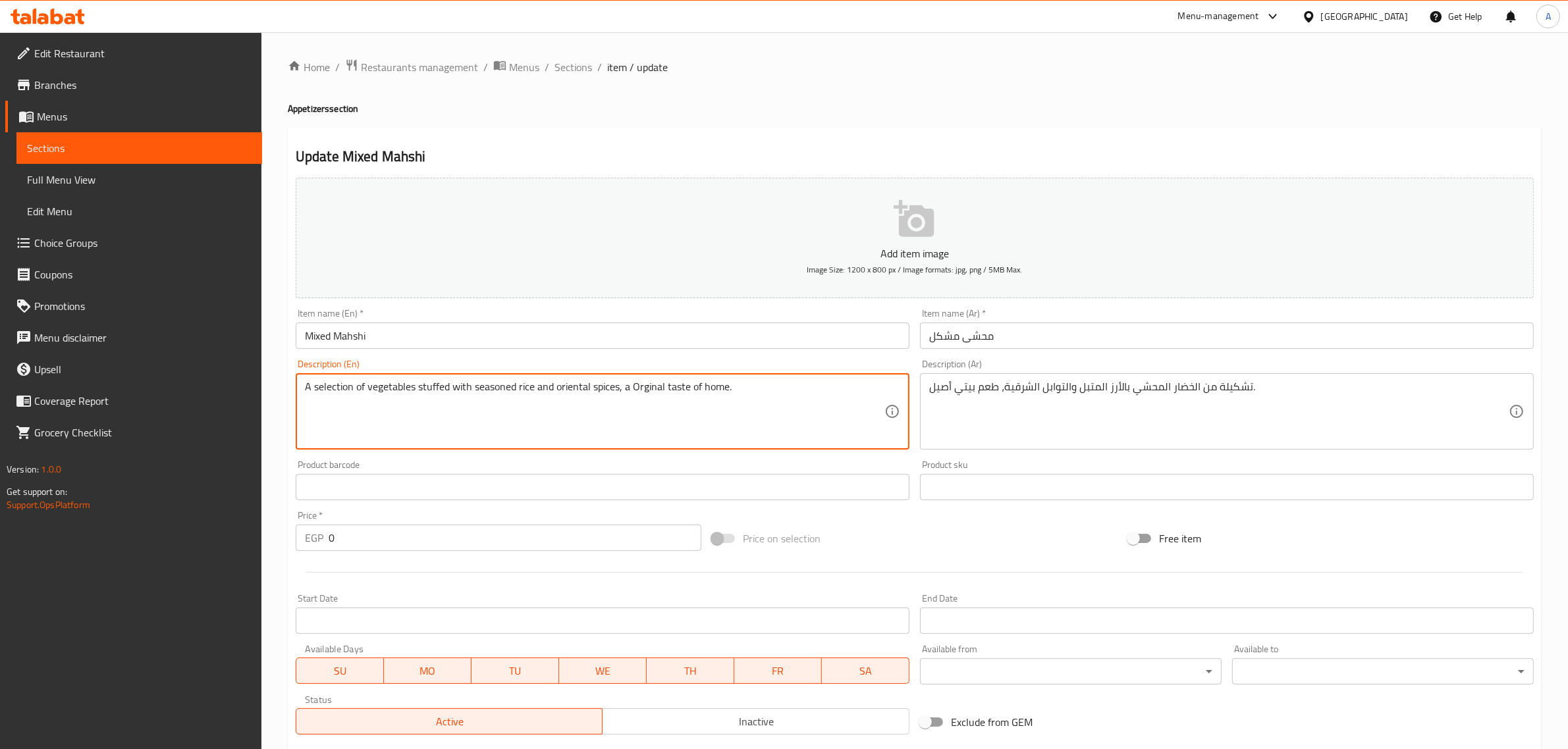
click at [337, 398] on textarea "A selection of vegetables stuffed with seasoned rice and oriental spices, a Org…" at bounding box center [594, 411] width 579 height 62
paste textarea "assortment"
drag, startPoint x: 313, startPoint y: 392, endPoint x: 270, endPoint y: 383, distance: 43.9
click at [270, 383] on div "Home / Restaurants management / Menus / Sections / item / update Appetizers sec…" at bounding box center [914, 496] width 1307 height 927
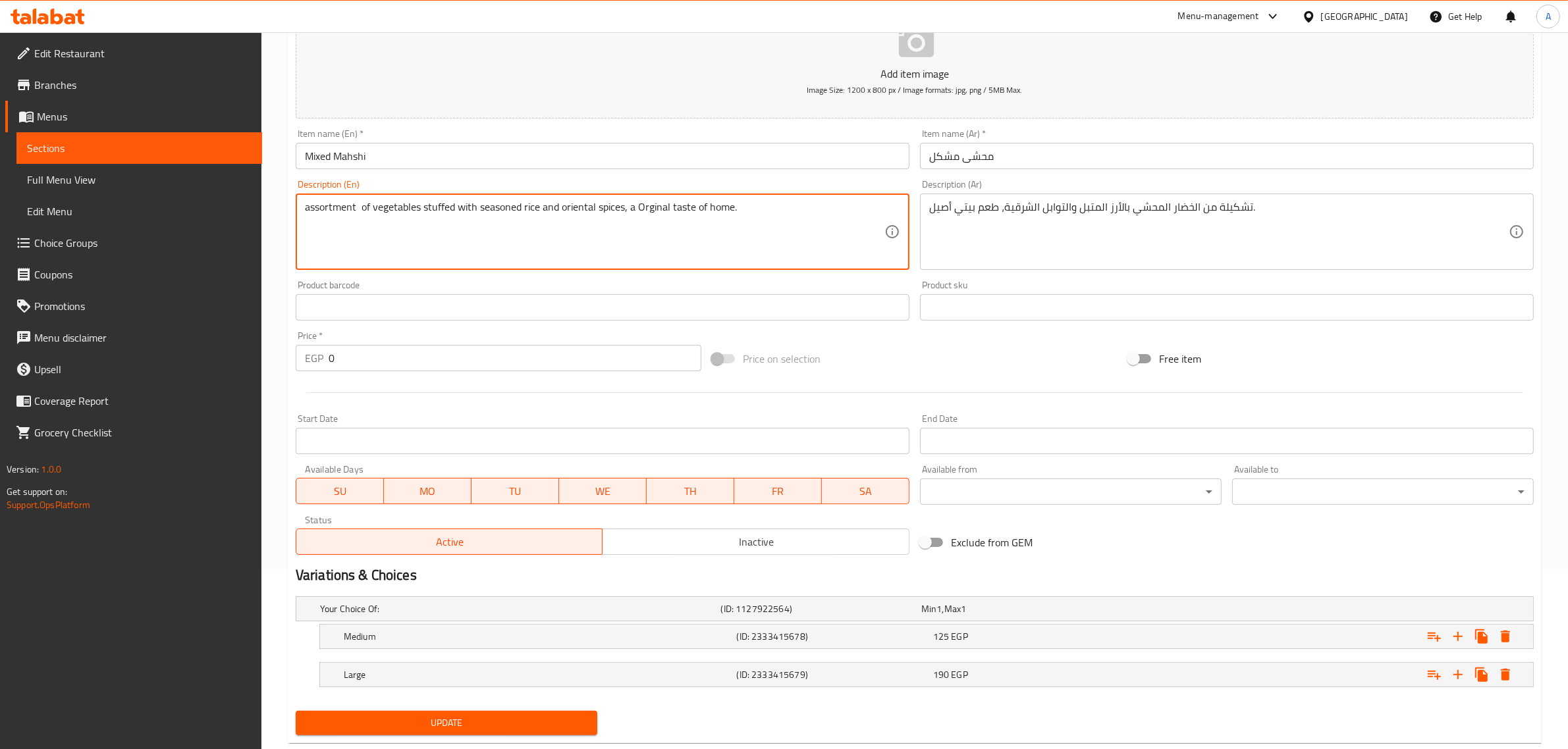
scroll to position [206, 0]
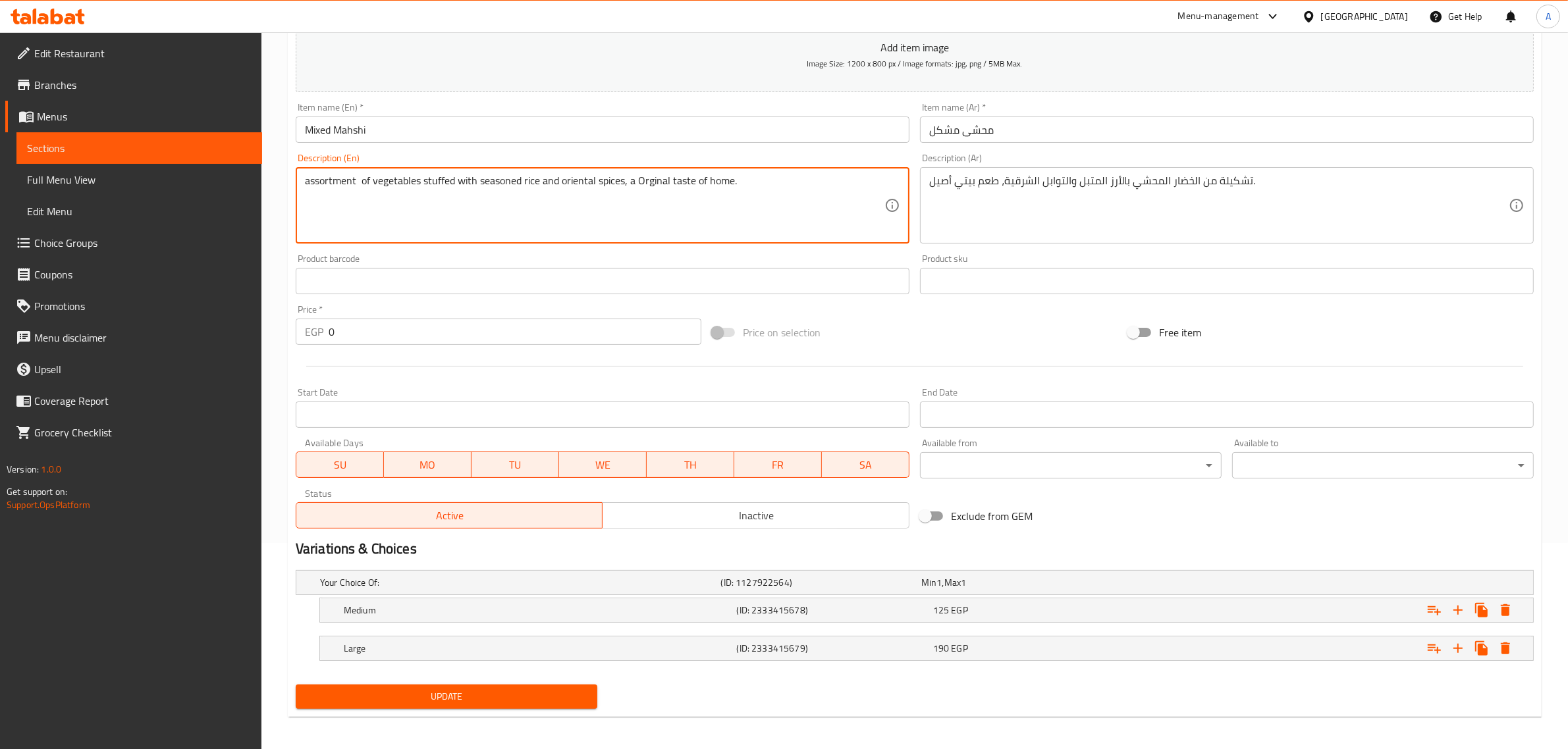
type textarea "assortment of vegetables stuffed with seasoned rice and oriental spices, a Orgi…"
click at [517, 689] on span "Update" at bounding box center [446, 696] width 280 height 16
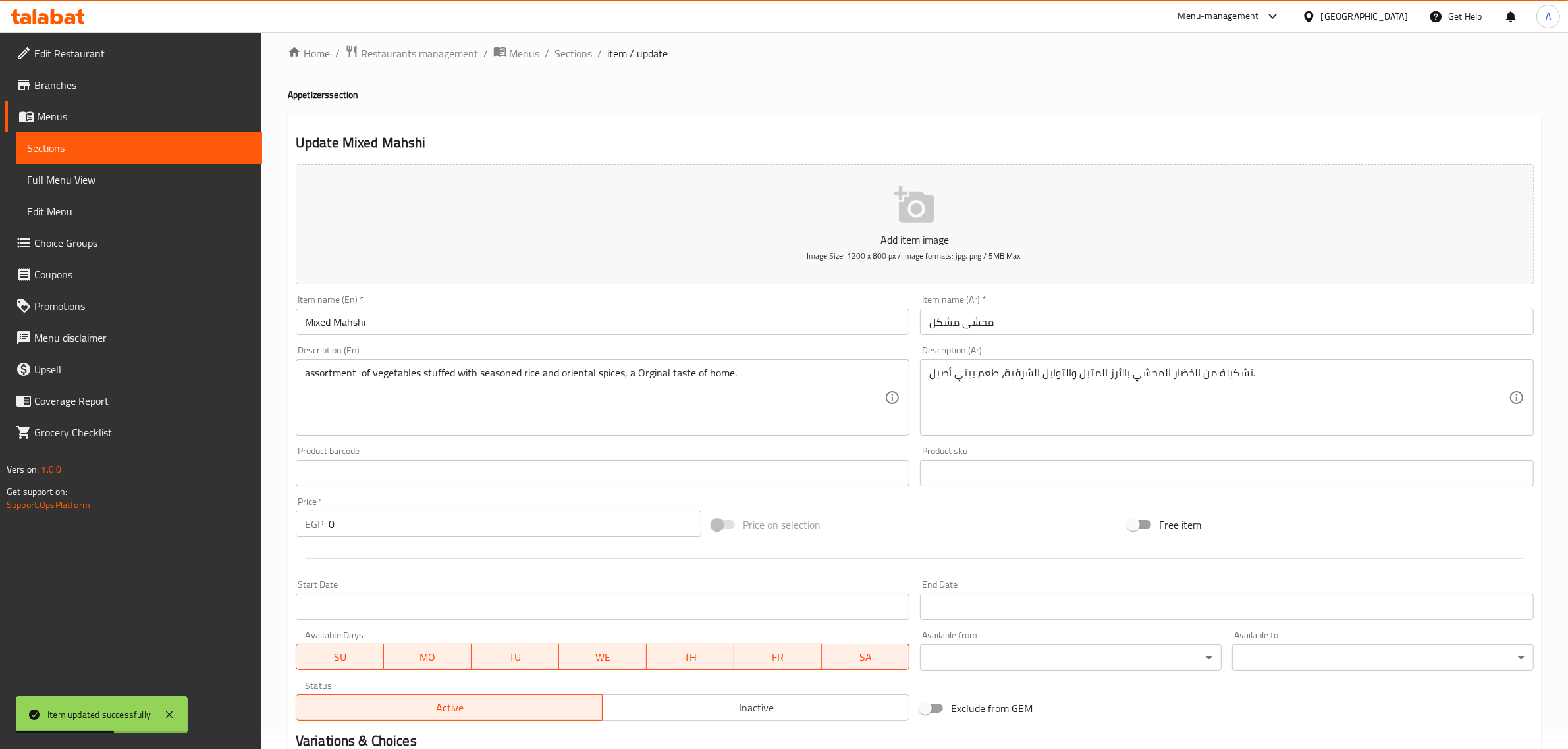
scroll to position [0, 0]
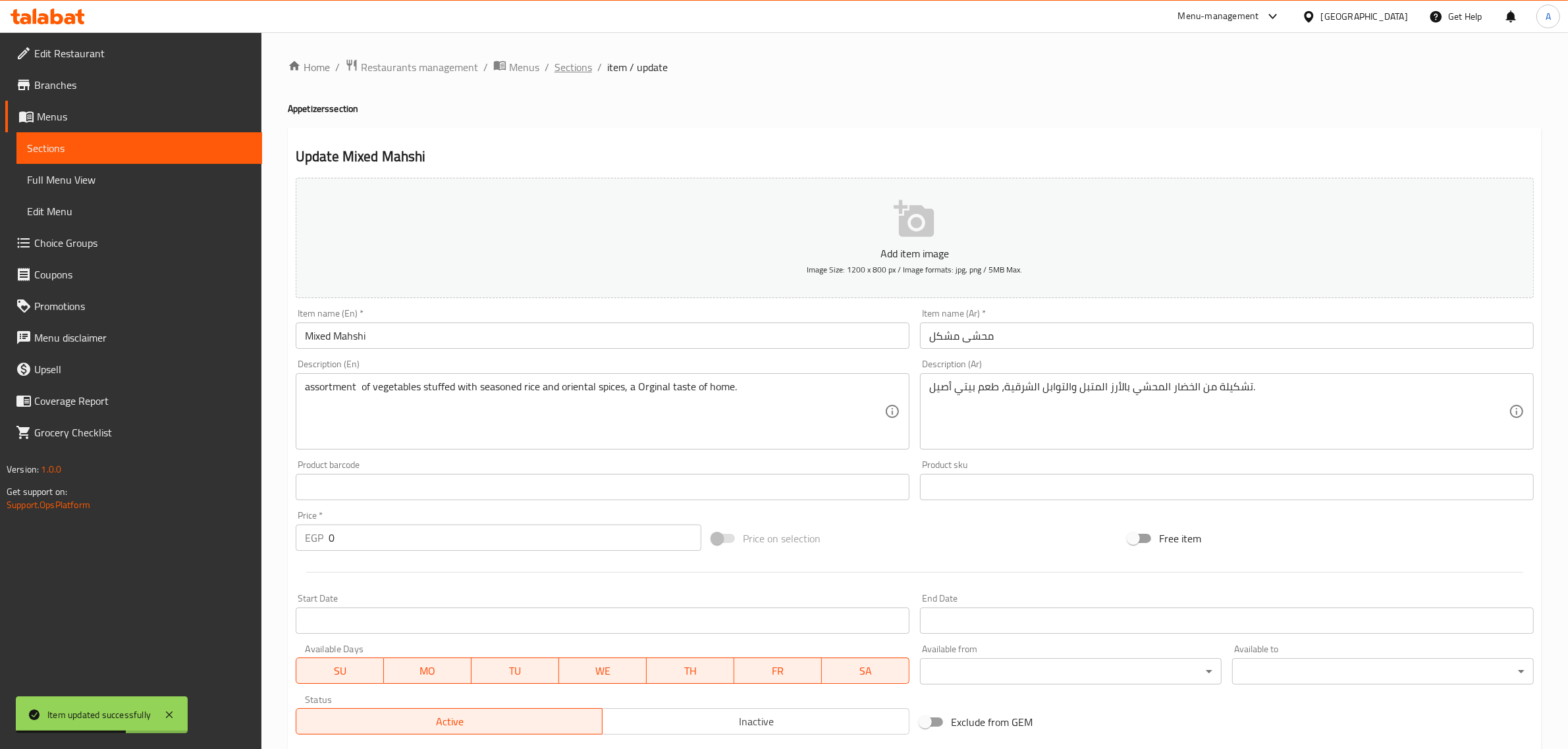
click at [590, 64] on span "Sections" at bounding box center [573, 67] width 37 height 16
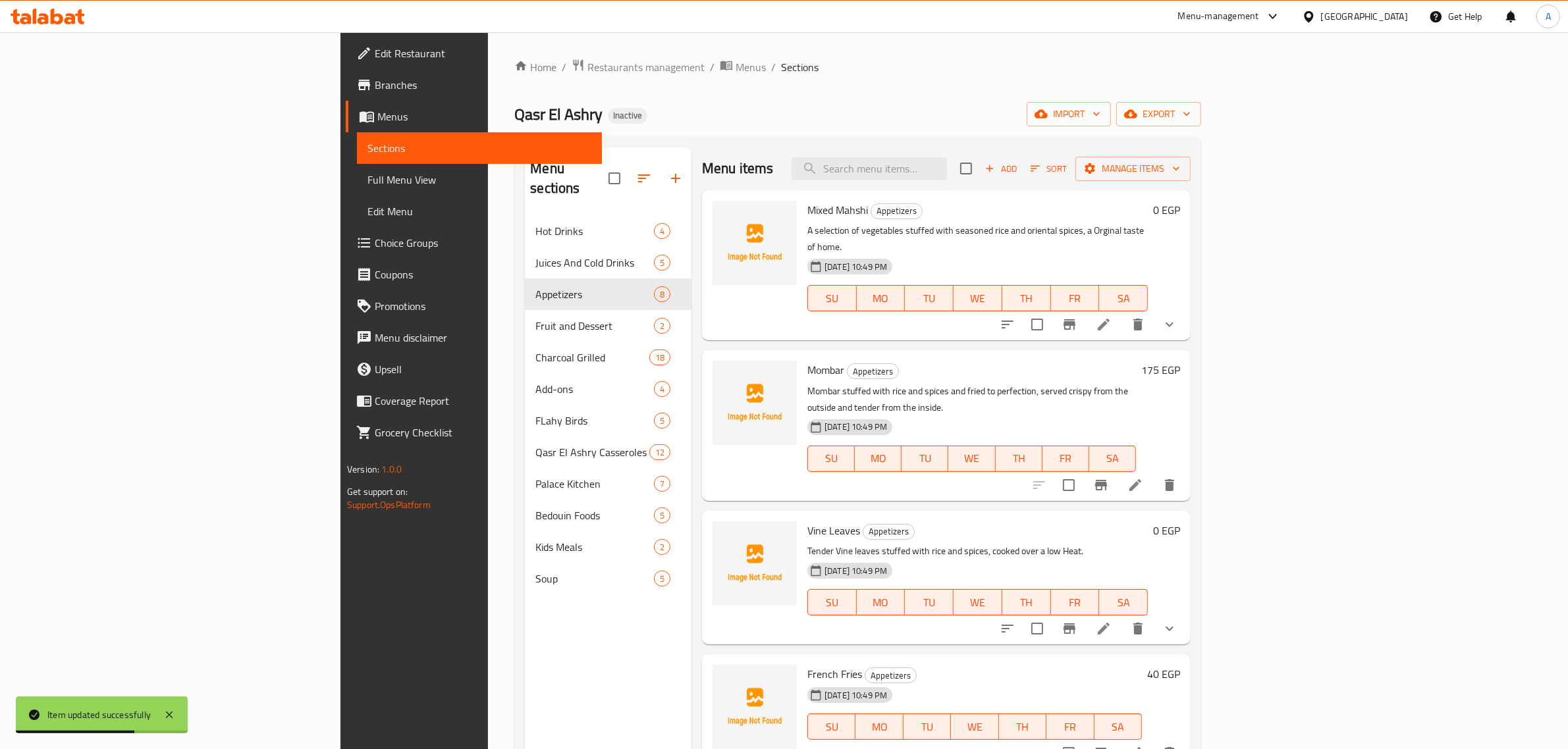
click at [1039, 146] on div "Menu sections Hot Drinks 4 Juices And Cold Drinks 5 Appetizers 8 Fruit and Dess…" at bounding box center [857, 522] width 687 height 770
click at [947, 168] on input "search" at bounding box center [869, 168] width 155 height 23
paste input "French Fries"
drag, startPoint x: 1473, startPoint y: 291, endPoint x: 1029, endPoint y: 185, distance: 456.5
click at [1091, 206] on h6 "Mixed Mahshi Appetizers" at bounding box center [977, 210] width 341 height 18
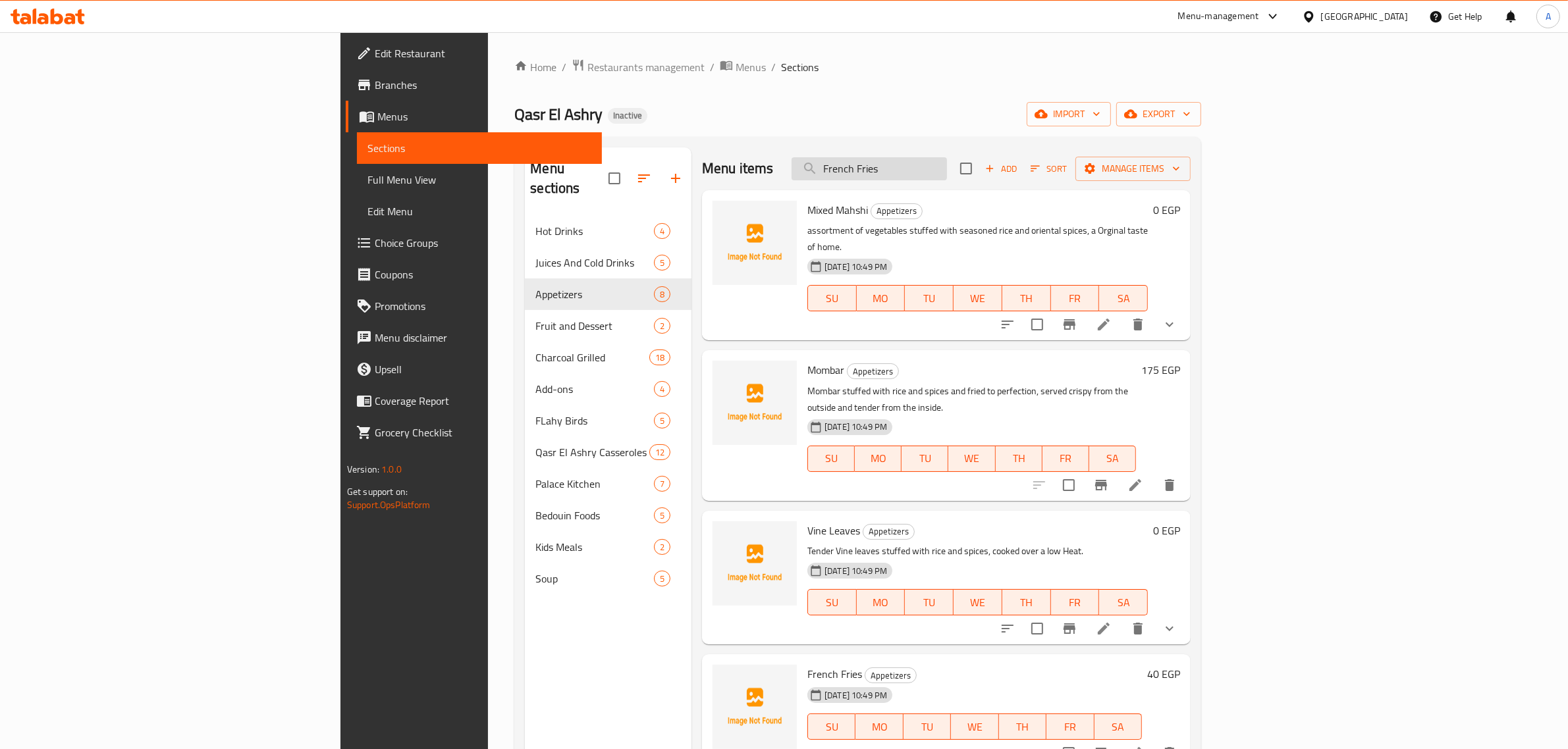
drag, startPoint x: 996, startPoint y: 165, endPoint x: 1010, endPoint y: 160, distance: 14.9
click at [947, 160] on input "French Fries" at bounding box center [869, 168] width 155 height 23
drag, startPoint x: 989, startPoint y: 165, endPoint x: 1039, endPoint y: 163, distance: 50.0
click at [947, 163] on input "French Fri" at bounding box center [869, 168] width 155 height 23
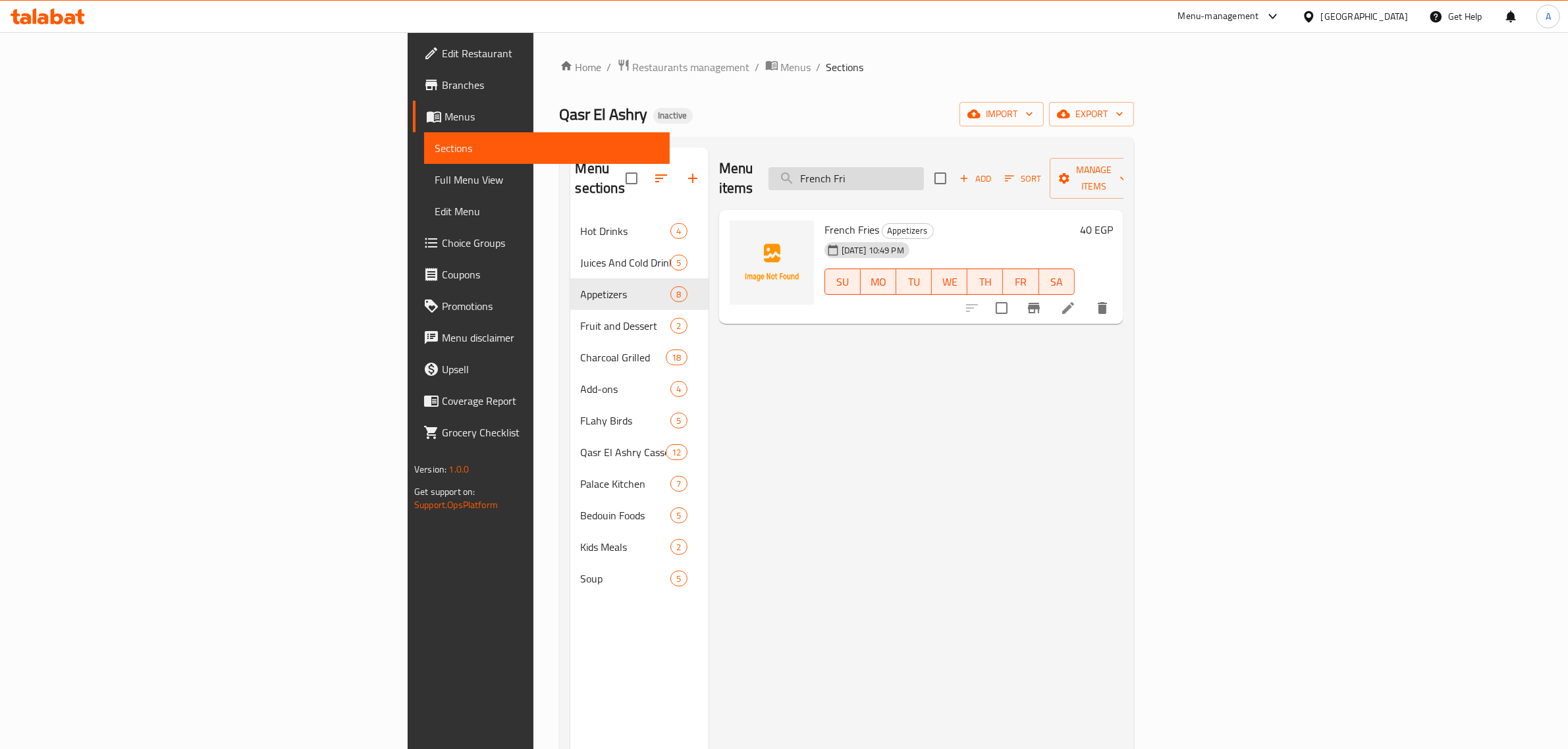
click at [924, 167] on input "French Fri" at bounding box center [845, 178] width 155 height 23
paste input "Regag Tray with baladi Ghee"
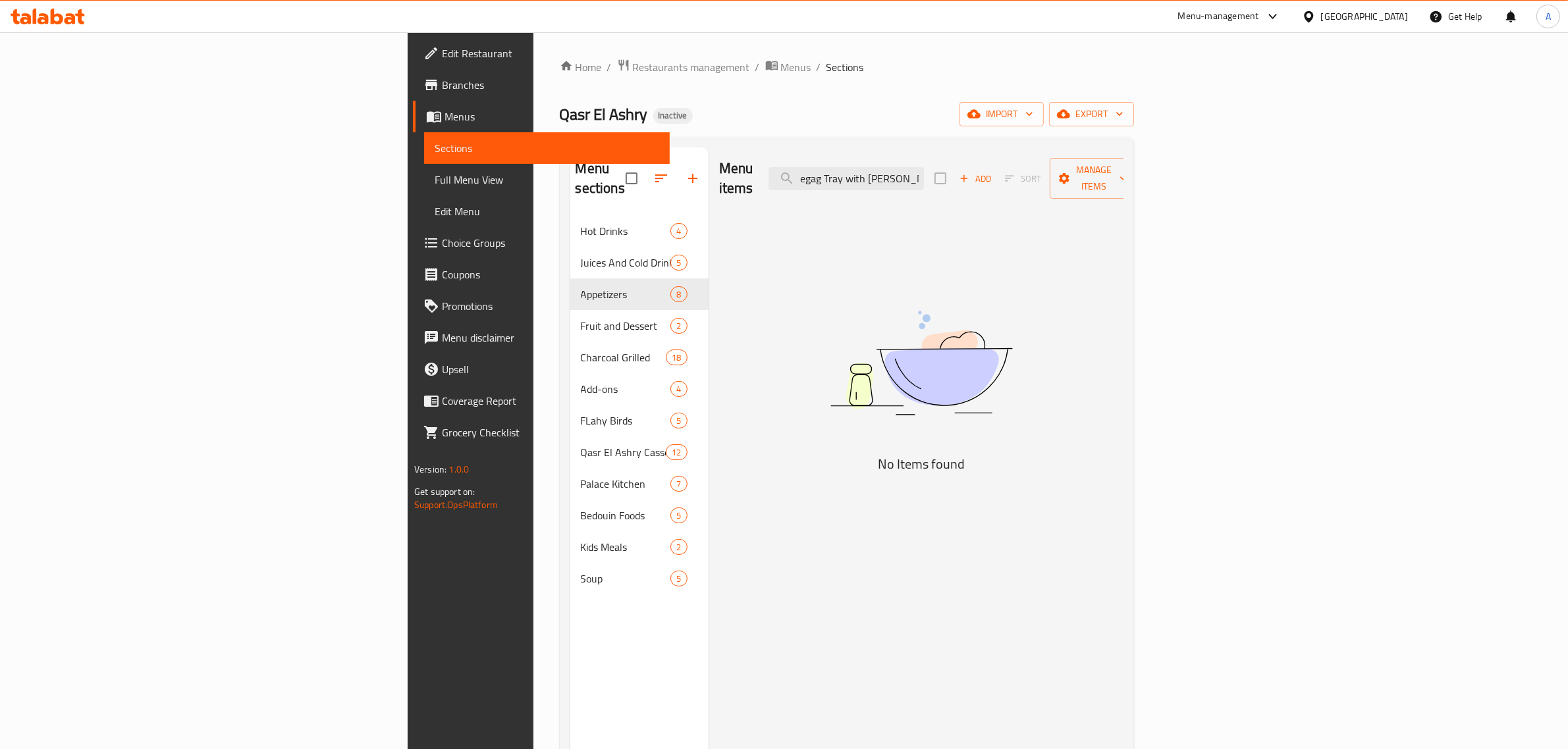
drag, startPoint x: 1062, startPoint y: 164, endPoint x: 1118, endPoint y: 160, distance: 56.1
click at [1118, 160] on div "Menu items Regag Tray with baladi Ghee Add Sort Manage items" at bounding box center [921, 178] width 404 height 62
drag, startPoint x: 981, startPoint y: 166, endPoint x: 1152, endPoint y: 175, distance: 171.2
click at [1124, 175] on div "Menu items Regag Tray with baladi Ghe Add Sort Manage items" at bounding box center [921, 178] width 404 height 62
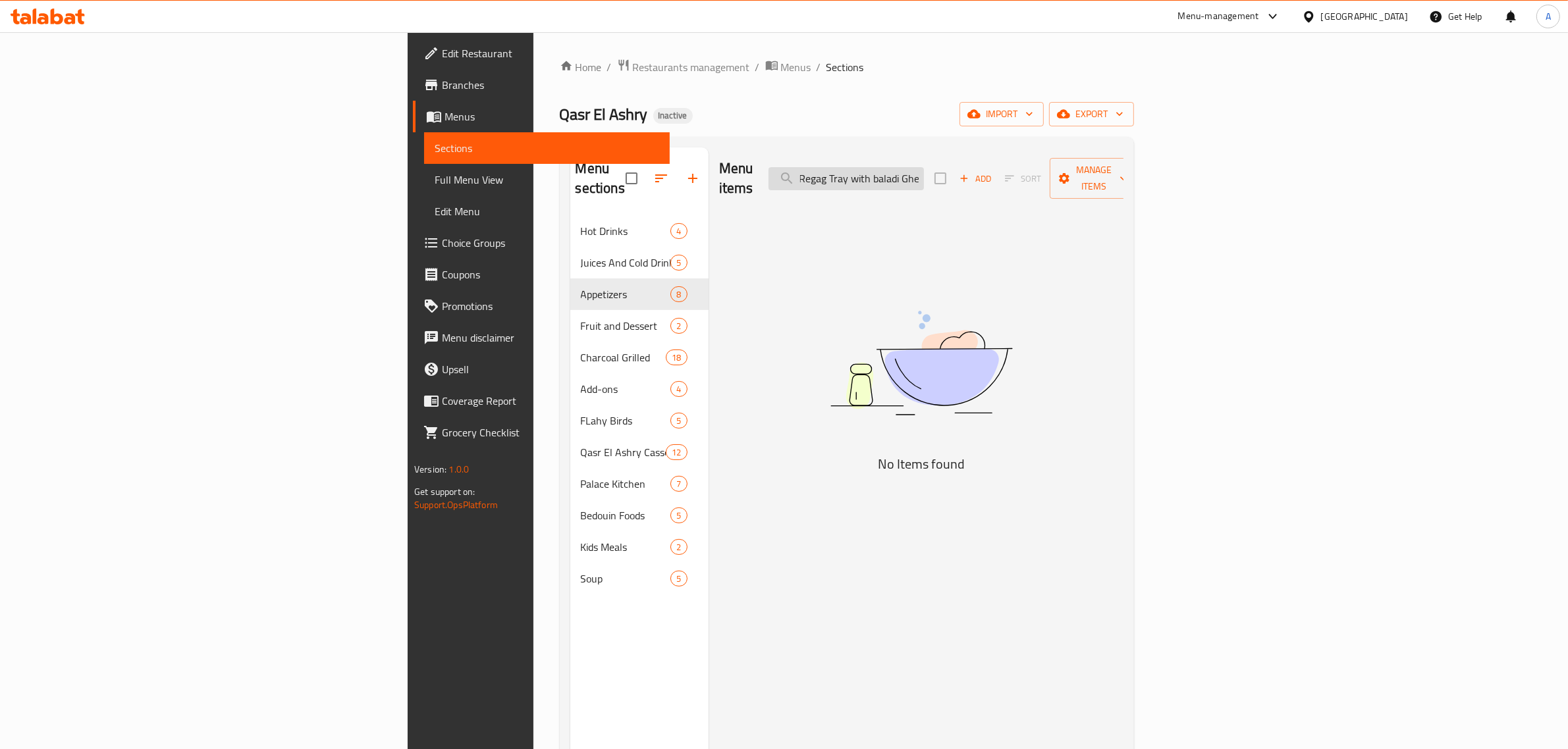
click at [924, 175] on input "Regag Tray with baladi Ghe" at bounding box center [845, 178] width 155 height 23
paste input "search"
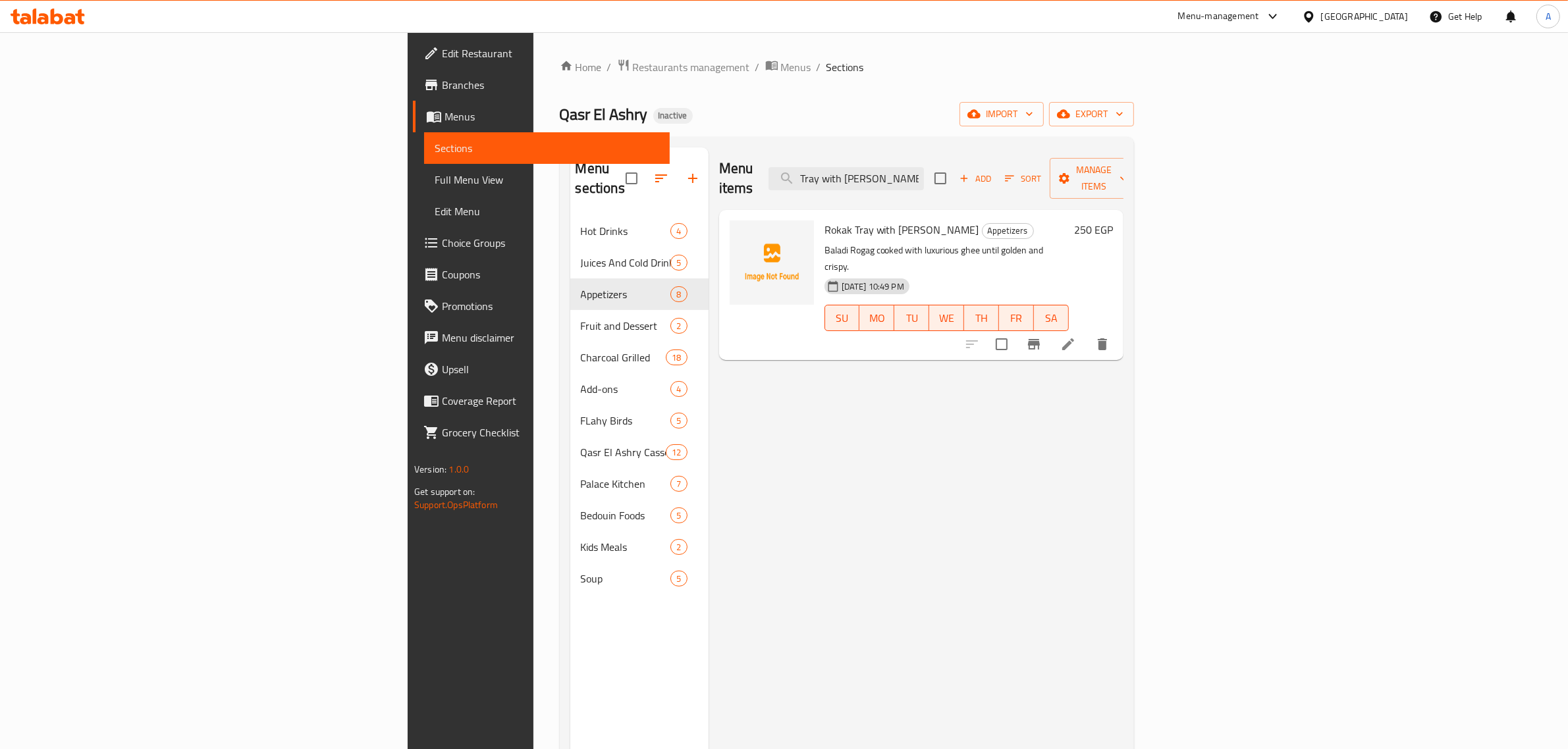
drag, startPoint x: 1470, startPoint y: 318, endPoint x: 1474, endPoint y: 307, distance: 11.7
click at [1067, 220] on h6 "Rokak Tray with baladi Ghee Appetizers" at bounding box center [947, 230] width 244 height 18
click at [1042, 181] on div "Menu items Tray with baladi Ghe Add Sort Manage items" at bounding box center [921, 178] width 404 height 62
click at [924, 171] on input "Tray with baladi Ghe" at bounding box center [845, 178] width 155 height 23
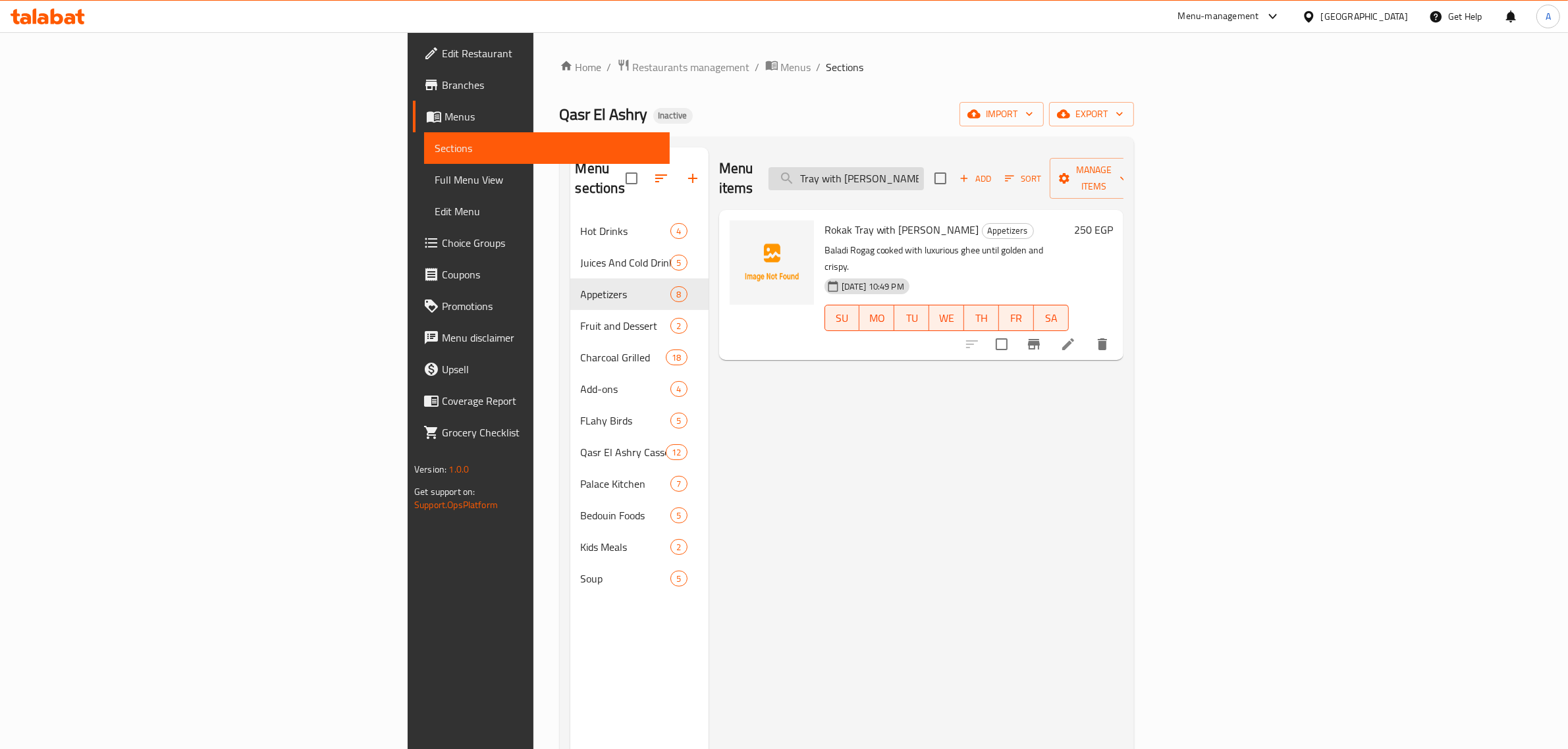
click at [924, 171] on input "Tray with baladi Ghe" at bounding box center [845, 178] width 155 height 23
paste input "Coffe"
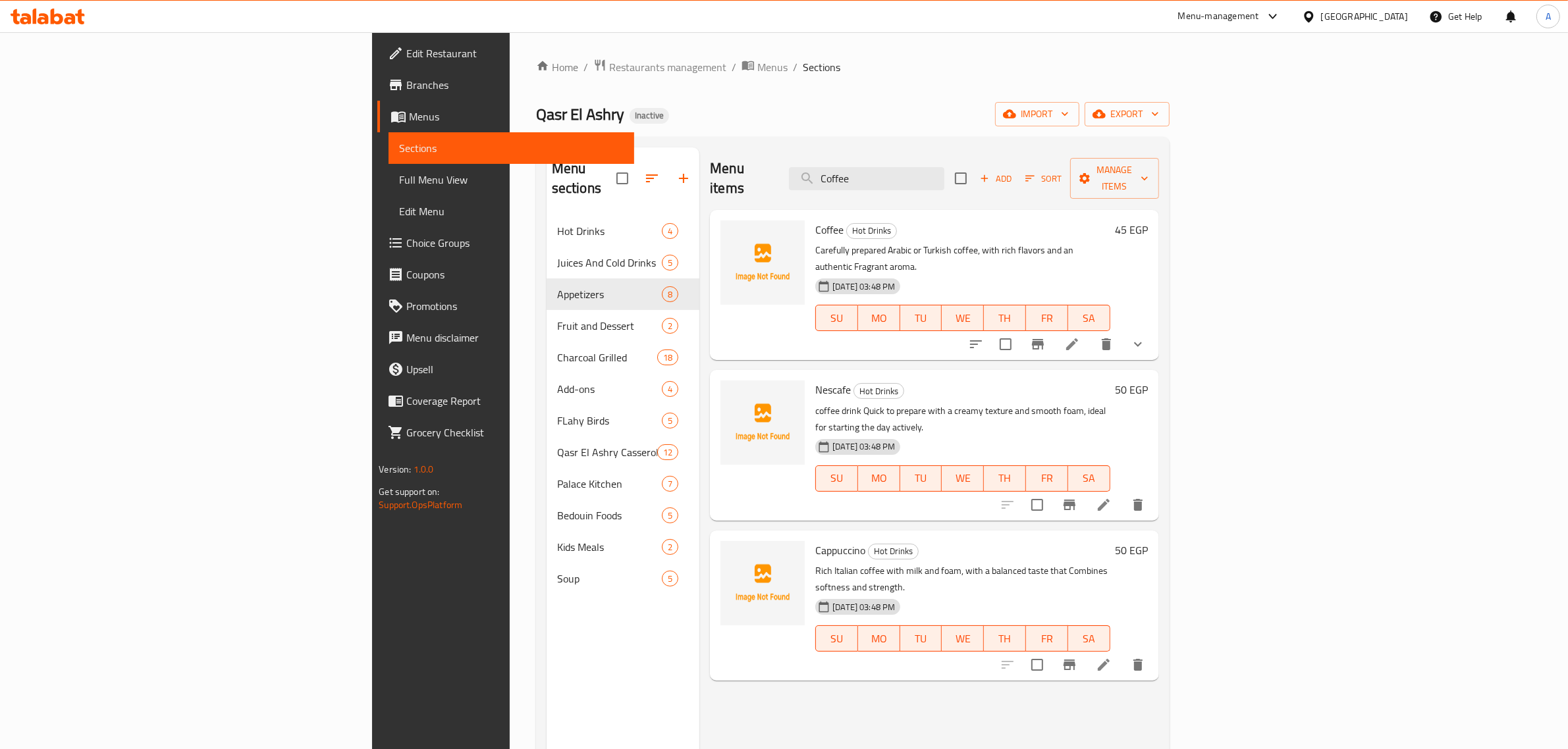
click at [1059, 216] on div "Coffee Hot Drinks Carefully prepared Arabic or Turkish coffee, with rich flavor…" at bounding box center [962, 285] width 305 height 140
click at [944, 175] on input "Coffee" at bounding box center [866, 178] width 155 height 23
paste input "Nescaf"
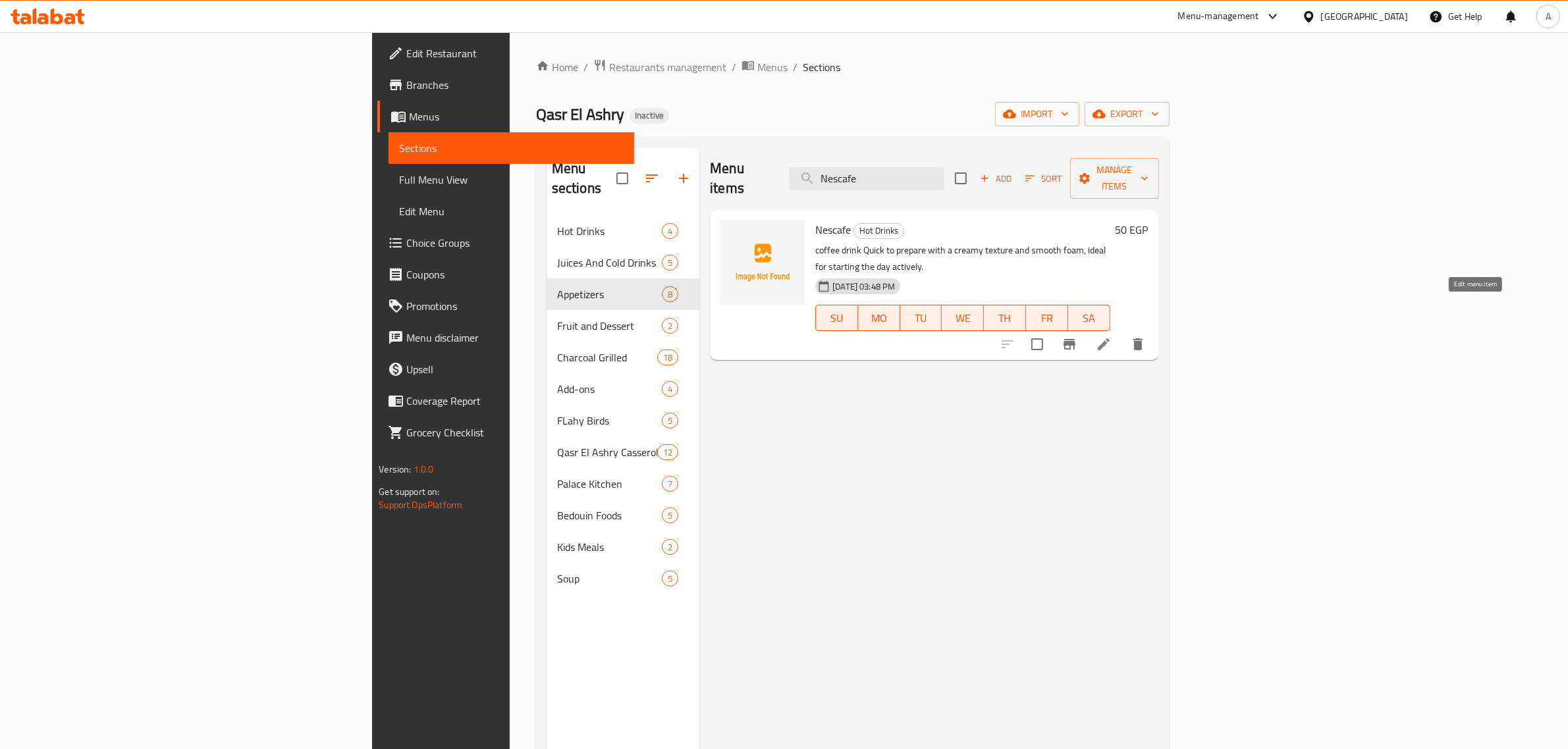
type input "Nescafe"
click at [1109, 338] on icon at bounding box center [1103, 344] width 12 height 12
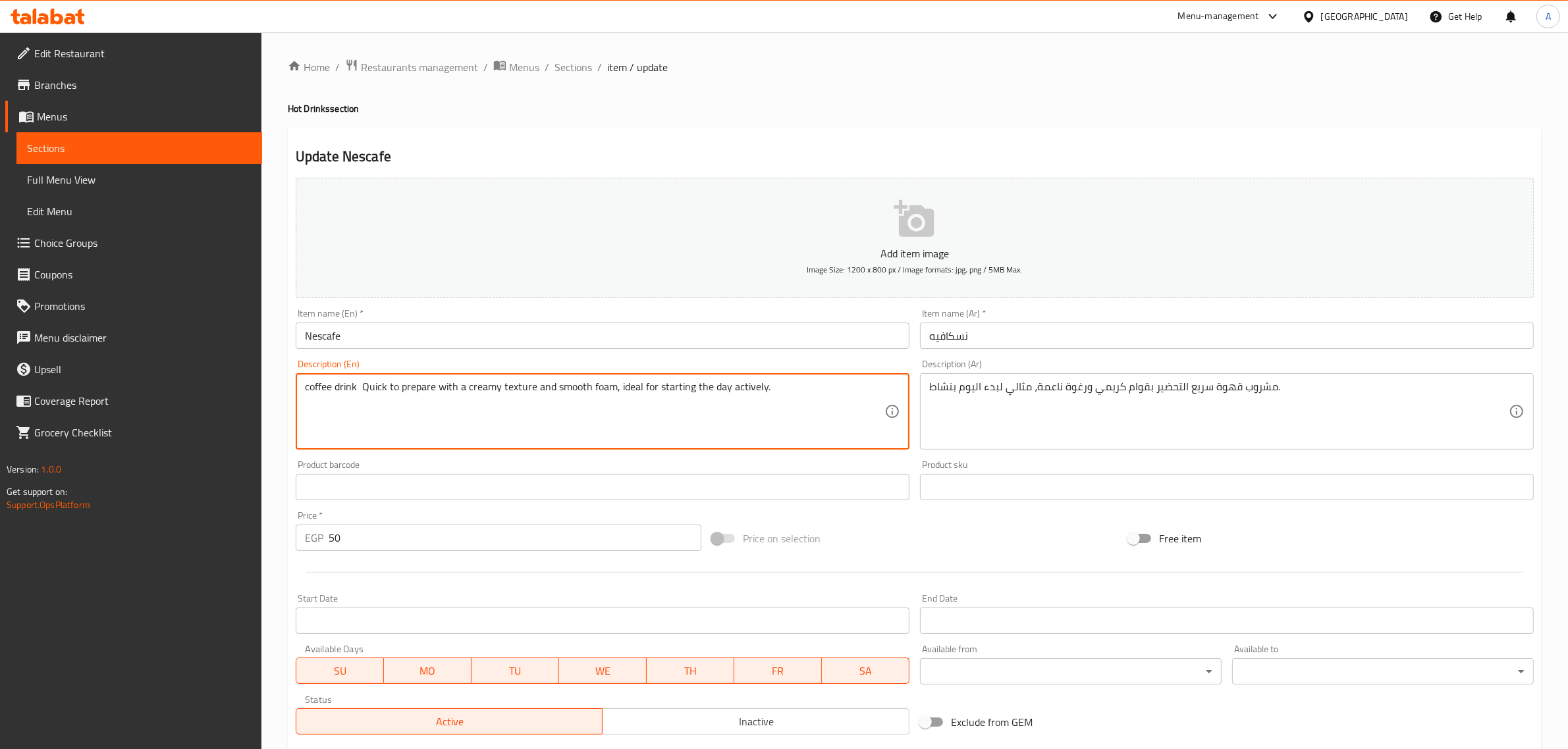
drag, startPoint x: 612, startPoint y: 392, endPoint x: 926, endPoint y: 399, distance: 314.1
click at [926, 399] on div "Add item image Image Size: 1200 x 800 px / Image formats: jpg, png / 5MB Max. I…" at bounding box center [915, 456] width 1249 height 567
type textarea "coffee drink Quick to prepare with a creamy texture and smooth foam"
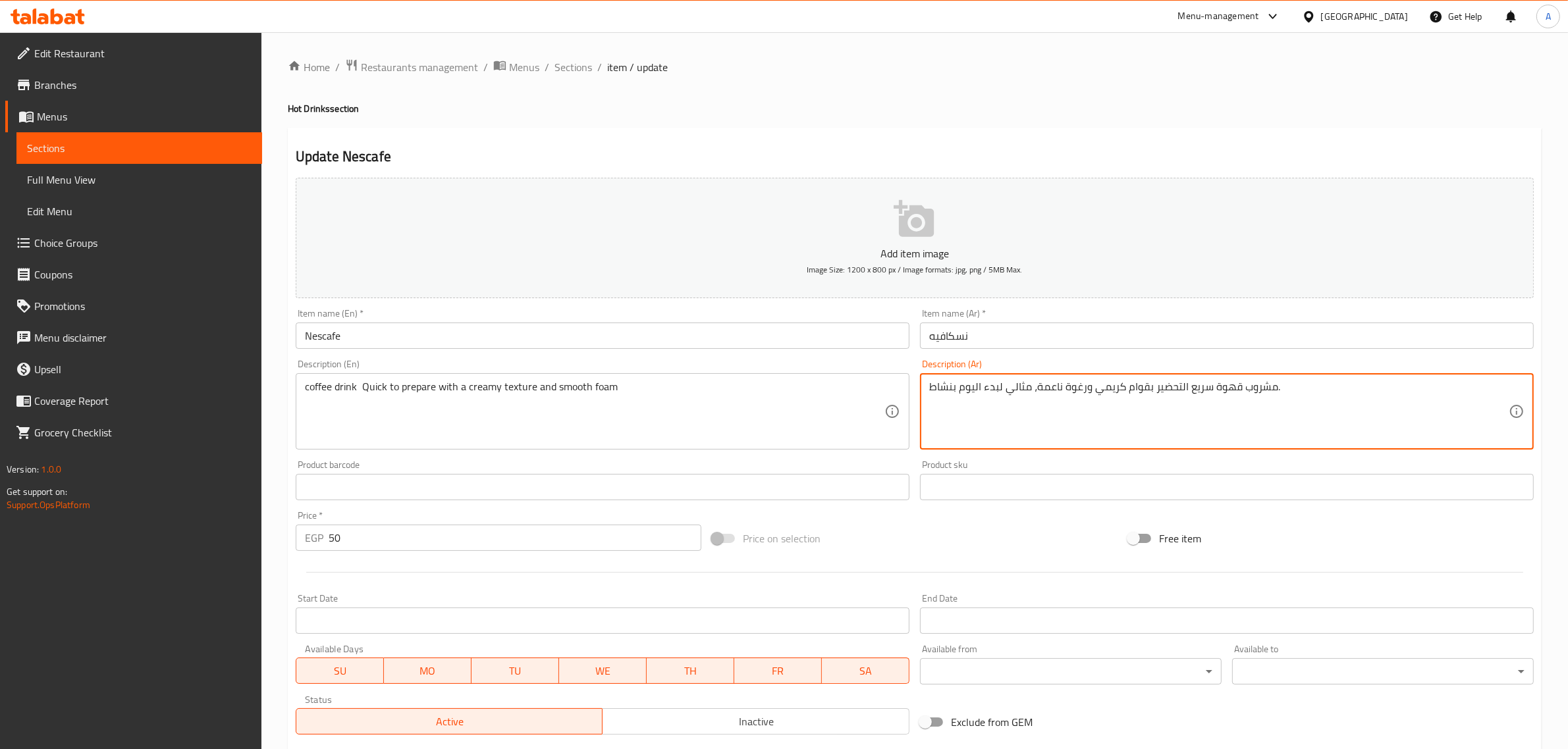
drag, startPoint x: 1032, startPoint y: 388, endPoint x: 928, endPoint y: 378, distance: 104.5
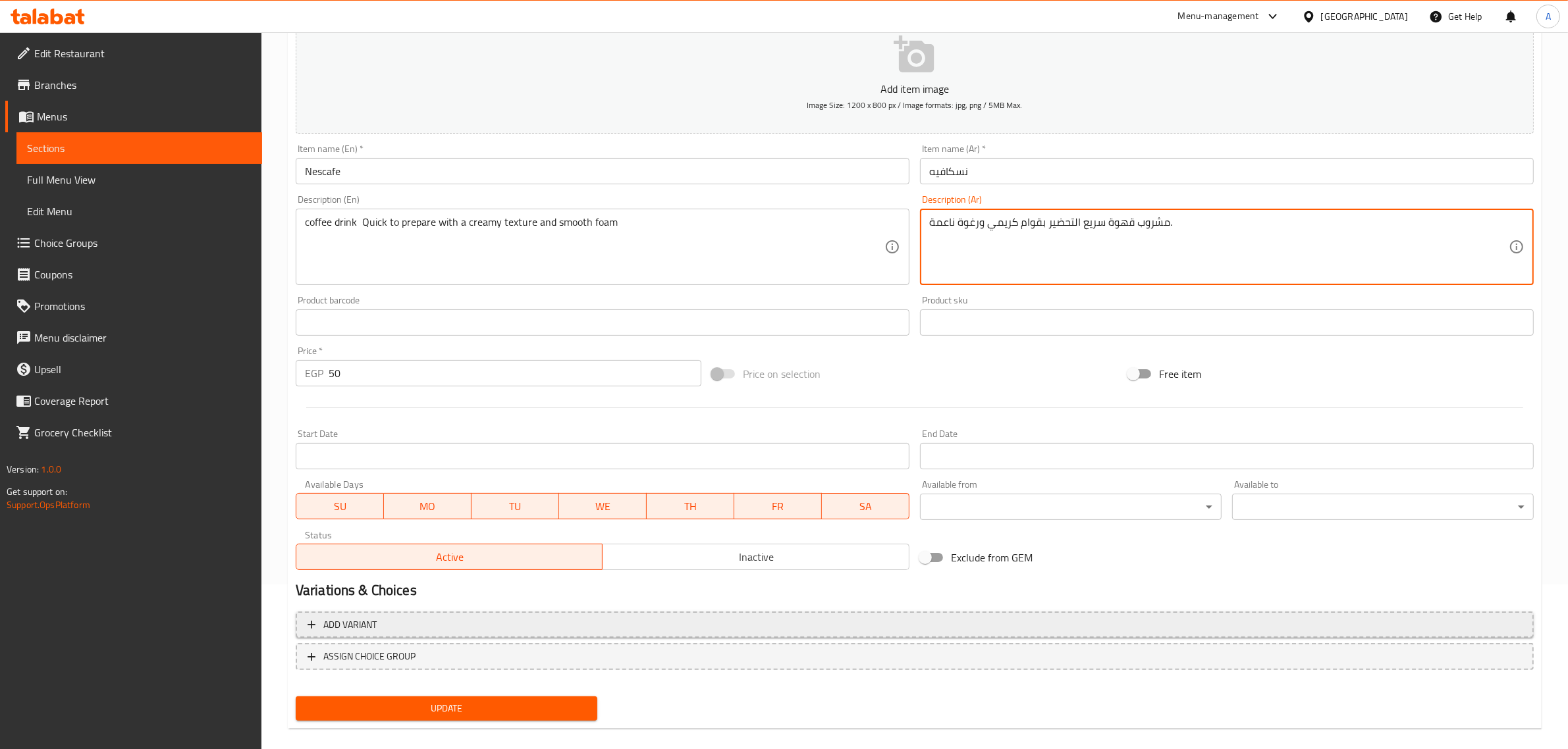
scroll to position [178, 0]
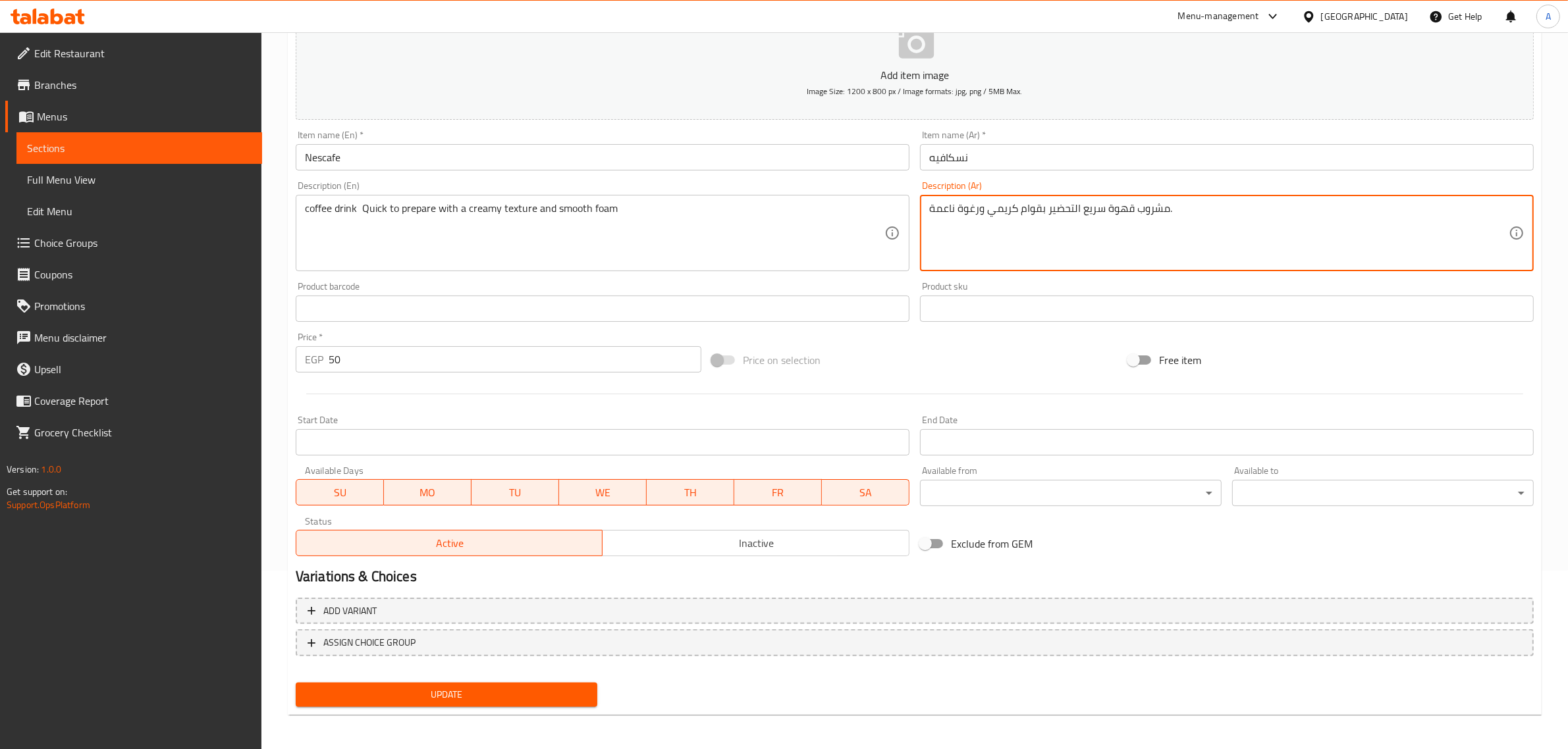
type textarea "مشروب قهوة سريع التحضير بقوام كريمي ورغوة ناعمة."
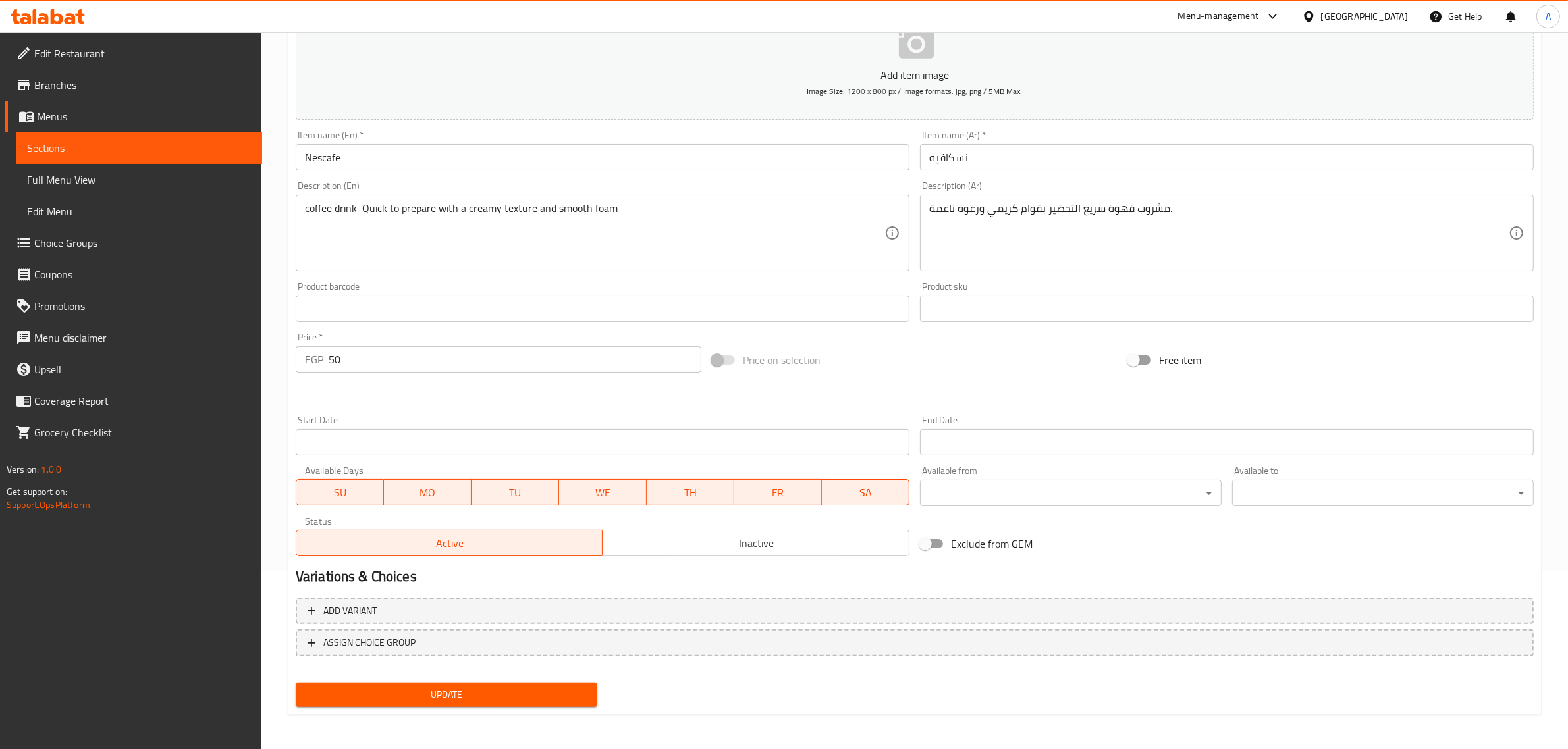
click at [545, 679] on div "Update" at bounding box center [447, 695] width 312 height 35
click at [519, 682] on button "Update" at bounding box center [446, 694] width 301 height 25
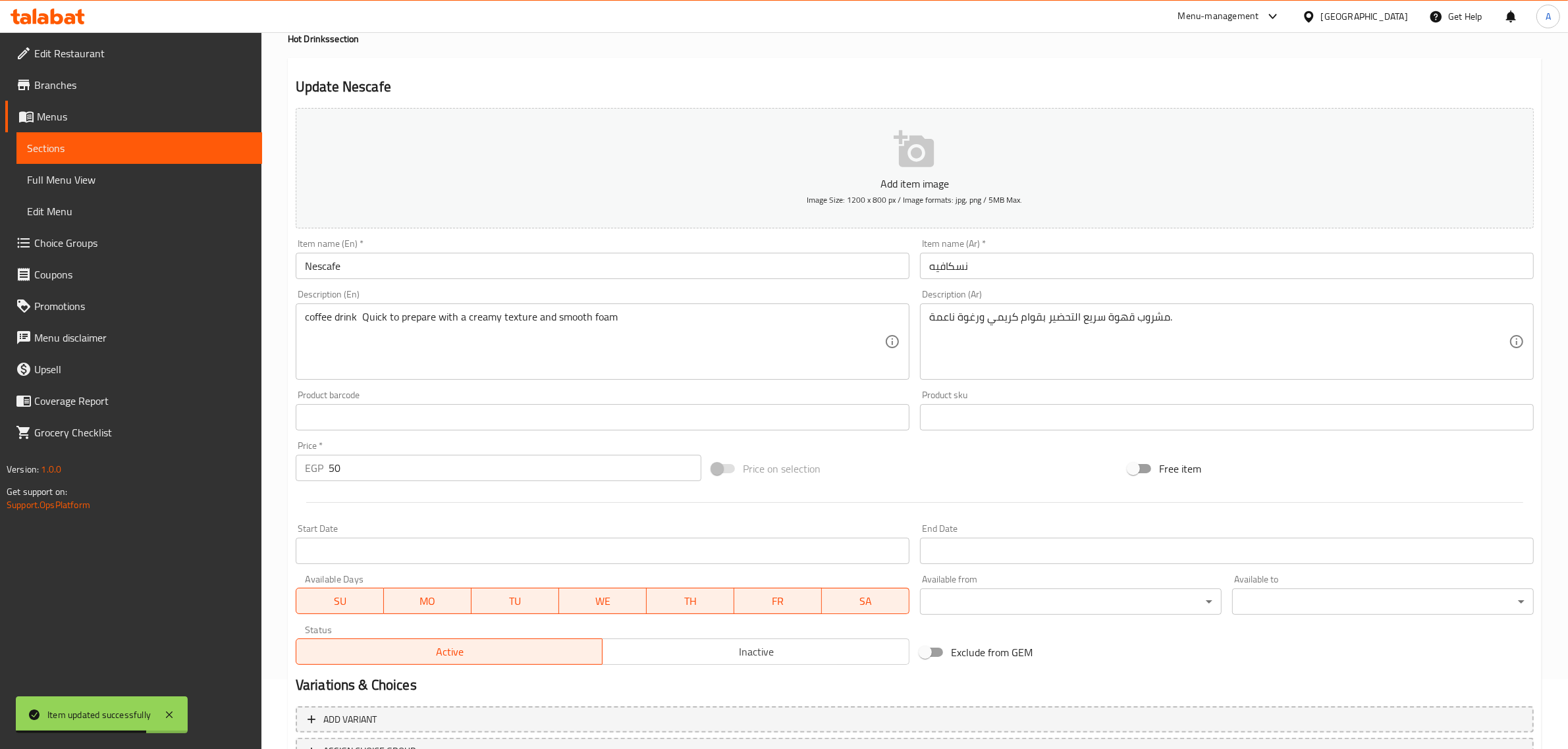
scroll to position [0, 0]
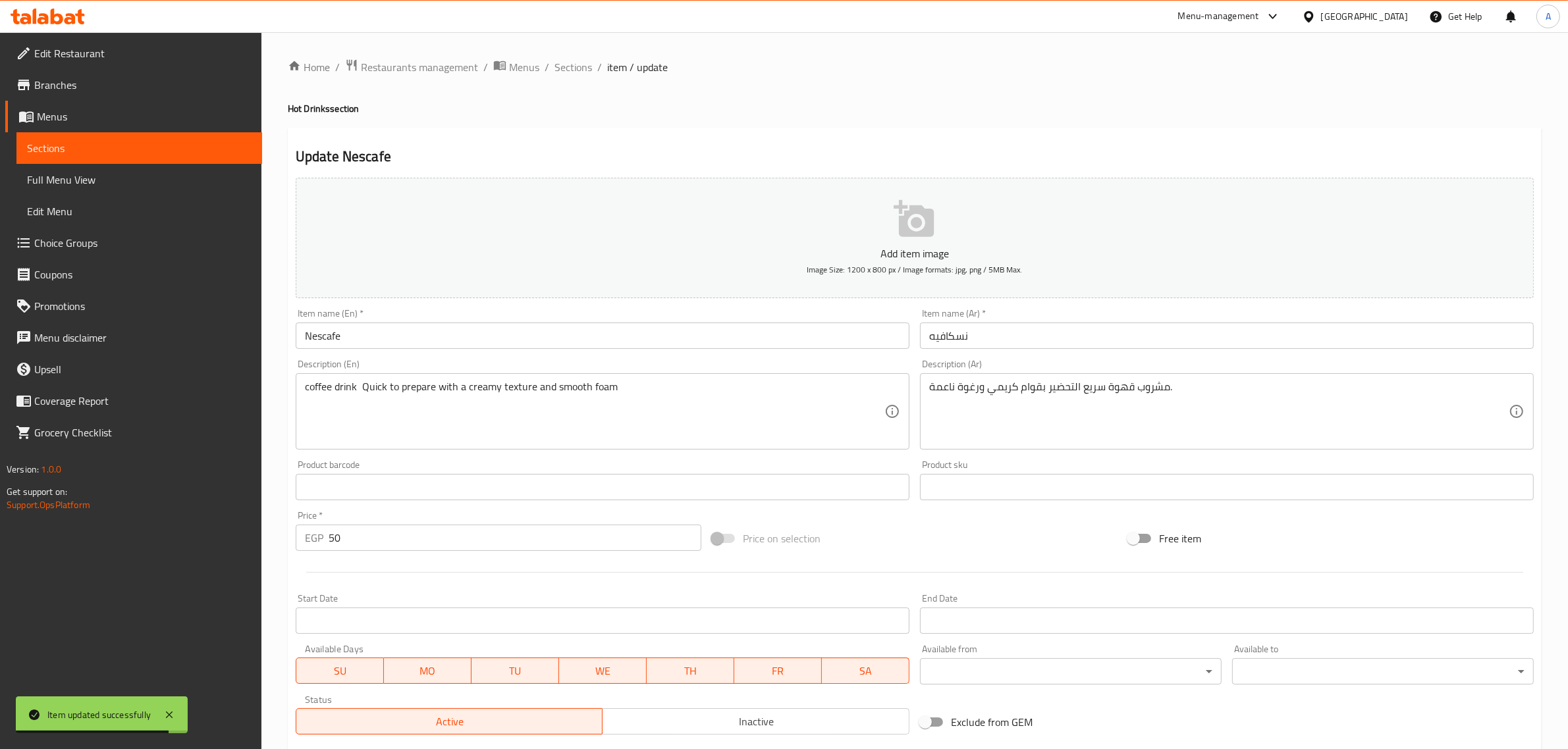
drag, startPoint x: 567, startPoint y: 60, endPoint x: 601, endPoint y: 38, distance: 40.5
click at [567, 60] on span "Sections" at bounding box center [573, 67] width 37 height 16
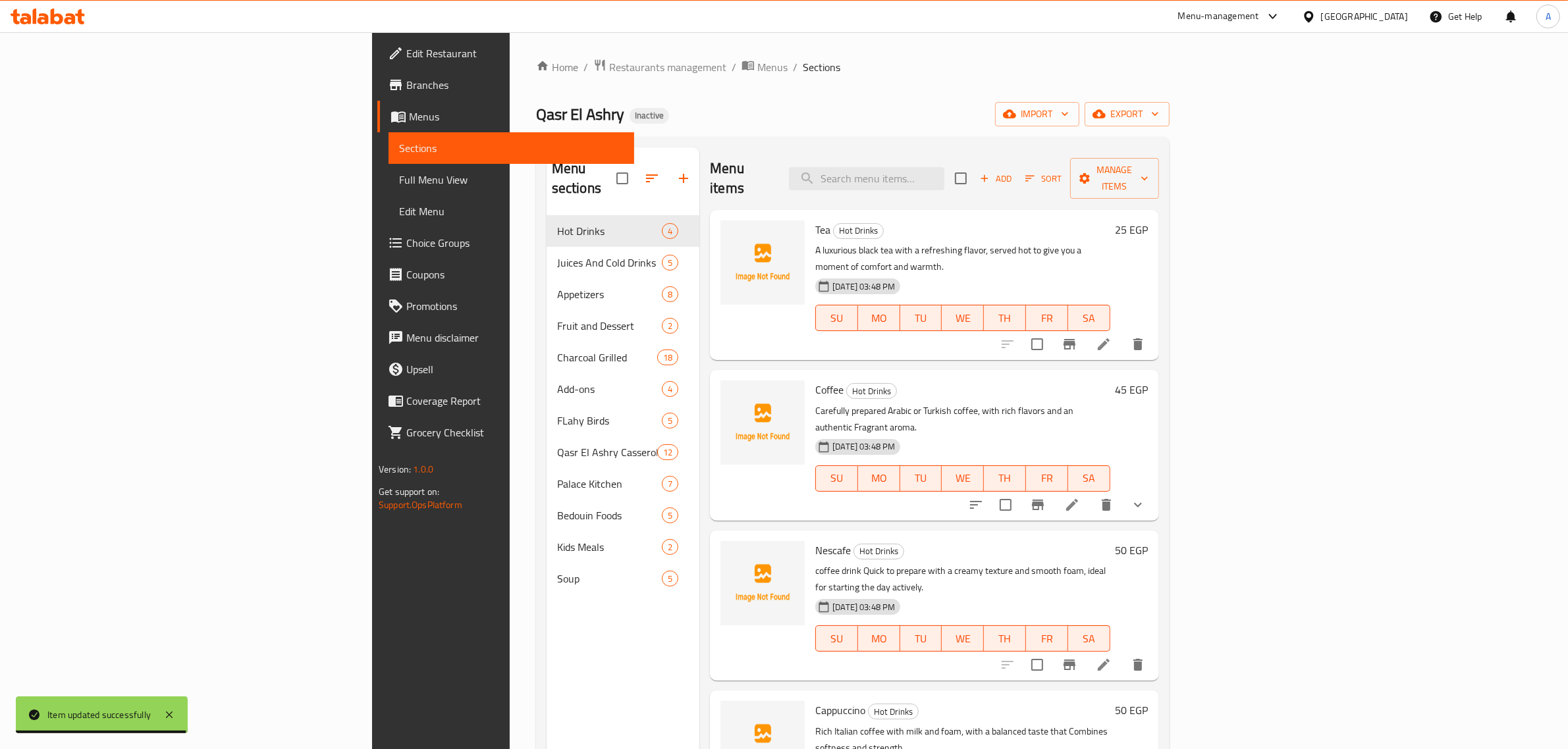
click at [1082, 164] on div "Menu items Add Sort Manage items" at bounding box center [934, 178] width 449 height 62
click at [944, 172] on input "search" at bounding box center [866, 178] width 155 height 23
paste input "Fruit Plate"
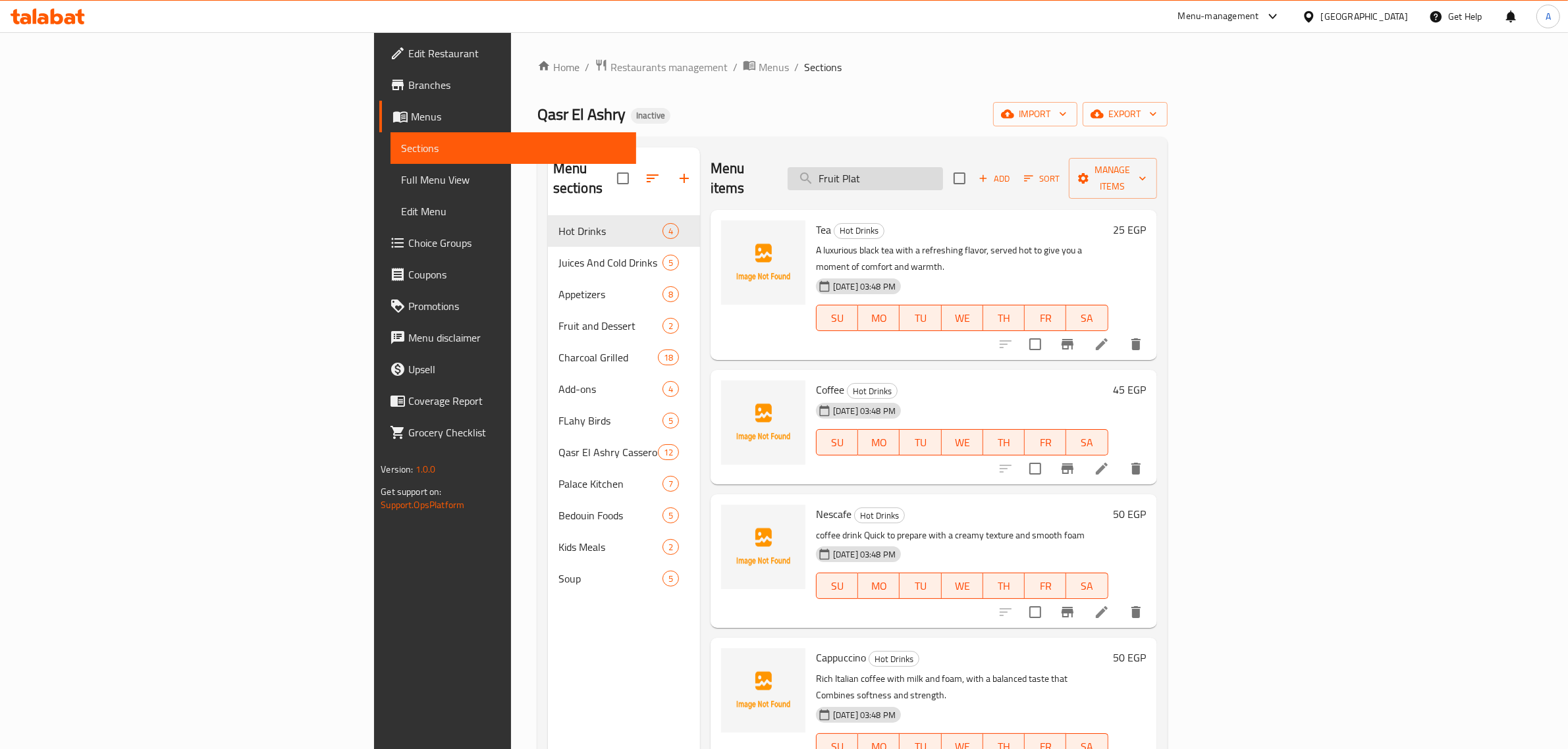
click at [943, 172] on input "Fruit Plat" at bounding box center [865, 178] width 155 height 23
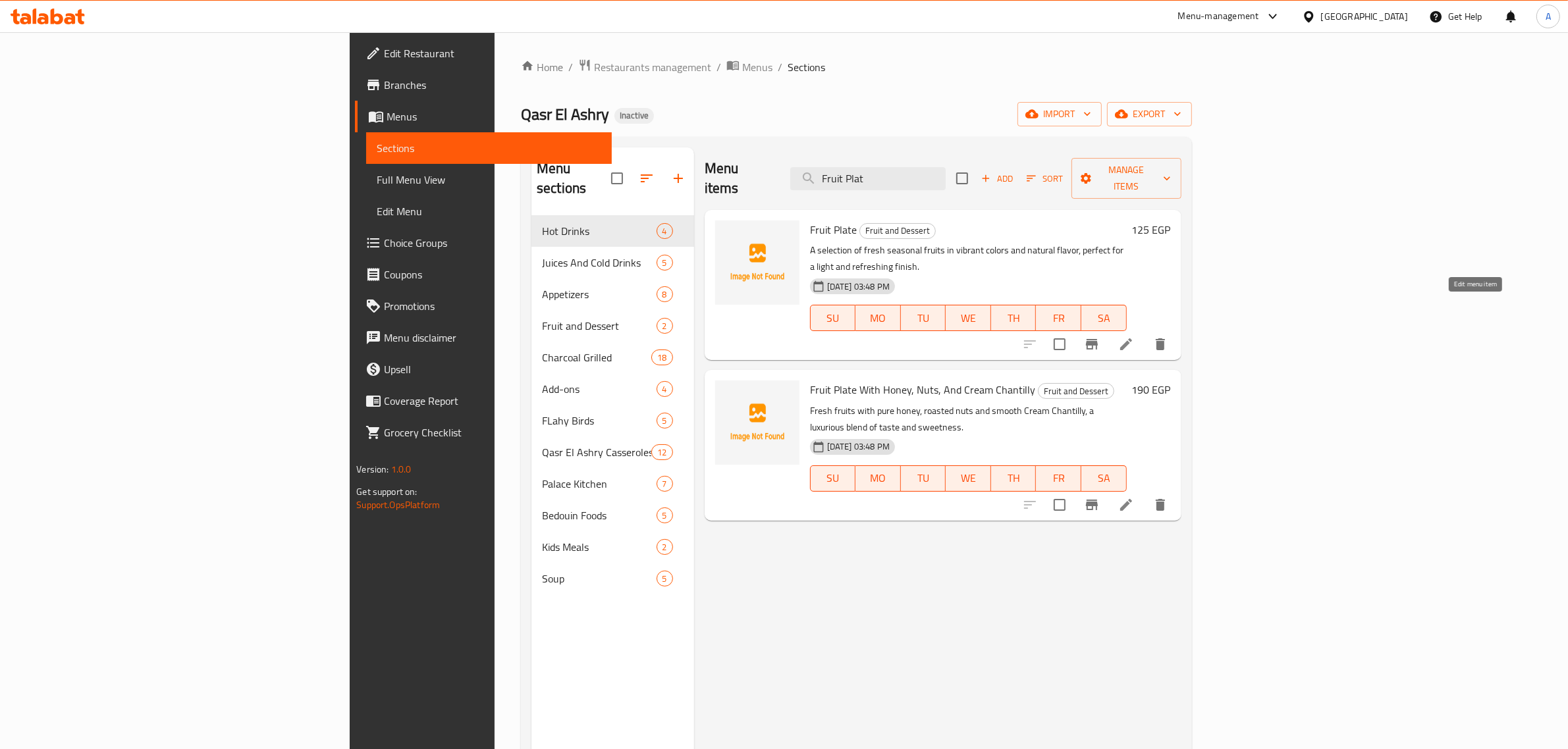
type input "Fruit Plat"
click at [1132, 338] on icon at bounding box center [1126, 344] width 12 height 12
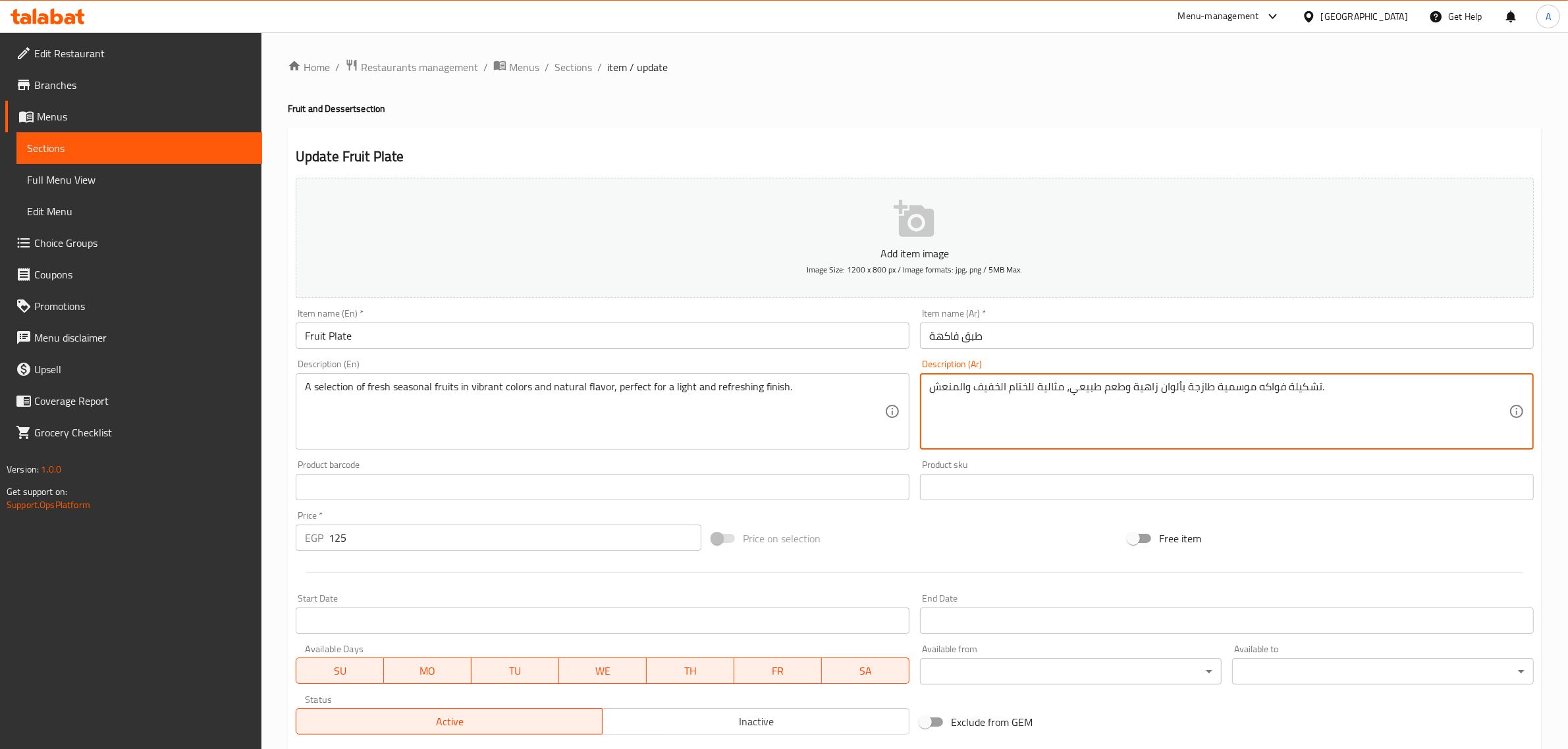
click at [1135, 399] on textarea "تشكيلة فواكه موسمية طازجة بألوان زاهية وطعم طبيعي، مثالية للختام الخفيف والمنعش." at bounding box center [1218, 411] width 579 height 62
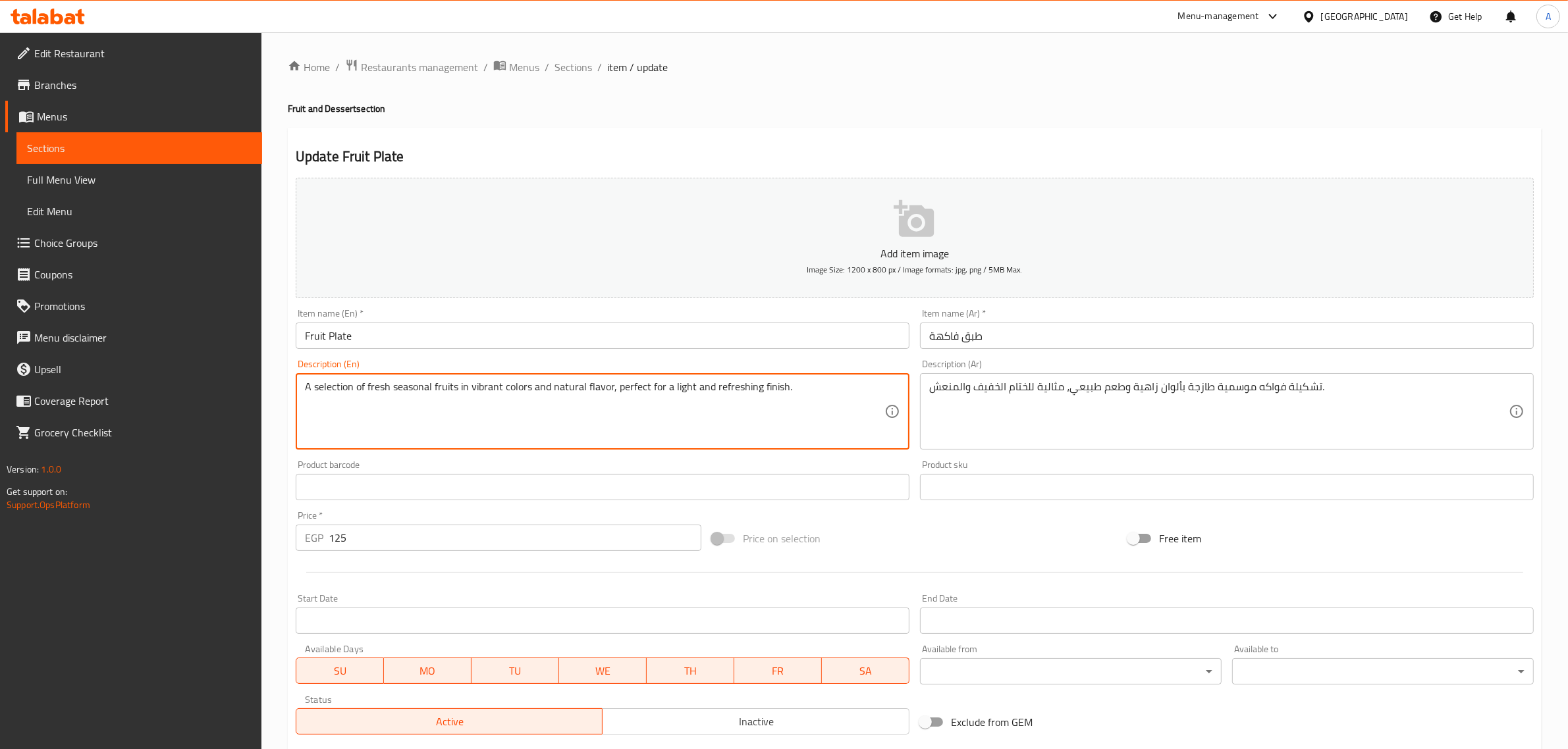
click at [337, 388] on textarea "A selection of fresh seasonal fruits in vibrant colors and natural flavor, perf…" at bounding box center [594, 411] width 579 height 62
paste textarea "assortment"
drag, startPoint x: 312, startPoint y: 388, endPoint x: 273, endPoint y: 382, distance: 39.5
click at [273, 382] on div "Home / Restaurants management / Menus / Sections / item / update Fruit and Dess…" at bounding box center [914, 481] width 1307 height 898
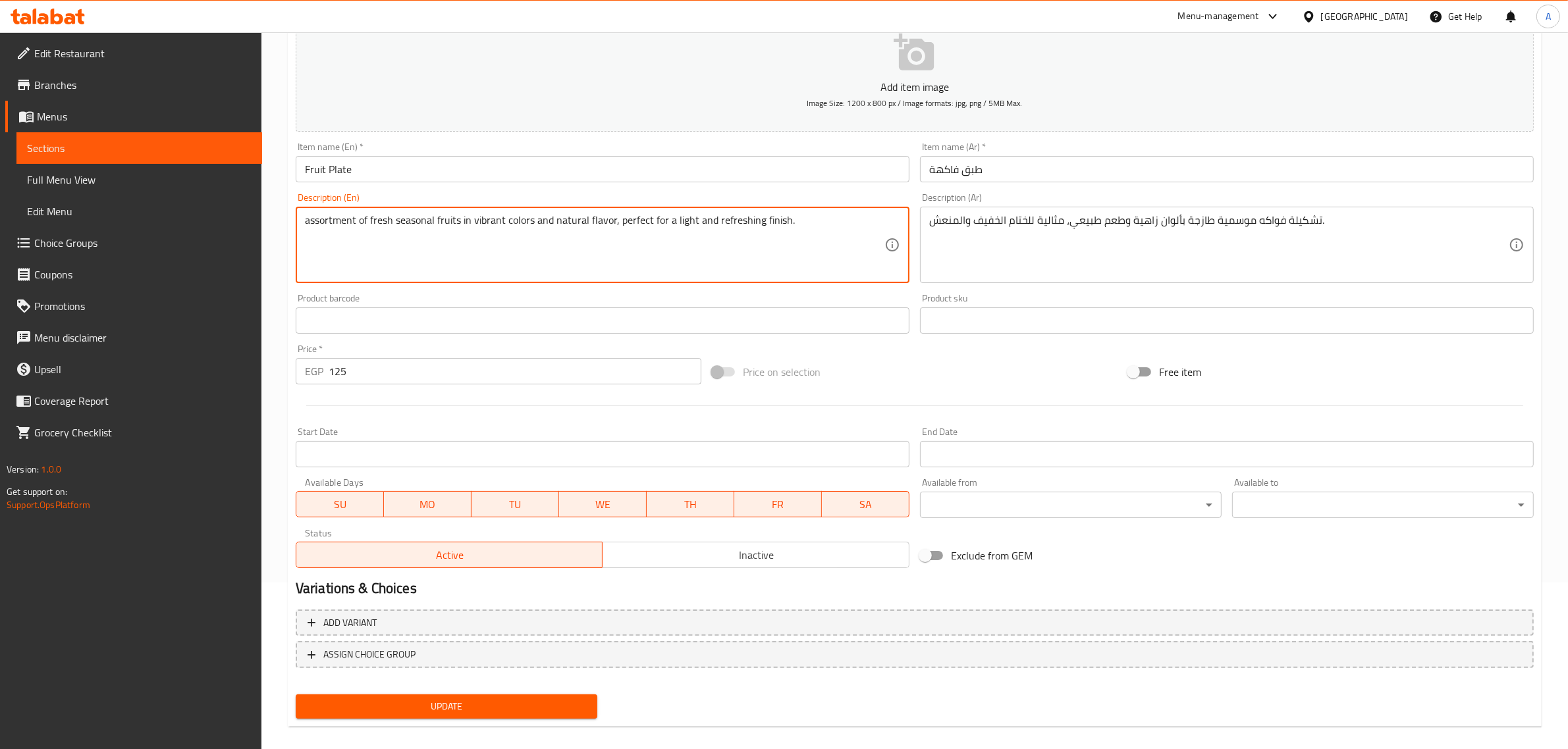
scroll to position [178, 0]
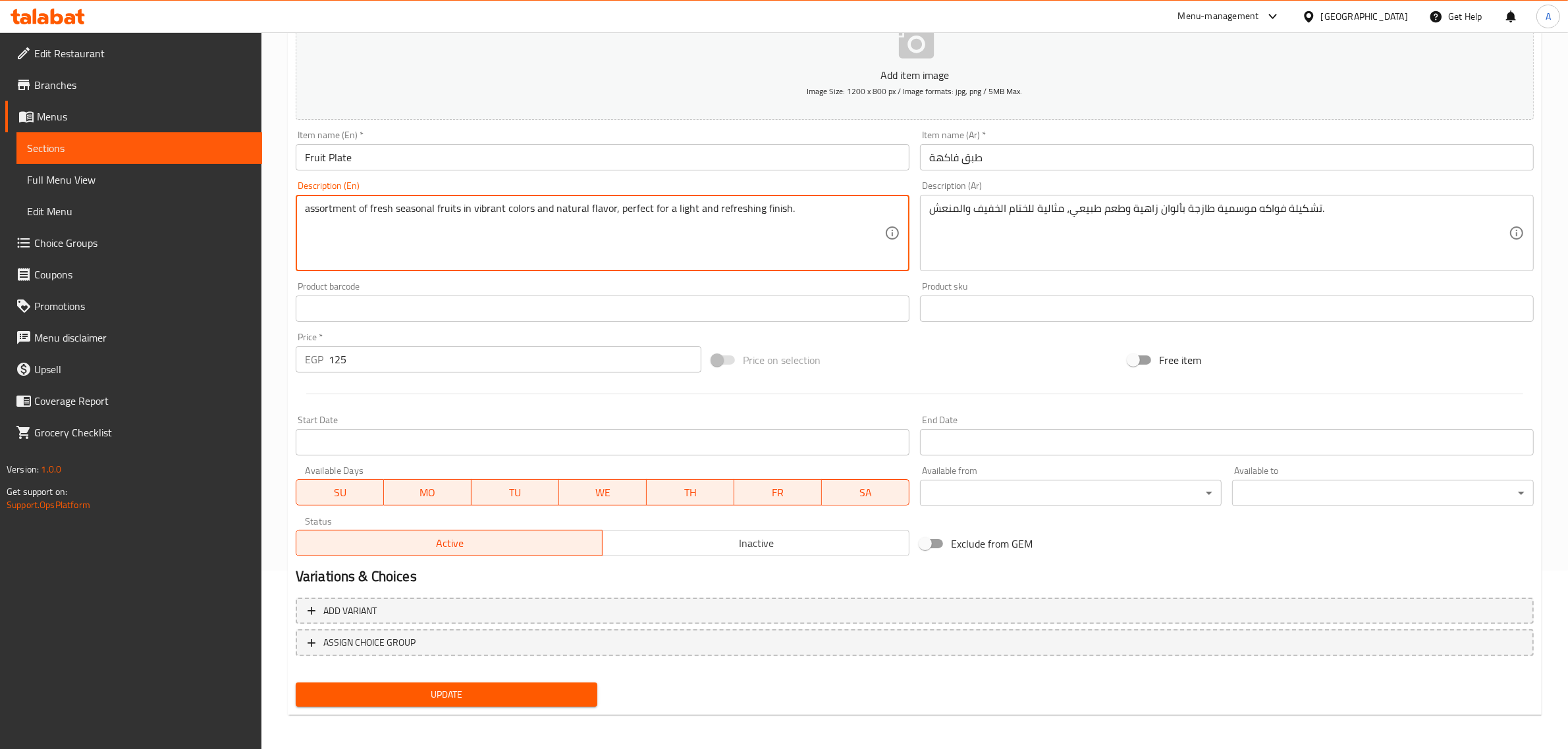
type textarea "assortment of fresh seasonal fruits in vibrant colors and natural flavor, perfe…"
click at [518, 691] on span "Update" at bounding box center [446, 694] width 280 height 16
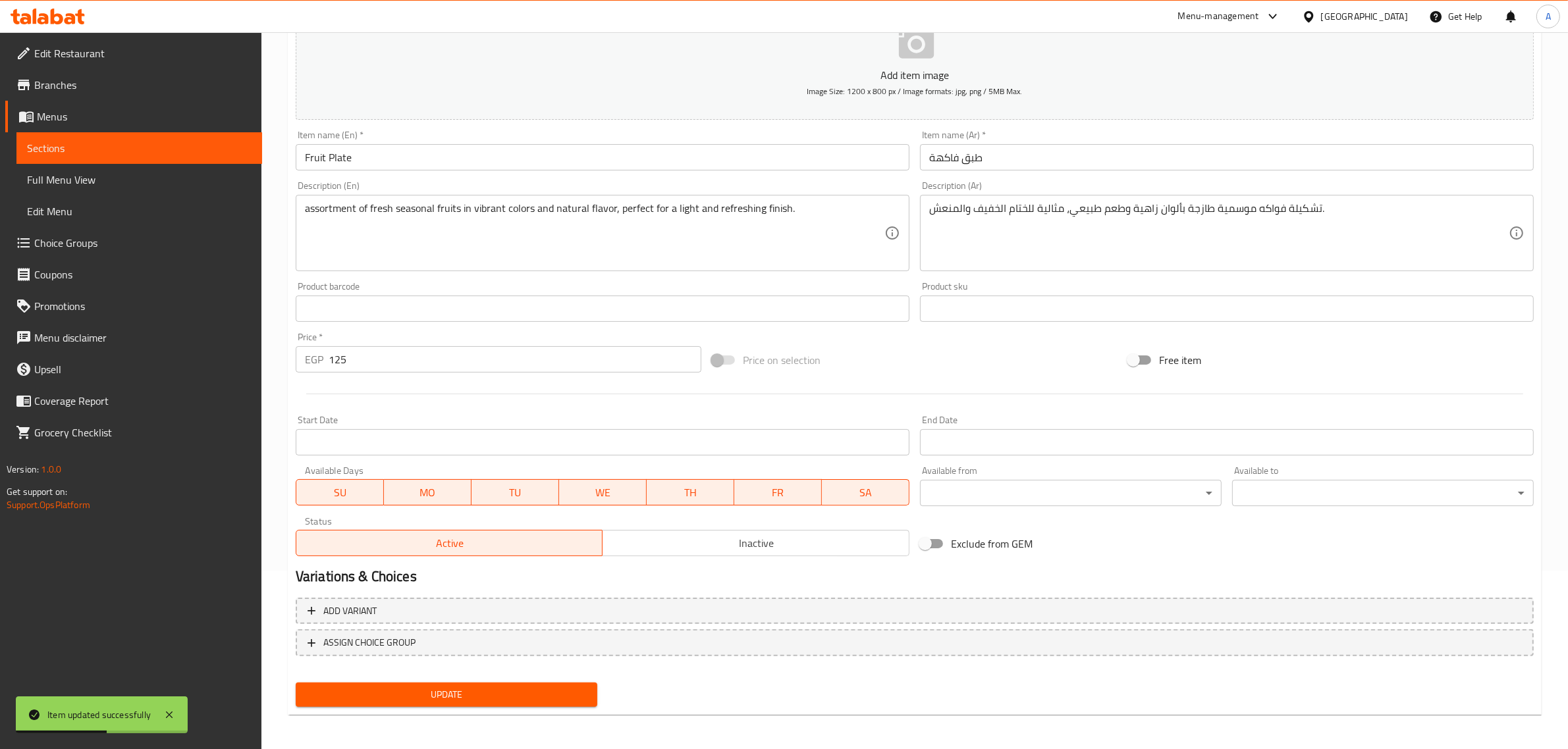
scroll to position [0, 0]
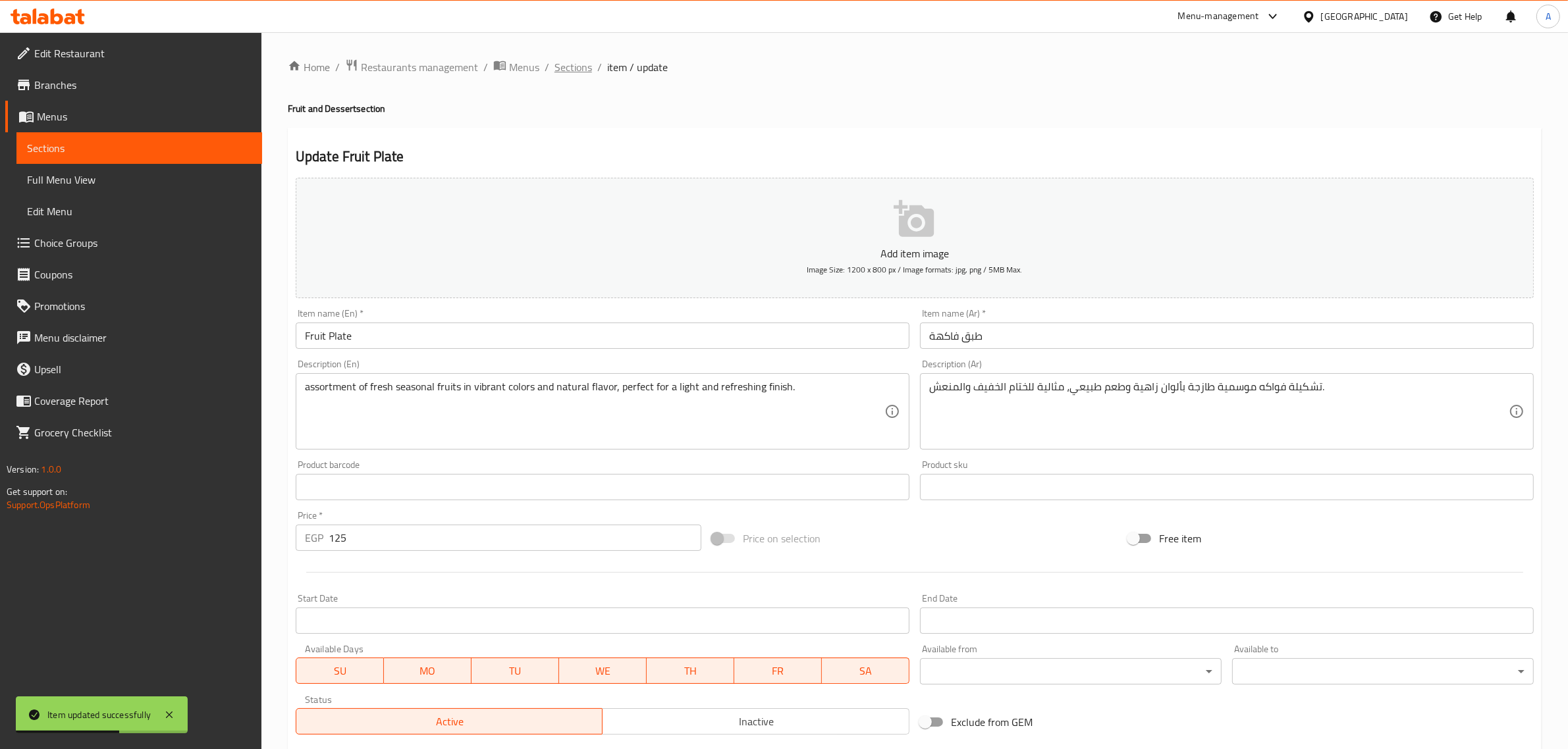
click at [583, 59] on span "Sections" at bounding box center [573, 67] width 37 height 16
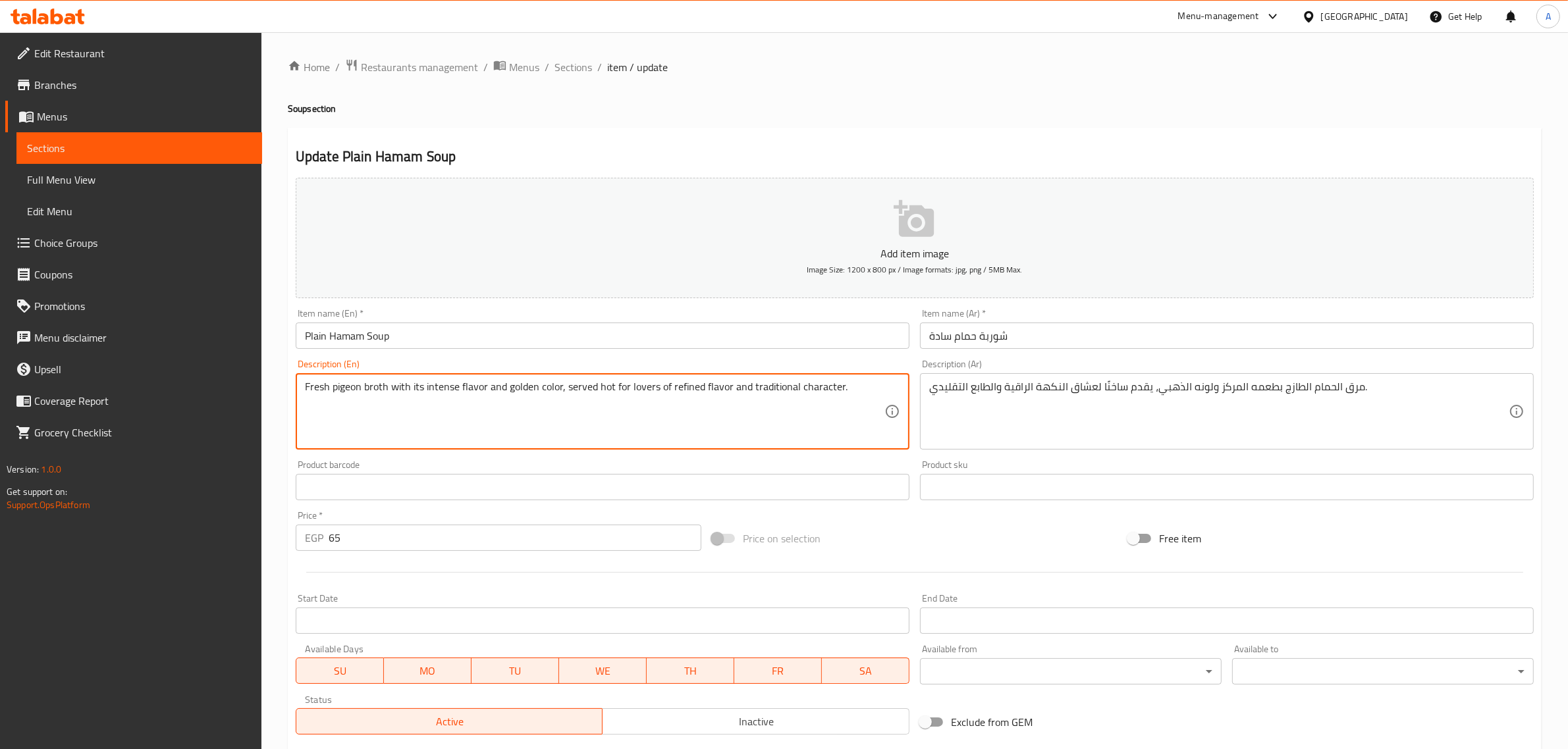
click at [344, 397] on textarea "Fresh pigeon broth with its intense flavor and golden color, served hot for lov…" at bounding box center [594, 411] width 579 height 62
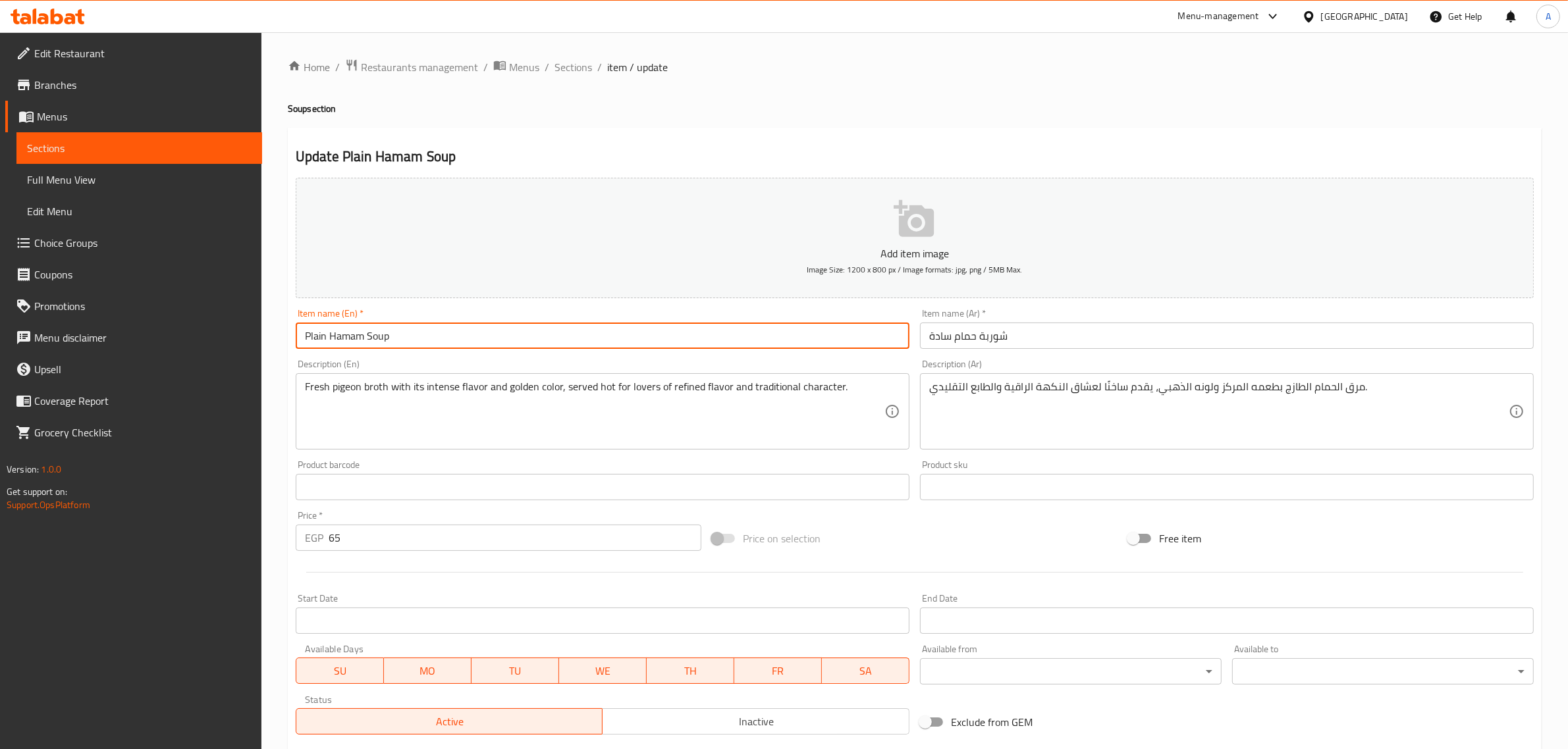
click at [343, 337] on input "Plain Hamam Soup" at bounding box center [602, 336] width 614 height 27
paste input "pigeon"
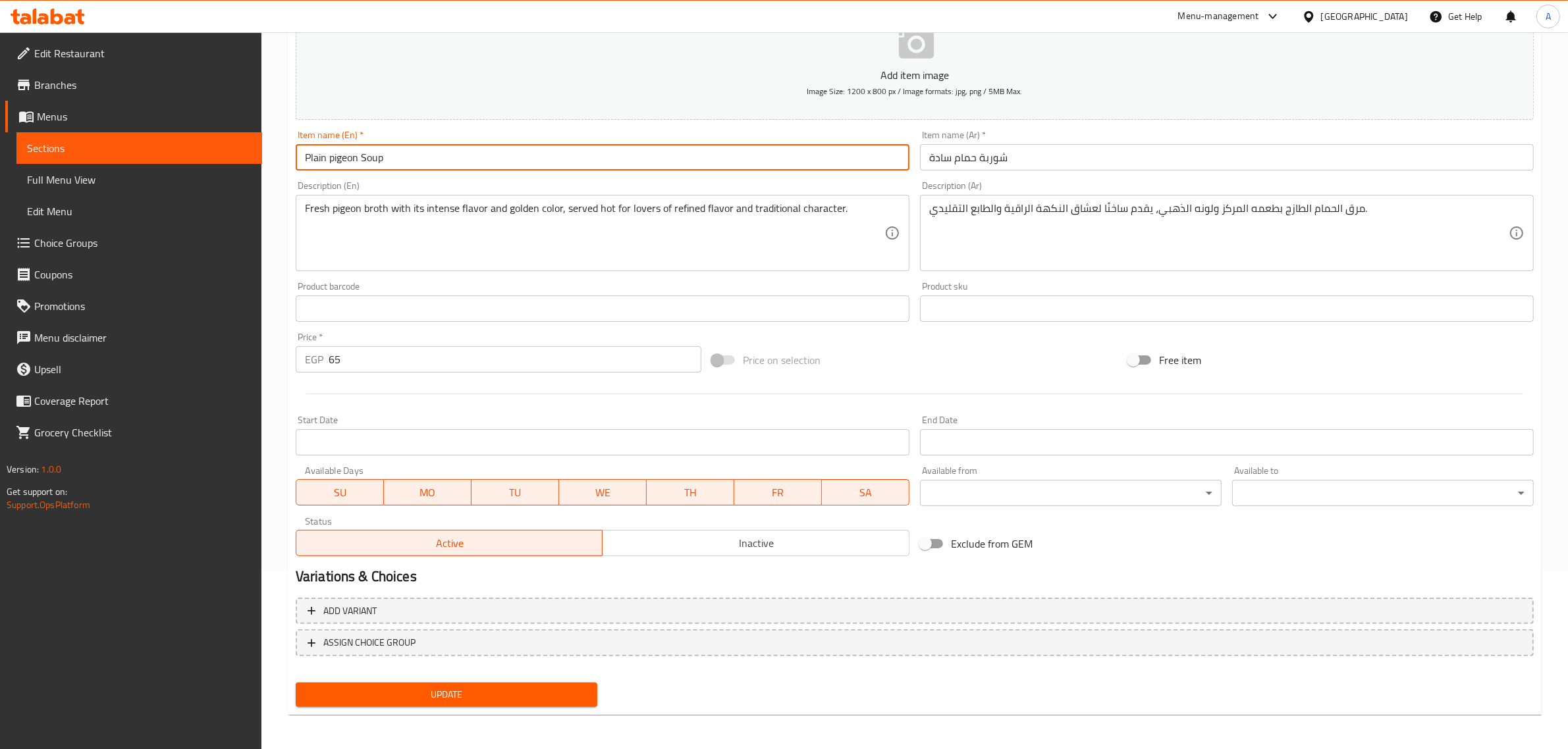
type input "Plain pigeon Soup"
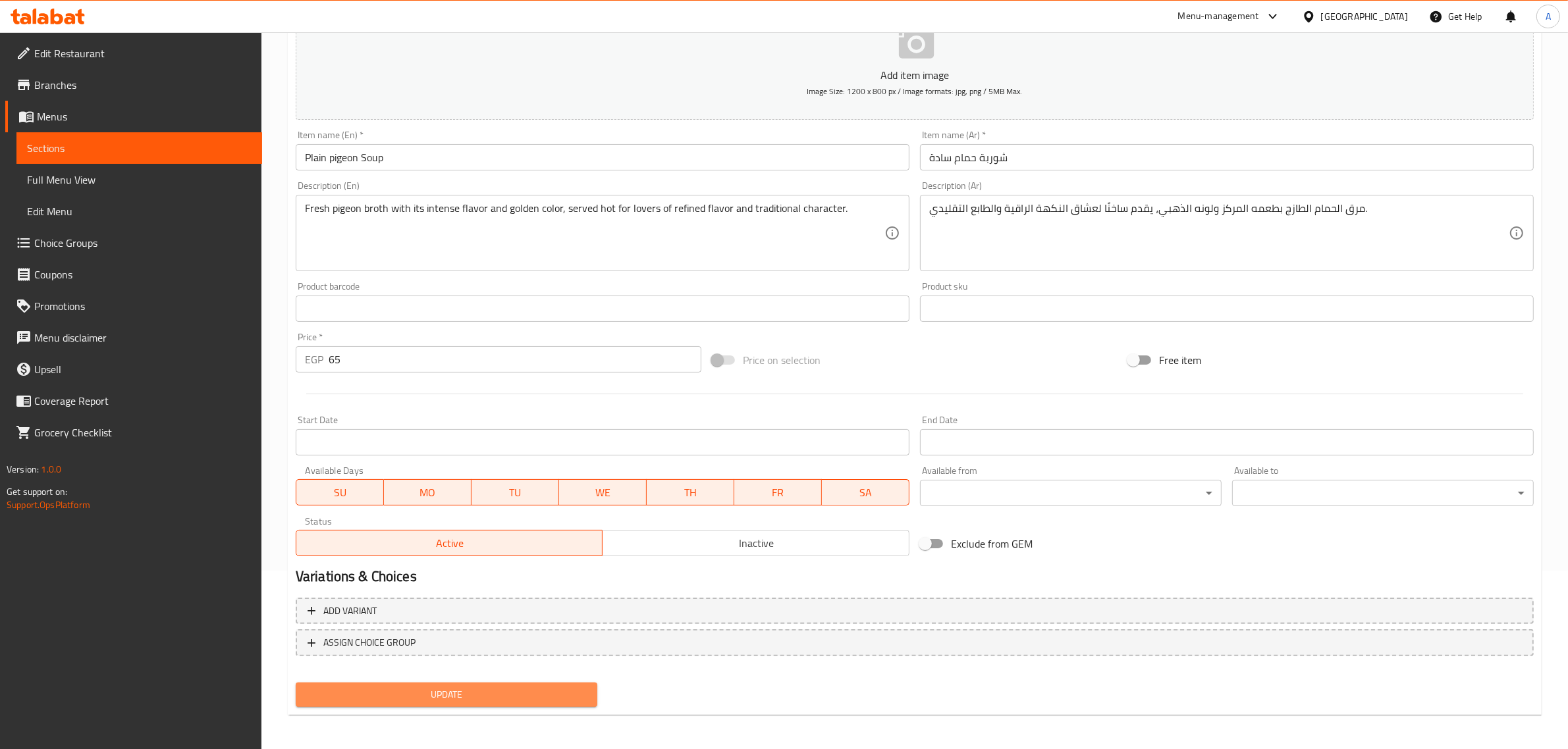
click at [514, 689] on span "Update" at bounding box center [446, 694] width 280 height 16
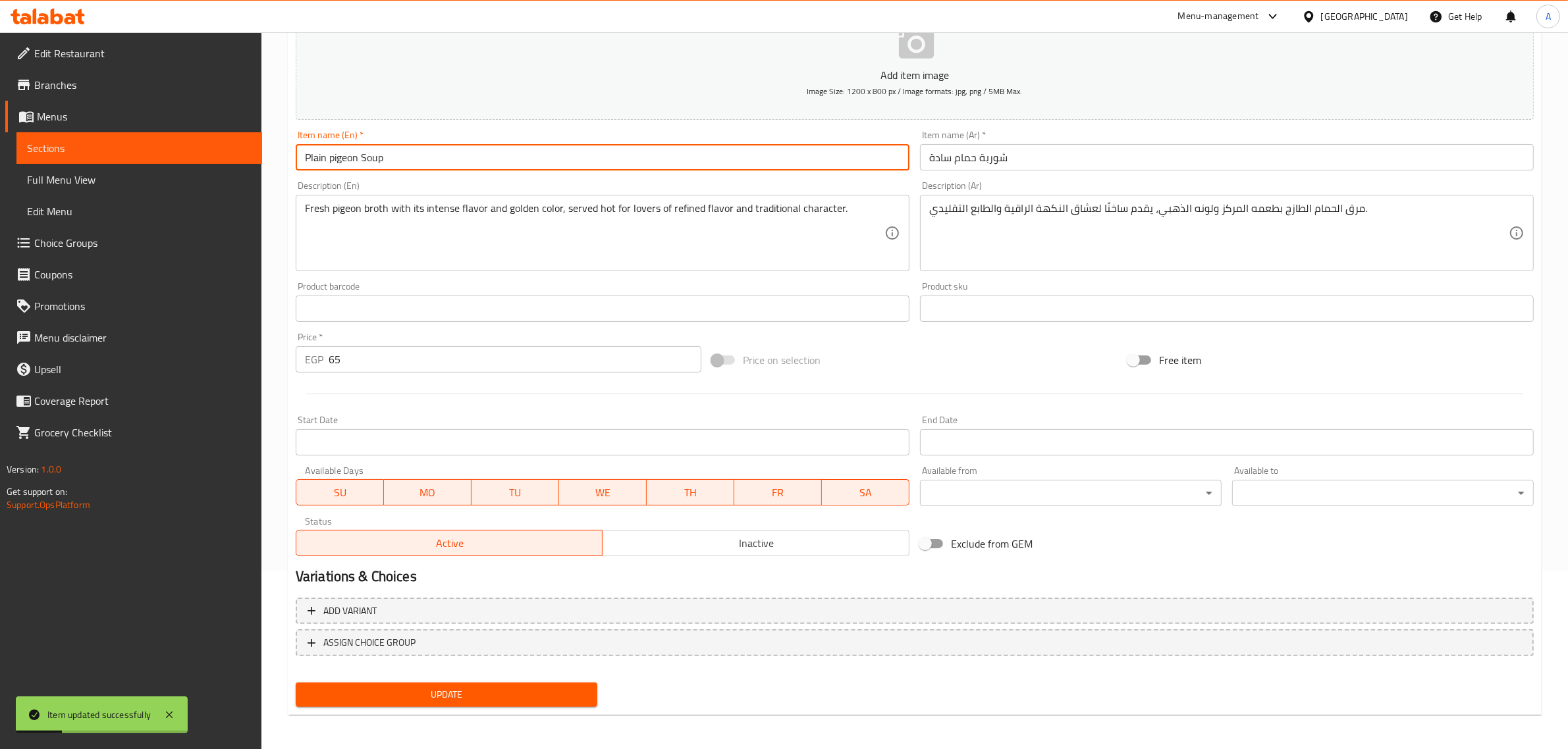
click at [346, 150] on input "Plain pigeon Soup" at bounding box center [602, 157] width 614 height 27
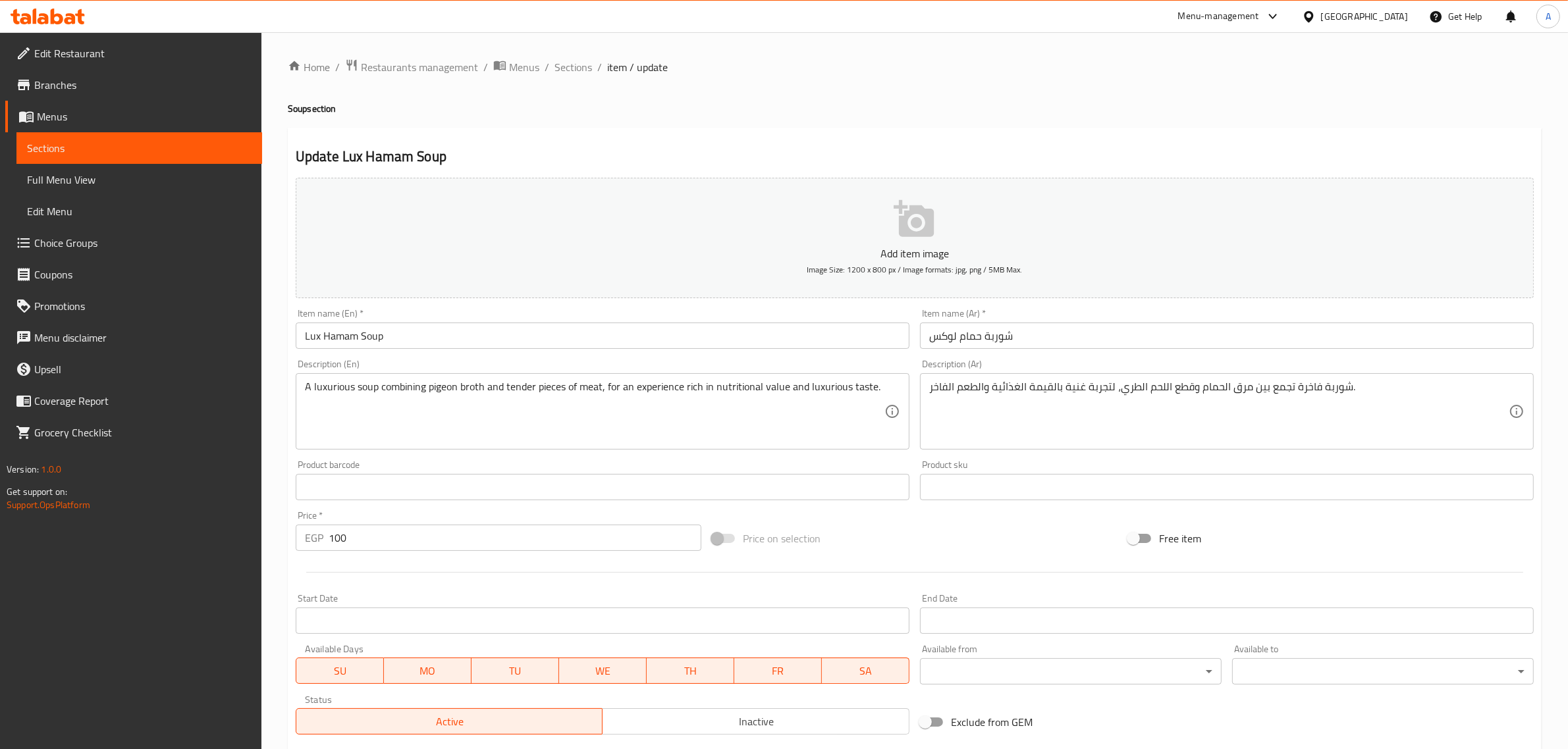
click at [345, 337] on input "Lux Hamam Soup" at bounding box center [602, 336] width 614 height 27
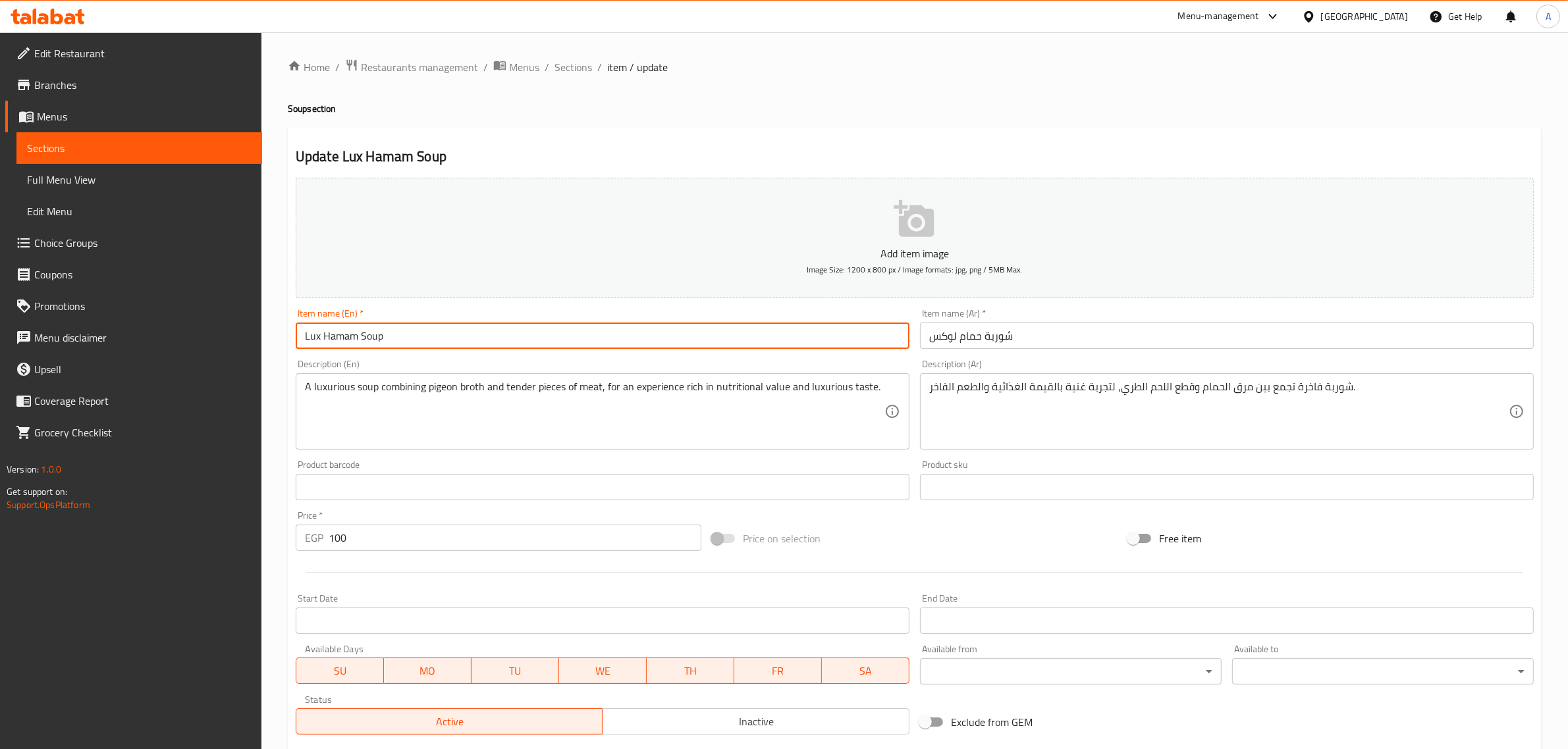
click at [345, 337] on input "Lux Hamam Soup" at bounding box center [602, 336] width 614 height 27
paste input "pigeon"
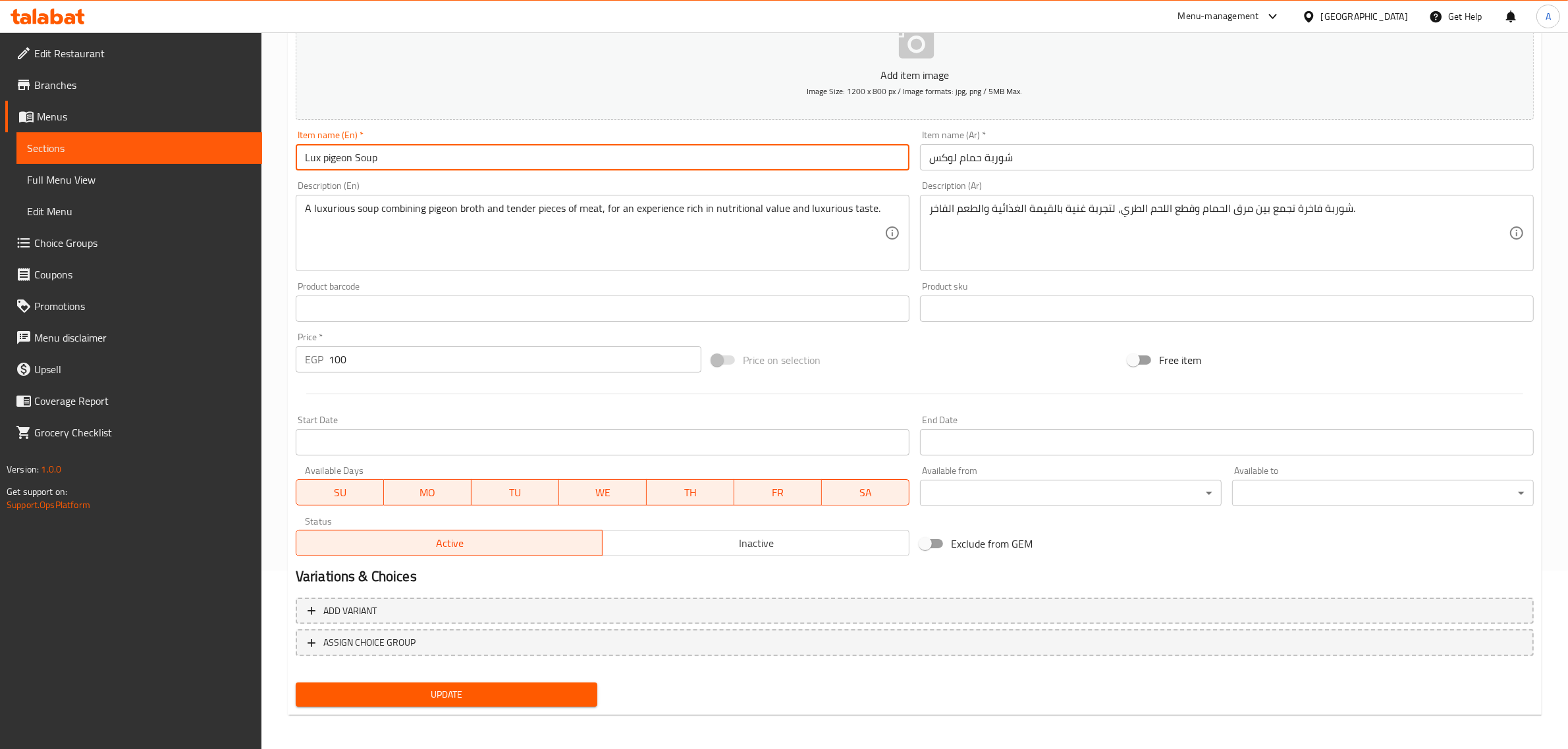
type input "Lux pigeon Soup"
click at [525, 699] on span "Update" at bounding box center [446, 694] width 280 height 16
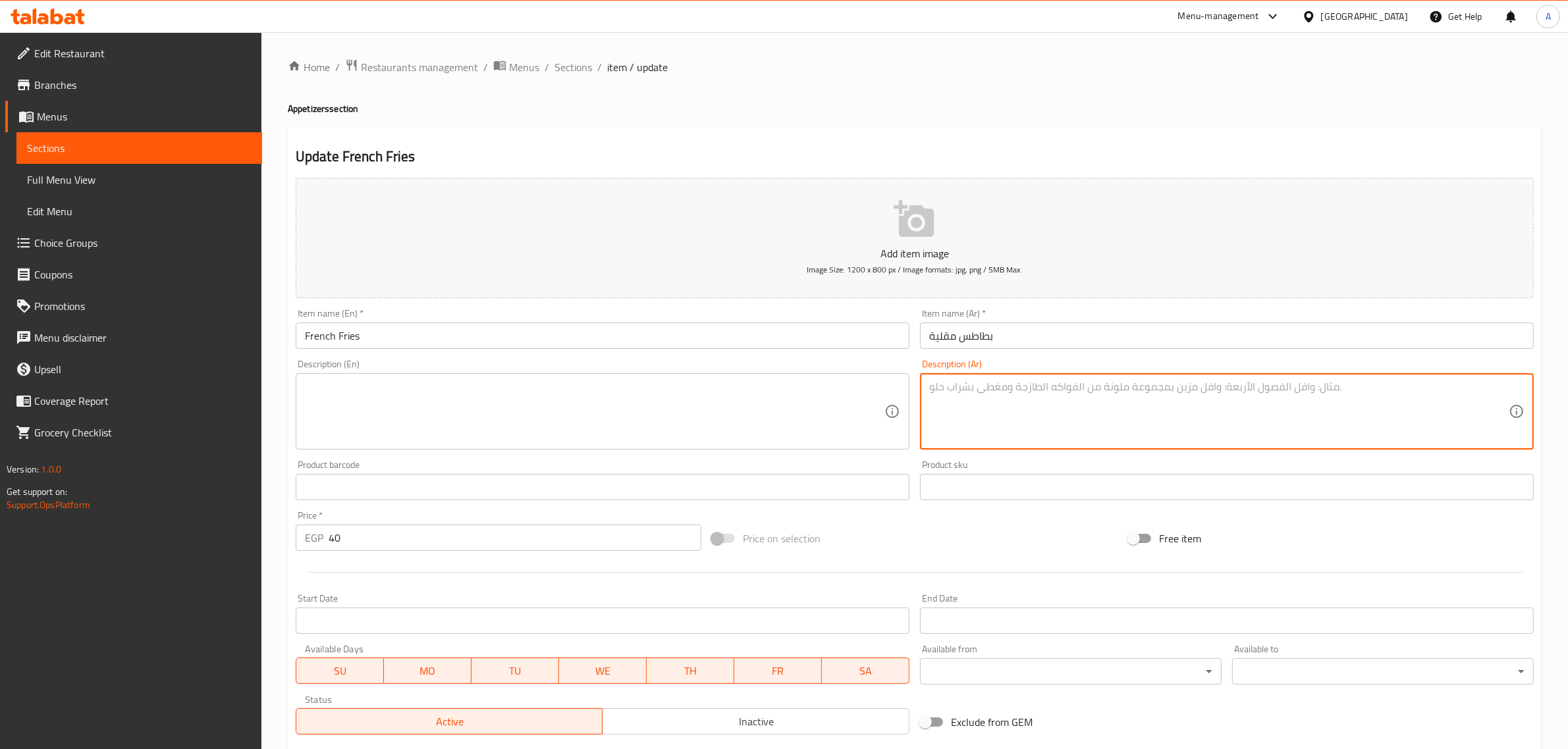
click at [1065, 427] on textarea at bounding box center [1218, 411] width 579 height 62
paste textarea "شرائح بطاطس ذهبية مقرمشة من الخارج وطرية من الداخل"
type textarea "شرائح بطاطس ذهبية مقرمشة من الخارج وطرية من الداخل"
click at [776, 405] on textarea at bounding box center [594, 411] width 579 height 62
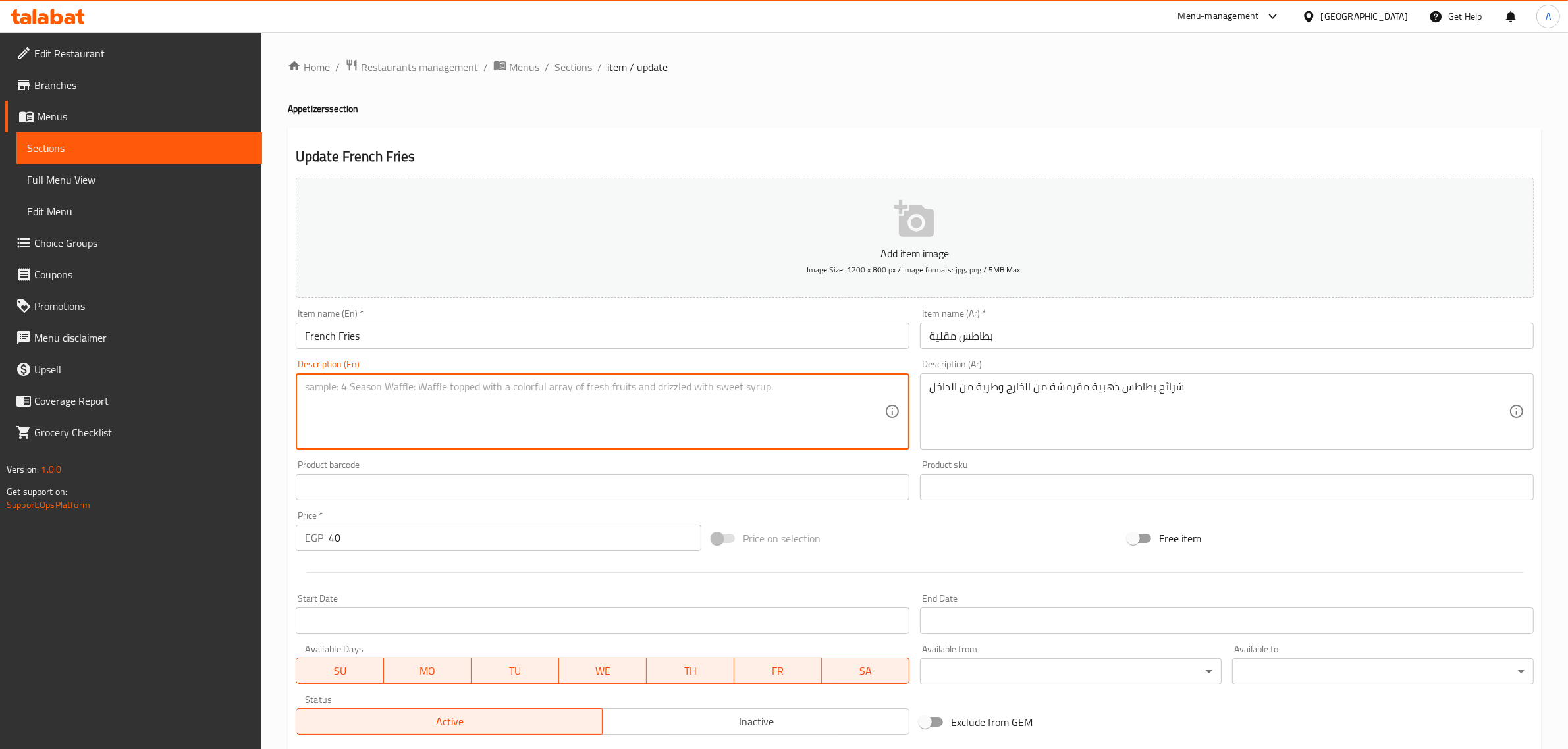
paste textarea "Golden potato chips that are crispy on the outside and tender on the inside."
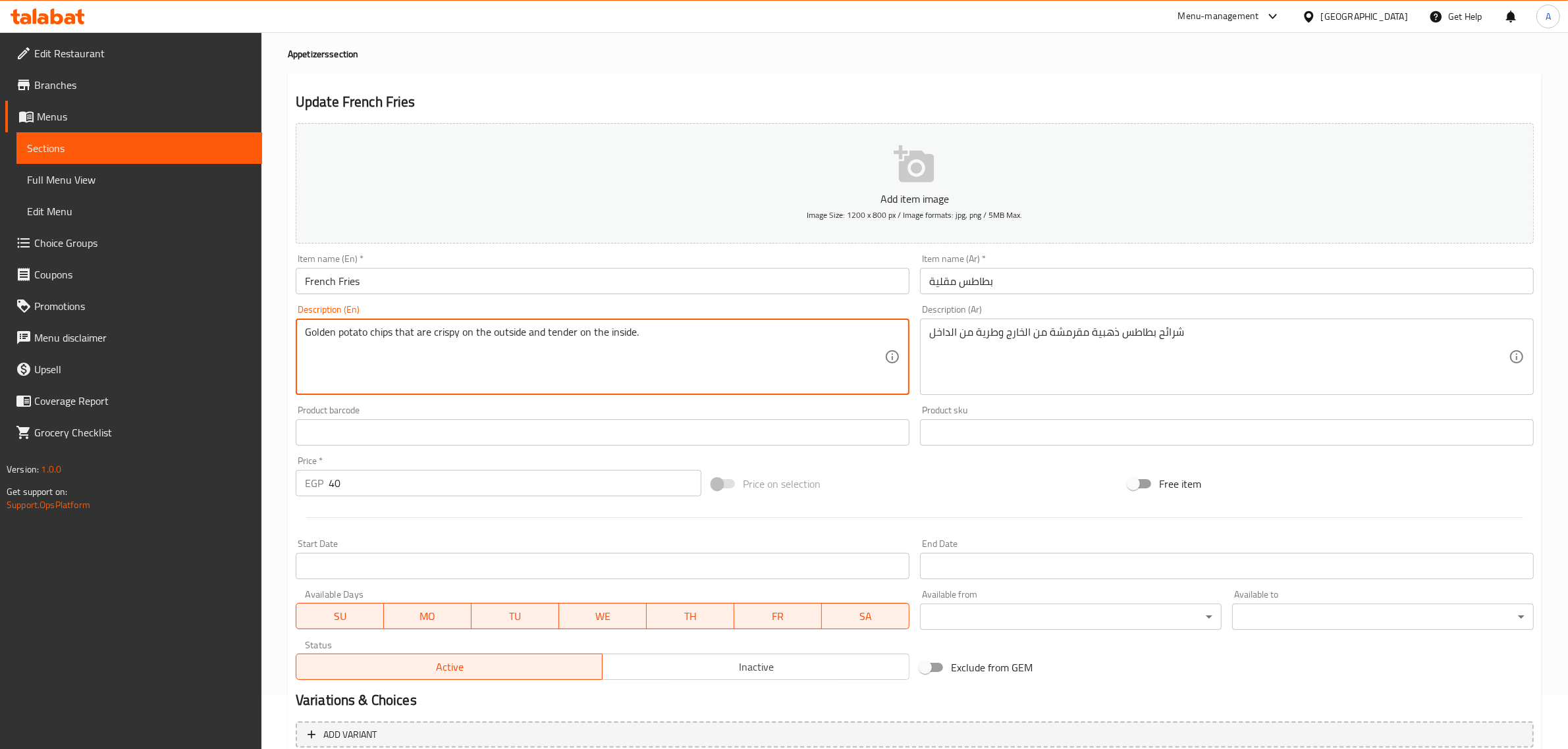
scroll to position [77, 0]
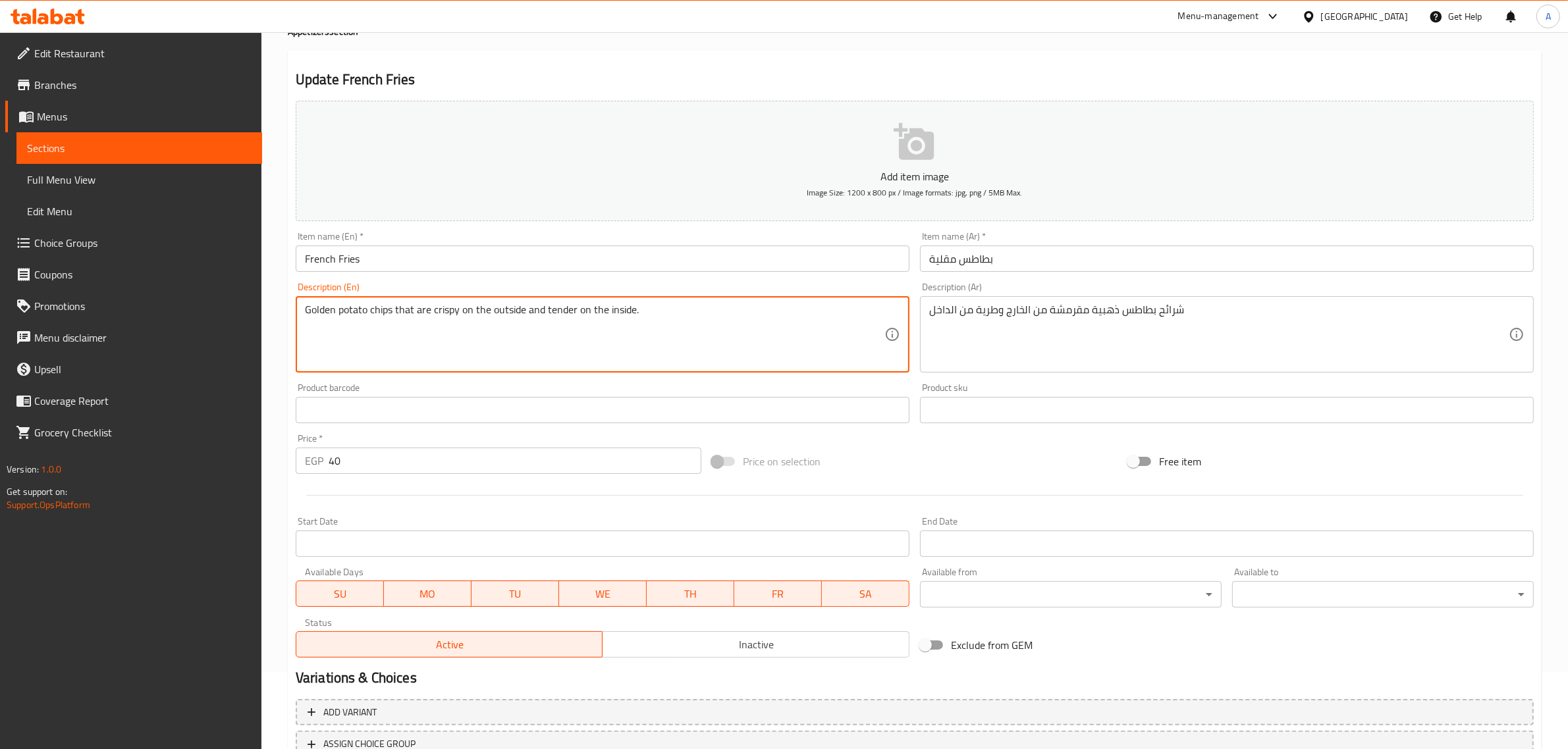
click at [386, 317] on textarea "Golden potato chips that are crispy on the outside and tender on the inside." at bounding box center [594, 334] width 579 height 62
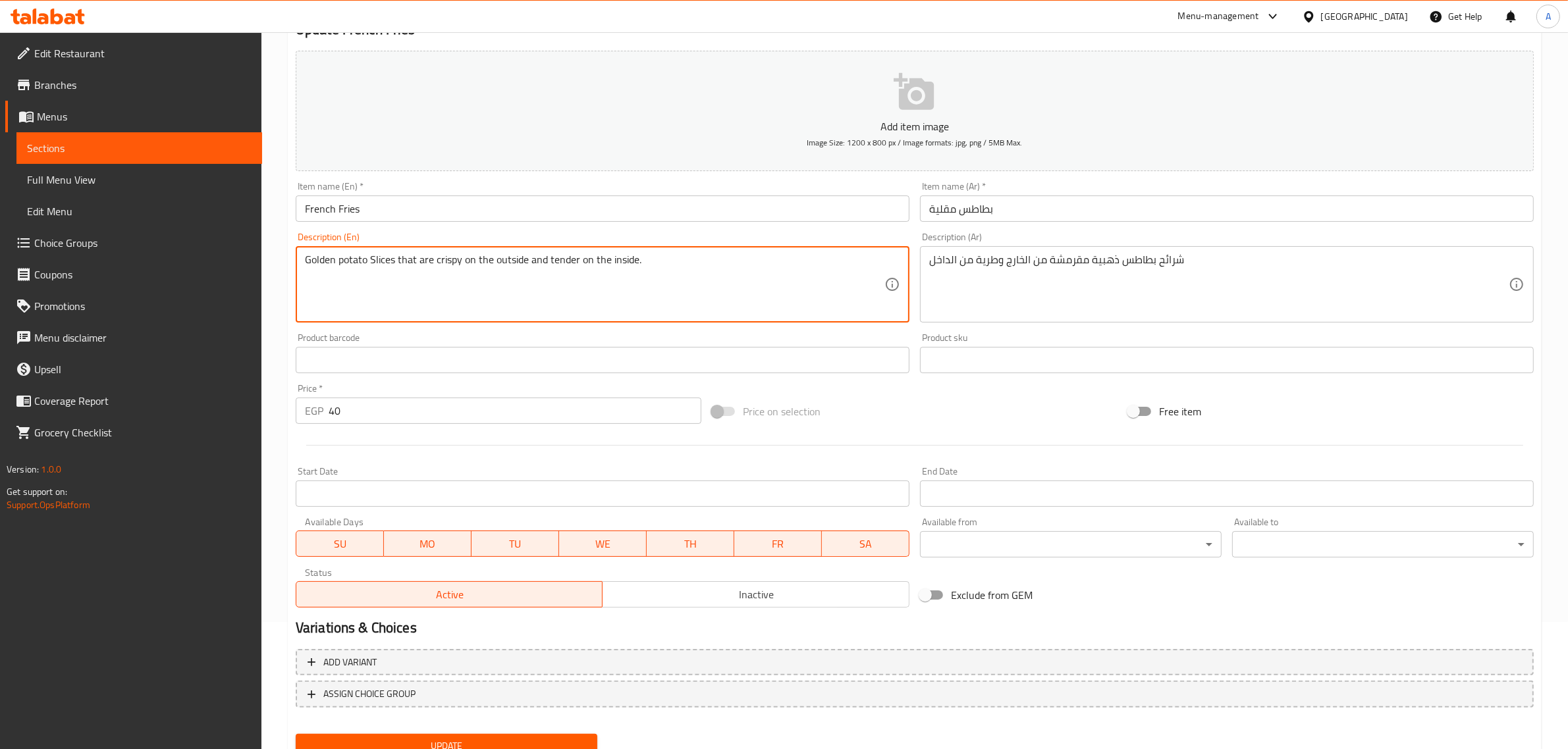
scroll to position [178, 0]
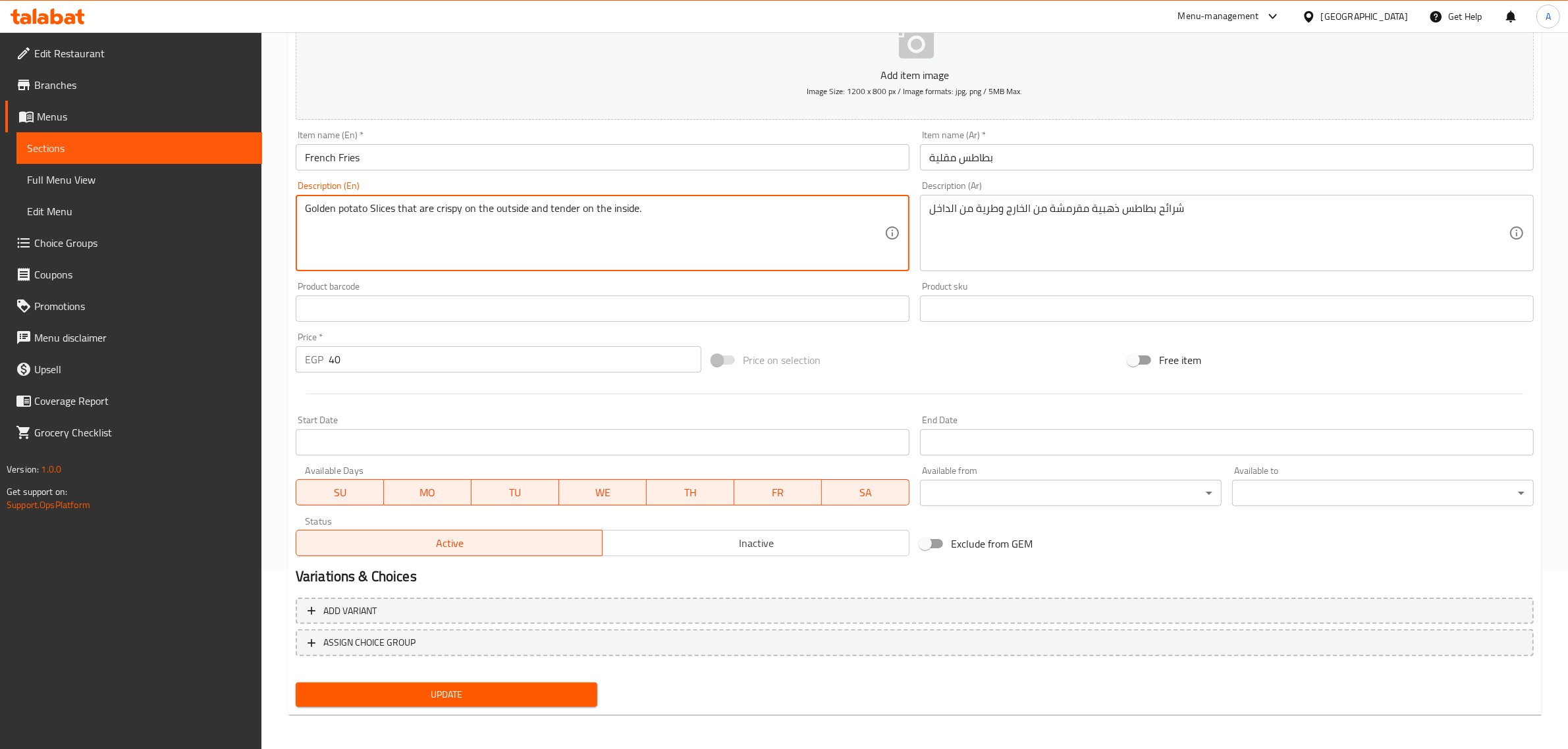
type textarea "Golden potato Slices that are crispy on the outside and tender on the inside."
click at [489, 683] on button "Update" at bounding box center [446, 694] width 301 height 25
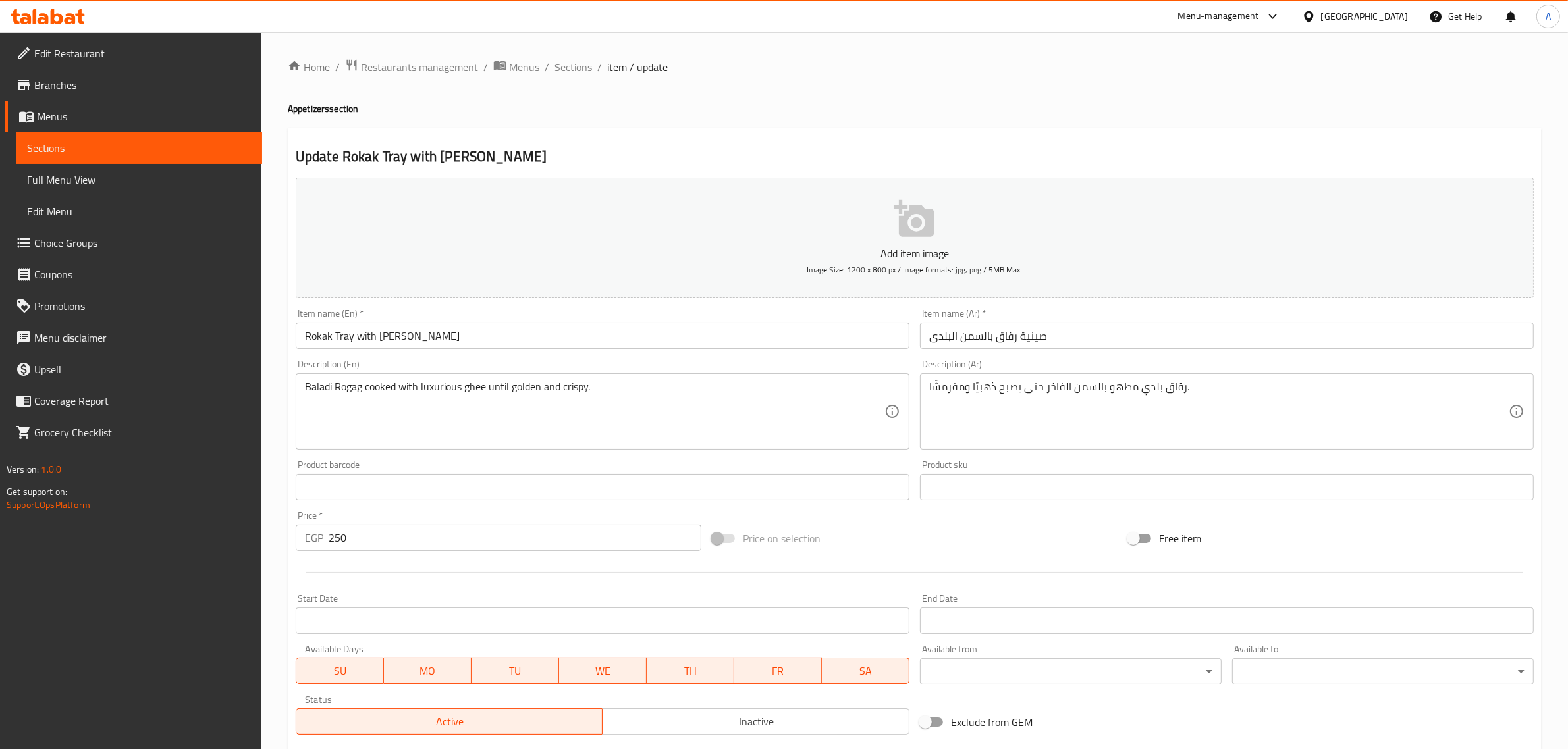
click at [301, 339] on input "Rokak Tray with [PERSON_NAME]" at bounding box center [602, 336] width 614 height 27
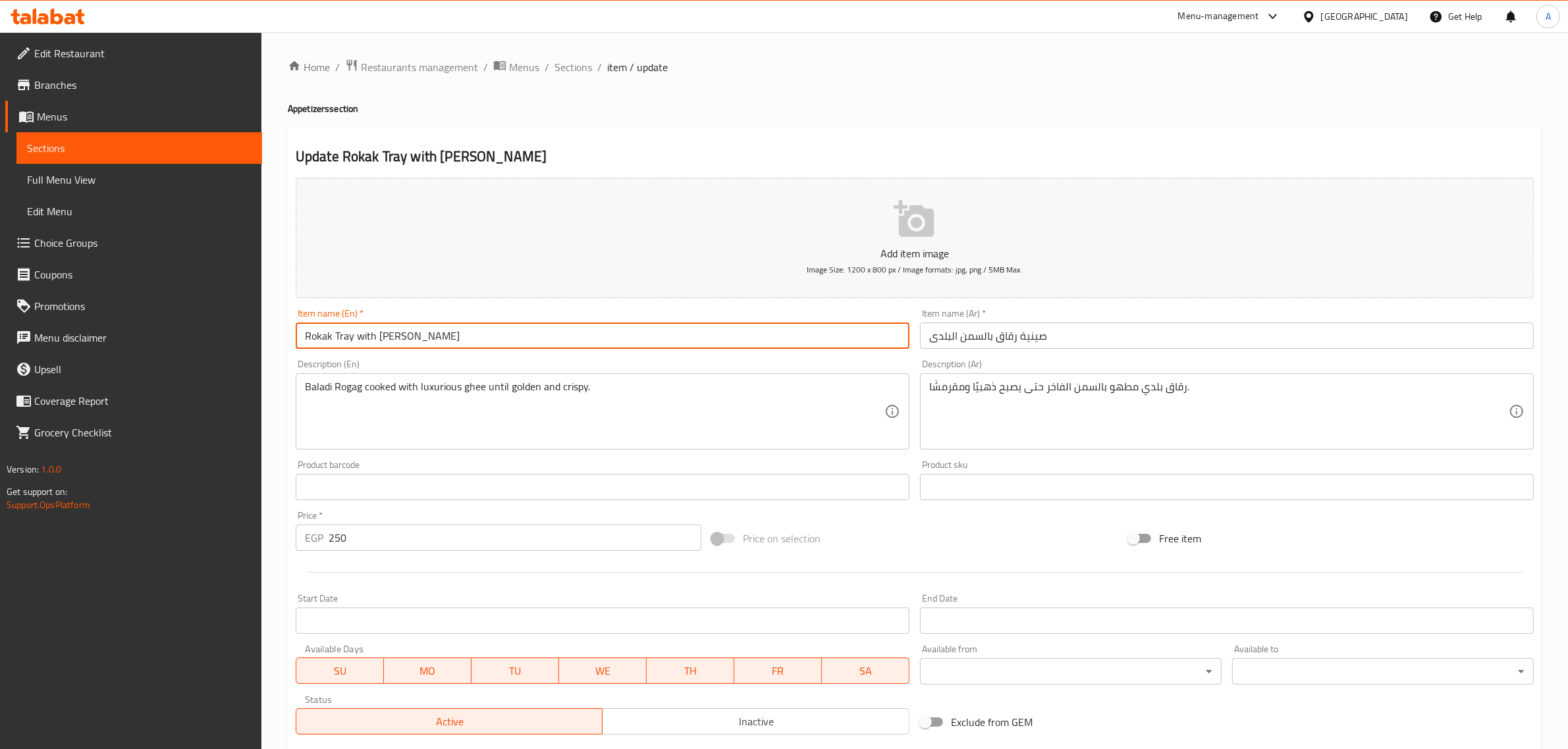
click at [301, 339] on input "Rokak Tray with [PERSON_NAME]" at bounding box center [602, 336] width 614 height 27
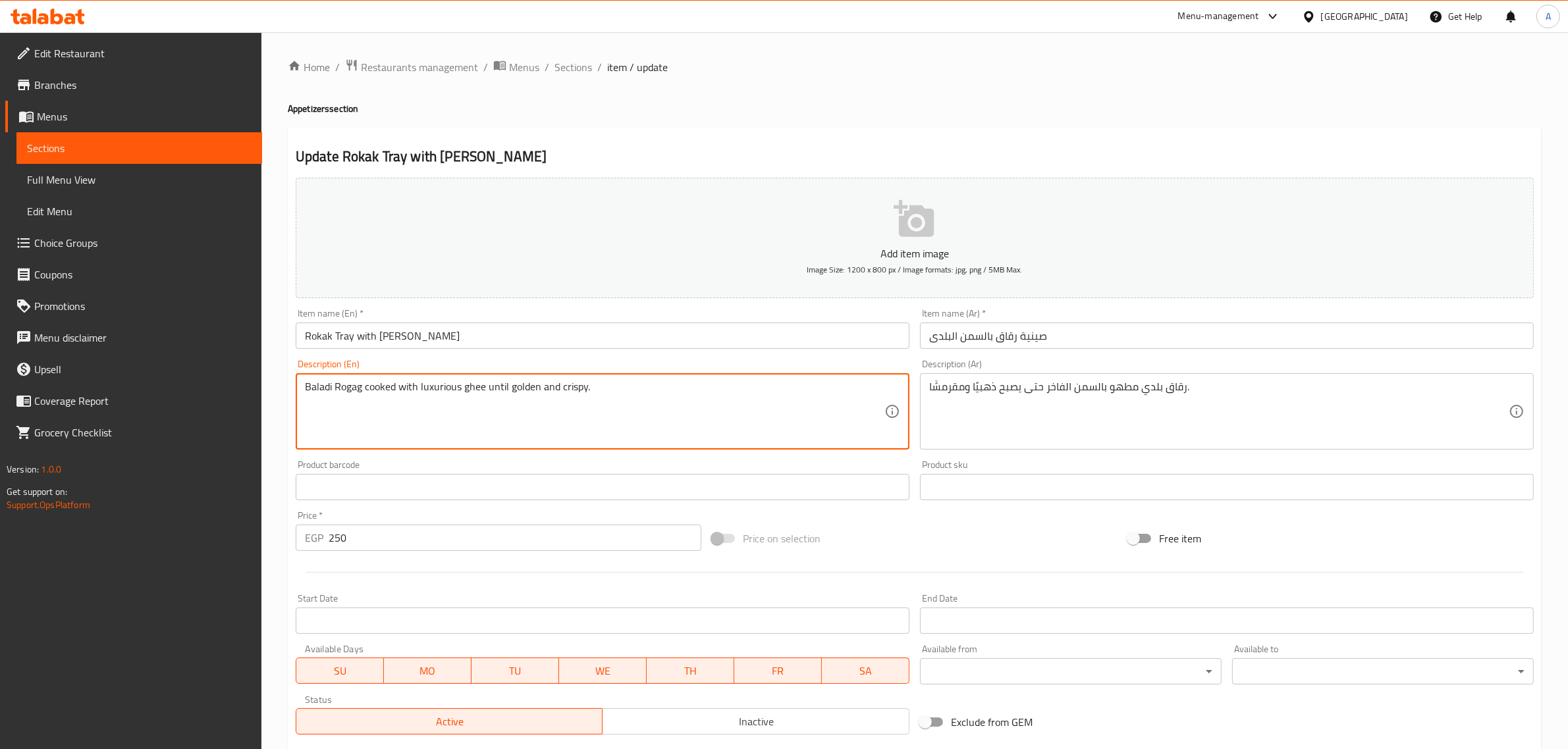
click at [354, 395] on textarea "Baladi Rogag cooked with luxurious ghee until golden and crispy." at bounding box center [594, 411] width 579 height 62
paste textarea "kak"
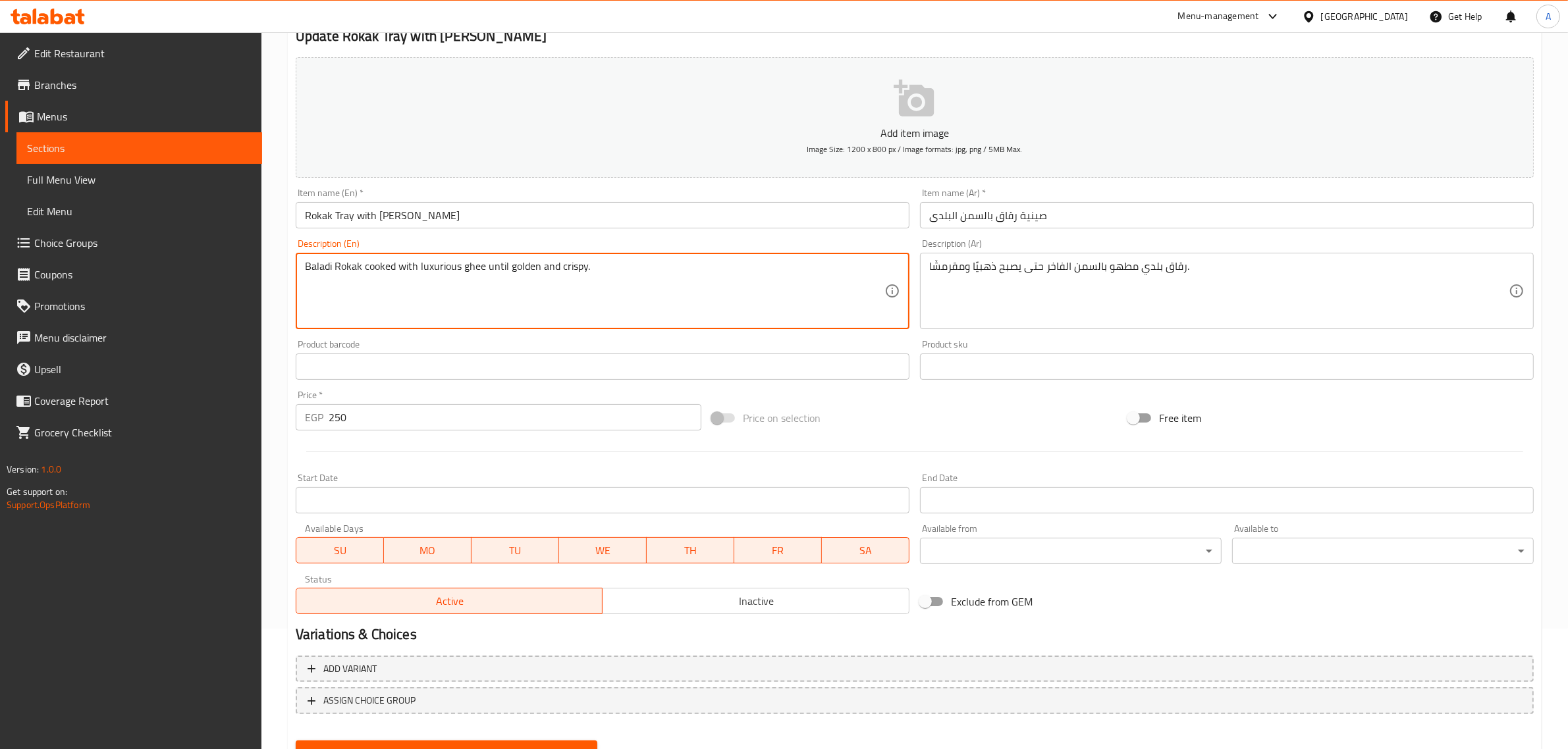
scroll to position [178, 0]
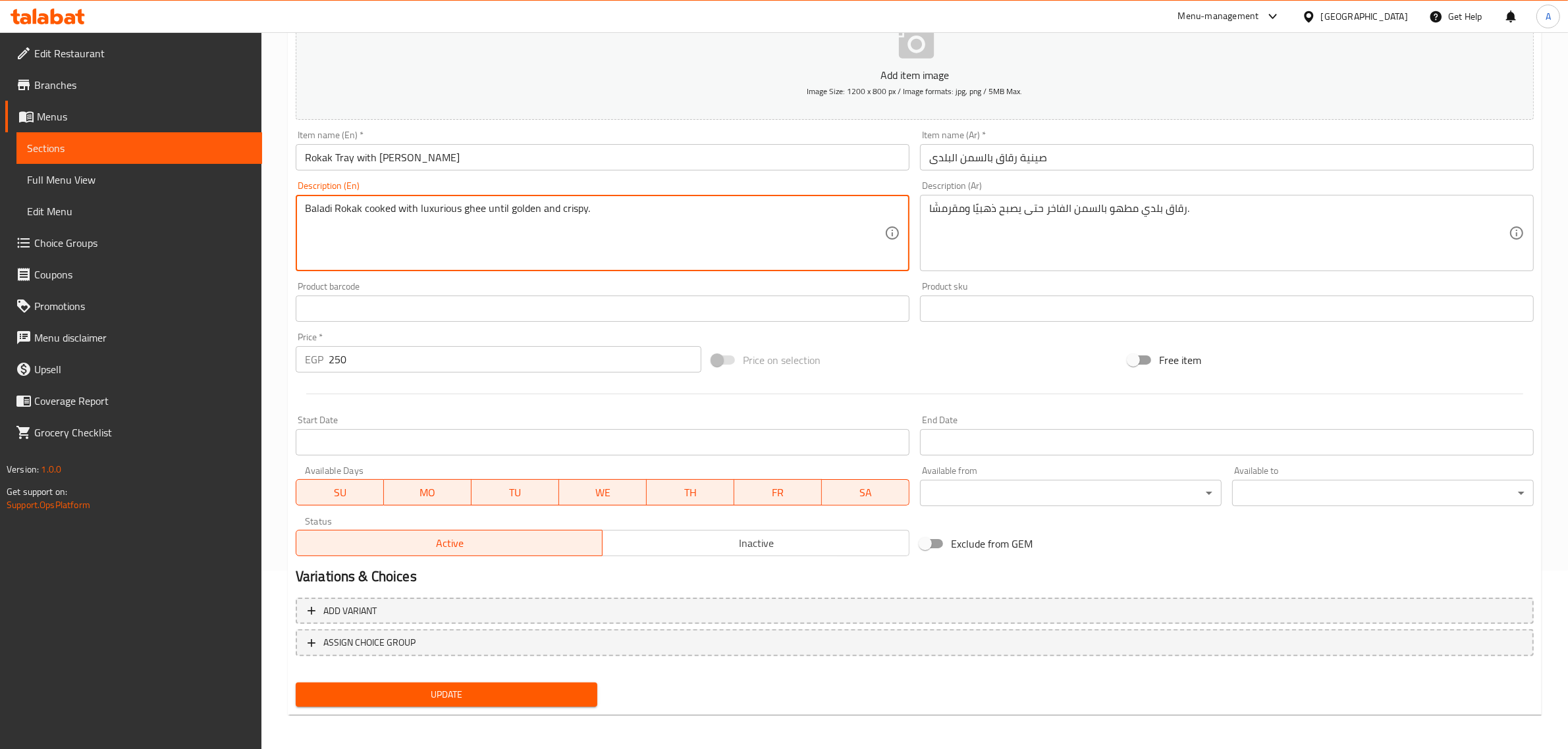
type textarea "Baladi Rokak cooked with luxurious ghee until golden and crispy."
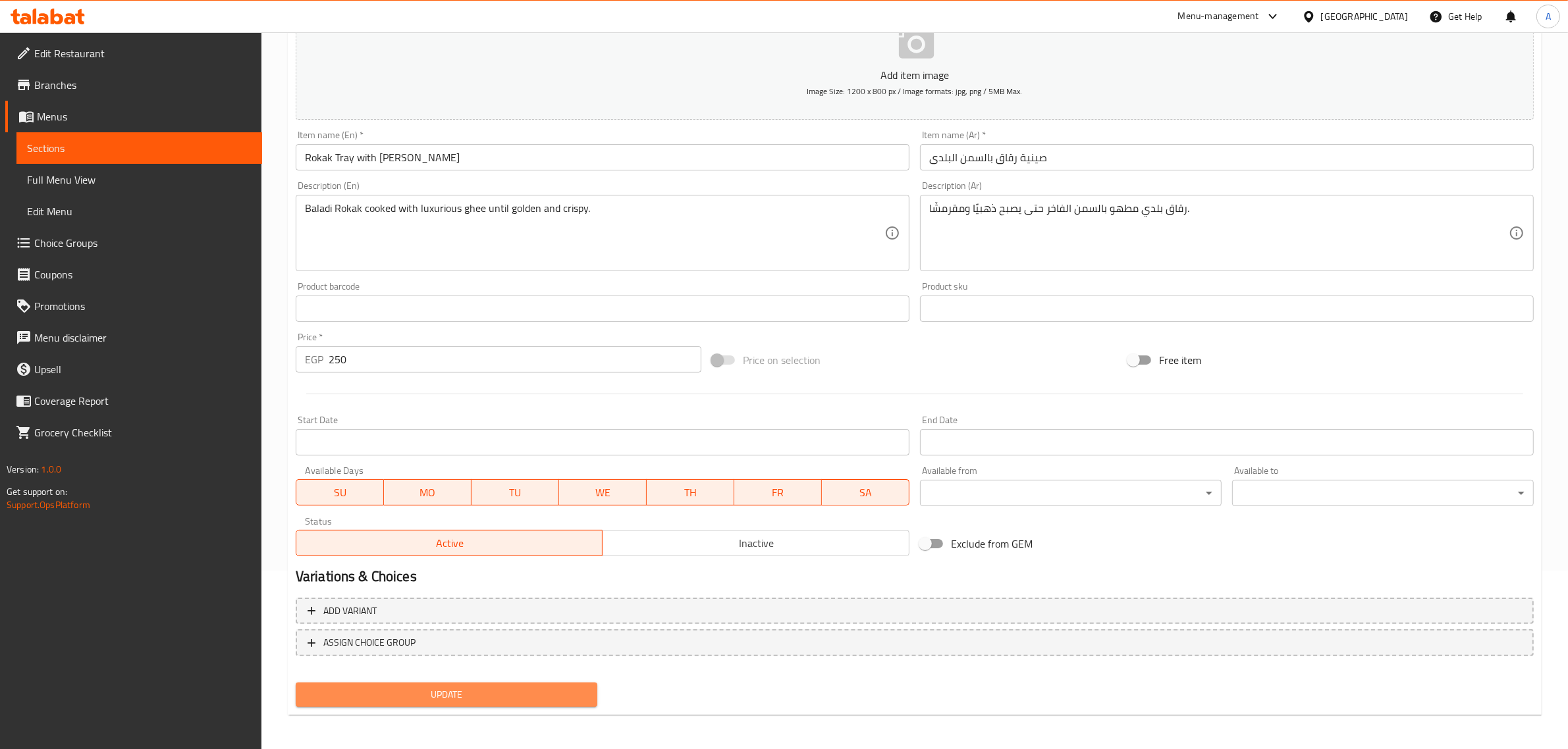
click at [485, 682] on button "Update" at bounding box center [446, 694] width 301 height 25
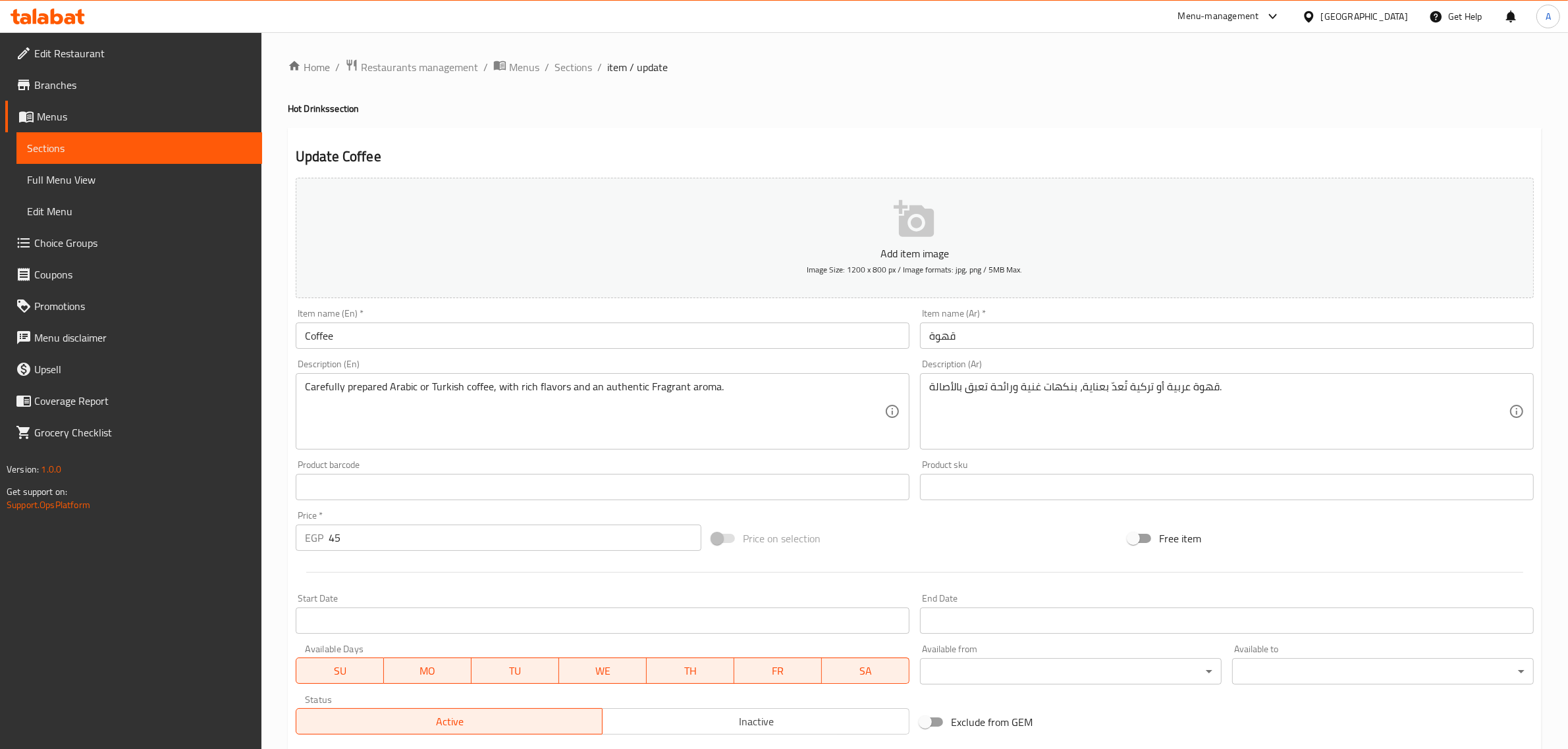
click at [1169, 413] on textarea "قهوة عربية أو تركية تُعدّ بعناية، بنكهات غنية ورائحة تعبق بالأصالة." at bounding box center [1218, 411] width 579 height 62
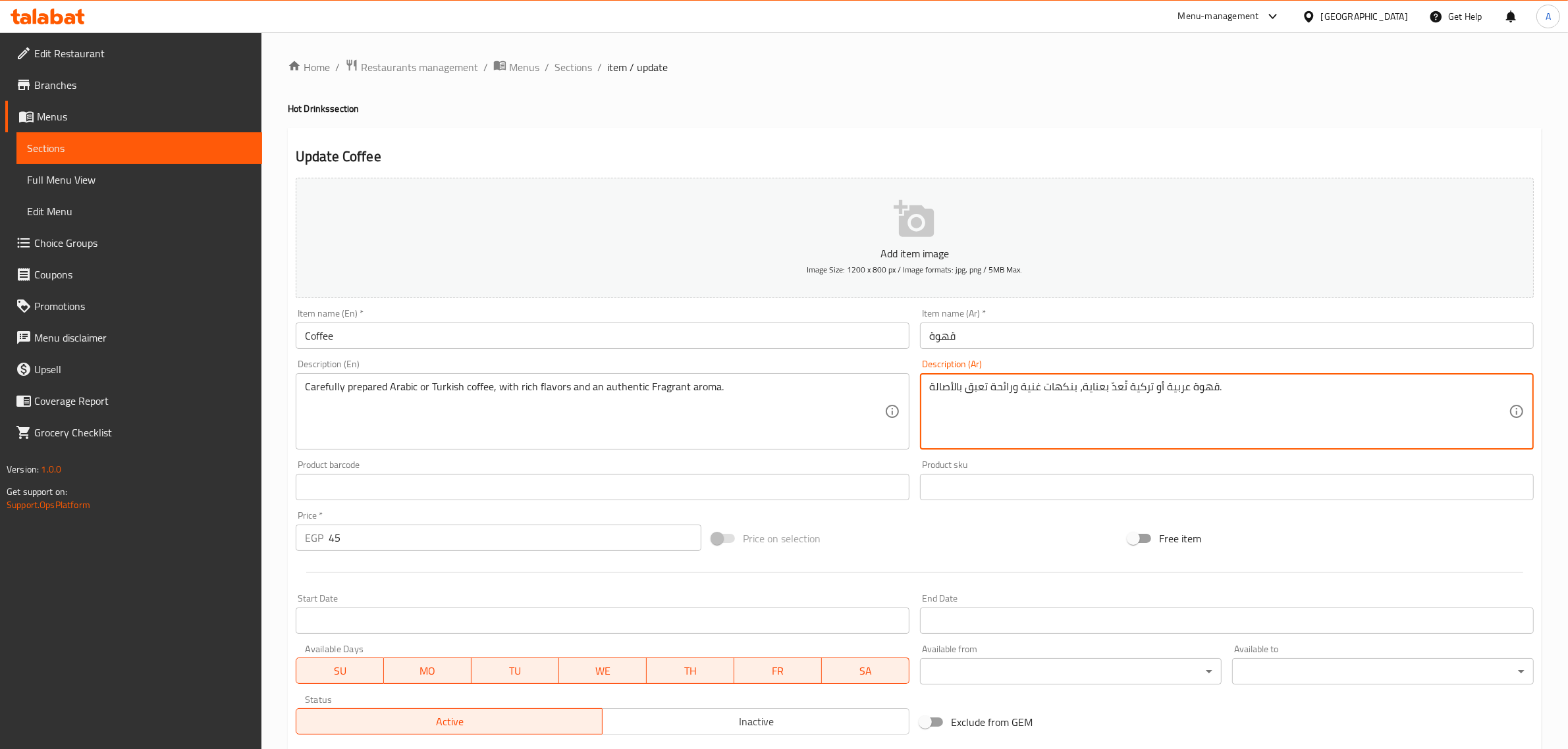
click at [1169, 413] on textarea "قهوة عربية أو تركية تُعدّ بعناية، بنكهات غنية ورائحة تعبق بالأصالة." at bounding box center [1218, 411] width 579 height 62
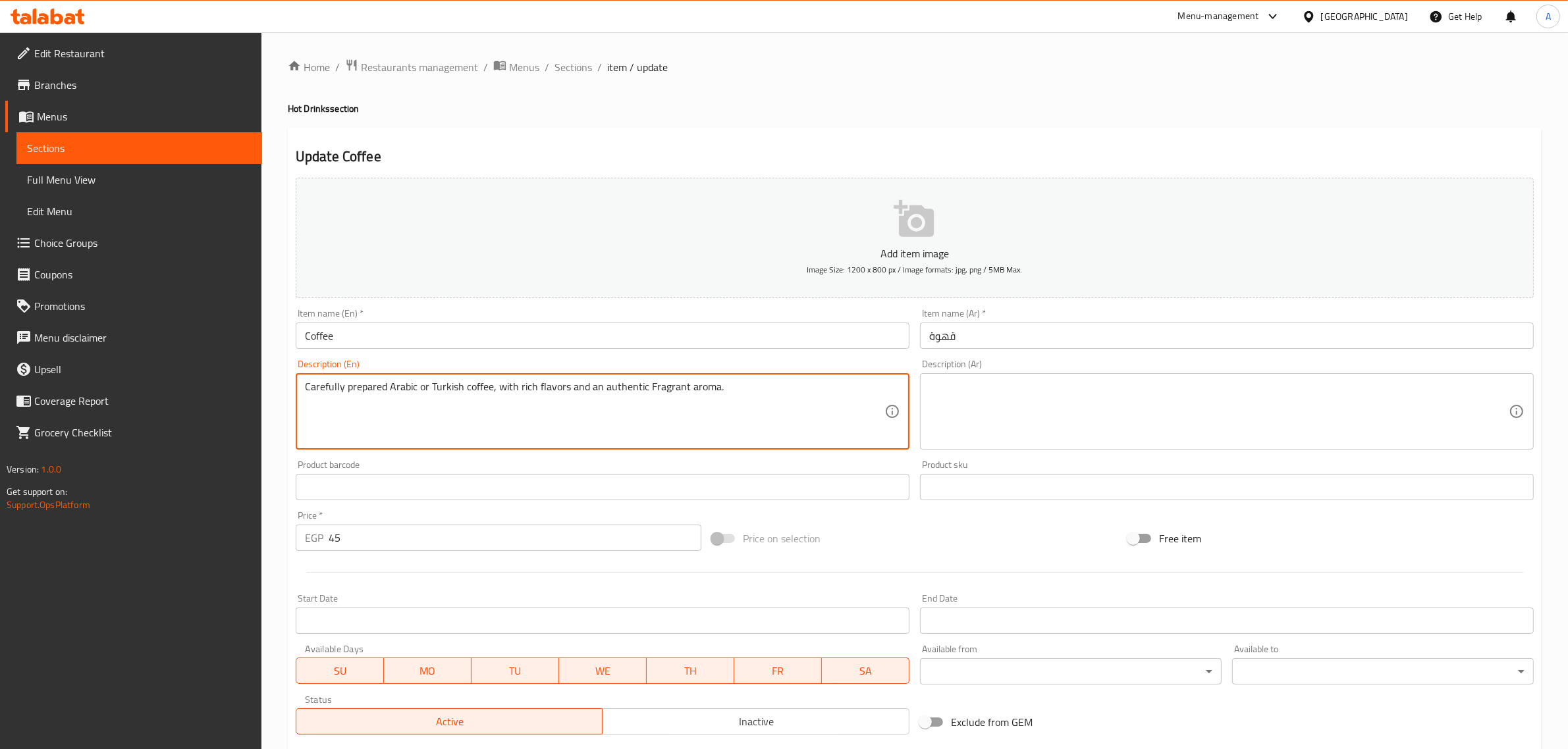
click at [791, 418] on textarea "Carefully prepared Arabic or Turkish coffee, with rich flavors and an authentic…" at bounding box center [594, 411] width 579 height 62
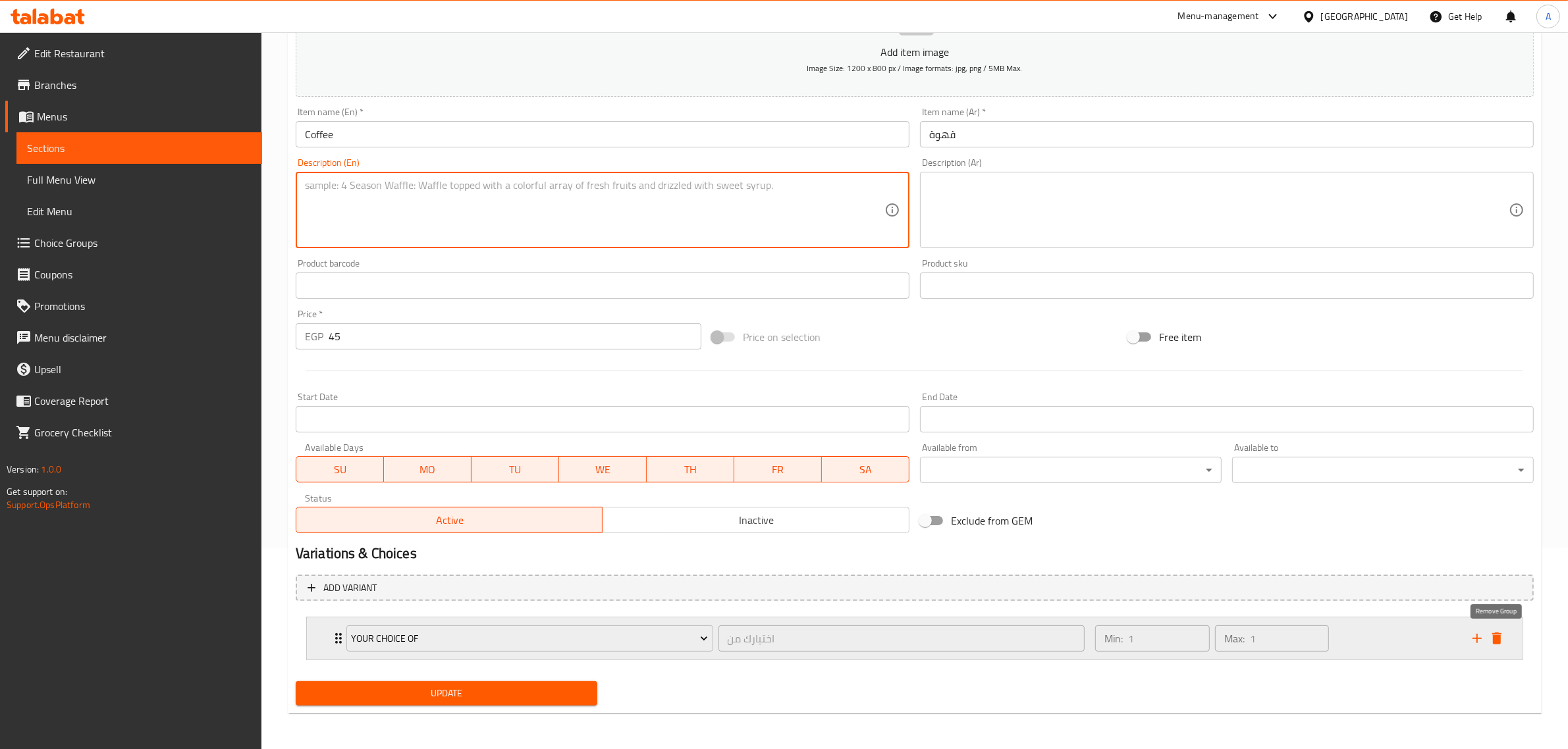
click at [1498, 644] on icon "delete" at bounding box center [1496, 638] width 16 height 16
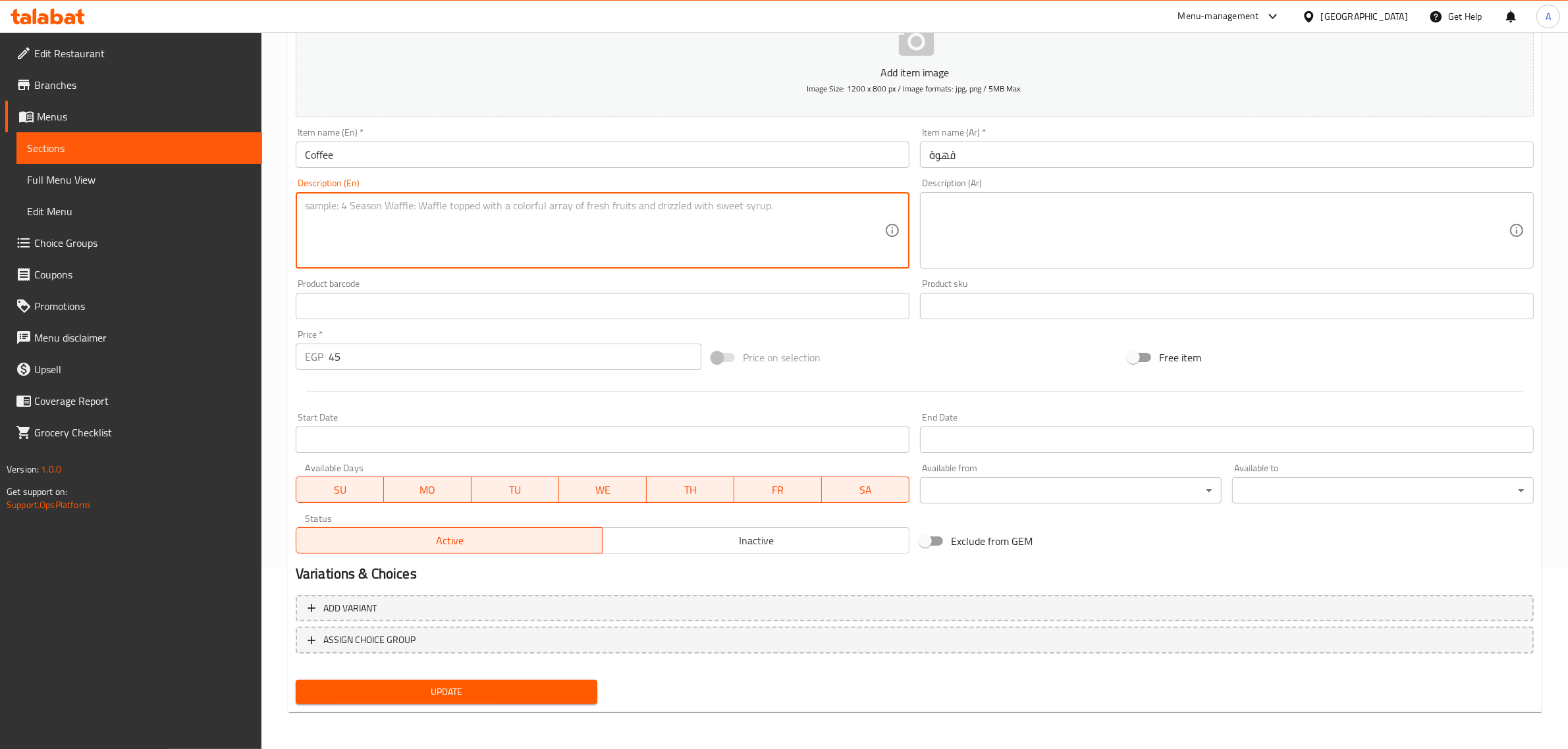
scroll to position [178, 0]
click at [495, 704] on button "Update" at bounding box center [446, 694] width 301 height 25
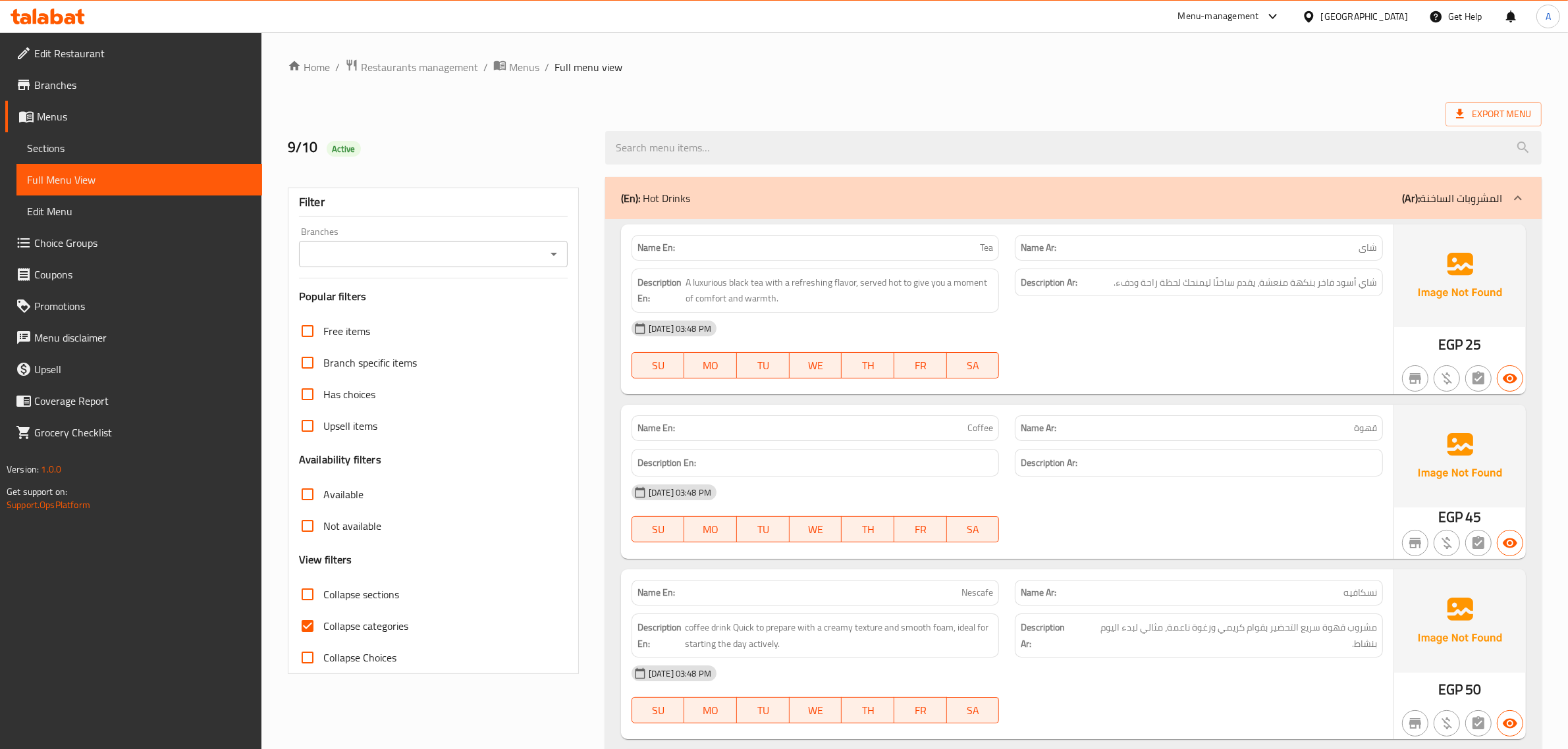
click at [360, 581] on label "Collapse sections" at bounding box center [345, 594] width 107 height 32
click at [323, 581] on input "Collapse sections" at bounding box center [307, 594] width 32 height 32
checkbox input "true"
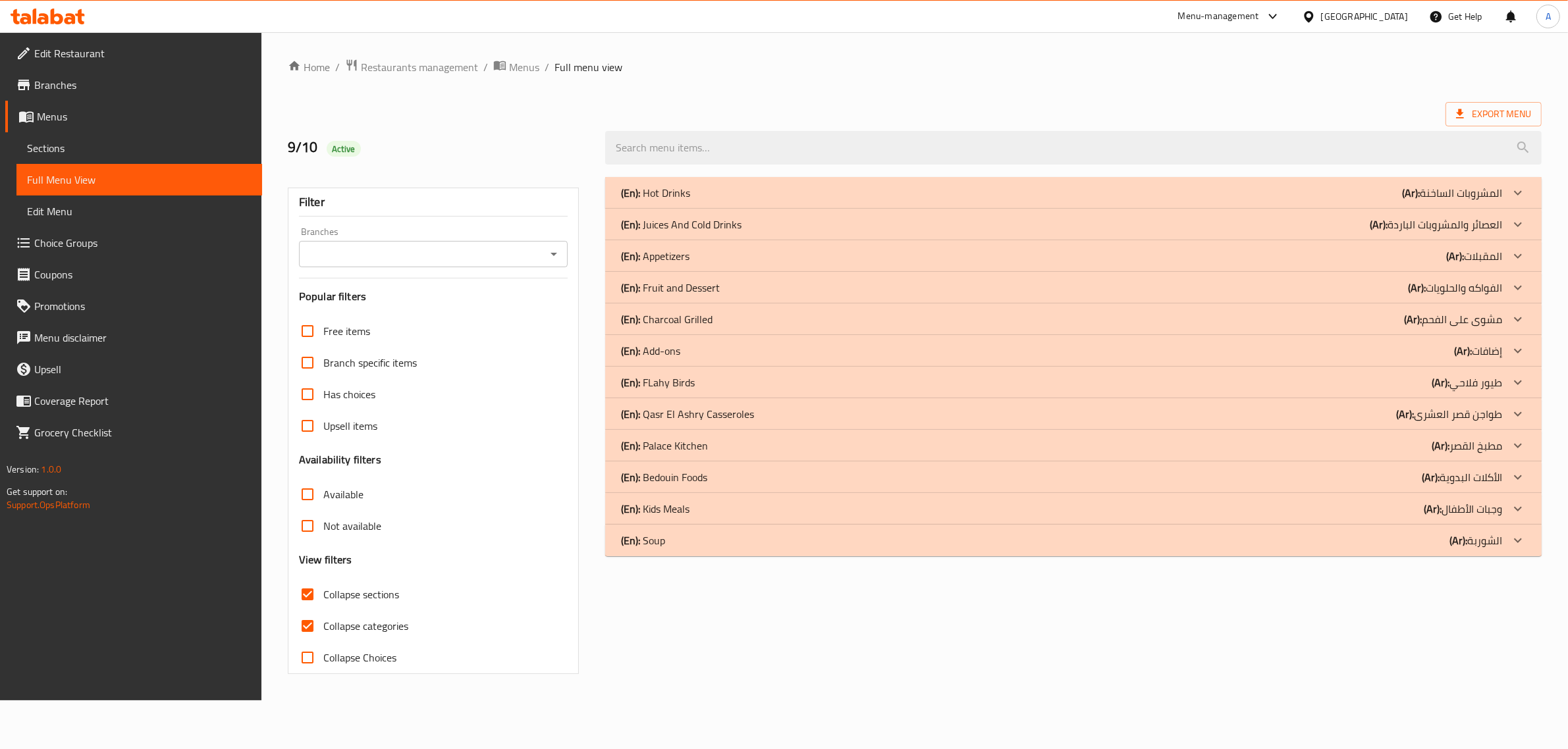
click at [341, 626] on span "Collapse categories" at bounding box center [365, 626] width 85 height 16
click at [323, 626] on input "Collapse categories" at bounding box center [307, 625] width 32 height 32
checkbox input "false"
click at [701, 194] on div "(En): Hot Drinks (Ar): المشروبات الساخنة" at bounding box center [1070, 193] width 889 height 16
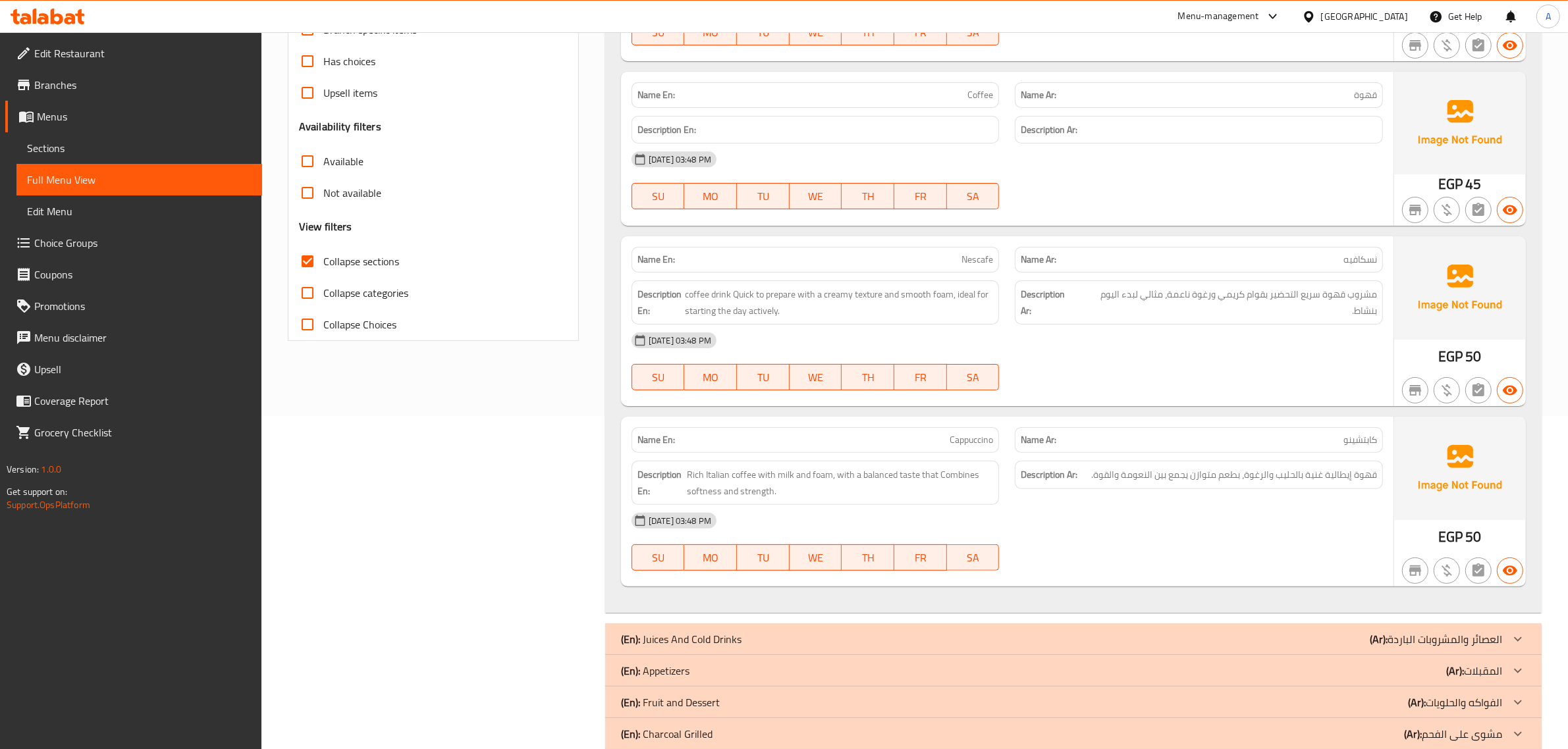
scroll to position [379, 0]
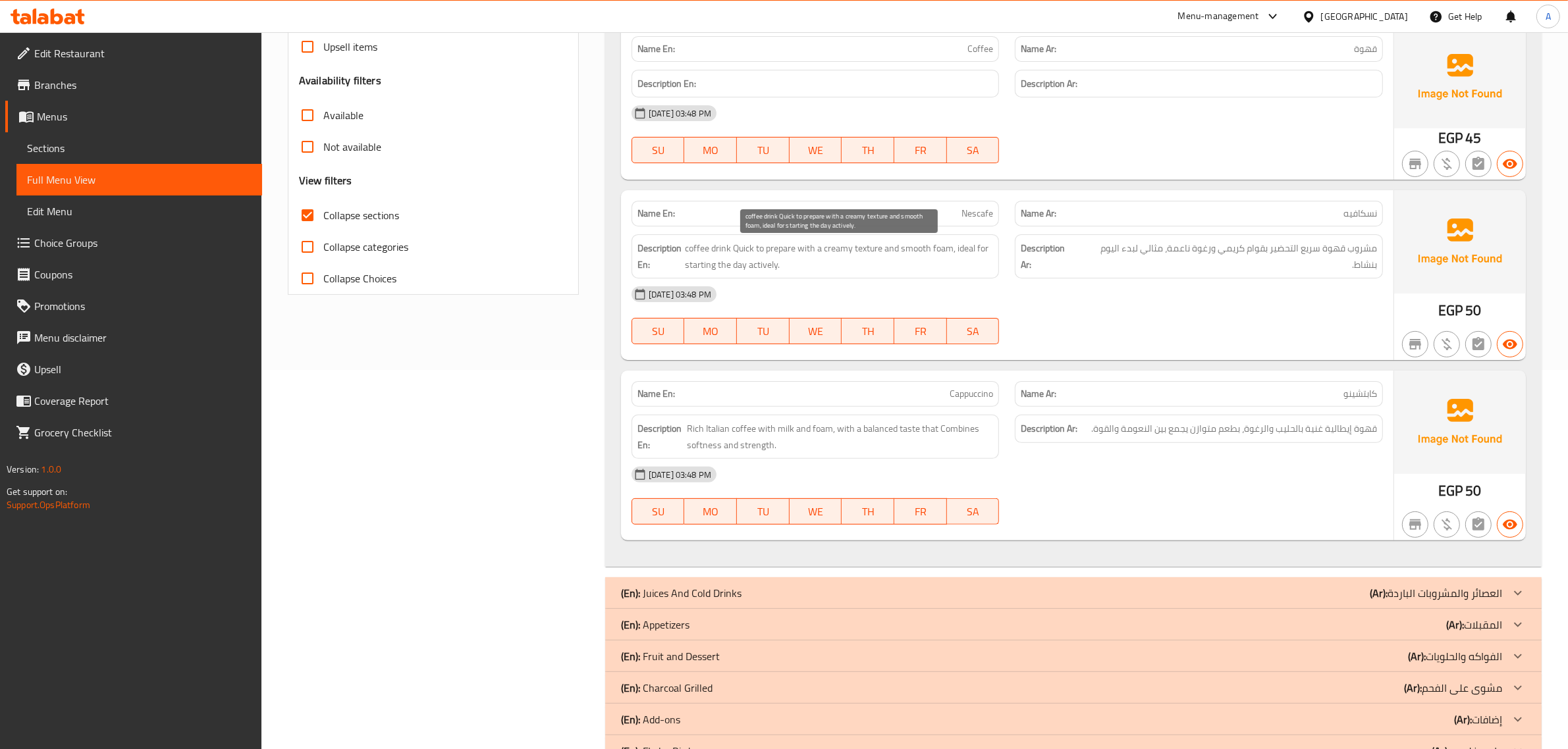
click at [930, 267] on span "coffee drink Quick to prepare with a creamy texture and smooth foam, ideal for …" at bounding box center [838, 256] width 308 height 32
click at [983, 204] on div "Name En: Nescafe" at bounding box center [815, 213] width 368 height 26
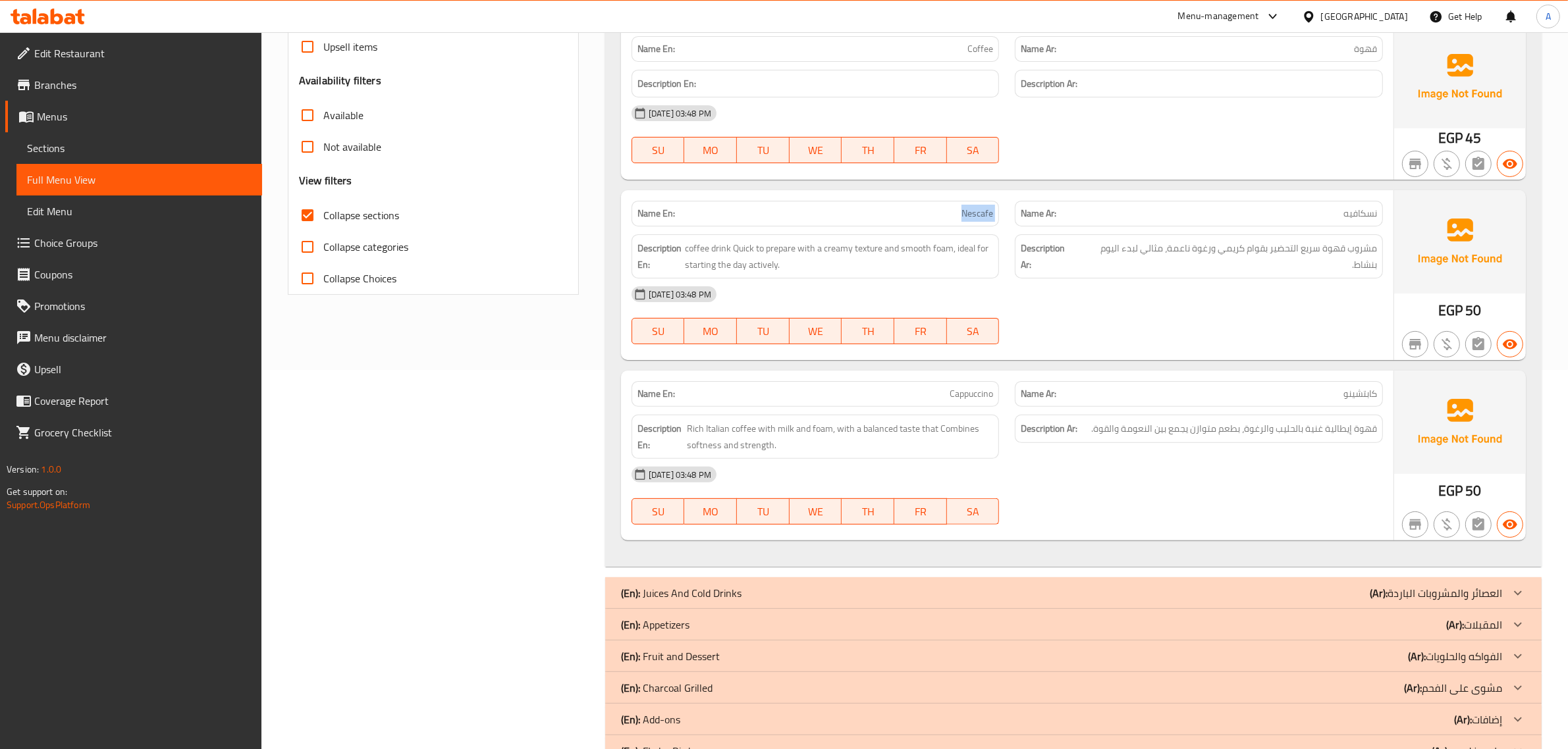
click at [983, 204] on div "Name En: Nescafe" at bounding box center [815, 213] width 368 height 26
copy span "Nescafe"
click at [934, 428] on span "Rich Italian coffee with milk and foam, with a balanced taste that Combines sof…" at bounding box center [840, 437] width 306 height 32
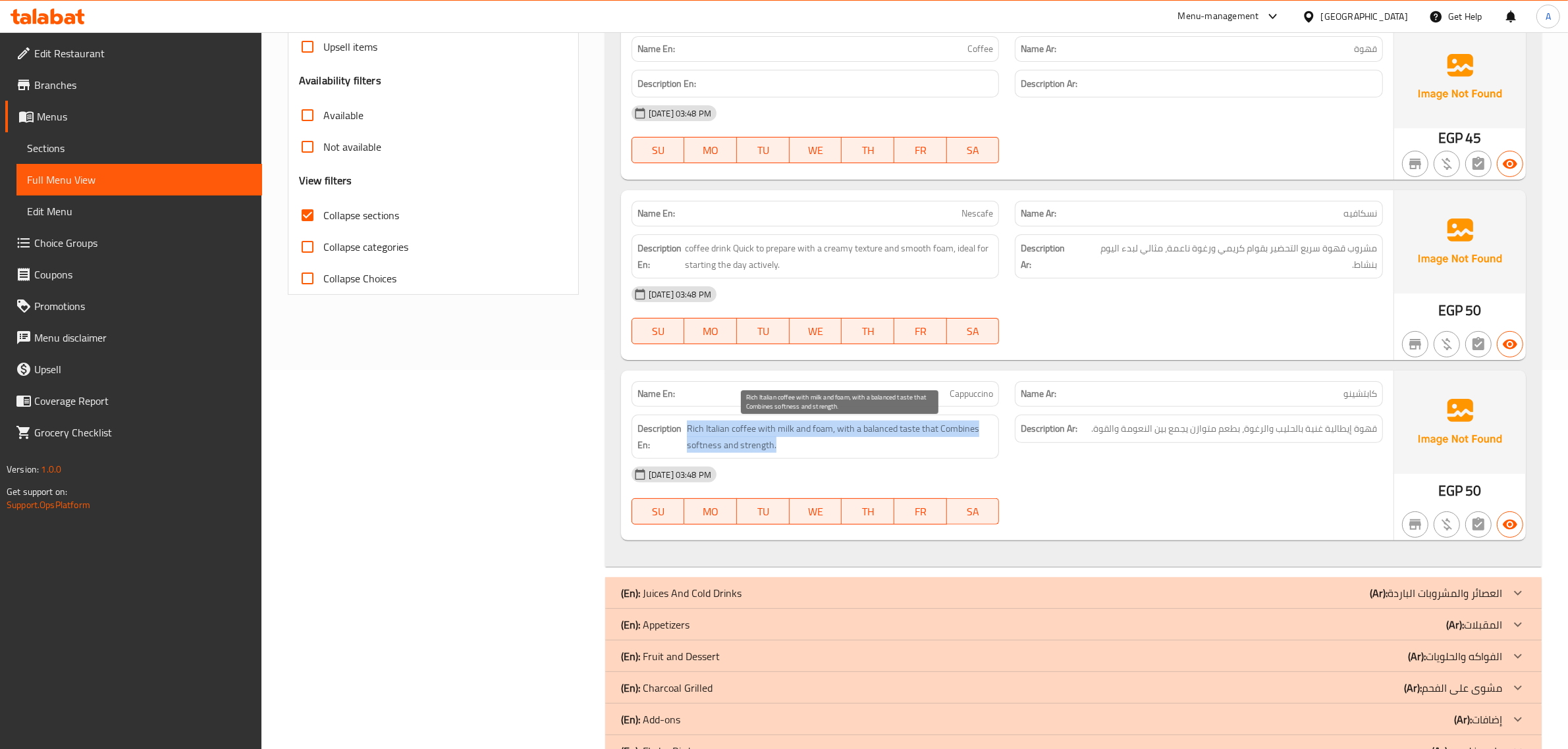
click at [934, 428] on span "Rich Italian coffee with milk and foam, with a balanced taste that Combines sof…" at bounding box center [840, 437] width 306 height 32
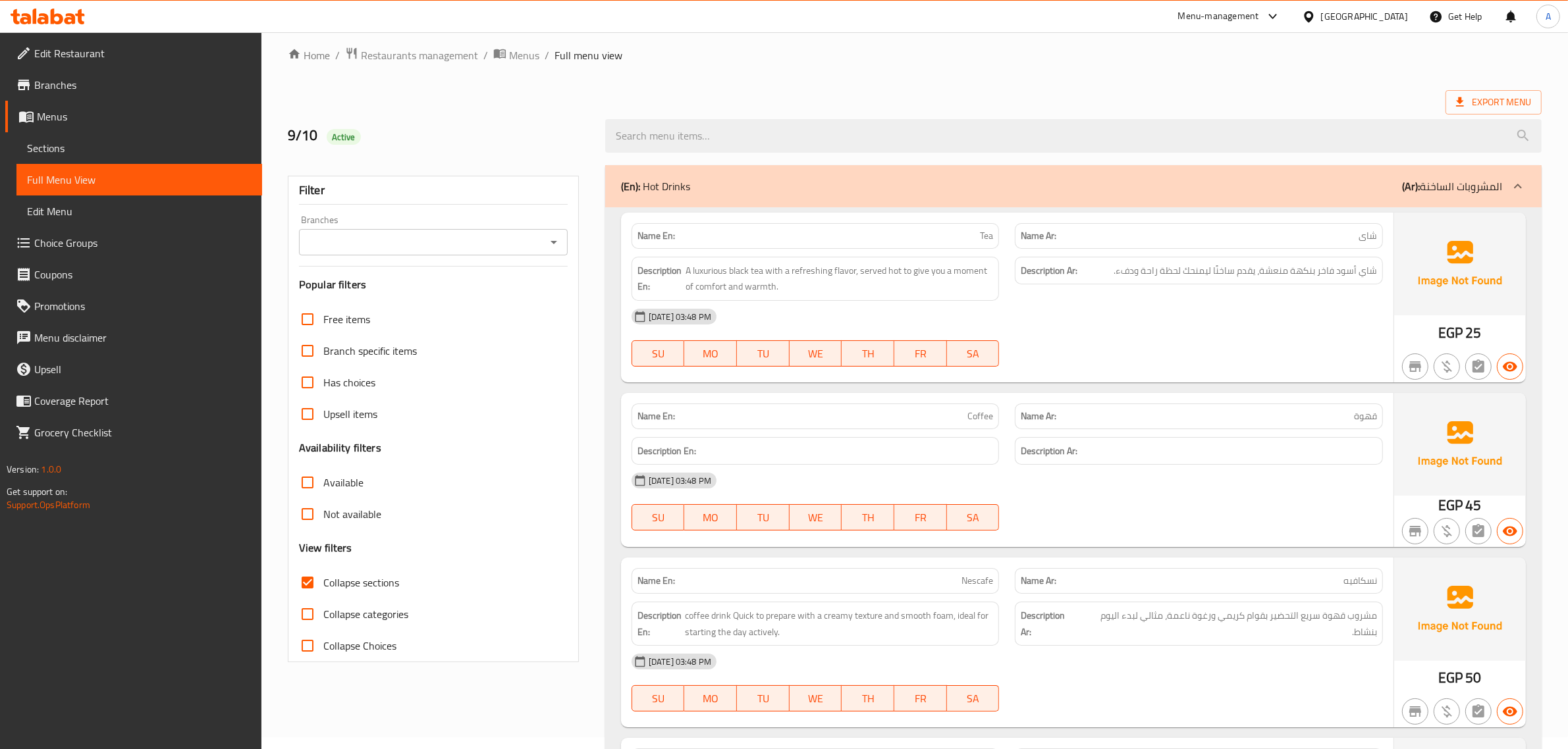
scroll to position [6, 0]
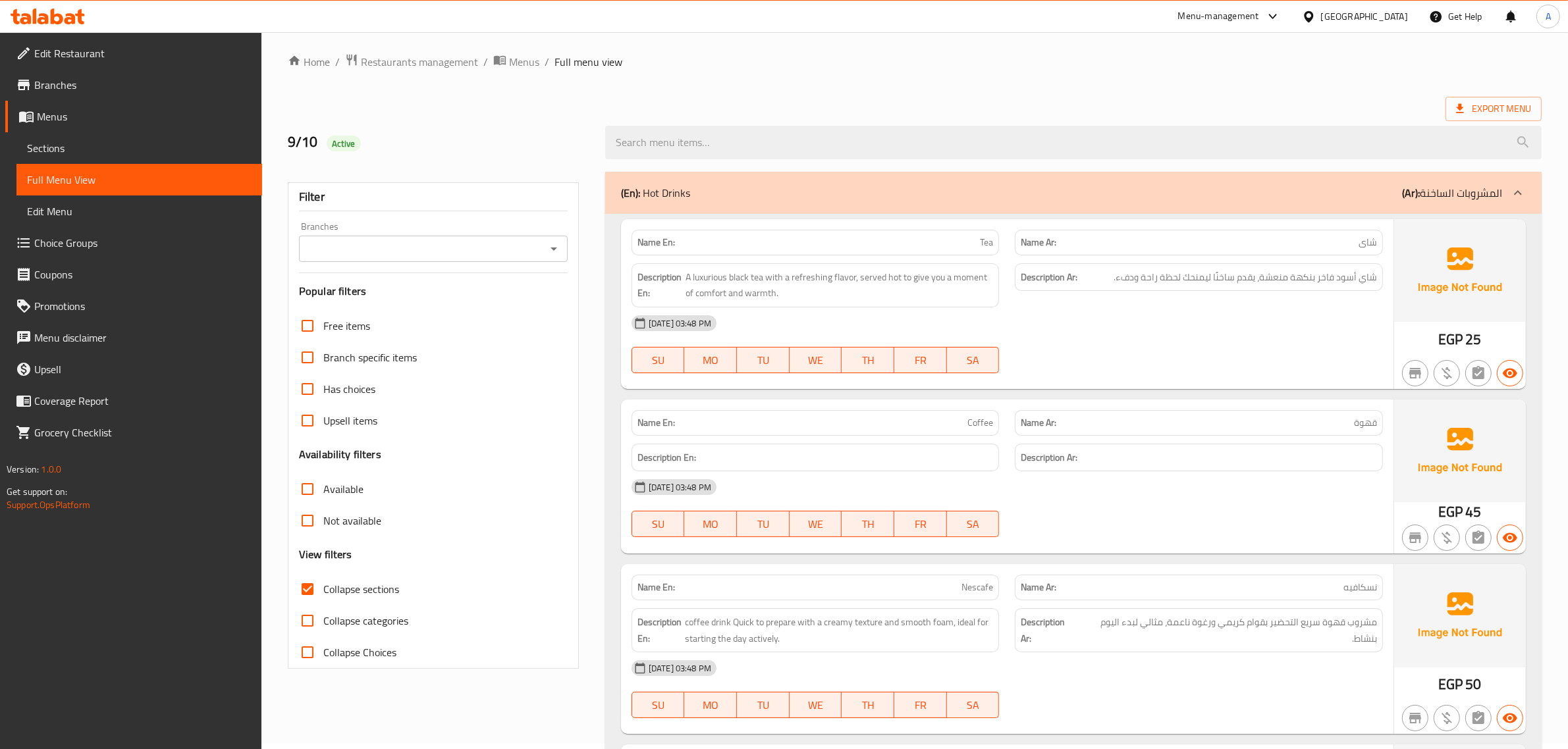
click at [1465, 195] on p "(Ar): المشروبات الساخنة" at bounding box center [1451, 193] width 100 height 16
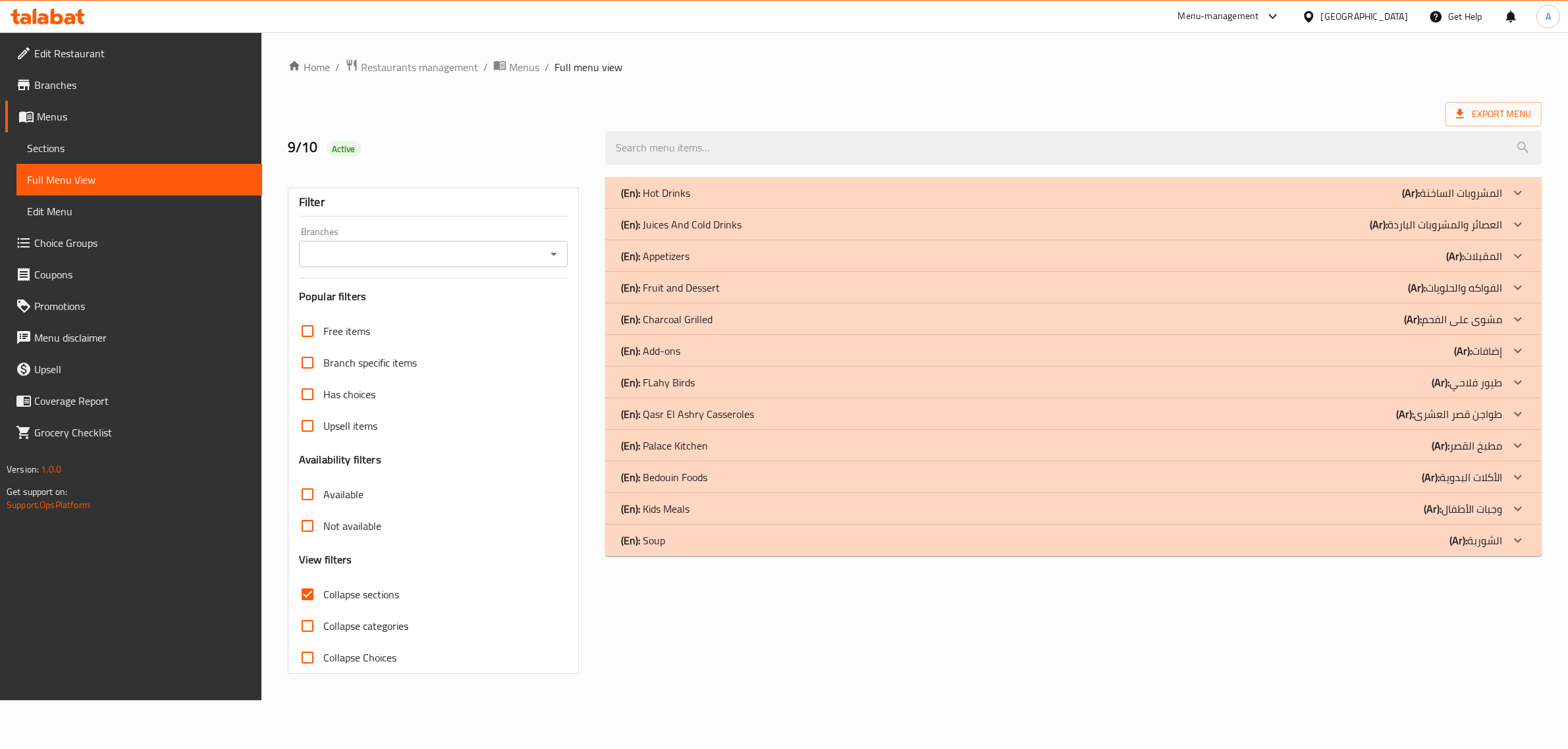
scroll to position [0, 0]
click at [693, 218] on p "(En): Juices And Cold Drinks" at bounding box center [686, 225] width 121 height 16
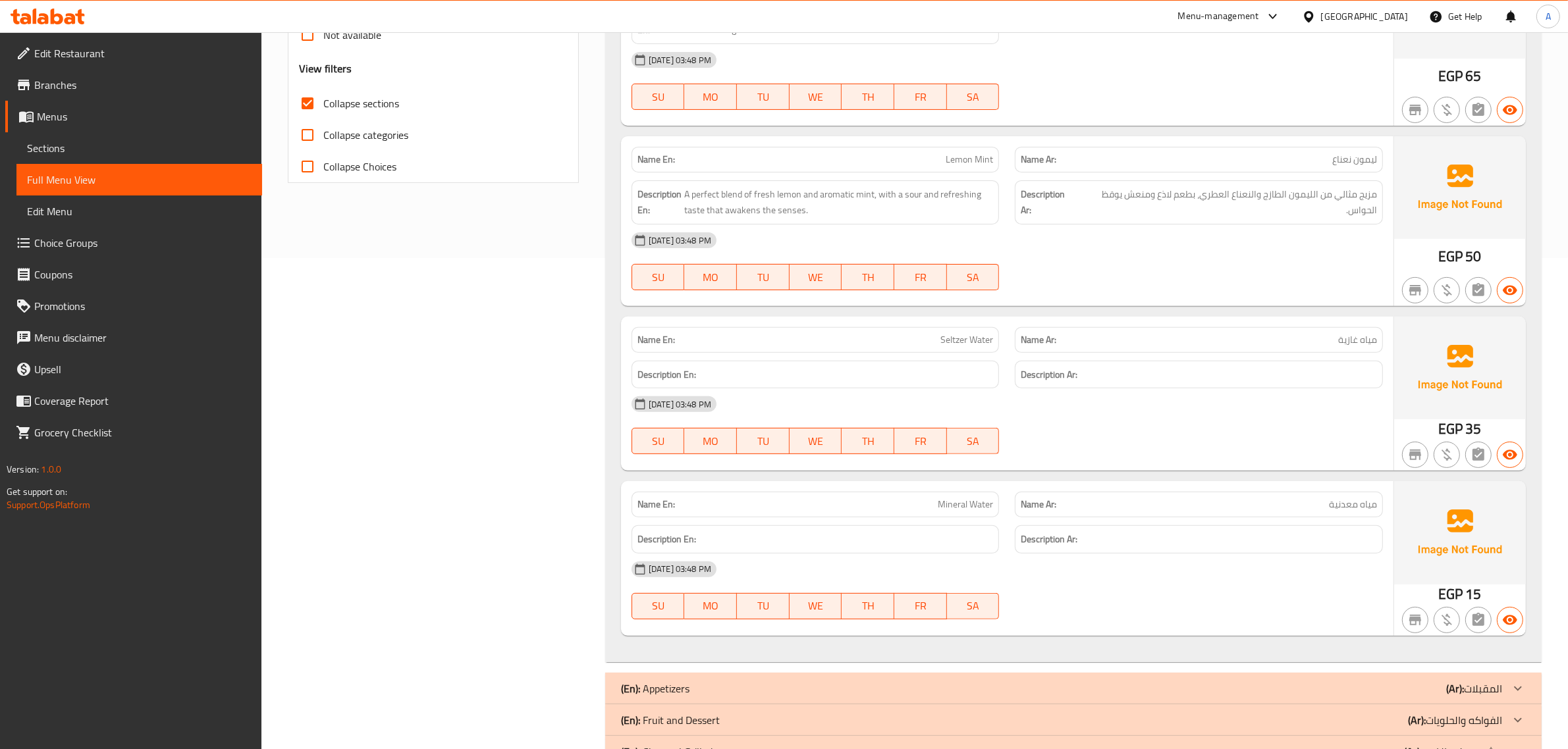
scroll to position [492, 0]
click at [942, 191] on span "A perfect blend of fresh lemon and aromatic mint, with a sour and refreshing ta…" at bounding box center [838, 201] width 310 height 32
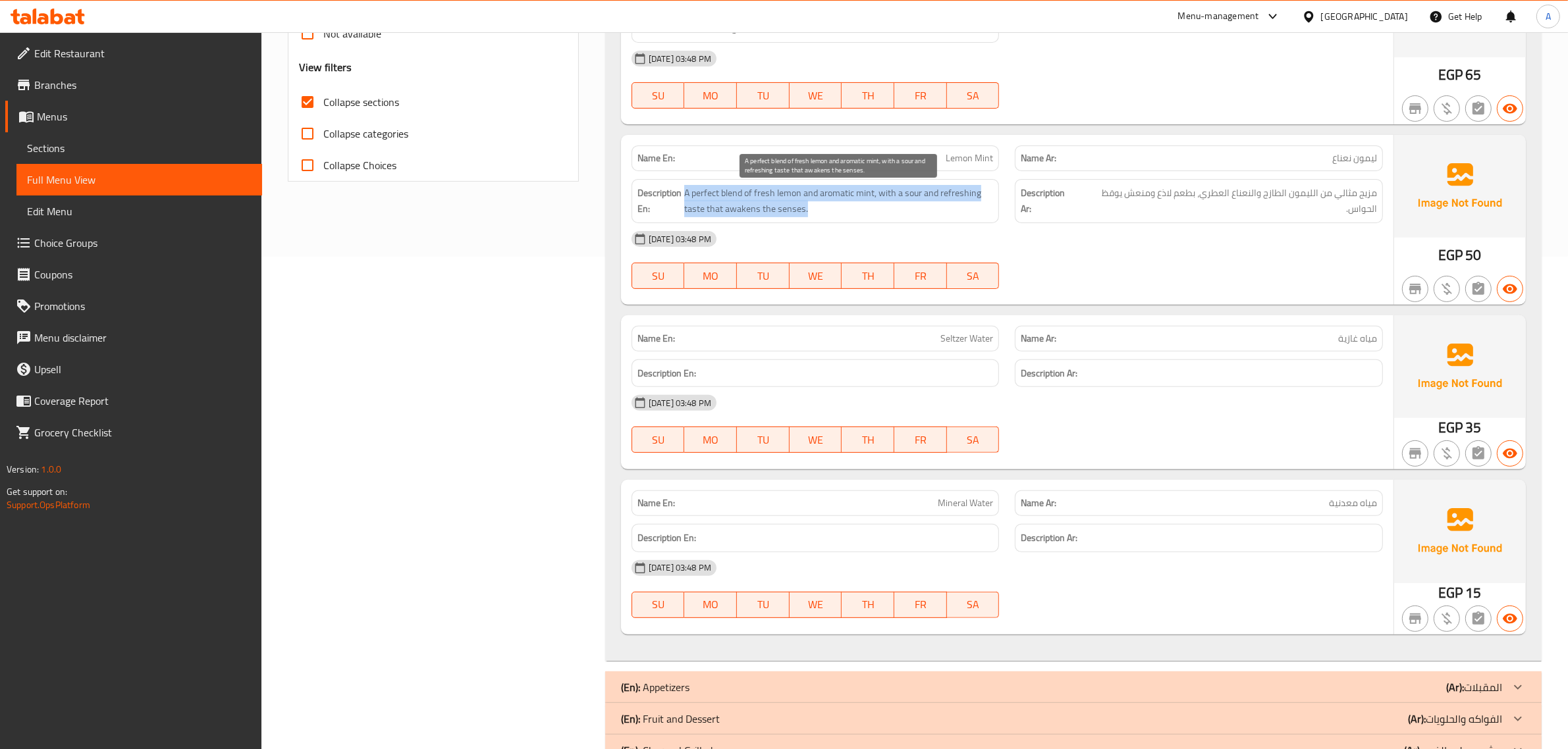
click at [942, 191] on span "A perfect blend of fresh lemon and aromatic mint, with a sour and refreshing ta…" at bounding box center [838, 201] width 310 height 32
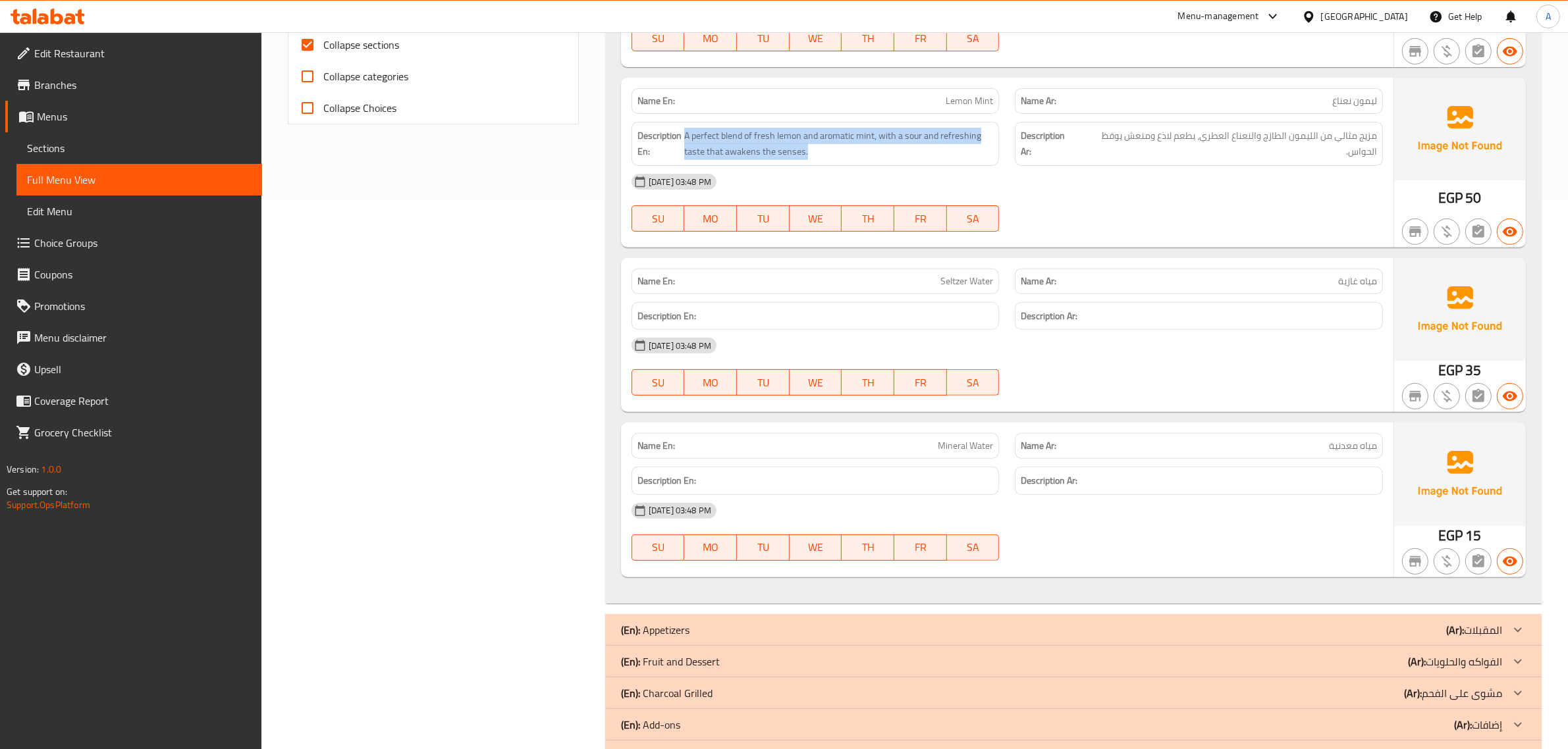
scroll to position [579, 0]
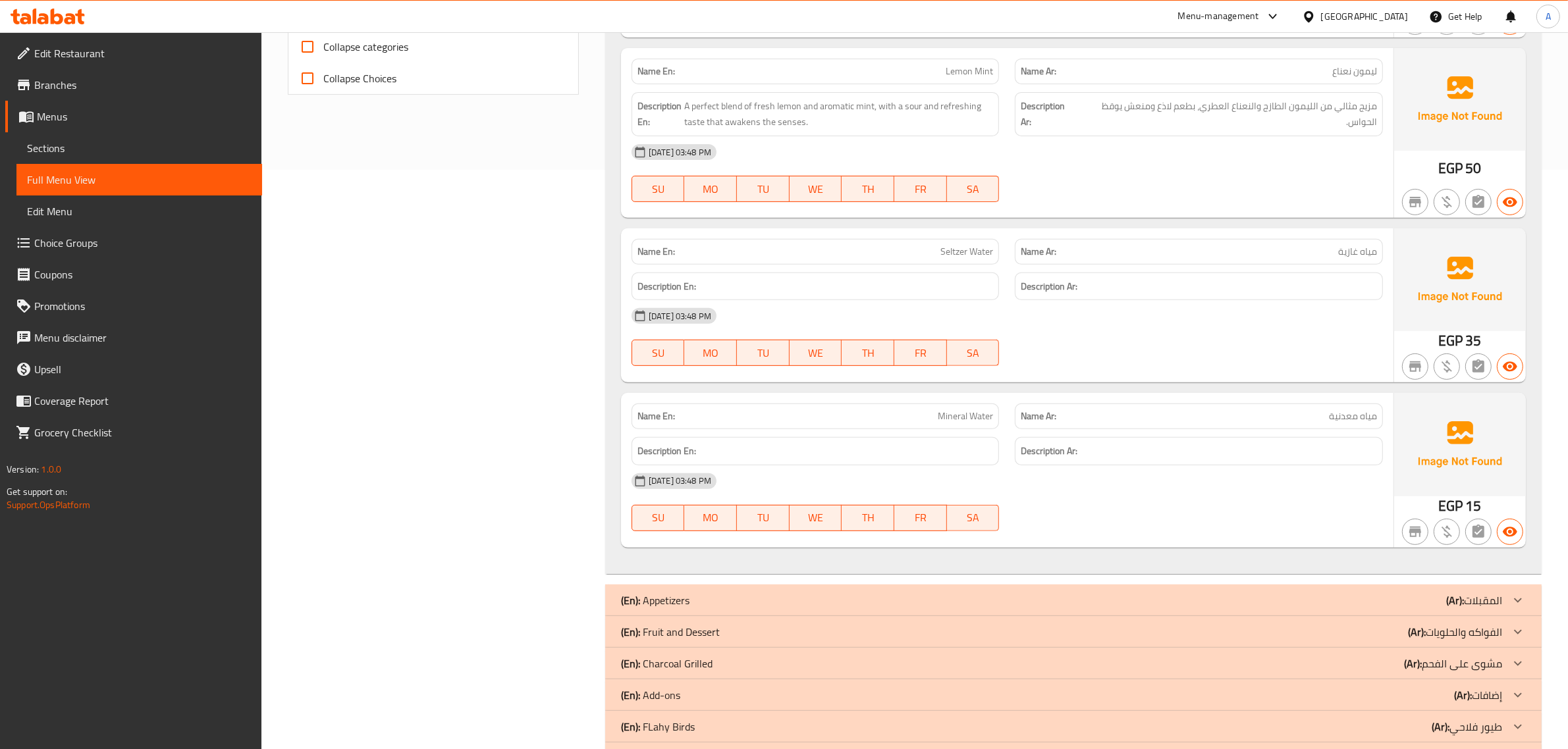
click at [1462, 639] on p "(Ar): الفواكه والحلويات" at bounding box center [1455, 632] width 94 height 16
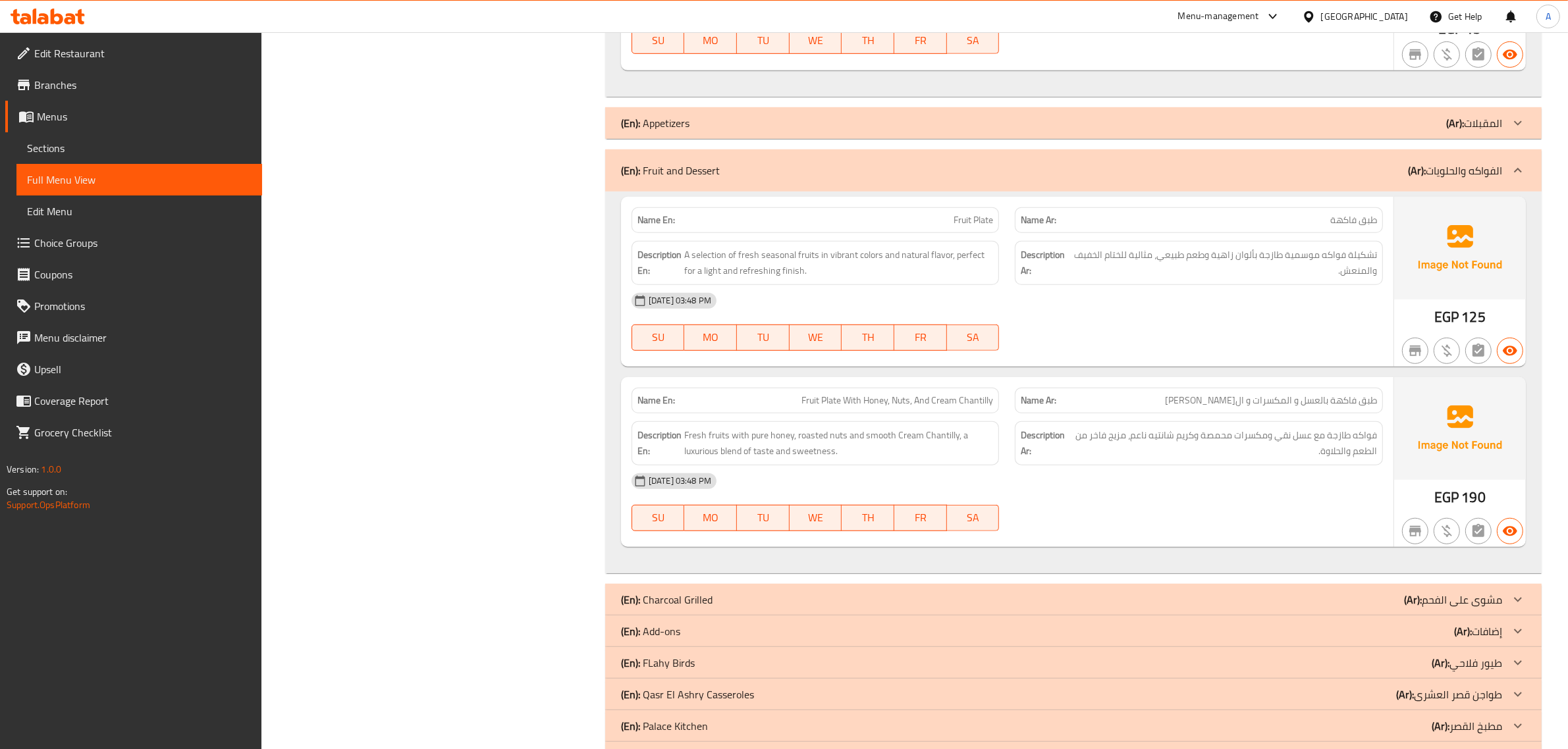
scroll to position [1070, 0]
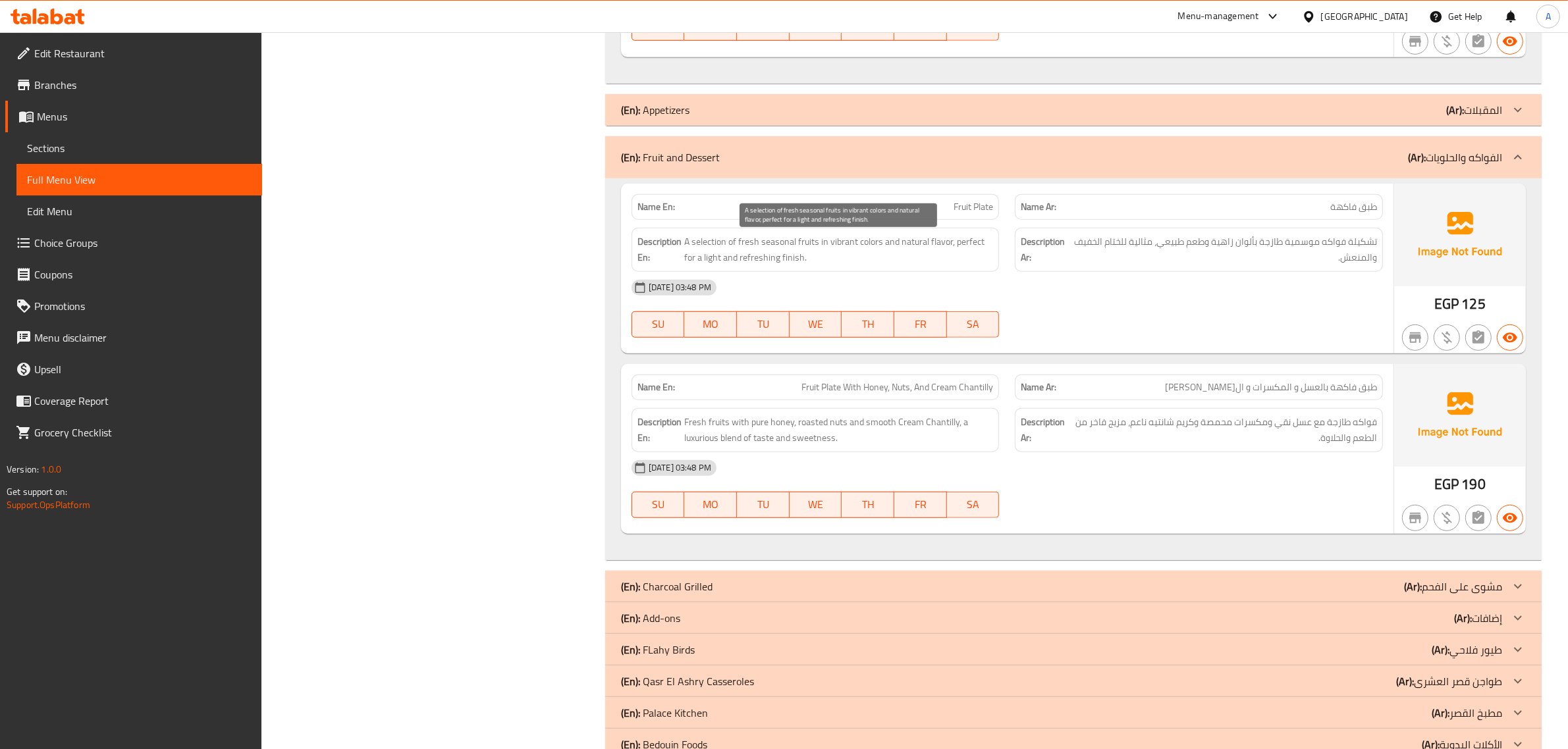
click at [955, 265] on span "A selection of fresh seasonal fruits in vibrant colors and natural flavor, perf…" at bounding box center [838, 250] width 310 height 32
click at [904, 216] on div "Name En: Fruit Plate" at bounding box center [815, 207] width 368 height 26
click at [904, 214] on p "Name En: Fruit Plate" at bounding box center [815, 207] width 356 height 14
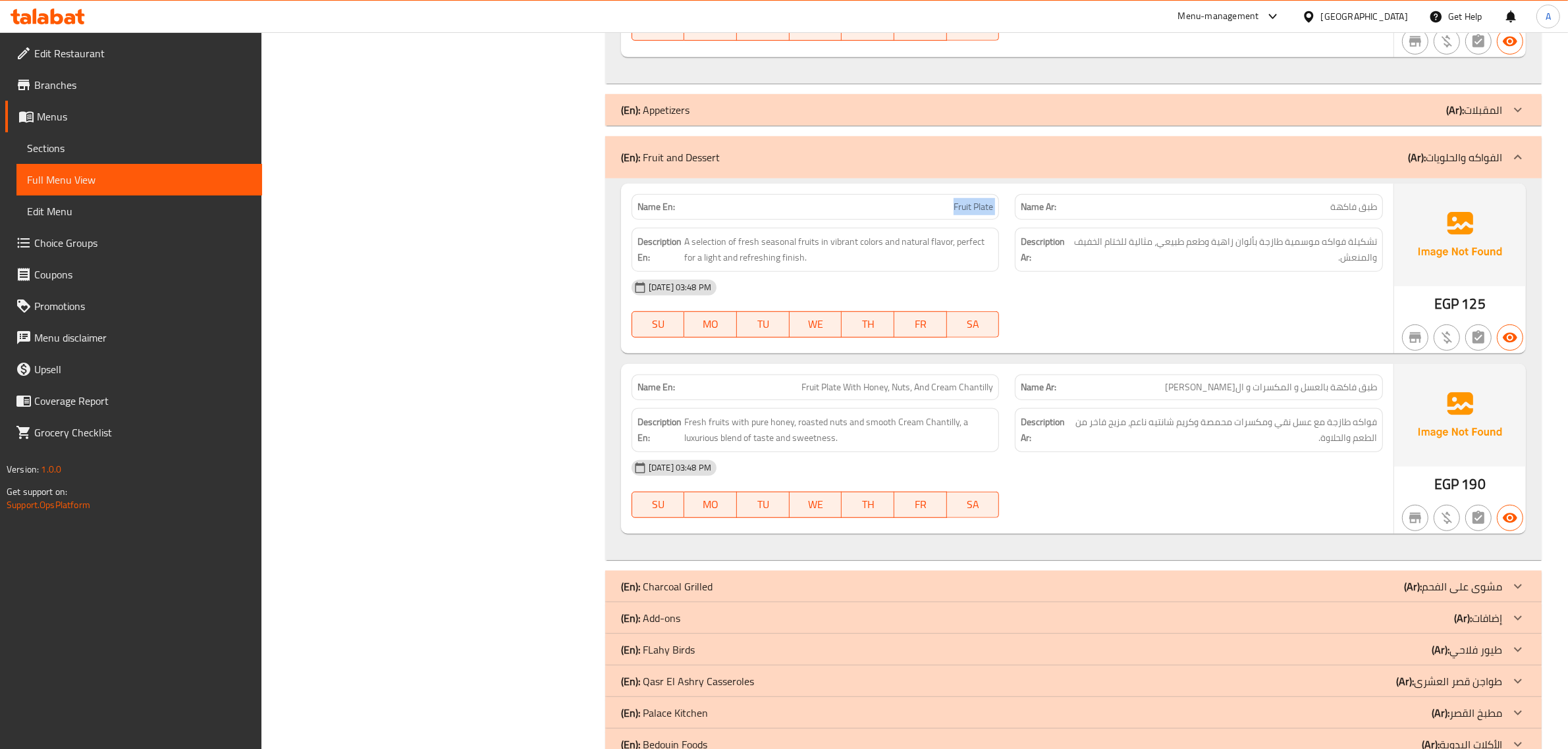
click at [904, 214] on p "Name En: Fruit Plate" at bounding box center [815, 207] width 356 height 14
copy span "Fruit Plate"
click at [938, 441] on span "Fresh fruits with pure honey, roasted nuts and smooth Cream Chantilly, a luxuri…" at bounding box center [838, 430] width 310 height 32
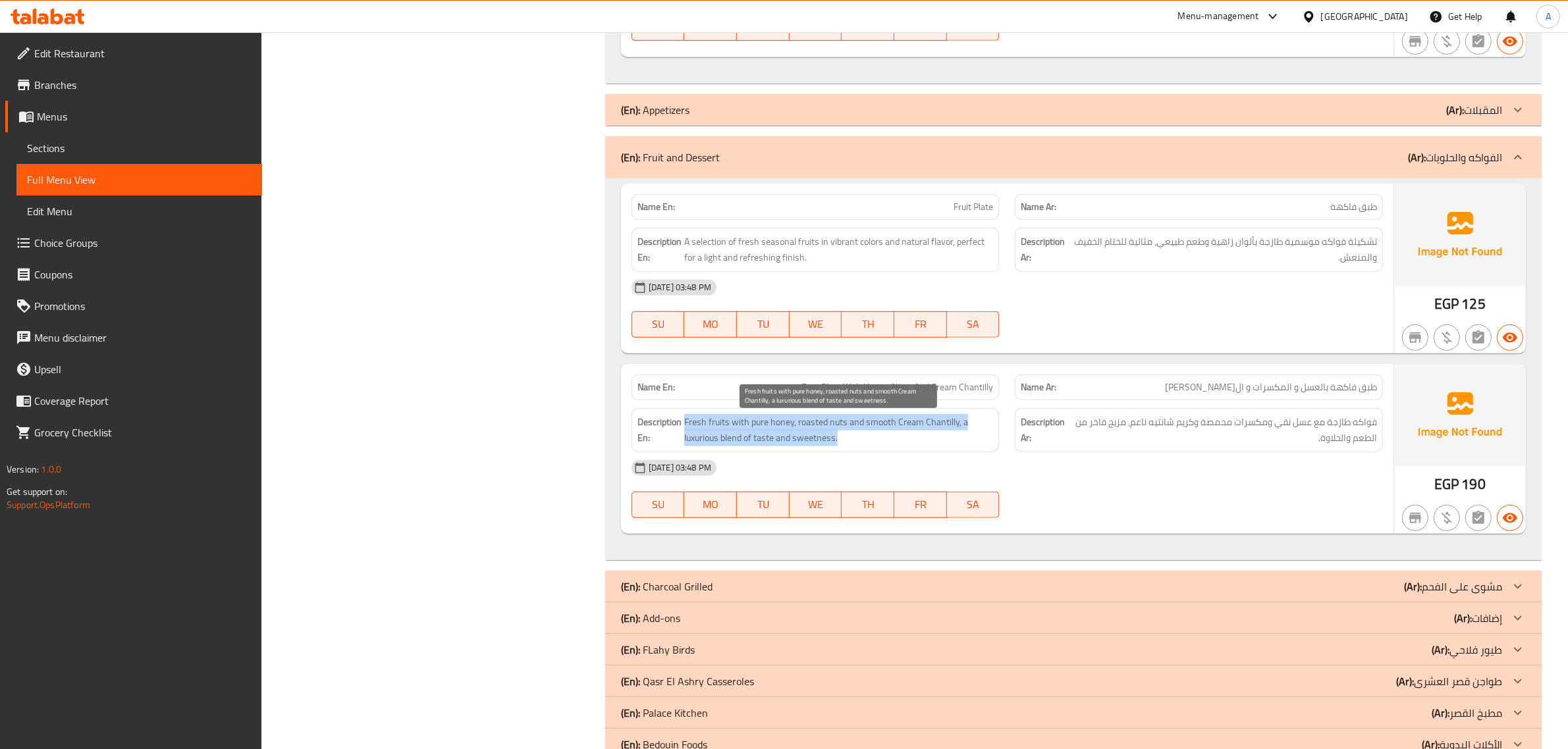
click at [938, 441] on span "Fresh fruits with pure honey, roasted nuts and smooth Cream Chantilly, a luxuri…" at bounding box center [838, 430] width 310 height 32
click at [1242, 162] on div "(En): Fruit and Dessert (Ar): الفواكه والحلويات" at bounding box center [1061, 157] width 881 height 16
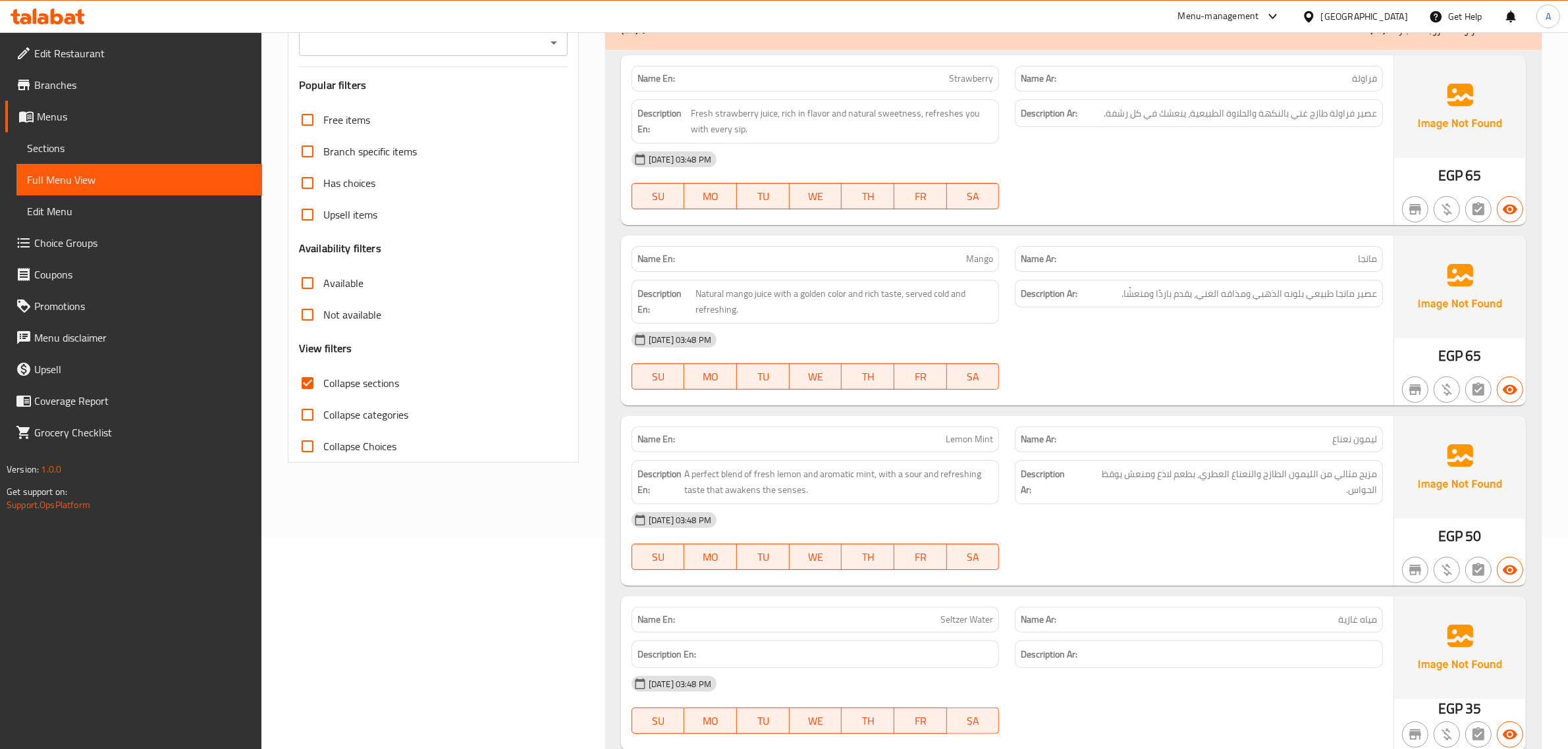
scroll to position [139, 0]
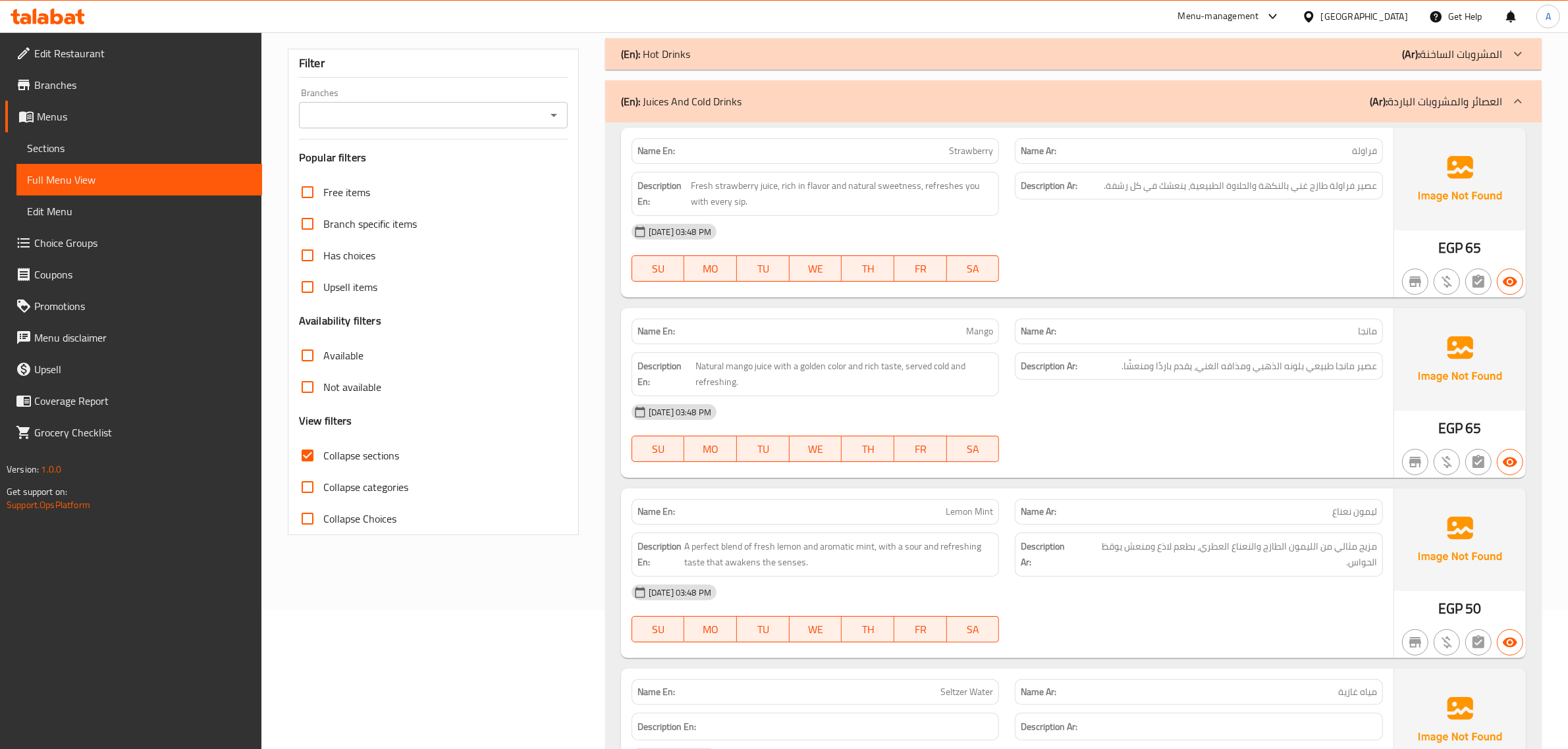
click at [1373, 121] on div "(En): Juices And Cold Drinks (Ar): العصائر والمشروبات الباردة" at bounding box center [1073, 101] width 936 height 42
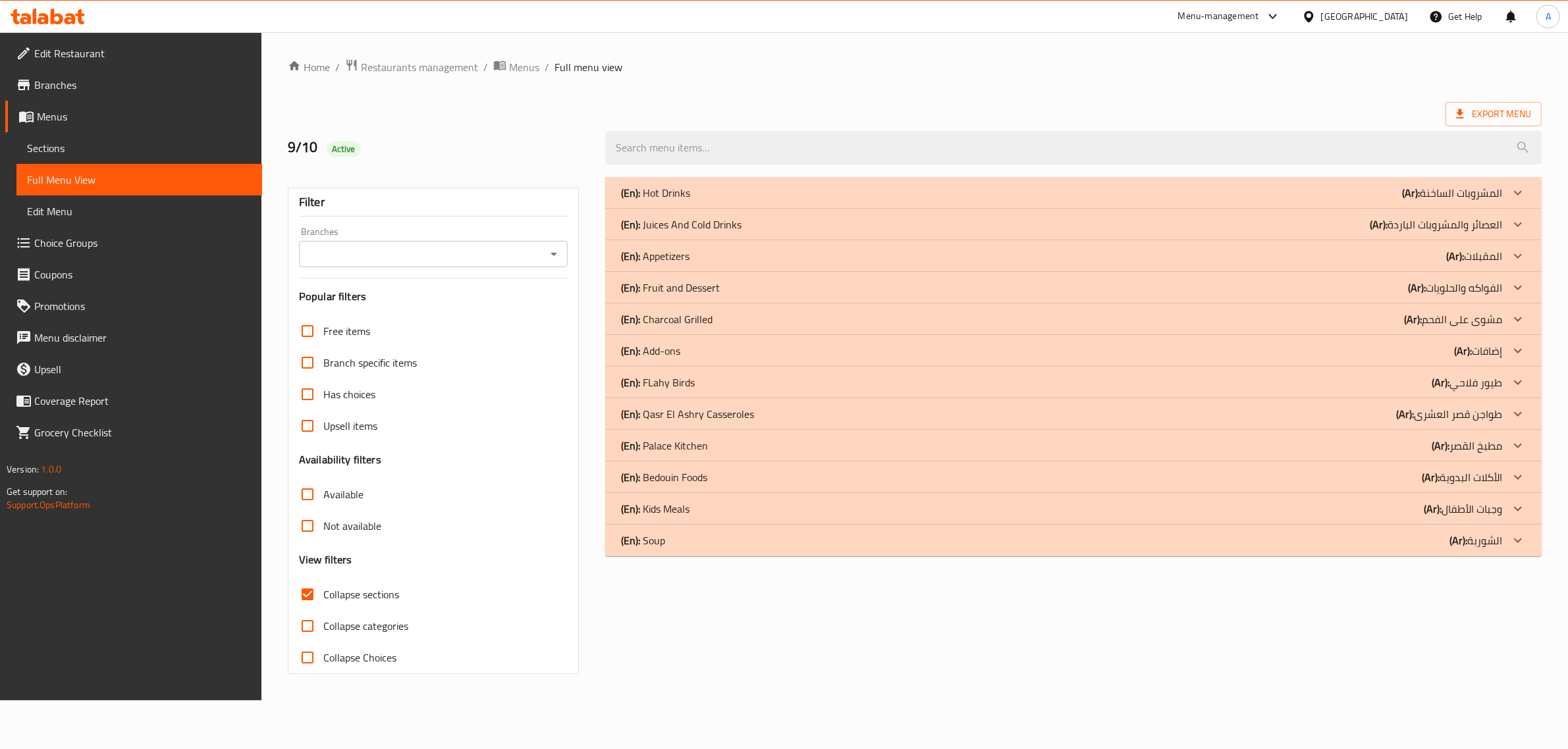
scroll to position [0, 0]
click at [673, 355] on p "(En): Add-ons" at bounding box center [655, 351] width 59 height 16
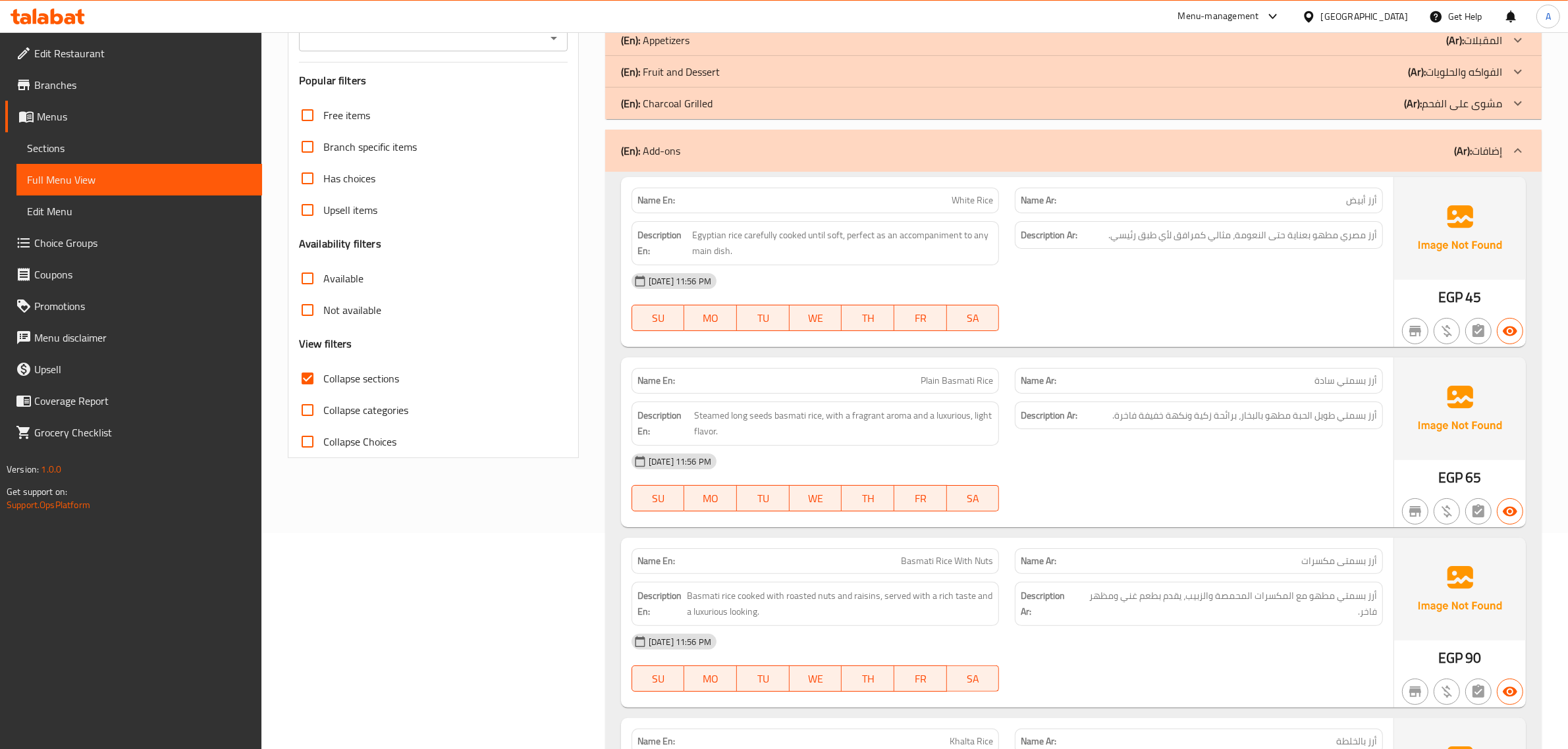
scroll to position [286, 0]
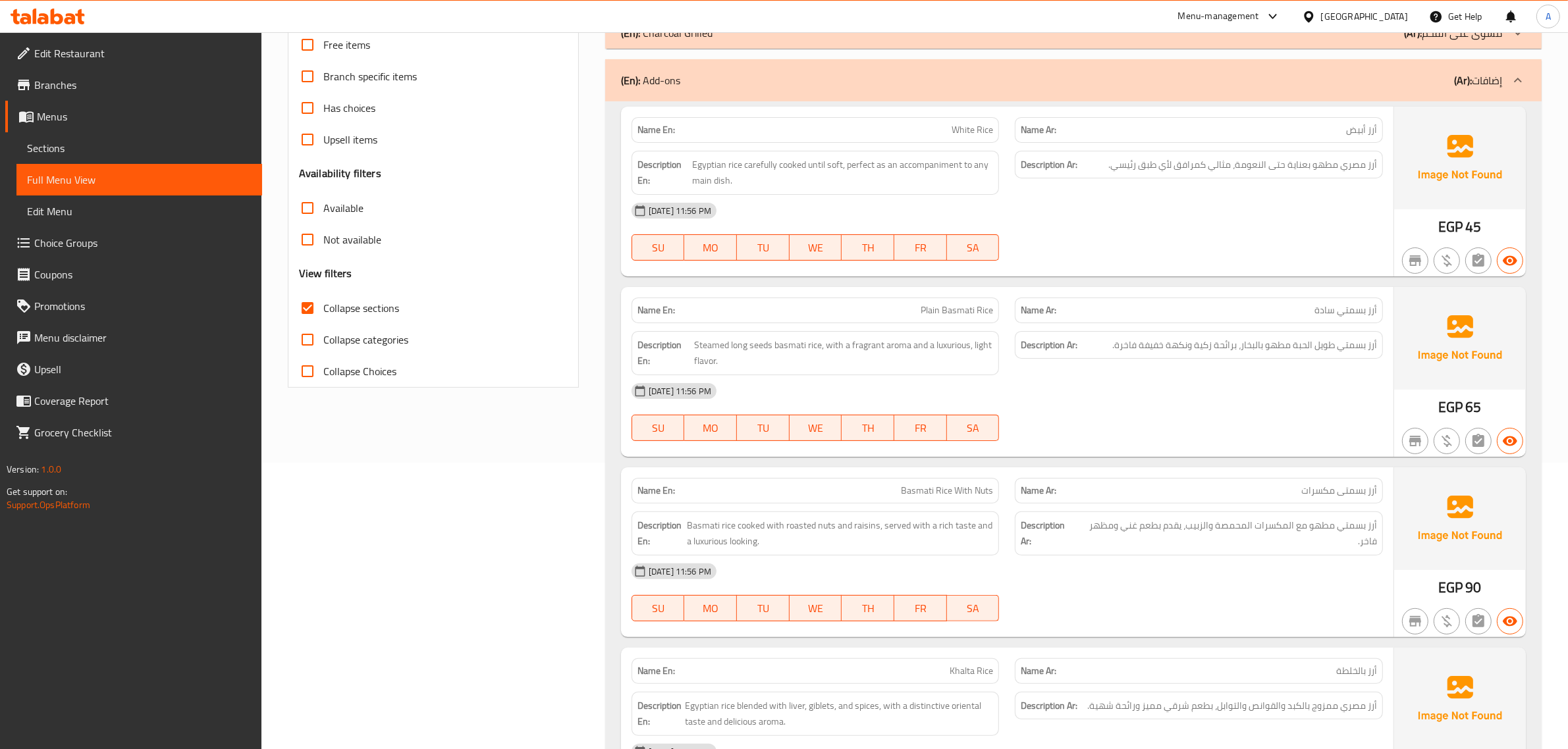
click at [966, 140] on div "Name En: White Rice" at bounding box center [815, 130] width 368 height 26
copy span "White Rice"
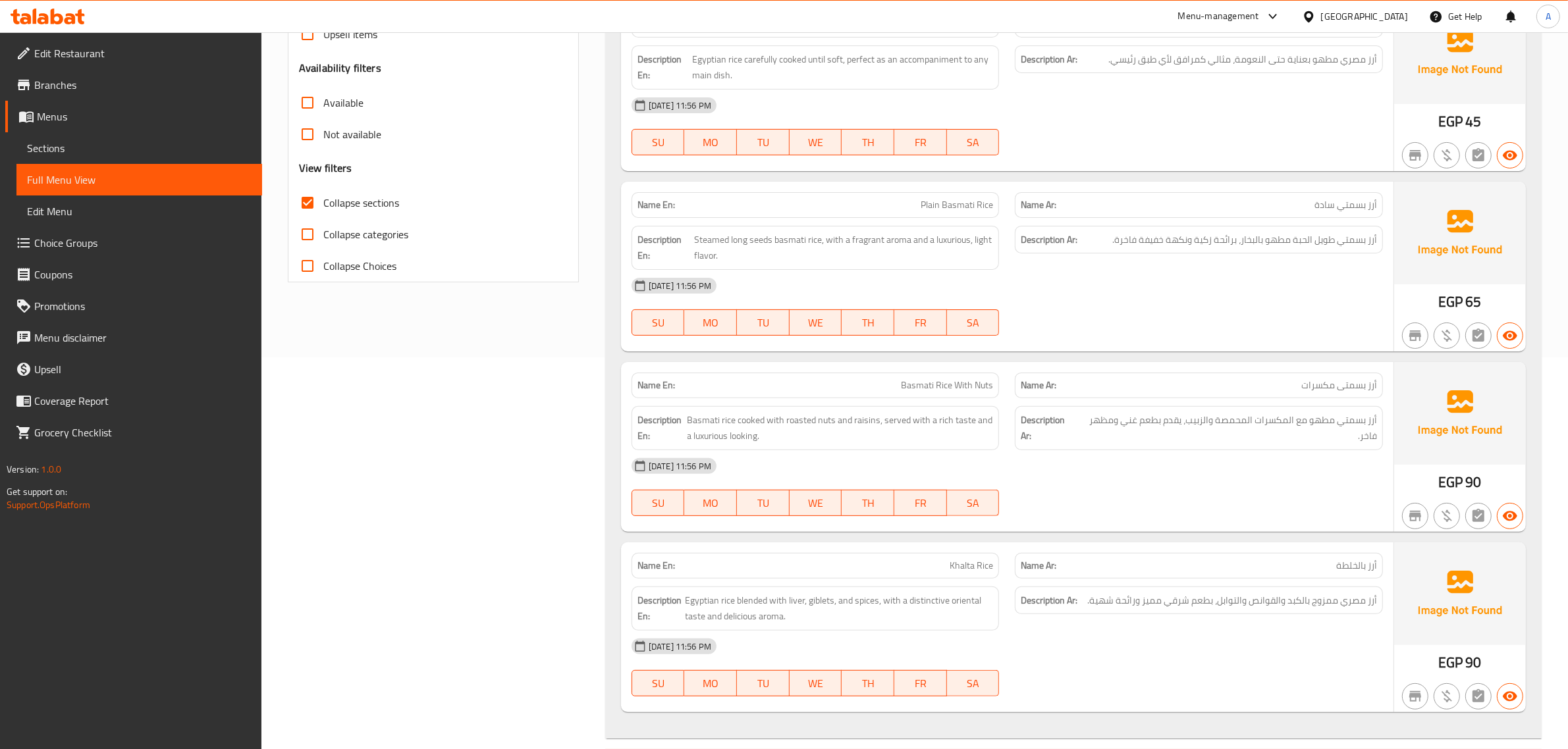
scroll to position [432, 0]
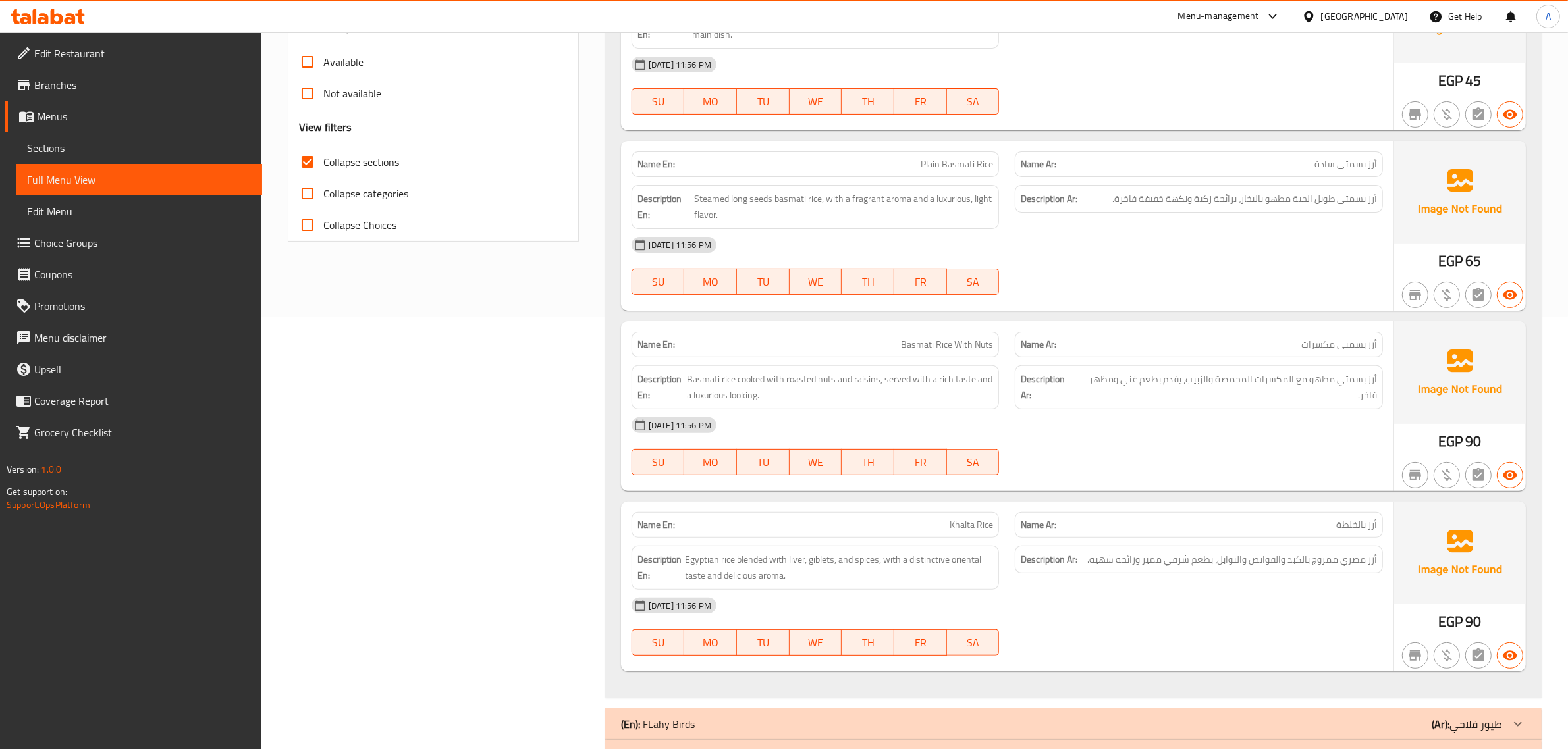
click at [916, 187] on div "Description En: Steamed long seeds basmati rice, with a fragrant aroma and a lu…" at bounding box center [815, 207] width 368 height 44
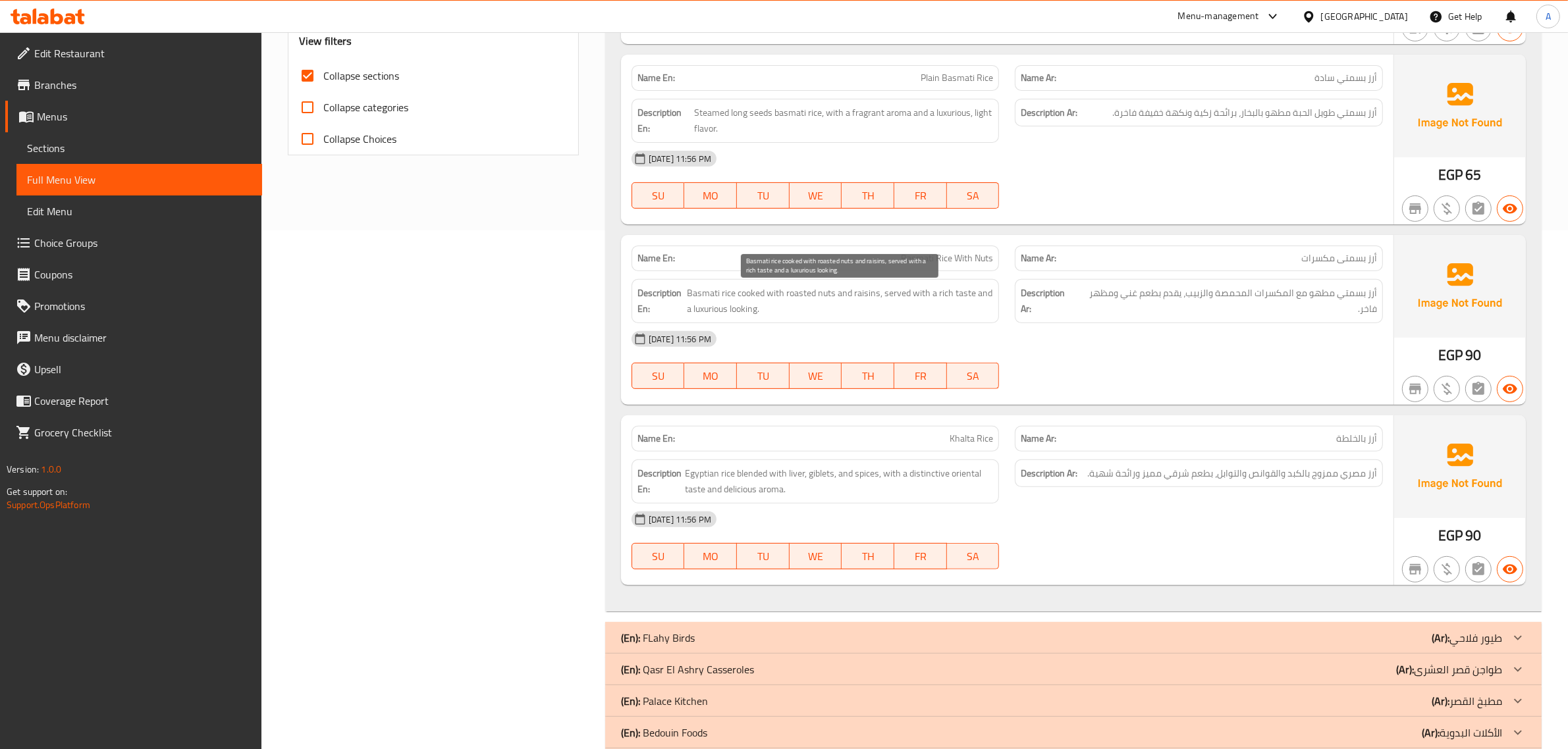
click at [878, 301] on span "Basmati rice cooked with roasted nuts and raisins, served with a rich taste and…" at bounding box center [841, 301] width 306 height 32
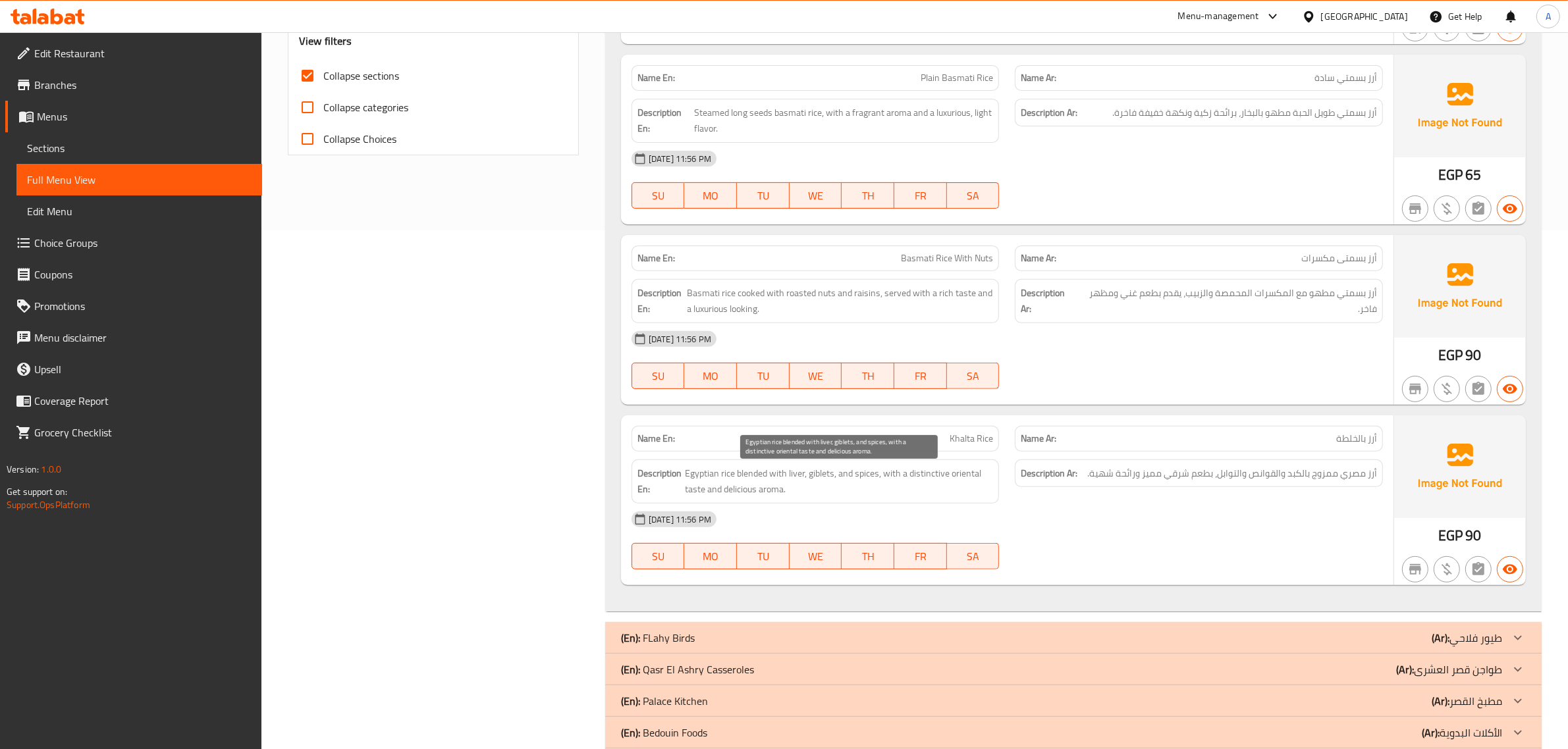
click at [777, 478] on span "Egyptian rice blended with liver, giblets, and spices, with a distinctive orien…" at bounding box center [839, 482] width 308 height 32
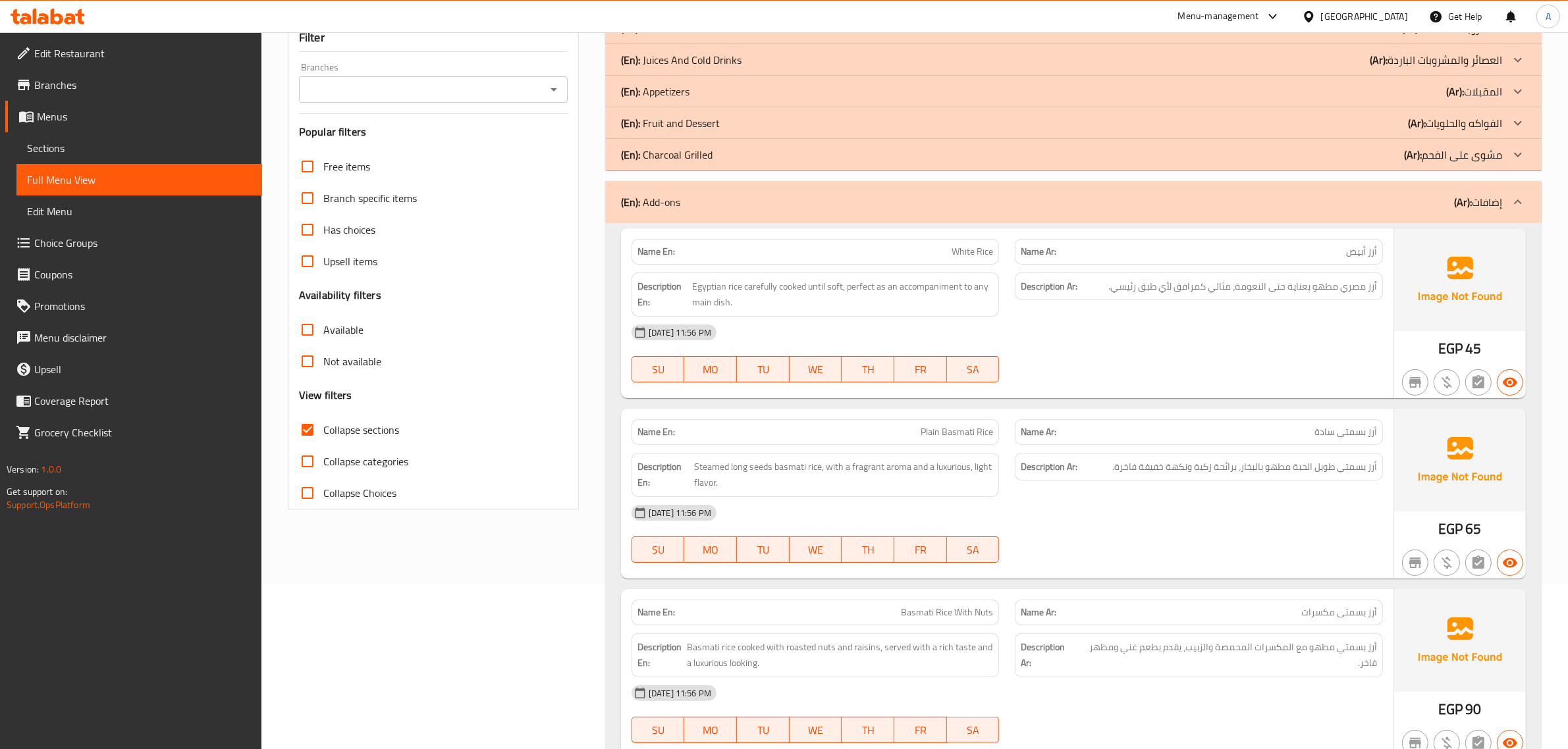
scroll to position [160, 0]
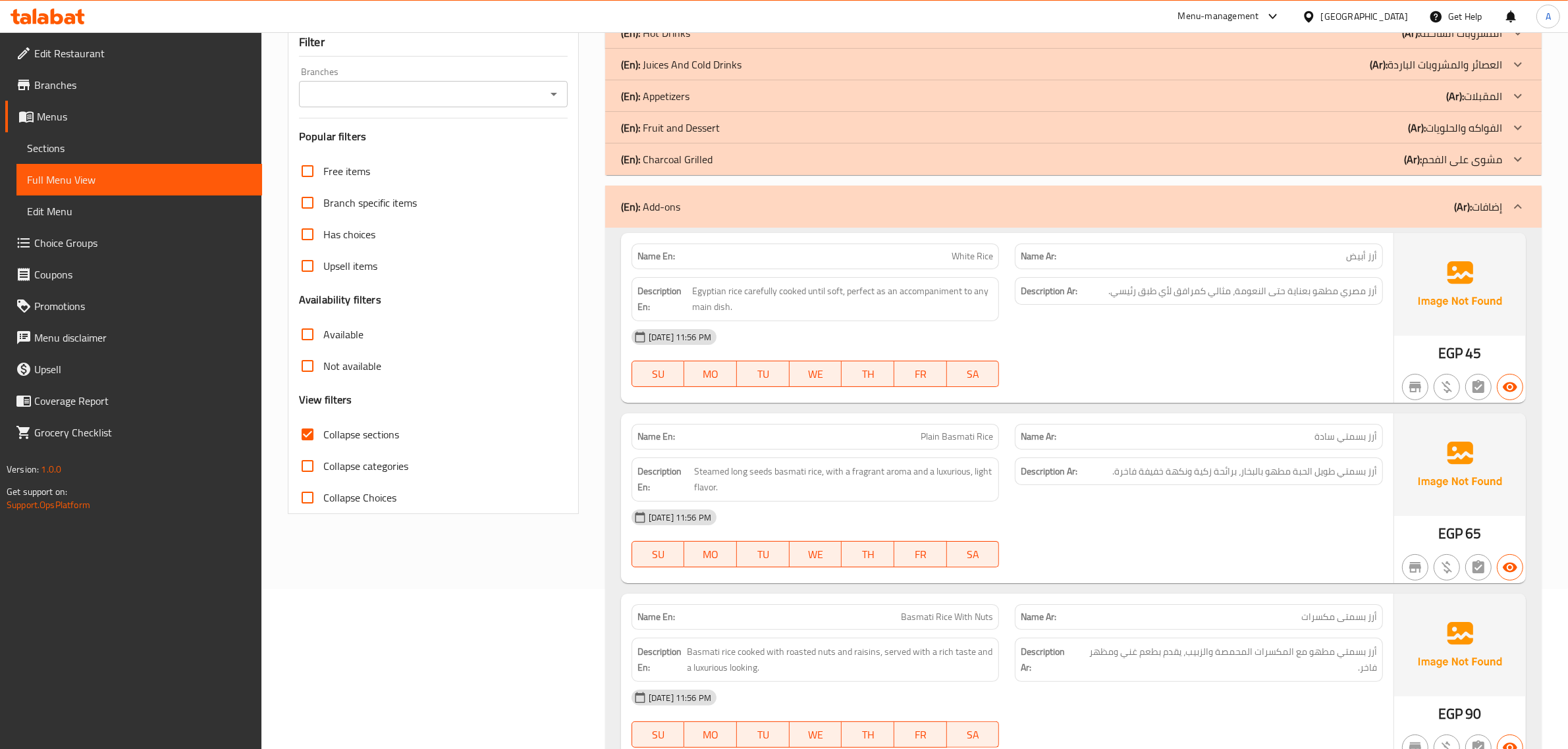
click at [1463, 212] on b "(Ar):" at bounding box center [1463, 206] width 18 height 20
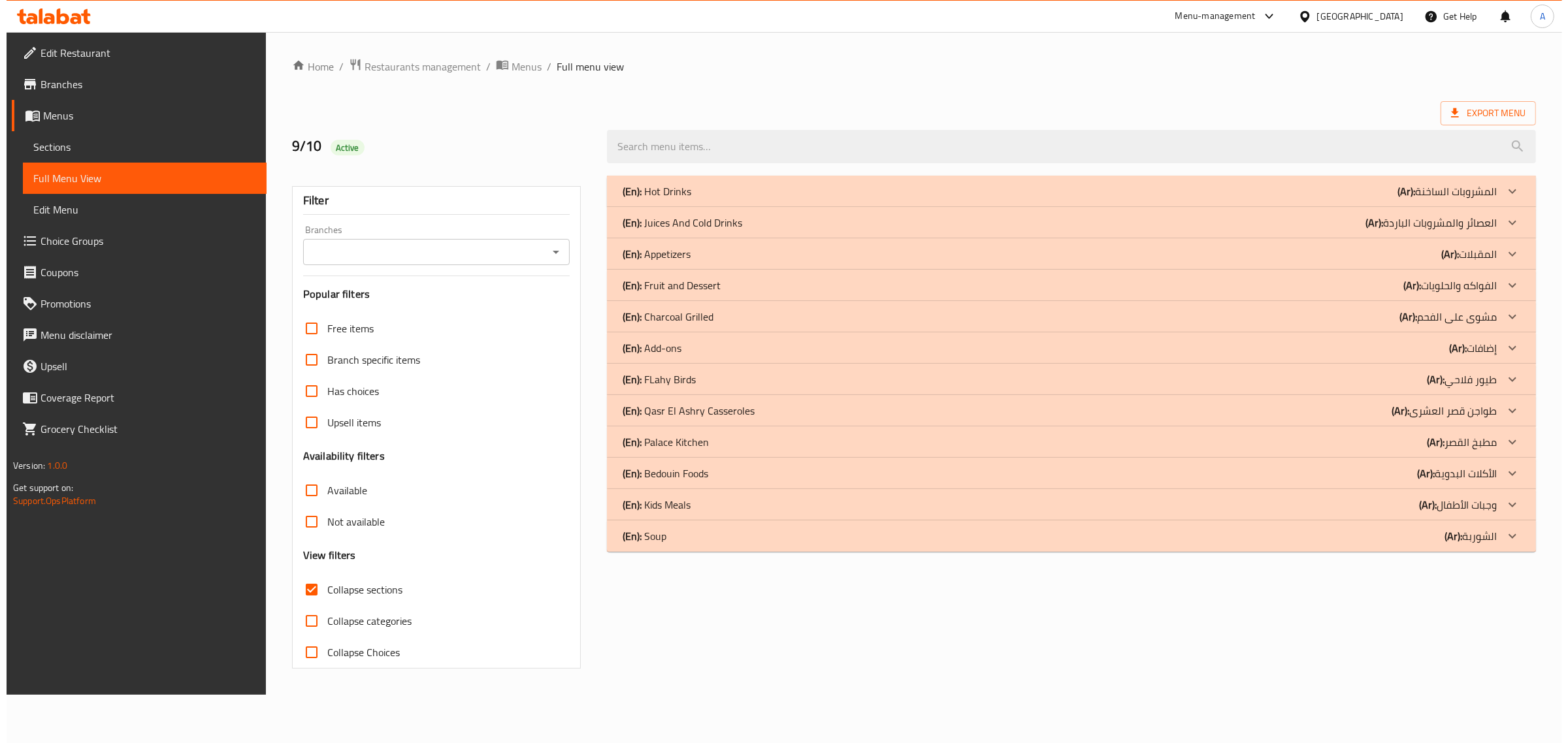
scroll to position [0, 0]
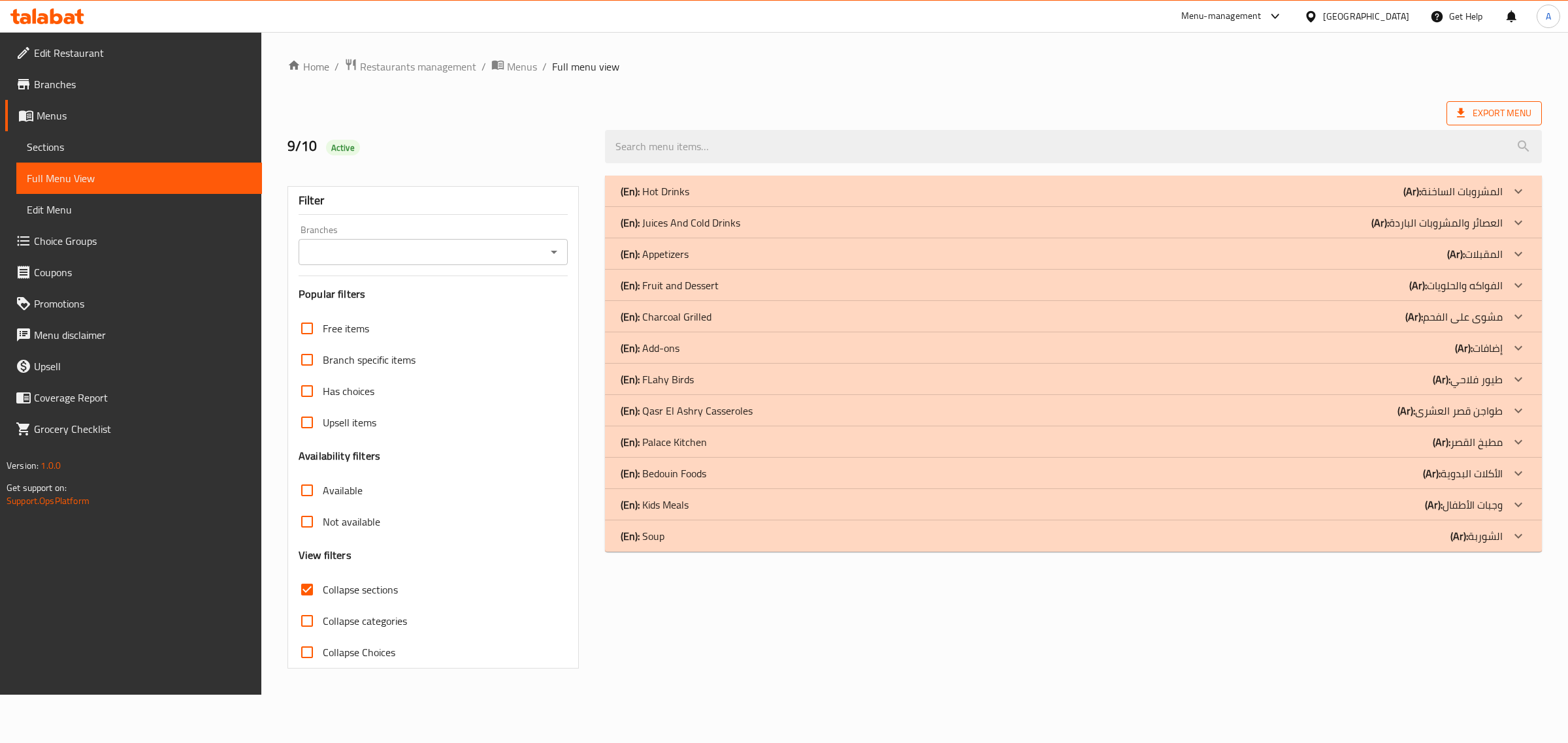
click at [1488, 102] on span "Export Menu" at bounding box center [1493, 113] width 95 height 24
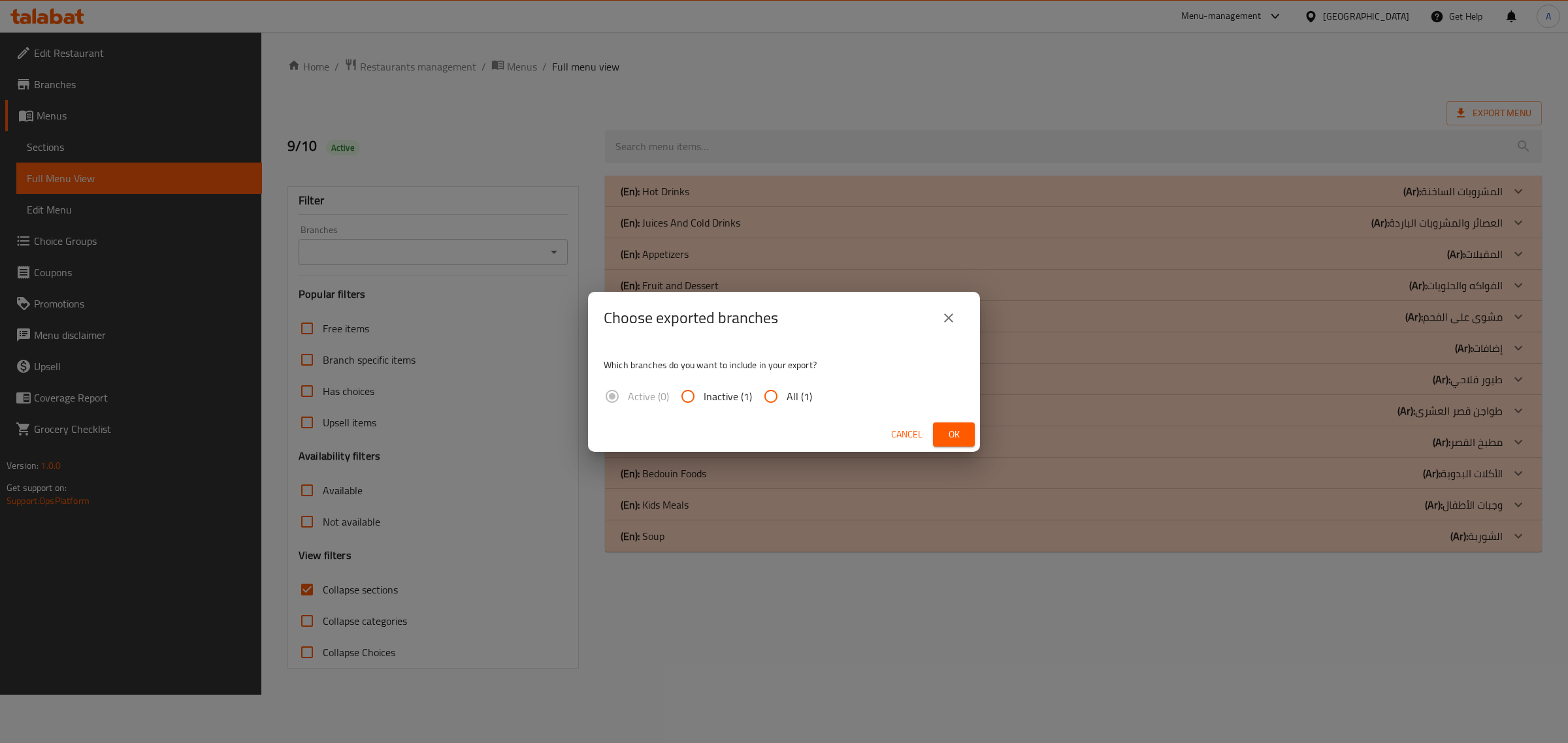
click at [795, 392] on span "All (1)" at bounding box center [799, 396] width 26 height 16
click at [786, 392] on input "All (1)" at bounding box center [770, 396] width 31 height 31
radio input "true"
click at [956, 435] on span "Ok" at bounding box center [954, 434] width 21 height 16
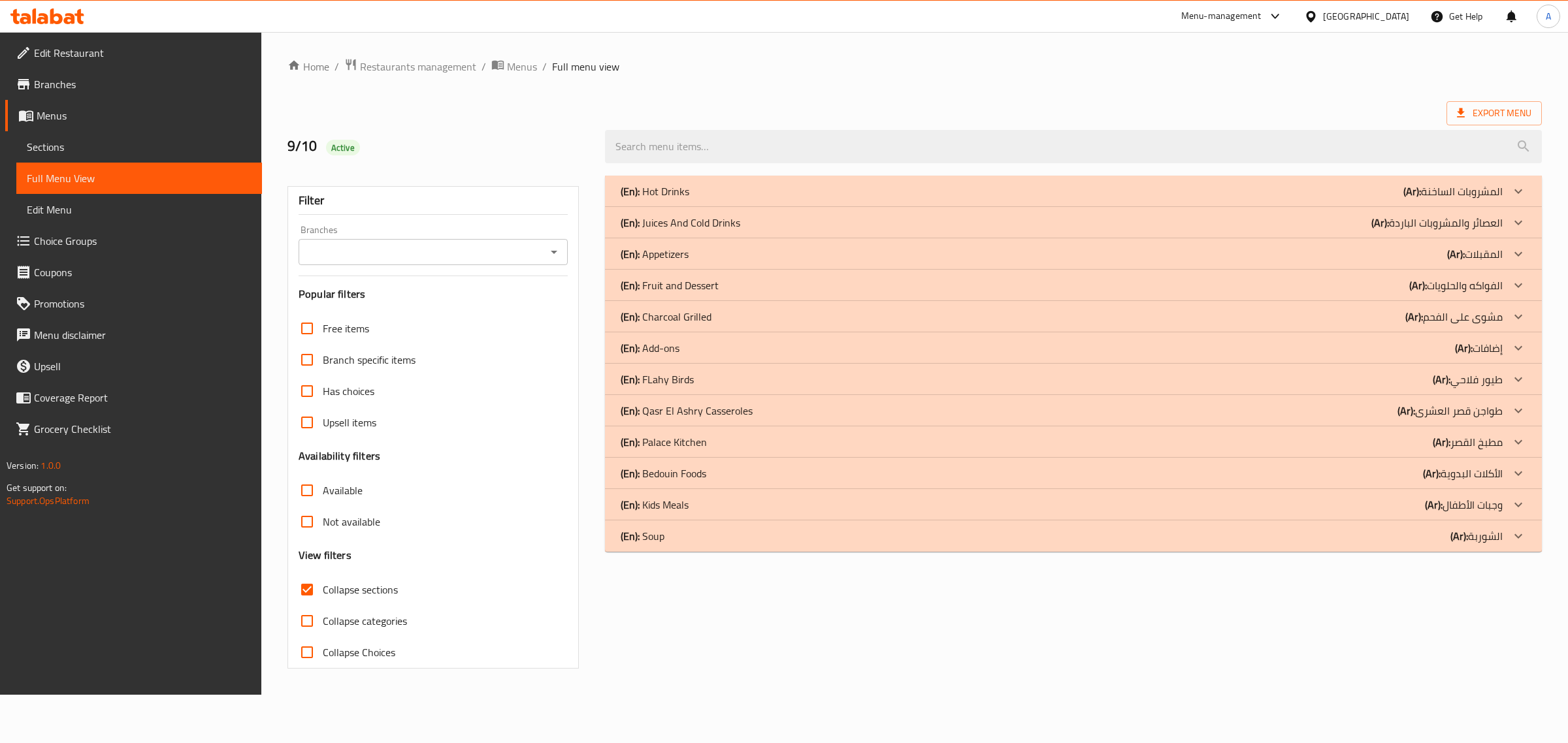
click at [110, 51] on span "Edit Restaurant" at bounding box center [143, 53] width 217 height 16
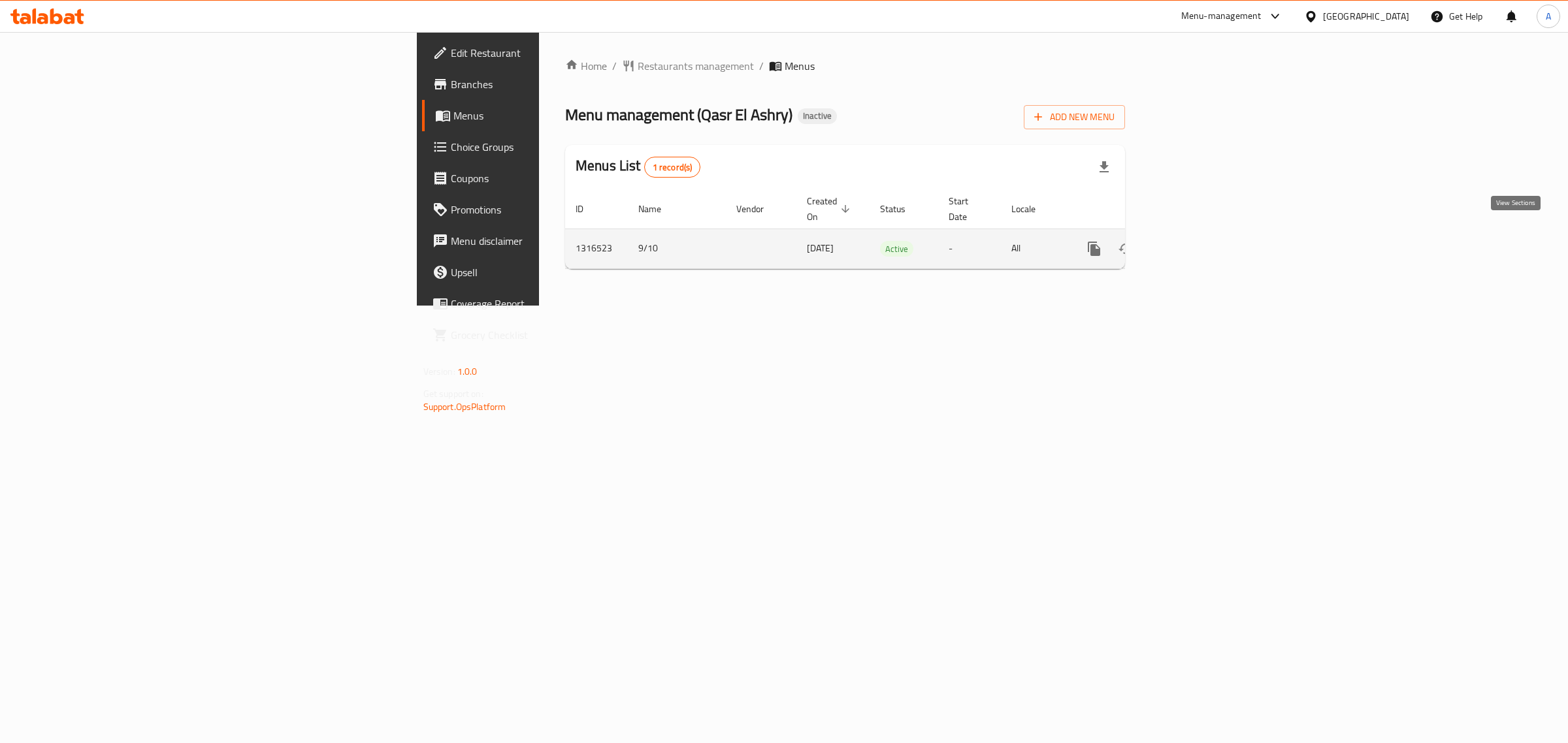
click at [1204, 233] on link "enhanced table" at bounding box center [1188, 249] width 31 height 31
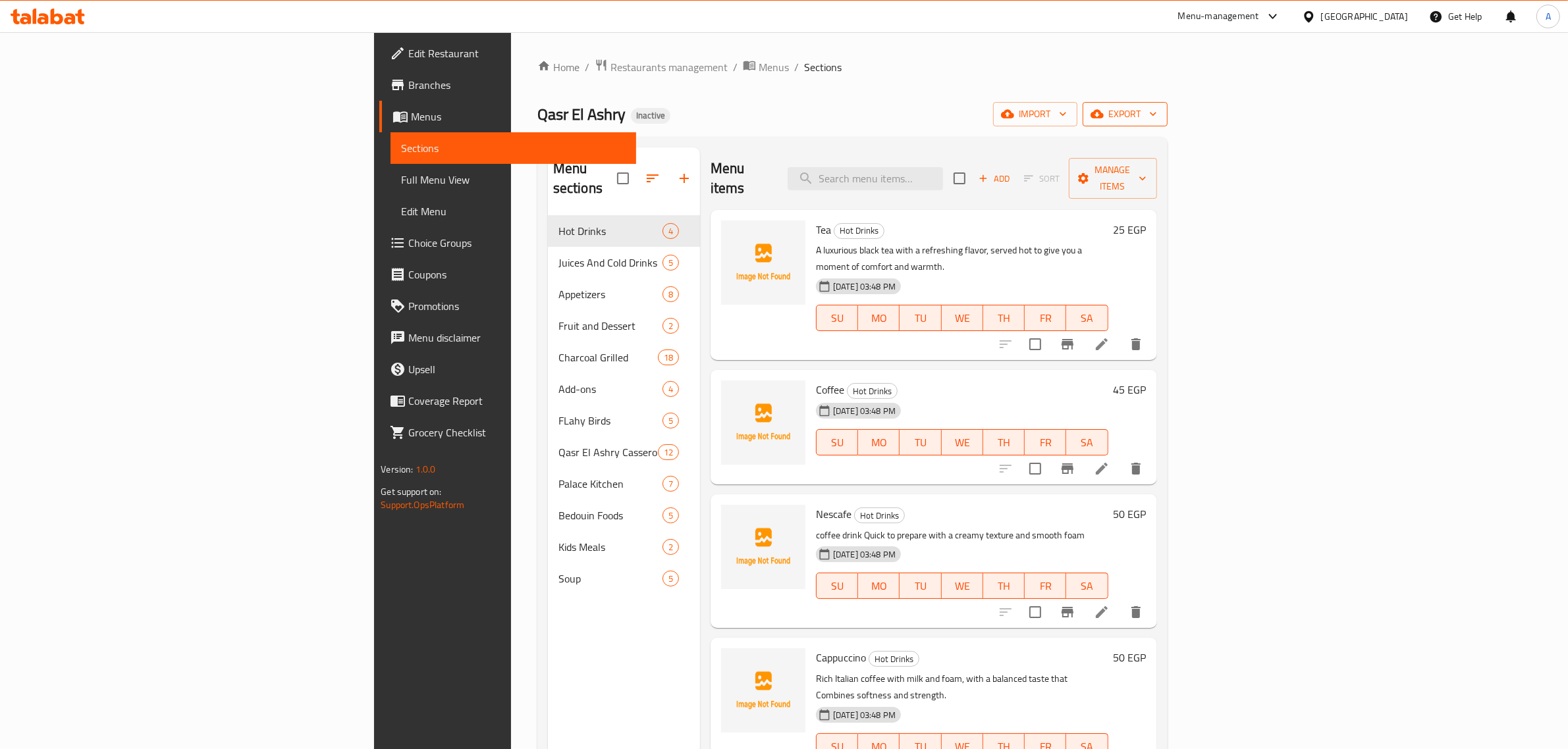
click at [1157, 116] on span "export" at bounding box center [1125, 114] width 64 height 16
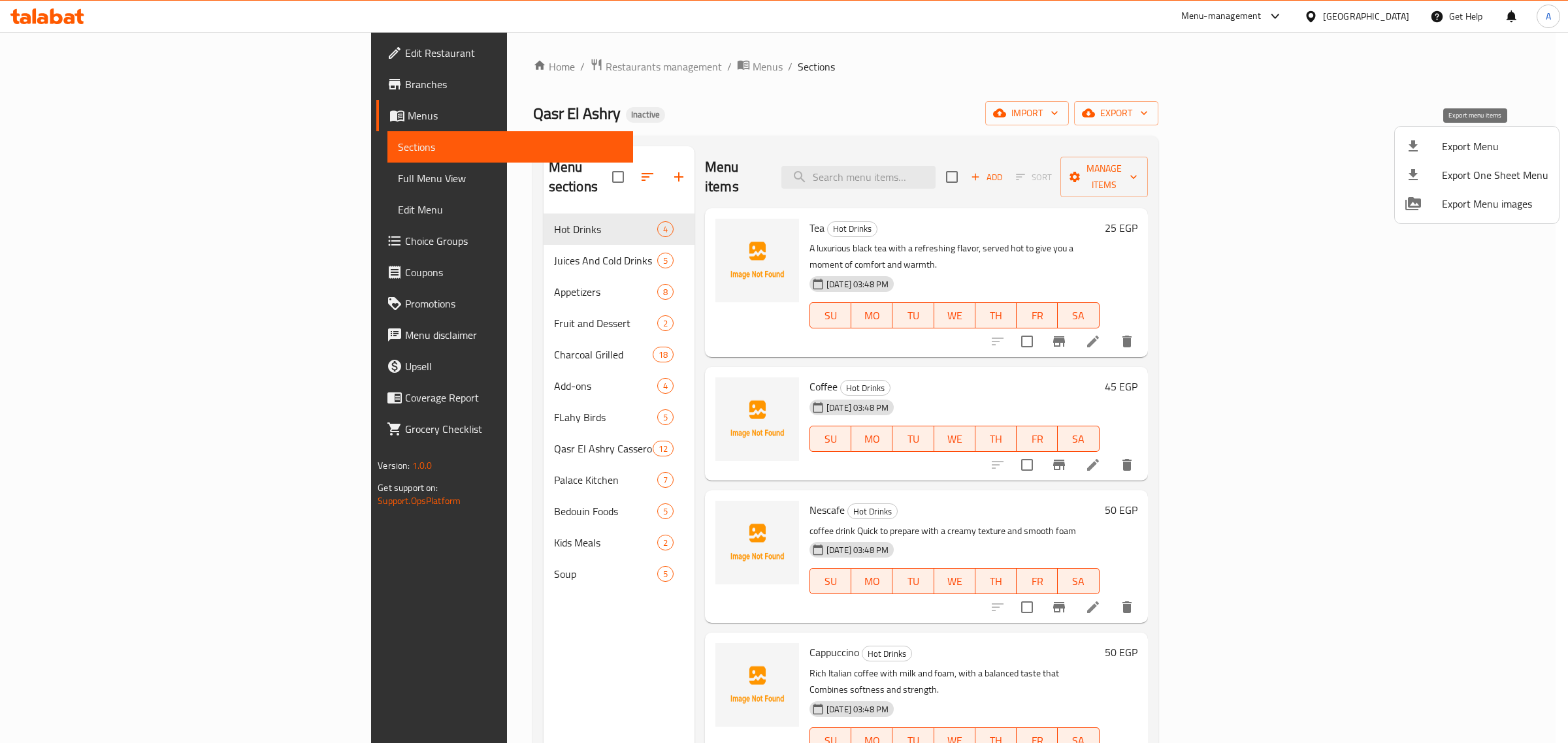
click at [1438, 144] on div at bounding box center [1423, 146] width 37 height 16
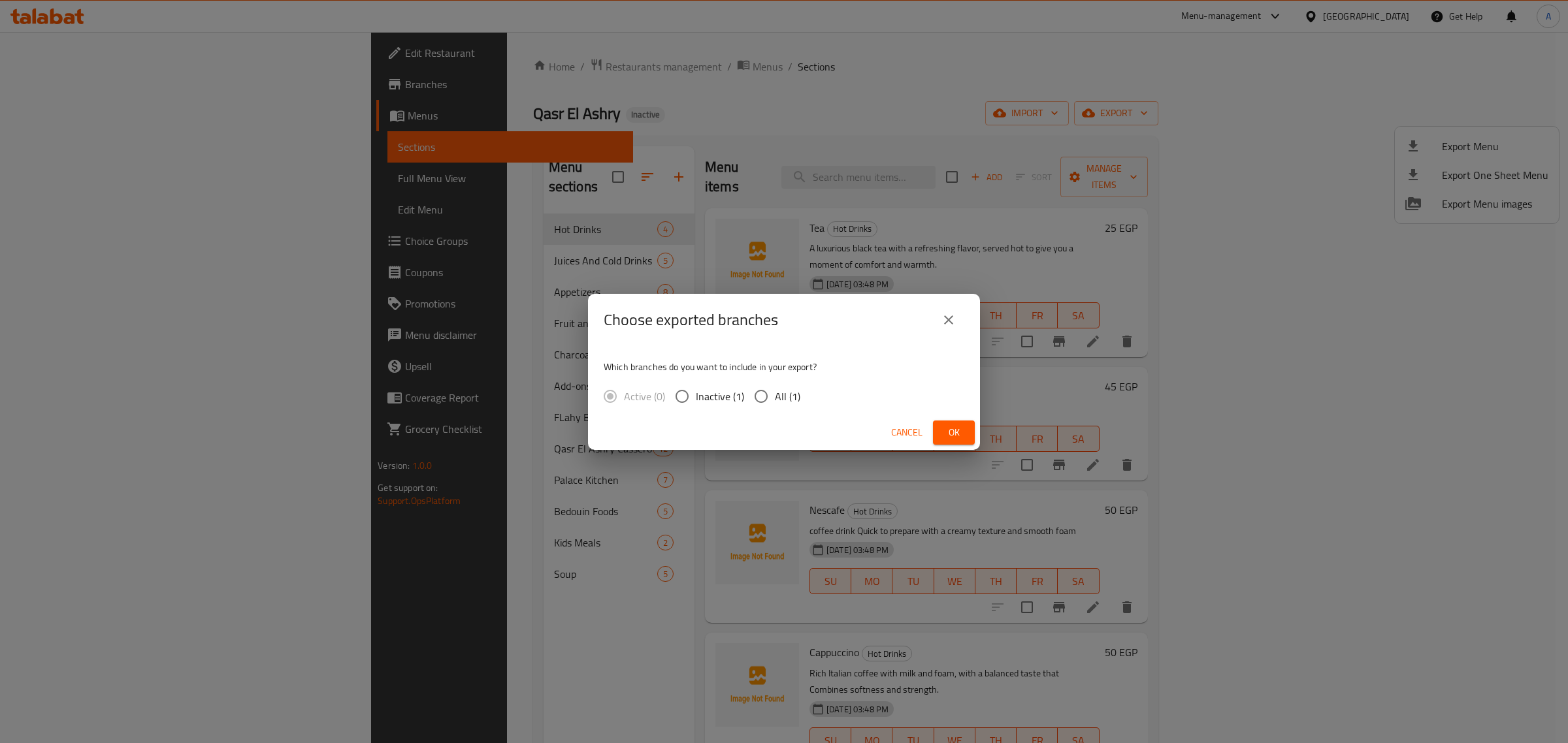
click at [784, 404] on span "All (1)" at bounding box center [787, 396] width 26 height 16
click at [775, 405] on input "All (1)" at bounding box center [761, 396] width 27 height 27
radio input "true"
click at [945, 429] on span "Ok" at bounding box center [954, 432] width 21 height 16
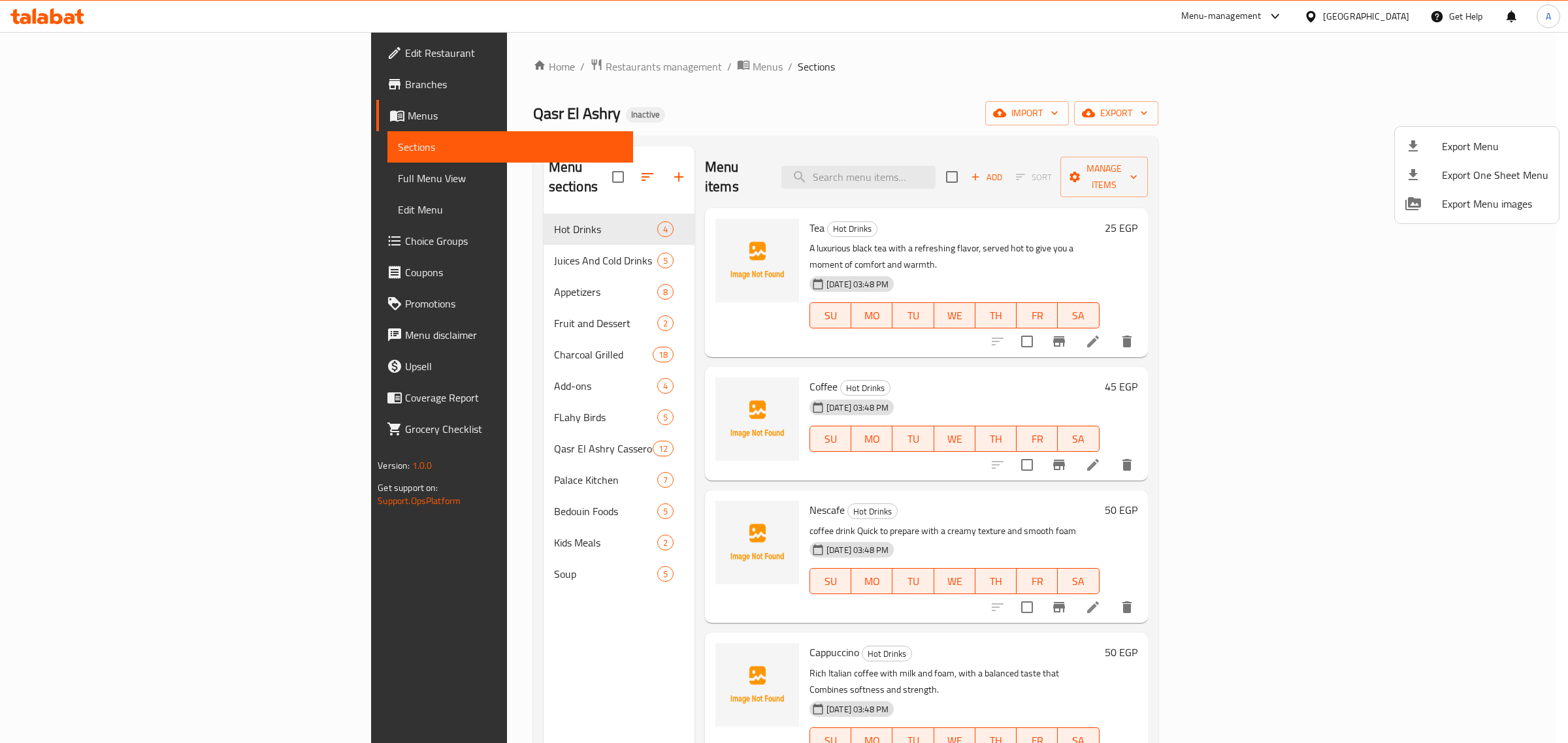
click at [64, 81] on div at bounding box center [784, 371] width 1568 height 743
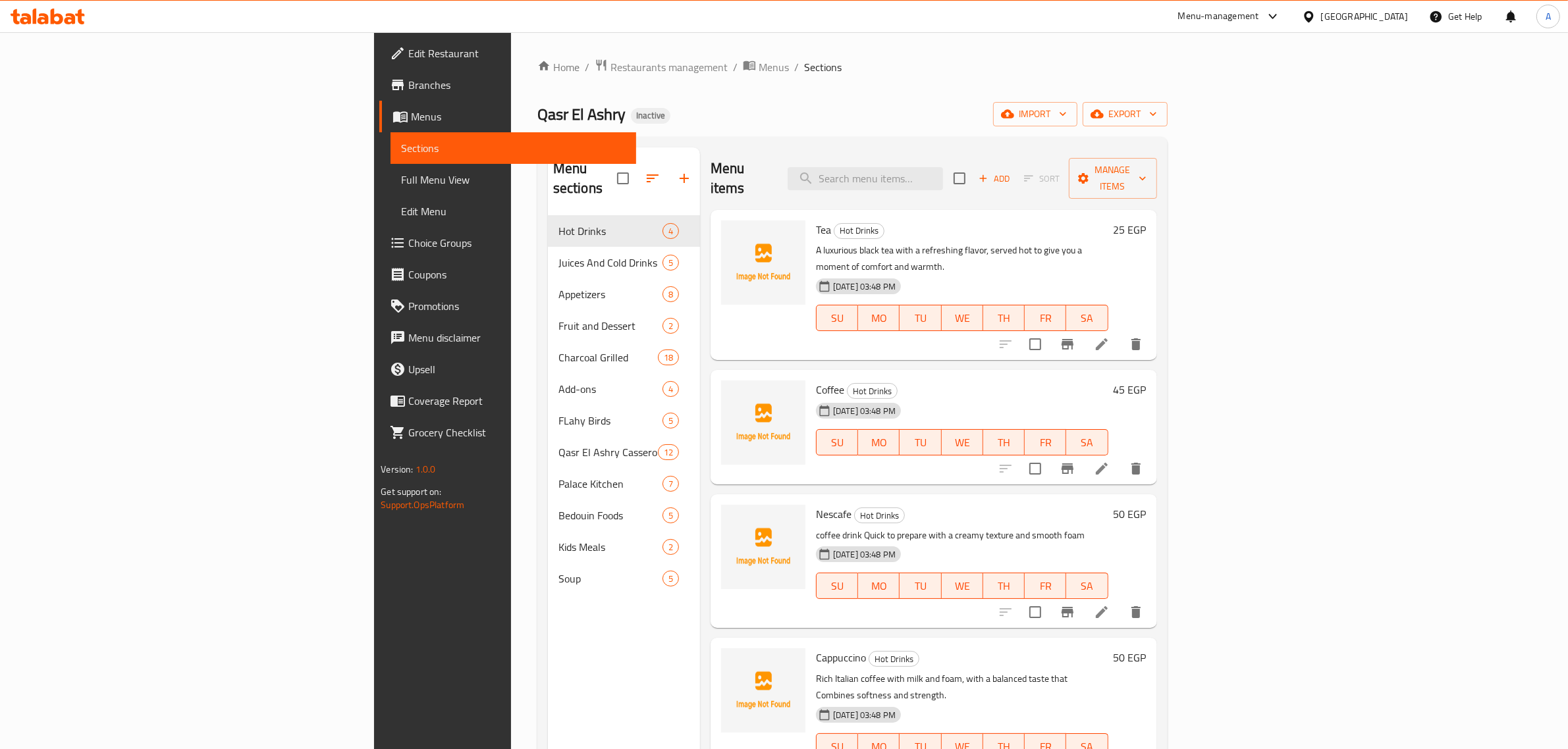
click at [408, 82] on span "Branches" at bounding box center [516, 85] width 217 height 16
